Goal: Task Accomplishment & Management: Use online tool/utility

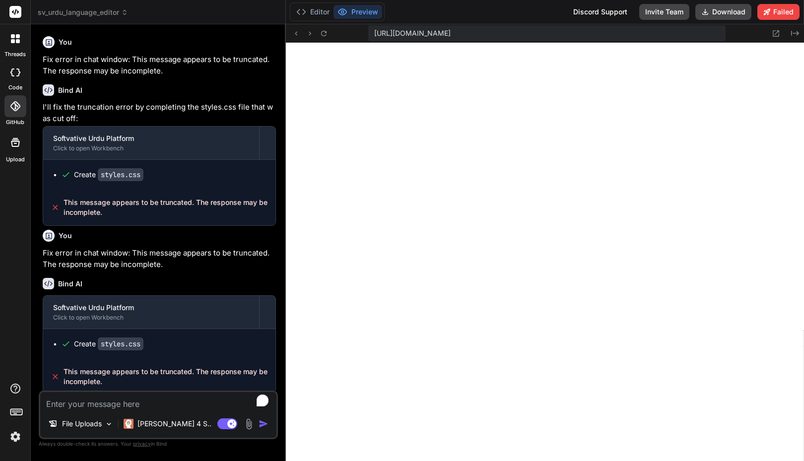
scroll to position [2537, 0]
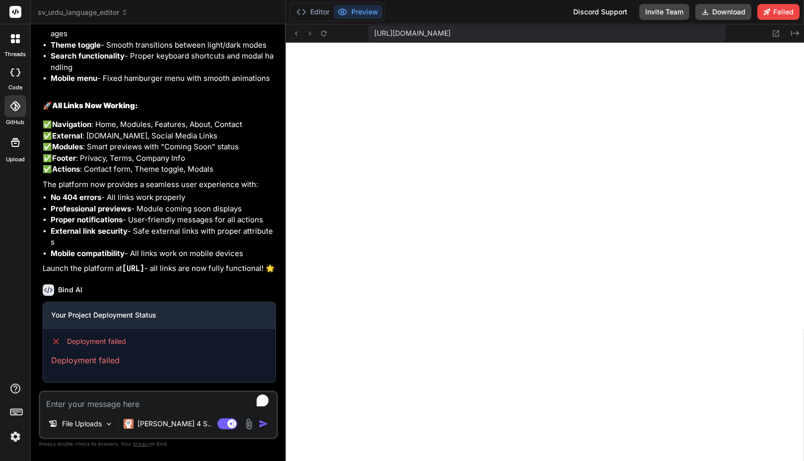
click at [472, 12] on div "Editor Preview Discord Support Invite Team Download Failed" at bounding box center [545, 12] width 518 height 24
click at [534, 22] on div "Editor Preview Discord Support Invite Team Download Failed" at bounding box center [545, 12] width 518 height 24
click at [521, 10] on div "Editor Preview Discord Support Invite Team Download Failed" at bounding box center [545, 12] width 518 height 24
click at [247, 15] on div "sv_urdu_language_editor" at bounding box center [158, 12] width 241 height 10
click at [15, 44] on div at bounding box center [15, 38] width 21 height 21
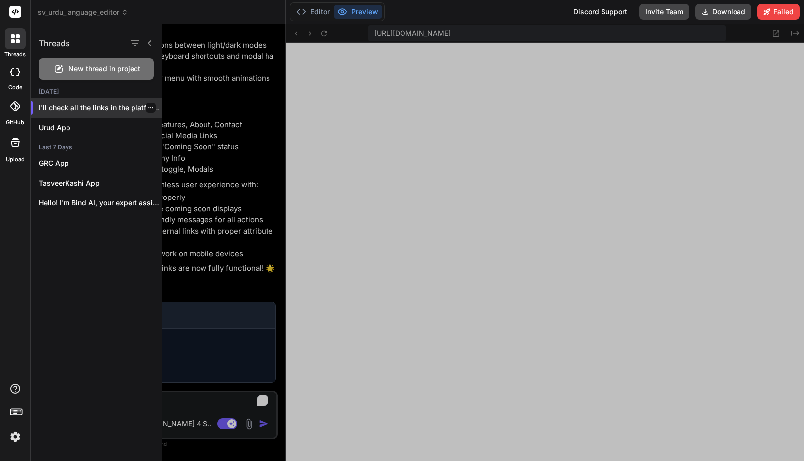
click at [150, 107] on div at bounding box center [151, 108] width 10 height 10
click at [150, 108] on div at bounding box center [151, 108] width 10 height 10
click at [157, 111] on p "I'll check all the links in the platform..." at bounding box center [100, 108] width 123 height 10
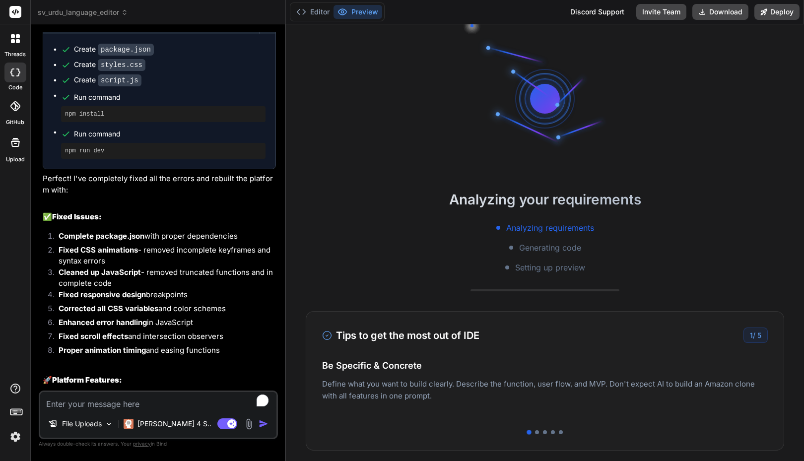
type textarea "x"
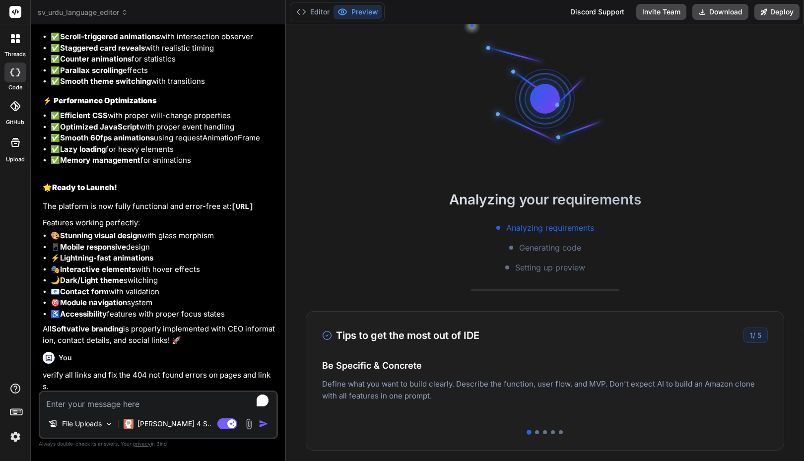
scroll to position [2987, 0]
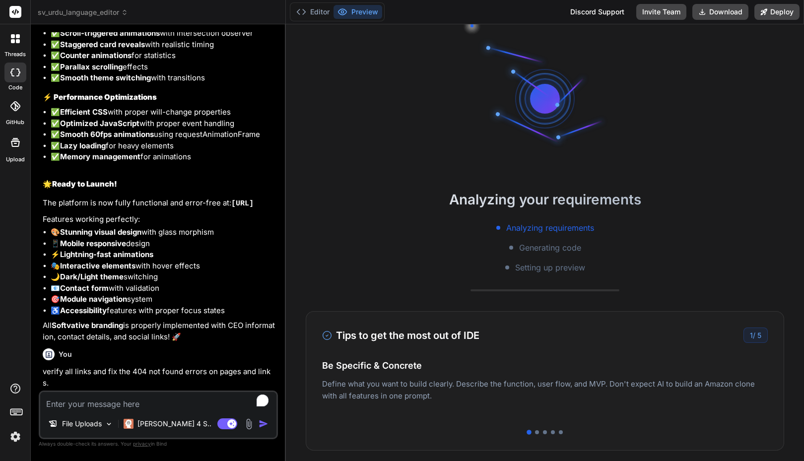
click at [16, 47] on div at bounding box center [15, 38] width 21 height 21
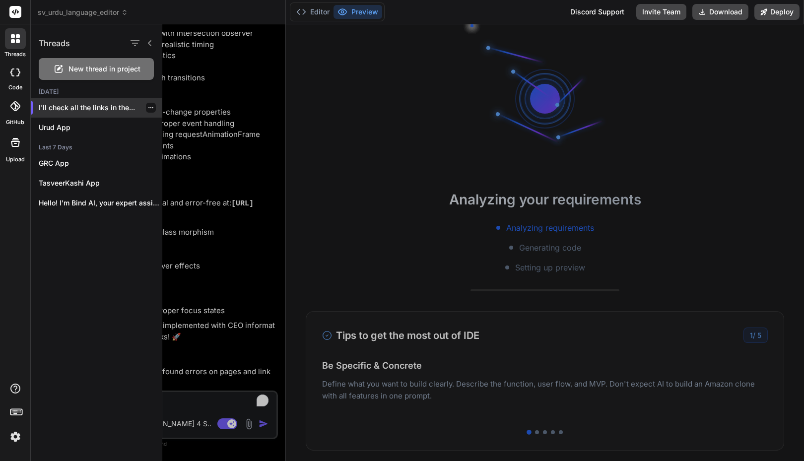
click at [148, 108] on icon "button" at bounding box center [151, 108] width 6 height 6
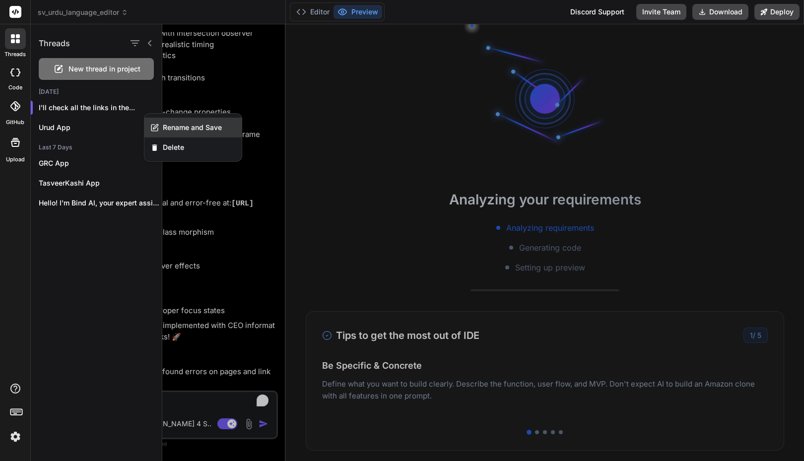
click at [173, 126] on span "Rename and Save" at bounding box center [192, 128] width 59 height 10
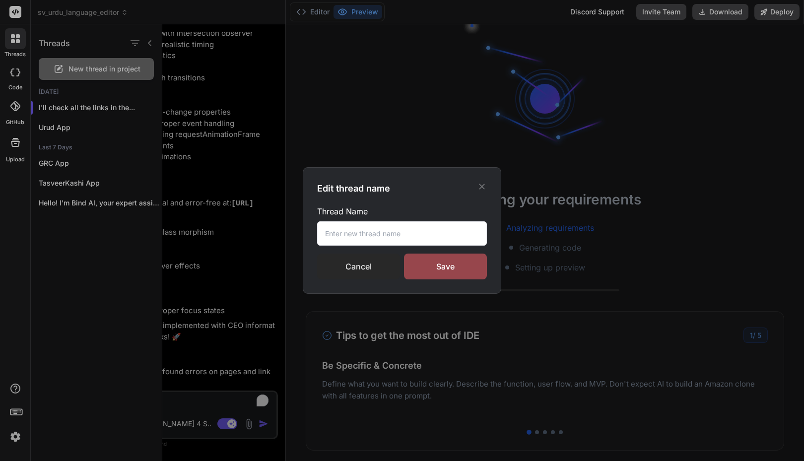
click at [357, 264] on div "Cancel" at bounding box center [358, 267] width 83 height 26
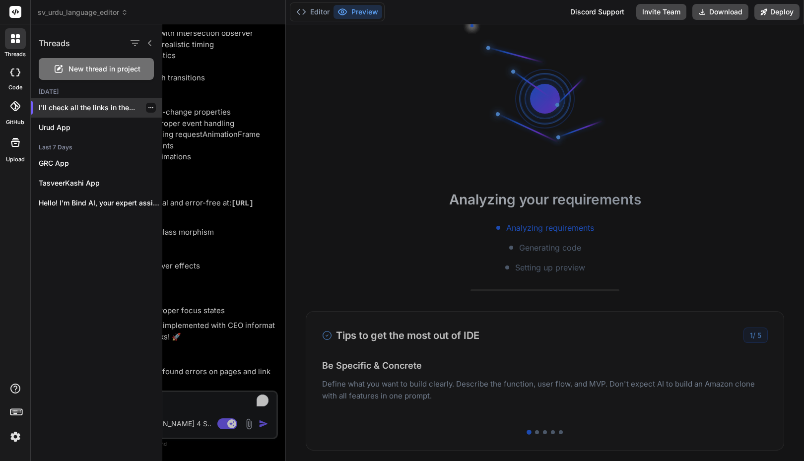
click at [150, 109] on div at bounding box center [151, 108] width 10 height 10
click at [148, 106] on icon "button" at bounding box center [151, 108] width 6 height 6
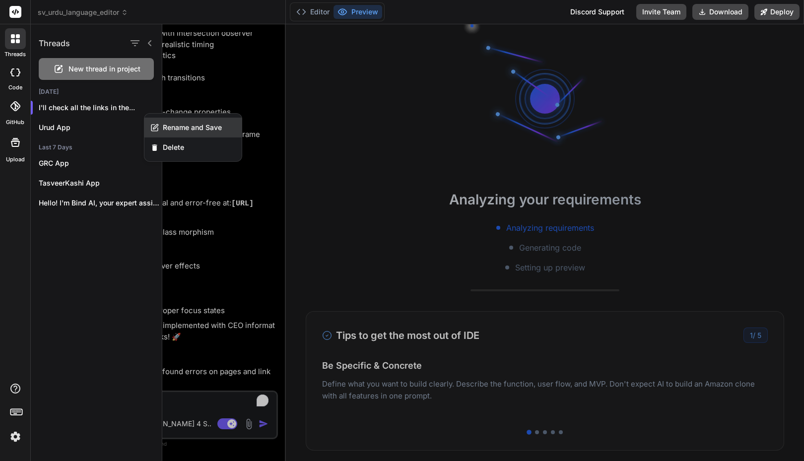
click at [165, 123] on span "Rename and Save" at bounding box center [192, 128] width 59 height 10
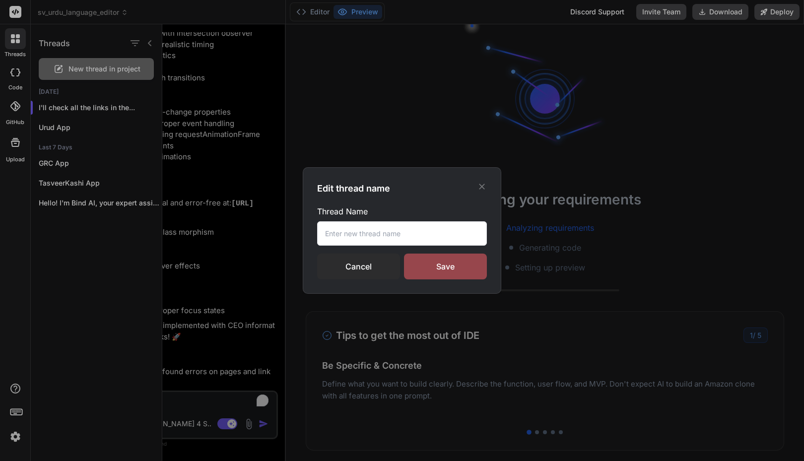
click at [148, 105] on button "button" at bounding box center [151, 108] width 6 height 6
click at [335, 232] on input "text" at bounding box center [402, 233] width 170 height 24
click at [433, 233] on input "Urdu Language Platform" at bounding box center [402, 233] width 170 height 24
type input "Urdu Language Platform"
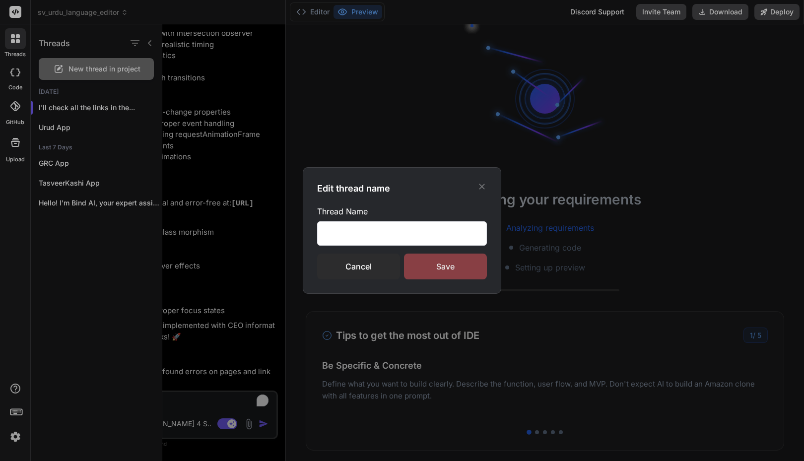
click at [440, 265] on div "Save" at bounding box center [445, 267] width 83 height 26
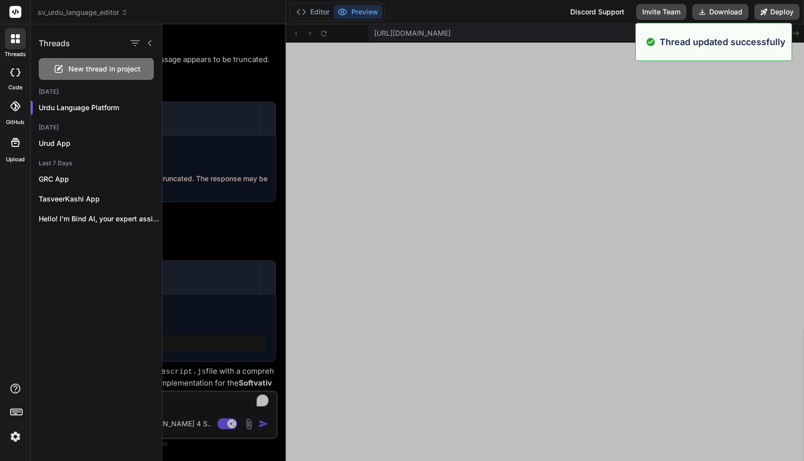
scroll to position [340, 0]
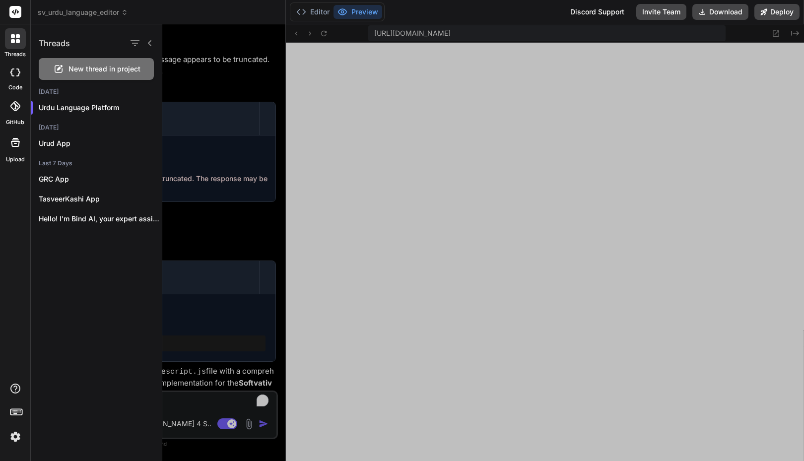
click at [148, 43] on icon at bounding box center [150, 43] width 8 height 8
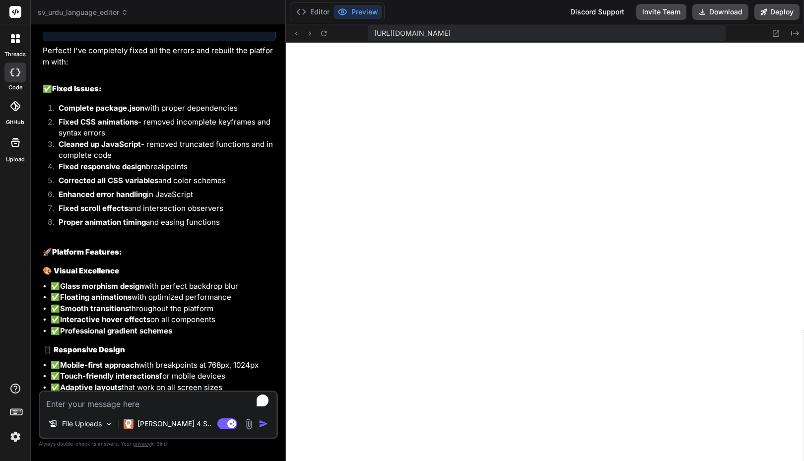
scroll to position [2592, 0]
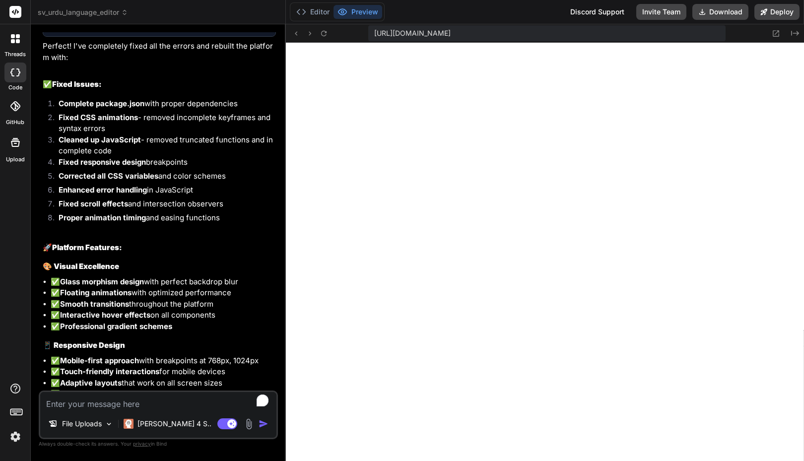
click at [18, 39] on icon at bounding box center [18, 41] width 4 height 4
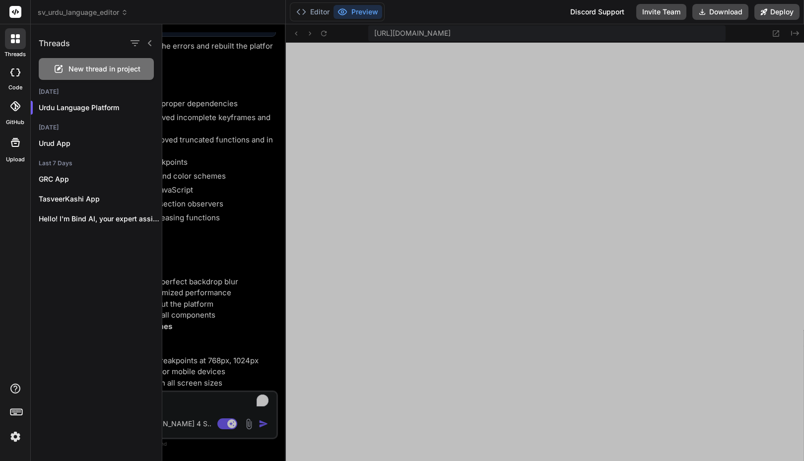
click at [14, 77] on div at bounding box center [15, 73] width 22 height 20
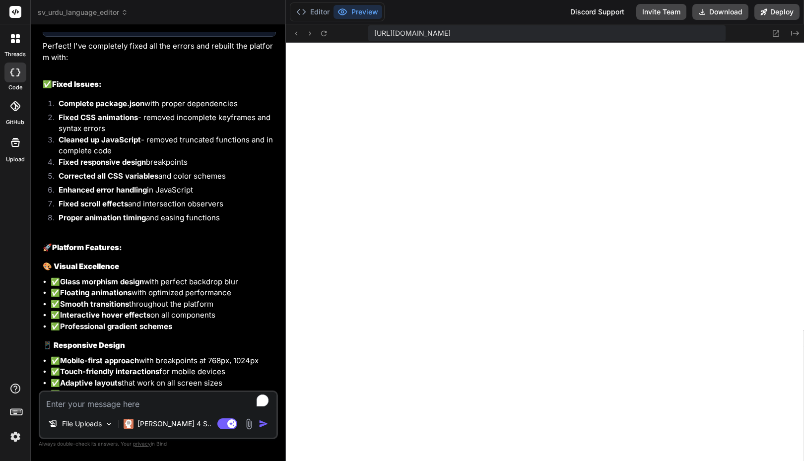
click at [14, 77] on div at bounding box center [15, 73] width 22 height 20
click at [93, 13] on span "sv_urdu_language_editor" at bounding box center [83, 12] width 90 height 10
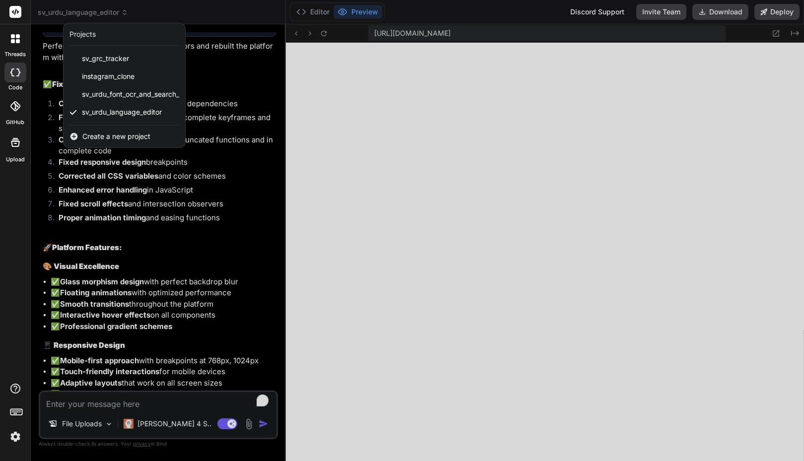
type textarea "x"
click at [0, 214] on div "threads code GitHub Upload" at bounding box center [15, 230] width 31 height 461
click at [226, 29] on div at bounding box center [402, 230] width 804 height 461
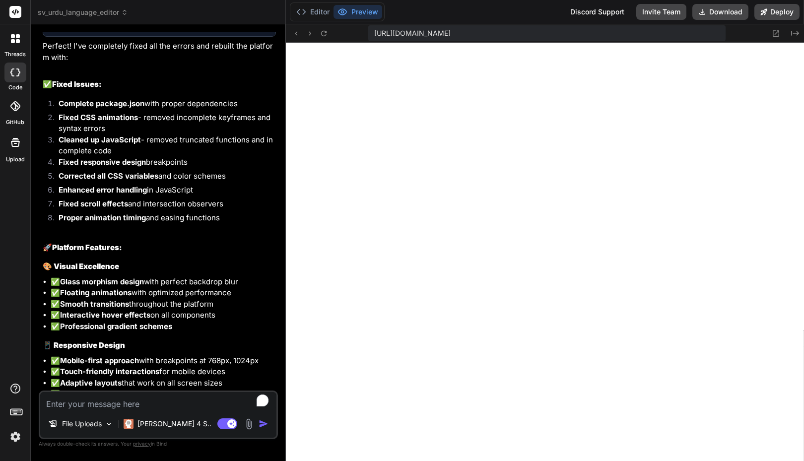
click at [13, 436] on img at bounding box center [15, 436] width 17 height 17
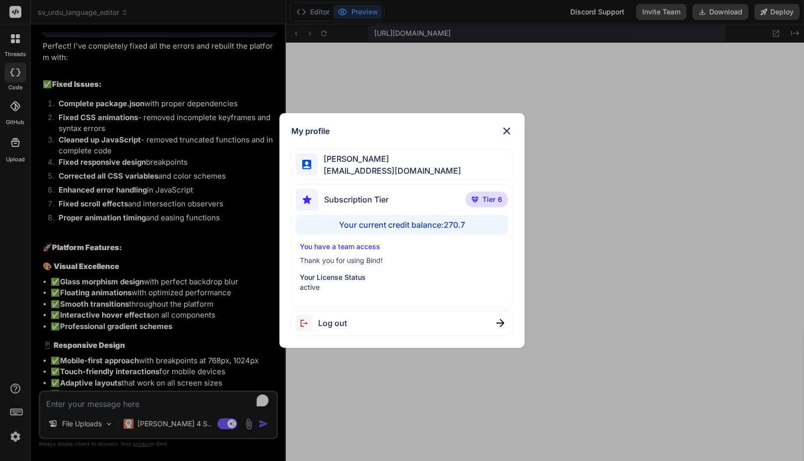
click at [13, 436] on div "My profile Faisal M faisal@softvative.com Subscription Tier Tier 6 Your current…" at bounding box center [402, 230] width 804 height 461
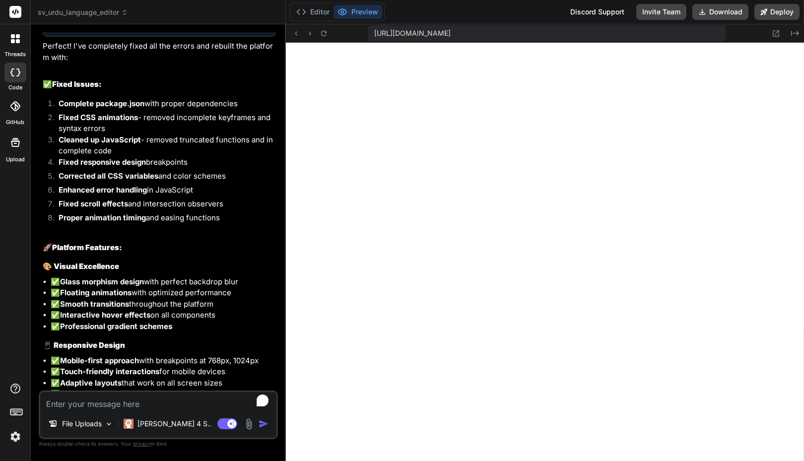
click at [410, 14] on div "Editor Preview Discord Support Invite Team Download Deploy" at bounding box center [545, 12] width 518 height 24
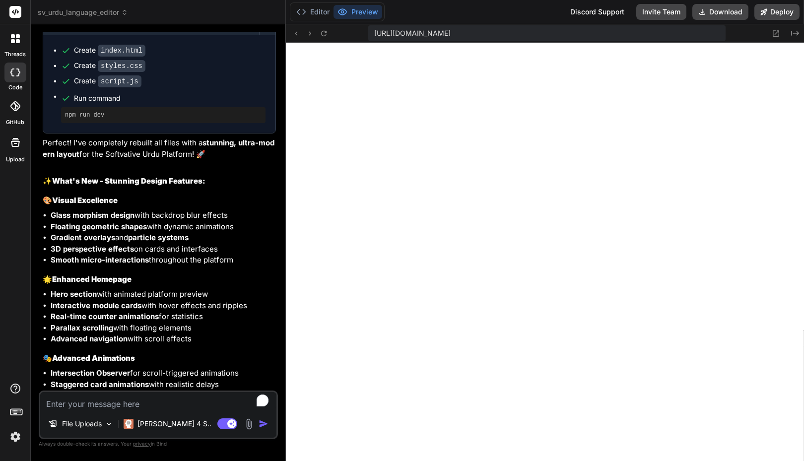
scroll to position [1276, 0]
click at [191, 282] on h3 "🌟 Enhanced Homepage" at bounding box center [159, 279] width 233 height 11
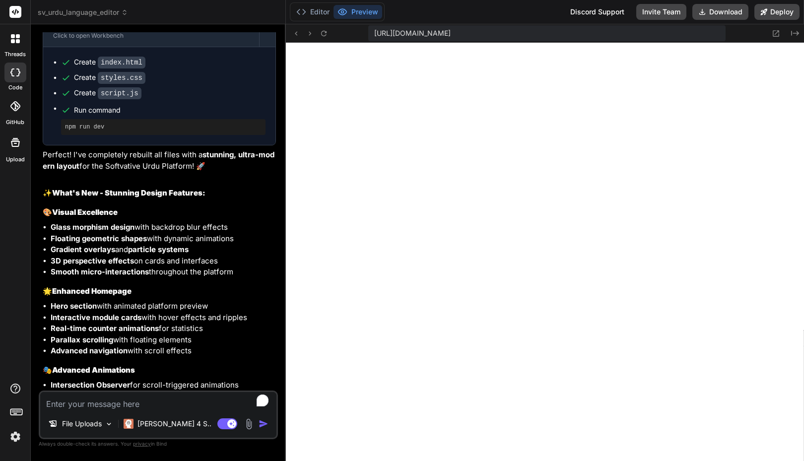
scroll to position [1263, 0]
click at [315, 11] on button "Editor" at bounding box center [312, 12] width 41 height 14
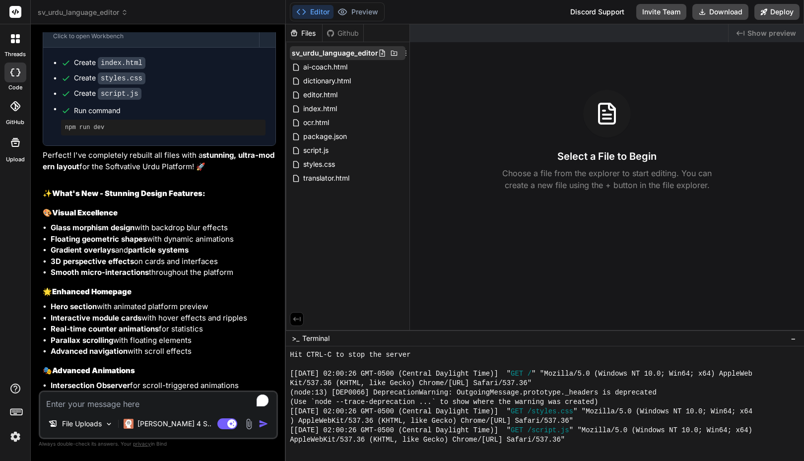
click at [402, 54] on icon at bounding box center [406, 53] width 8 height 8
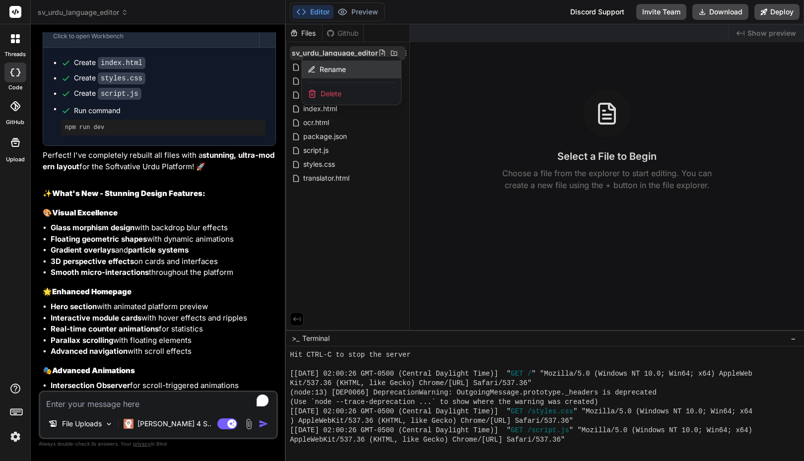
click at [347, 71] on div "Rename" at bounding box center [351, 70] width 99 height 18
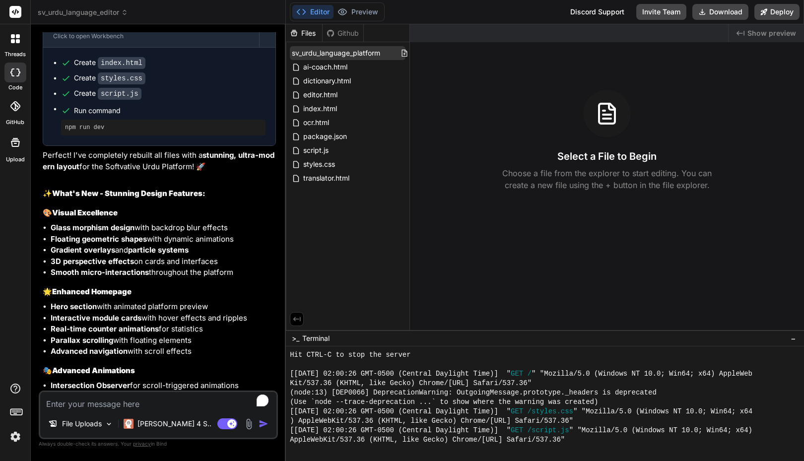
click at [352, 53] on input "sv_urdu_language_platform" at bounding box center [346, 53] width 109 height 10
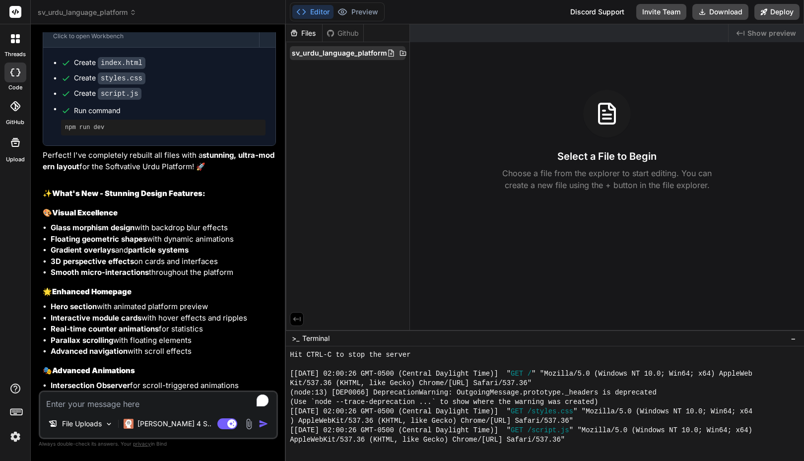
click at [348, 51] on span "sv_urdu_language_platform" at bounding box center [339, 53] width 95 height 10
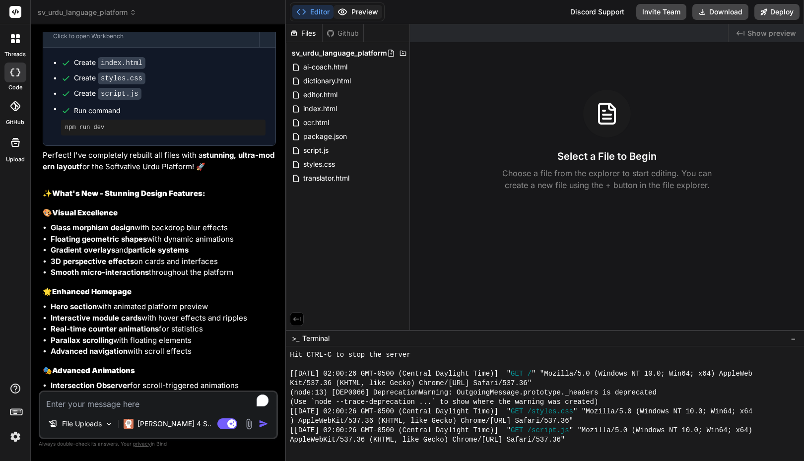
click at [356, 13] on button "Preview" at bounding box center [358, 12] width 49 height 14
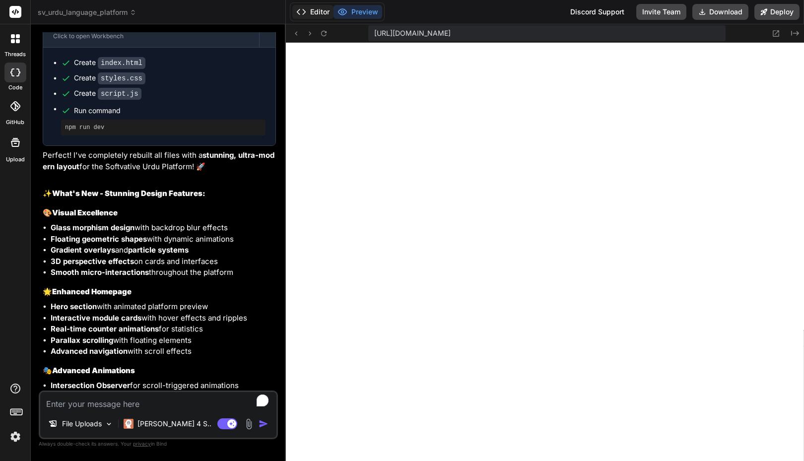
click at [319, 8] on button "Editor" at bounding box center [312, 12] width 41 height 14
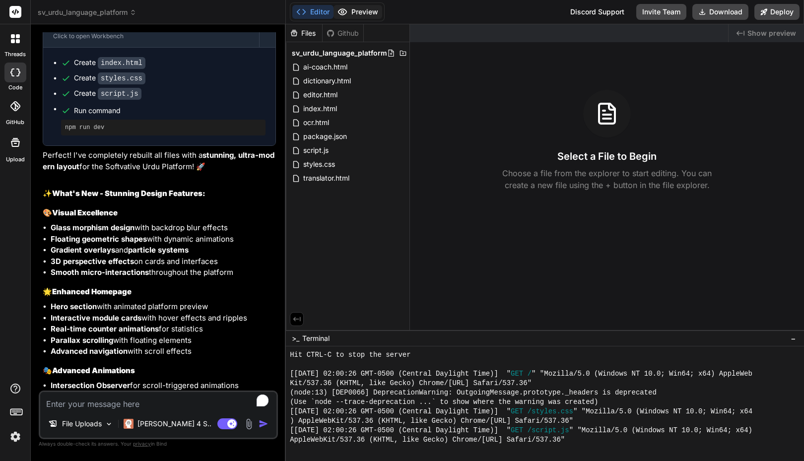
click at [355, 9] on button "Preview" at bounding box center [358, 12] width 49 height 14
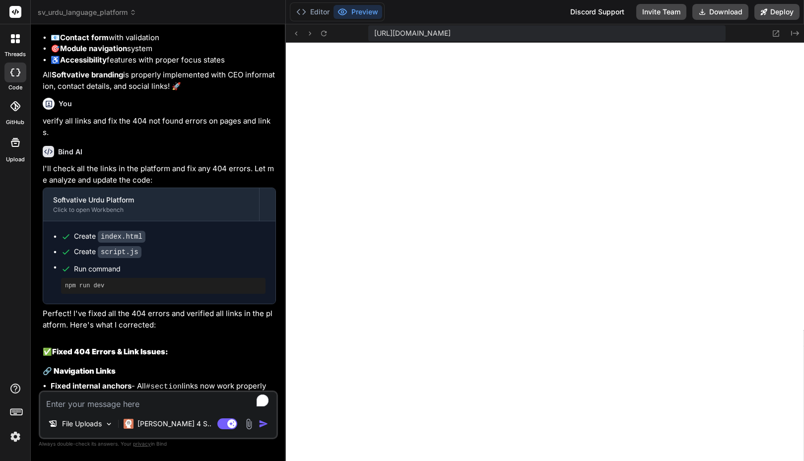
scroll to position [3256, 0]
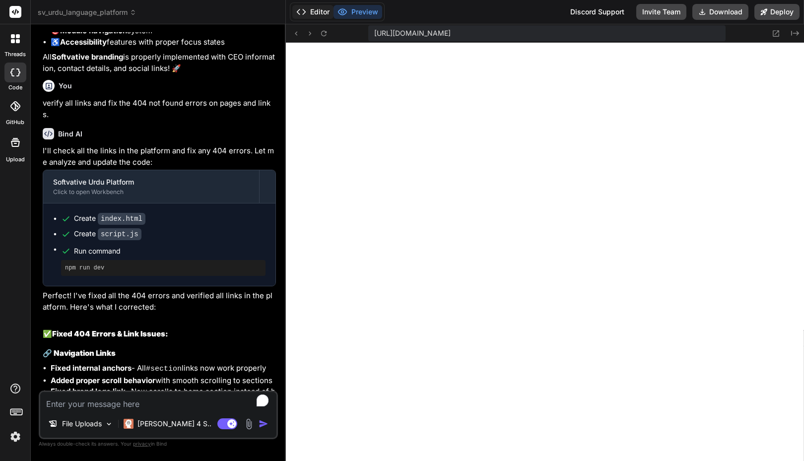
click at [317, 9] on button "Editor" at bounding box center [312, 12] width 41 height 14
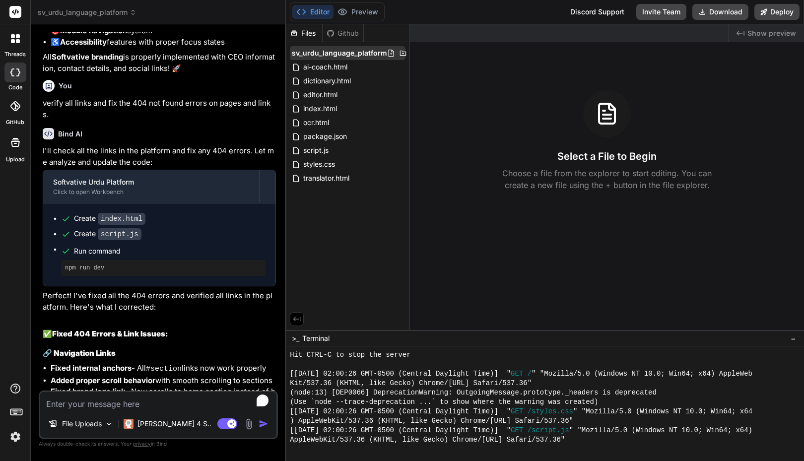
click at [332, 53] on span "sv_urdu_language_platform" at bounding box center [339, 53] width 95 height 10
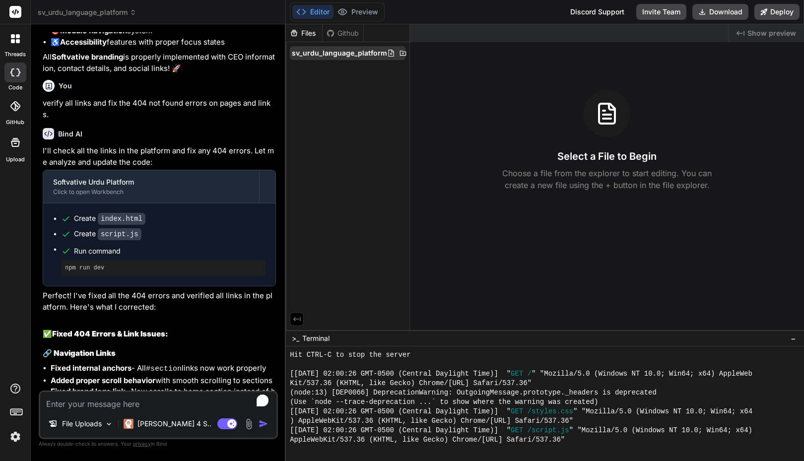
click at [332, 53] on span "sv_urdu_language_platform" at bounding box center [339, 53] width 95 height 10
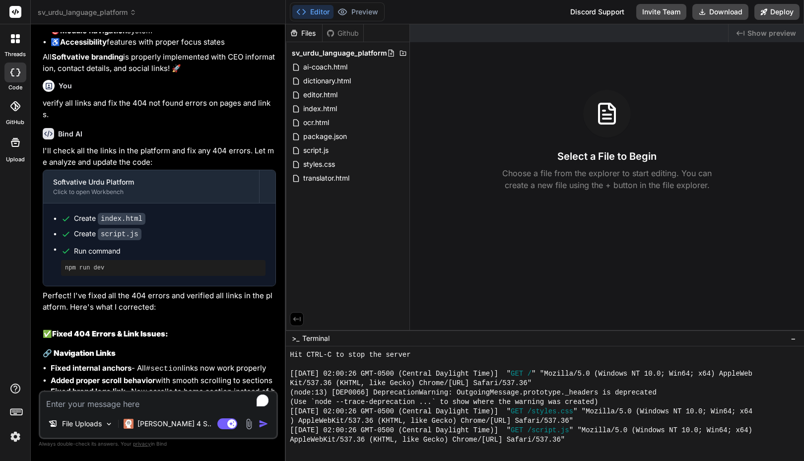
click at [335, 229] on div "Files Github sv_urdu_language_platform ai-coach.html dictionary.html editor.htm…" at bounding box center [348, 177] width 124 height 306
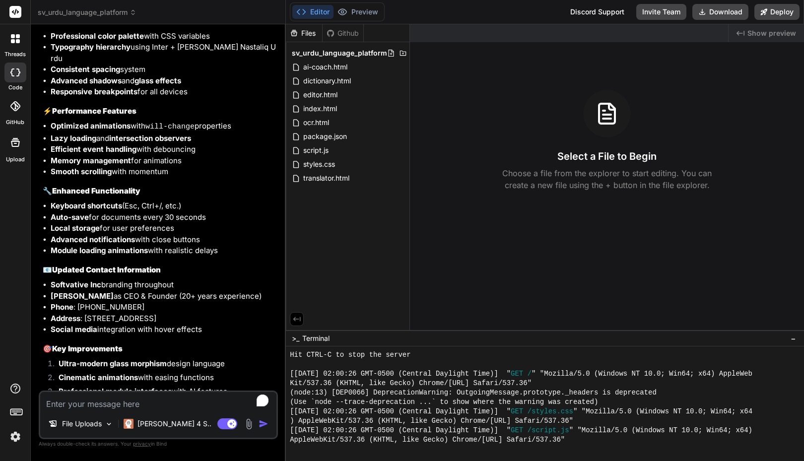
scroll to position [1879, 0]
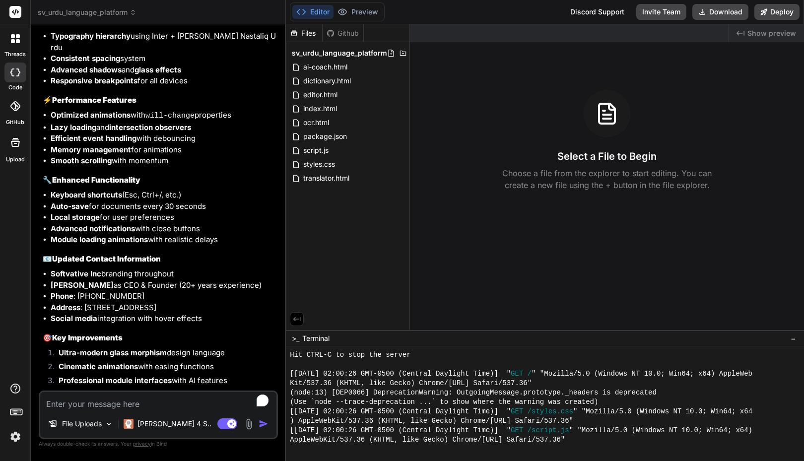
click at [160, 133] on li "Efficient event handling with debouncing" at bounding box center [163, 138] width 225 height 11
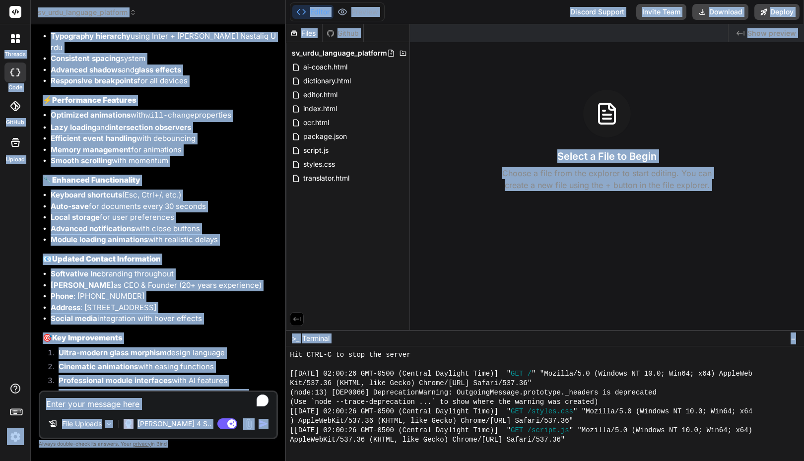
click at [126, 123] on strong "intersection observers" at bounding box center [150, 127] width 82 height 9
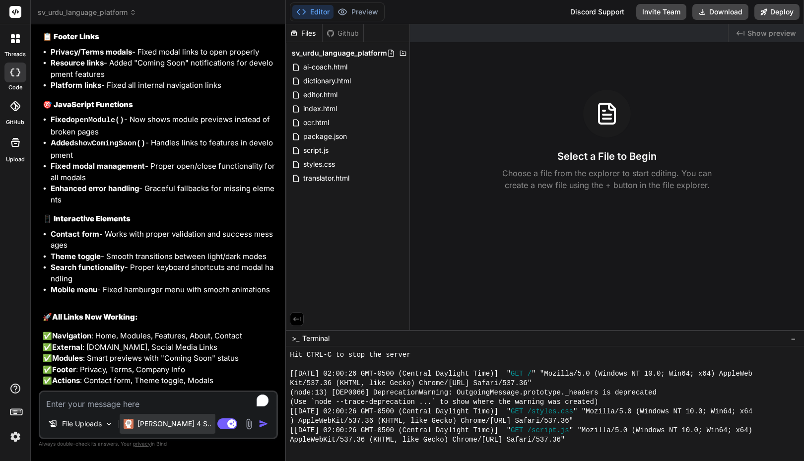
scroll to position [3978, 0]
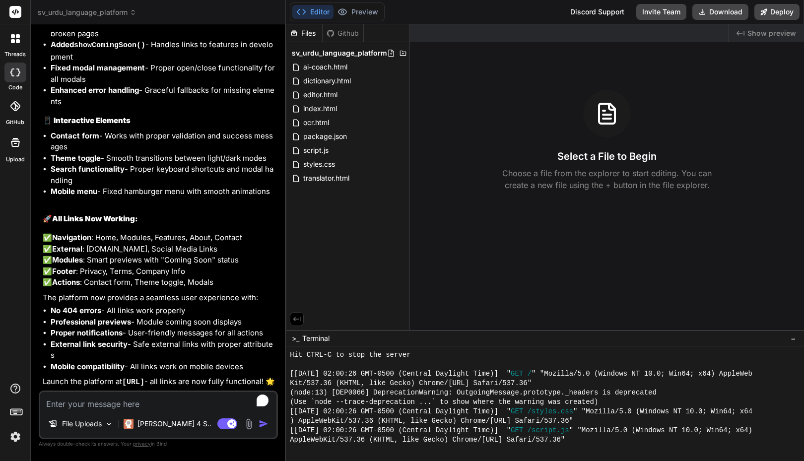
drag, startPoint x: 245, startPoint y: 357, endPoint x: 128, endPoint y: 217, distance: 182.5
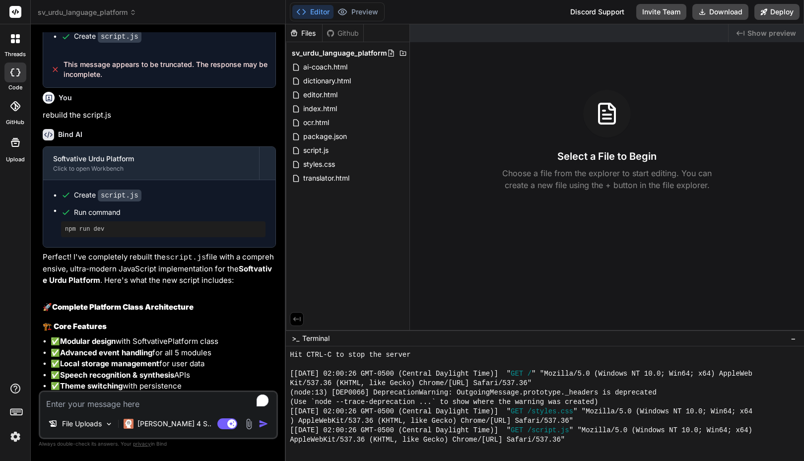
scroll to position [0, 0]
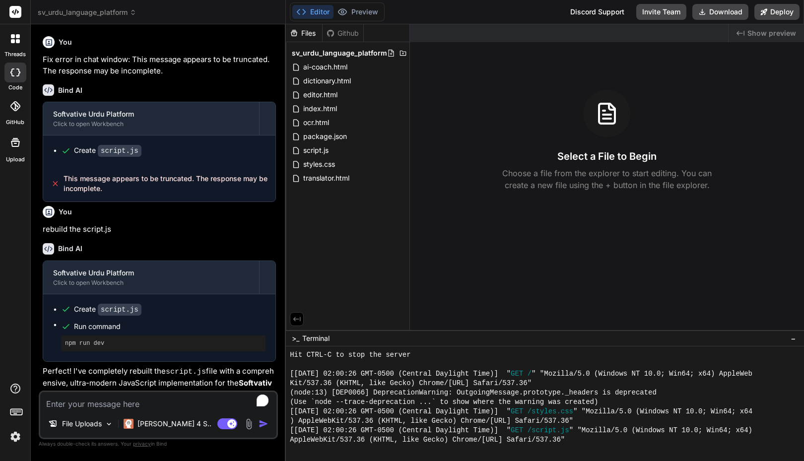
click at [164, 88] on div "Bind AI" at bounding box center [159, 89] width 233 height 11
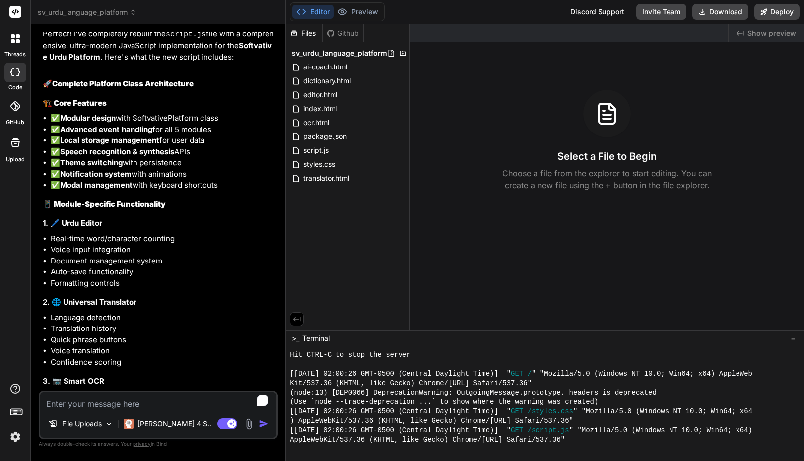
scroll to position [339, 0]
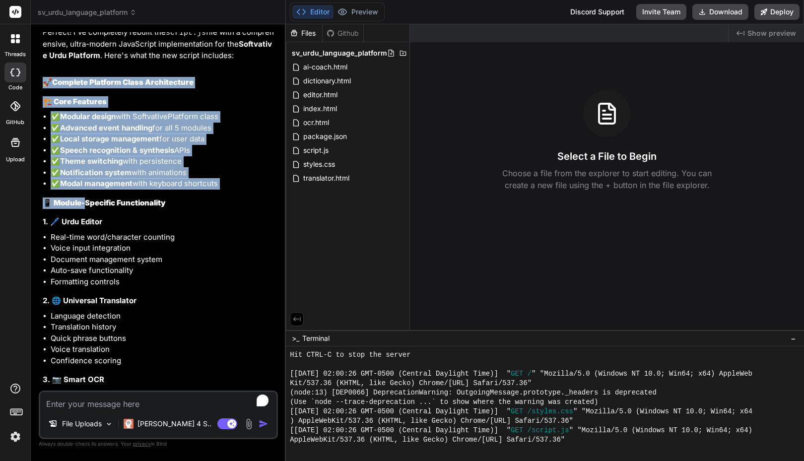
drag, startPoint x: 46, startPoint y: 79, endPoint x: 85, endPoint y: 192, distance: 118.8
click at [85, 192] on div "Softvative Urdu Platform Click to open Workbench Create script.js Run command n…" at bounding box center [159, 400] width 233 height 956
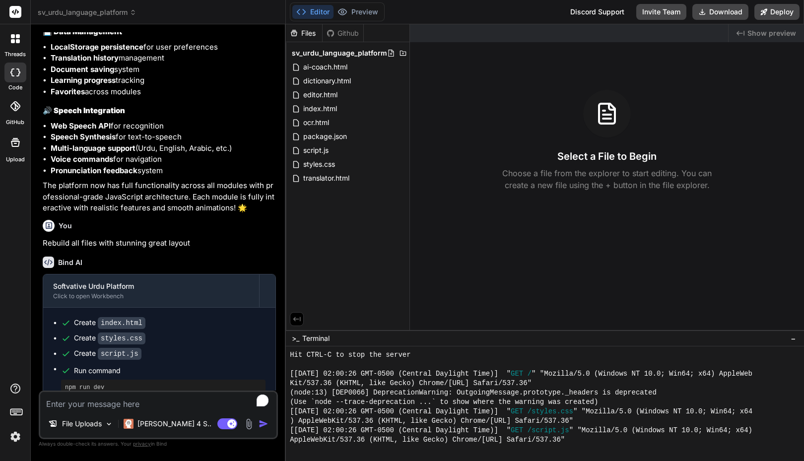
scroll to position [1007, 0]
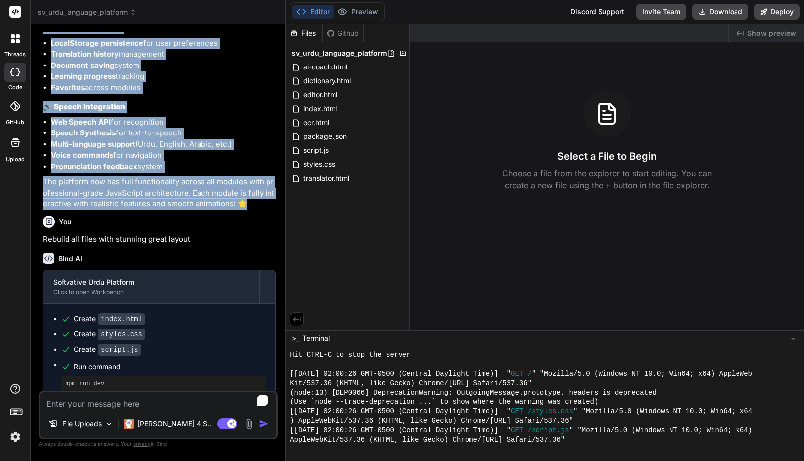
click at [239, 202] on p "The platform now has full functionality across all modules with professional-gr…" at bounding box center [159, 193] width 233 height 34
copy div "🚀 Complete Platform Class Architecture 🏗️ Core Features ✅ Modular design with S…"
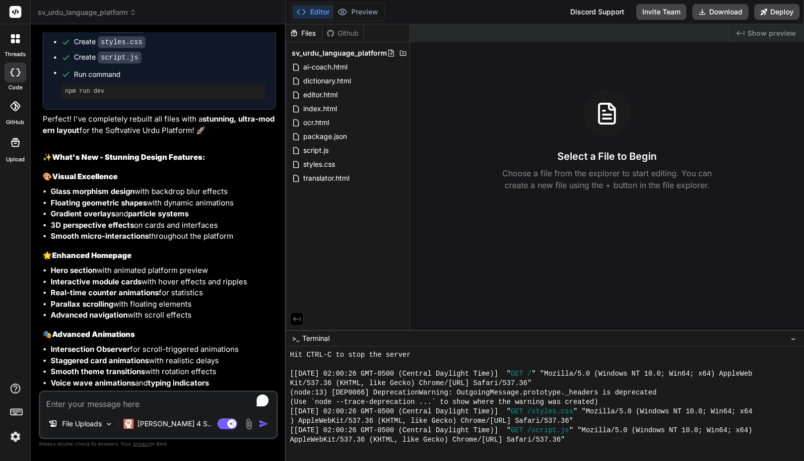
scroll to position [1292, 0]
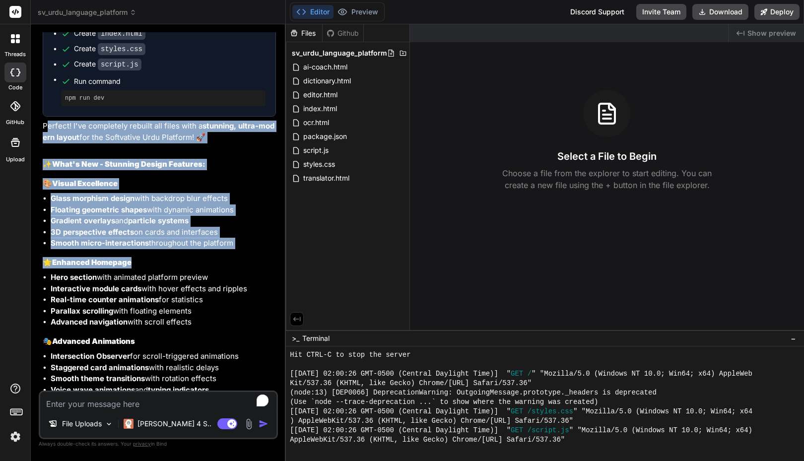
drag, startPoint x: 45, startPoint y: 125, endPoint x: 135, endPoint y: 261, distance: 162.3
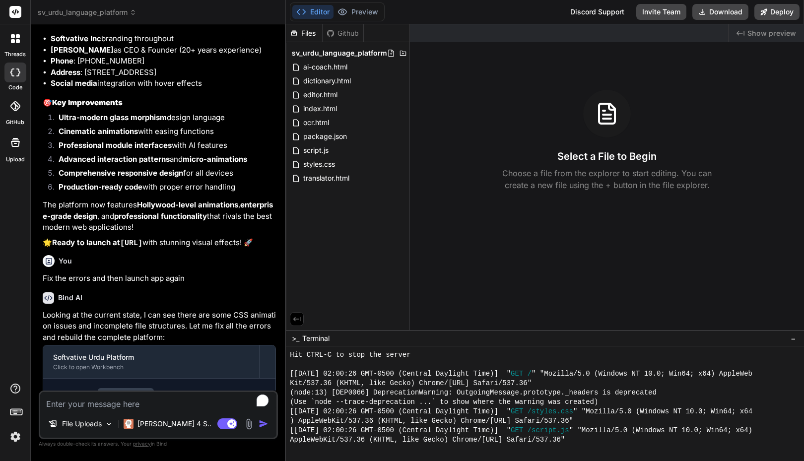
scroll to position [2115, 0]
click at [158, 225] on p "The platform now features Hollywood-level animations , enterprise-grade design …" at bounding box center [159, 216] width 233 height 34
copy div "erfect! I've completely rebuilt all files with a stunning, ultra-modern layout …"
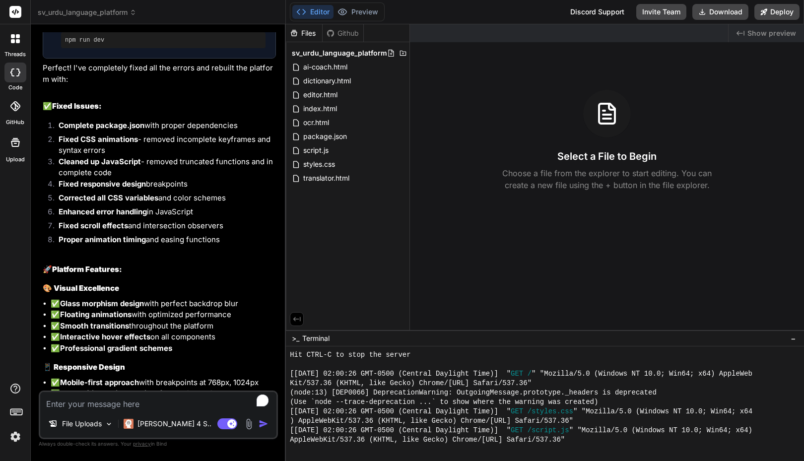
scroll to position [2570, 0]
drag, startPoint x: 45, startPoint y: 75, endPoint x: 105, endPoint y: 150, distance: 96.4
click at [110, 154] on div "Looking at the current state, I can see there are some CSS animation issues and…" at bounding box center [159, 306] width 233 height 905
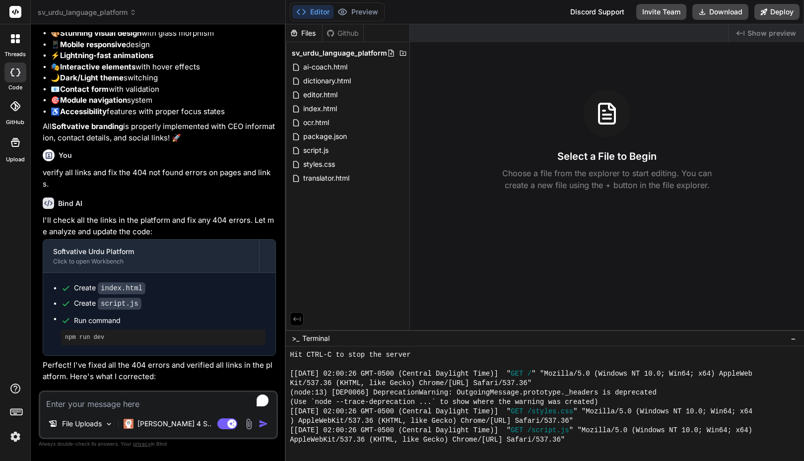
scroll to position [3184, 0]
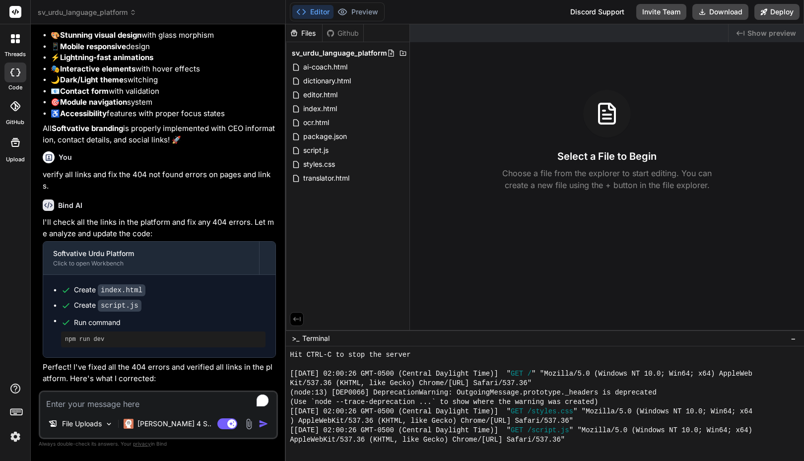
click at [194, 145] on p "All Softvative branding is properly implemented with CEO information, contact d…" at bounding box center [159, 134] width 233 height 22
copy div "Perfect! I've completely fixed all the errors and rebuilt the platform with: ✅ …"
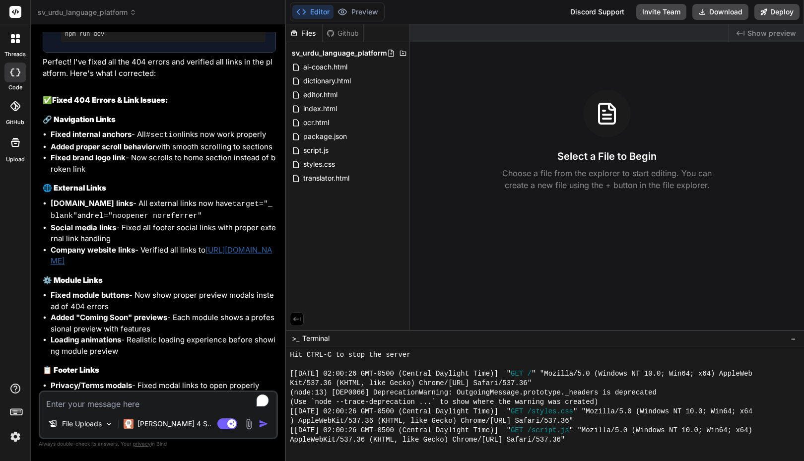
scroll to position [3486, 0]
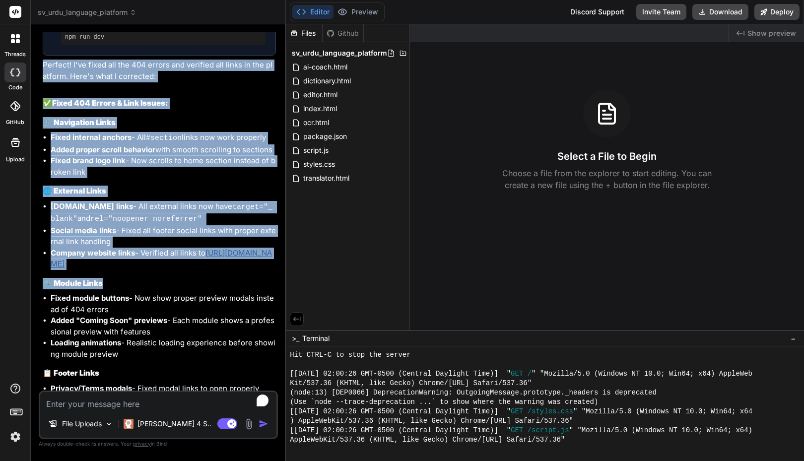
drag, startPoint x: 43, startPoint y: 69, endPoint x: 136, endPoint y: 289, distance: 238.2
click at [136, 289] on div "I'll check all the links in the platform and fix any 404 errors. Let me analyze…" at bounding box center [159, 369] width 233 height 909
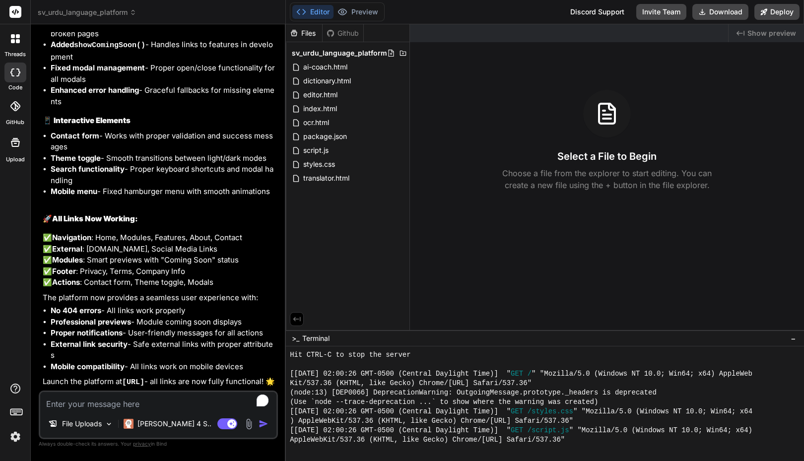
scroll to position [3978, 0]
click at [254, 361] on li "Mobile compatibility - All links work on mobile devices" at bounding box center [163, 366] width 225 height 11
copy div "Perfect! I've fixed all the 404 errors and verified all links in the platform. …"
click at [203, 232] on p "✅ Navigation : Home, Modules, Features, About, Contact ✅ External : Softvative.…" at bounding box center [159, 260] width 233 height 56
click at [347, 9] on icon at bounding box center [343, 12] width 10 height 10
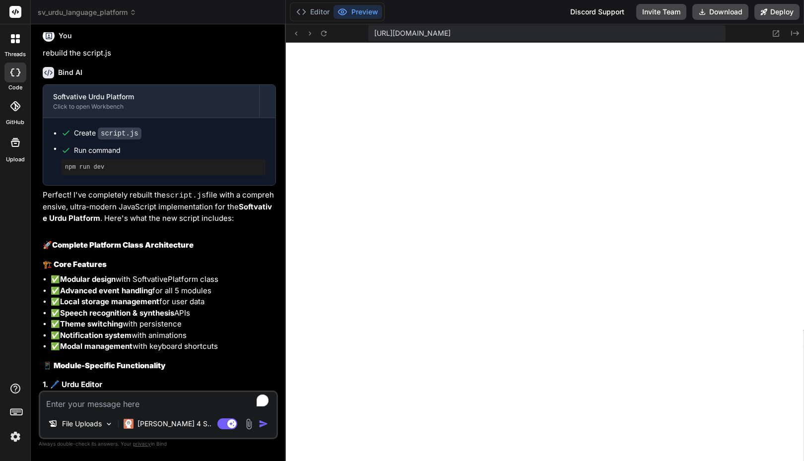
scroll to position [0, 0]
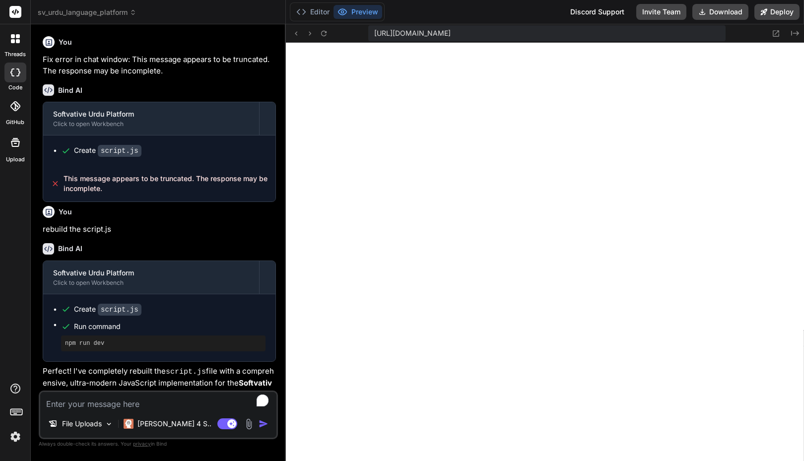
drag, startPoint x: 222, startPoint y: 219, endPoint x: 191, endPoint y: 189, distance: 43.9
click at [191, 189] on span "This message appears to be truncated. The response may be incomplete." at bounding box center [166, 184] width 204 height 20
click at [55, 15] on span "sv_urdu_language_platform" at bounding box center [87, 12] width 99 height 10
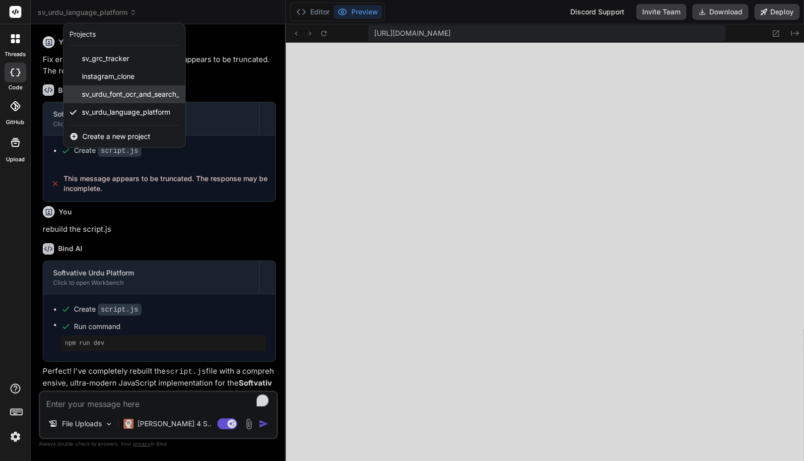
click at [116, 94] on span "sv_urdu_font_ocr_and_search_" at bounding box center [130, 94] width 97 height 10
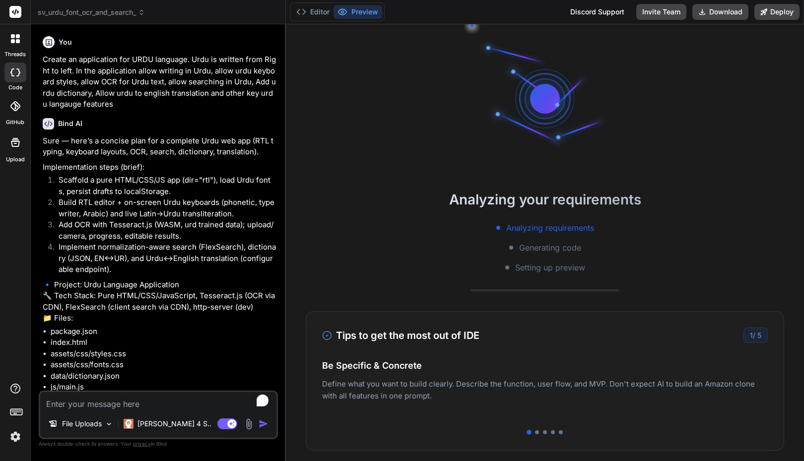
scroll to position [434, 0]
click at [15, 232] on div "threads code GitHub Upload" at bounding box center [15, 230] width 31 height 461
click at [261, 91] on p "Create an application for URDU language. Urdu is written from Right to left. In…" at bounding box center [159, 82] width 233 height 56
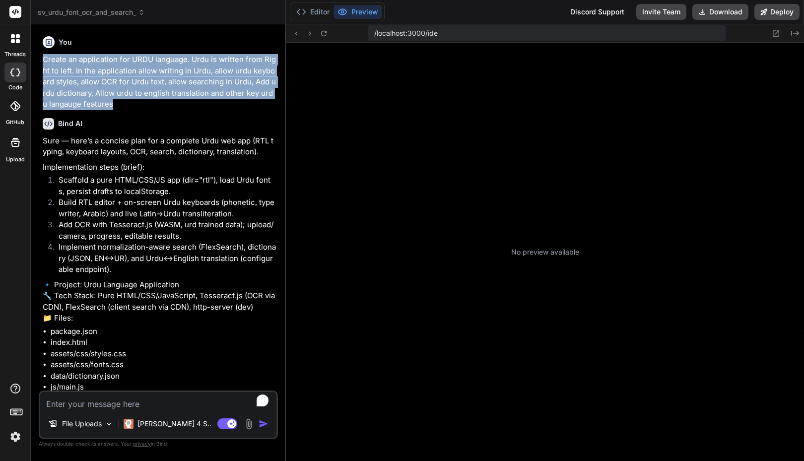
drag, startPoint x: 115, startPoint y: 103, endPoint x: 44, endPoint y: 60, distance: 82.9
click at [44, 60] on p "Create an application for URDU language. Urdu is written from Right to left. In…" at bounding box center [159, 82] width 233 height 56
copy p "Create an application for URDU language. Urdu is written from Right to left. In…"
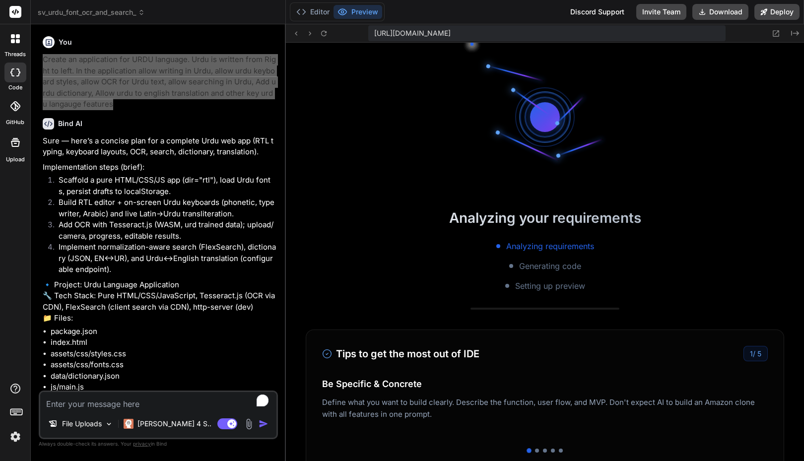
type textarea "x"
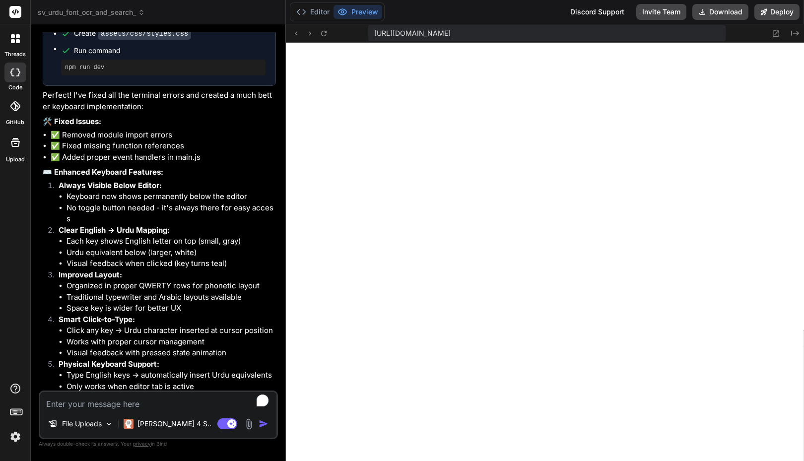
scroll to position [2180, 0]
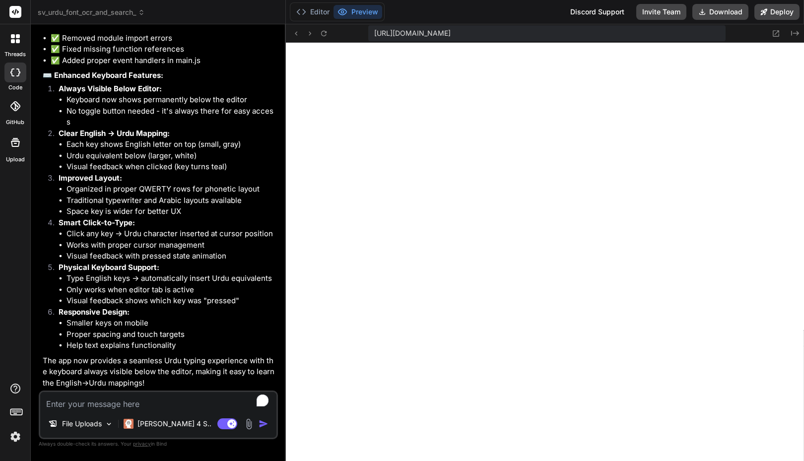
click at [118, 401] on textarea "To enrich screen reader interactions, please activate Accessibility in Grammarl…" at bounding box center [158, 401] width 236 height 18
type textarea "C"
type textarea "x"
type textarea "Ca"
type textarea "x"
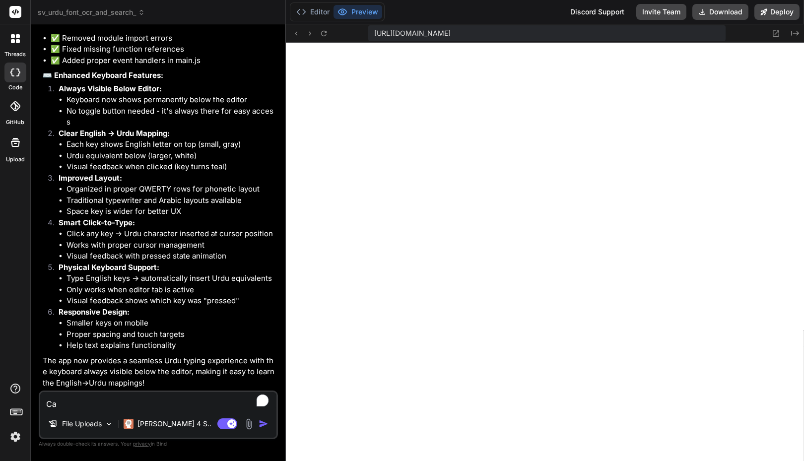
type textarea "Can"
type textarea "x"
type textarea "Can"
type textarea "x"
type textarea "Can y"
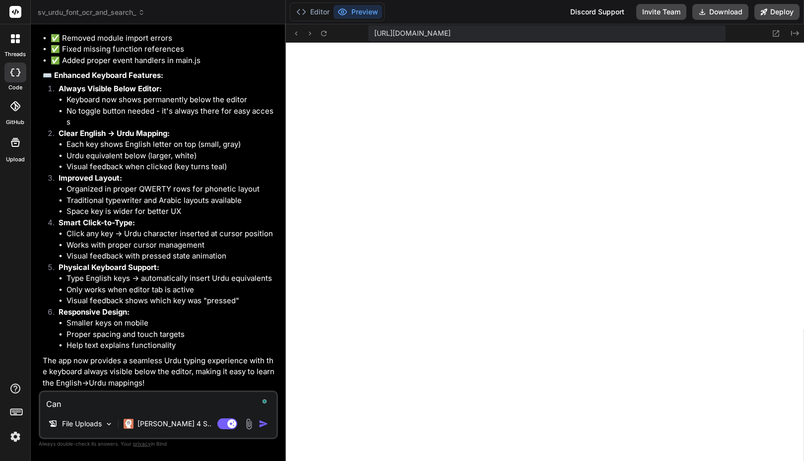
type textarea "x"
type textarea "Can yo"
type textarea "x"
type textarea "Can you"
type textarea "x"
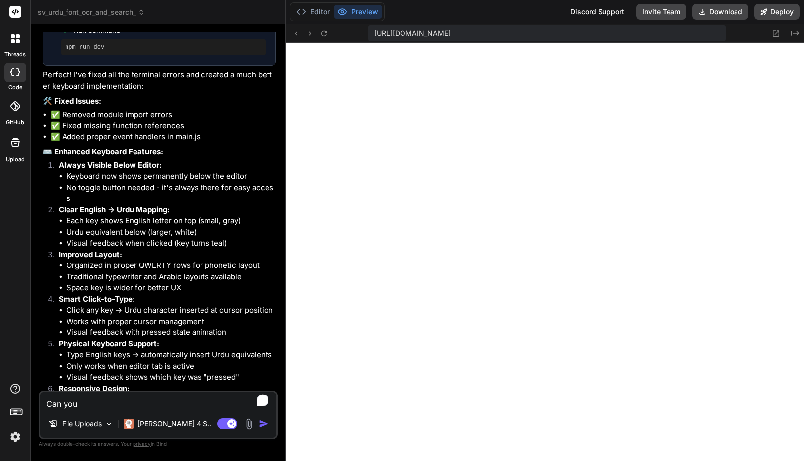
scroll to position [2086, 0]
type textarea "Can you"
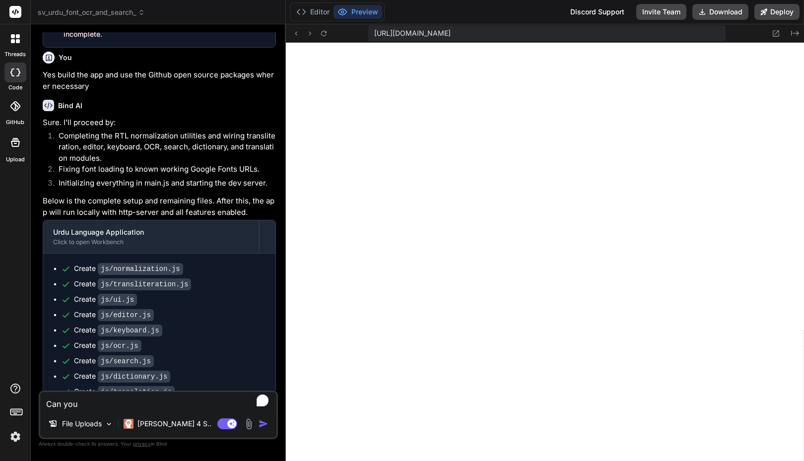
scroll to position [836, 0]
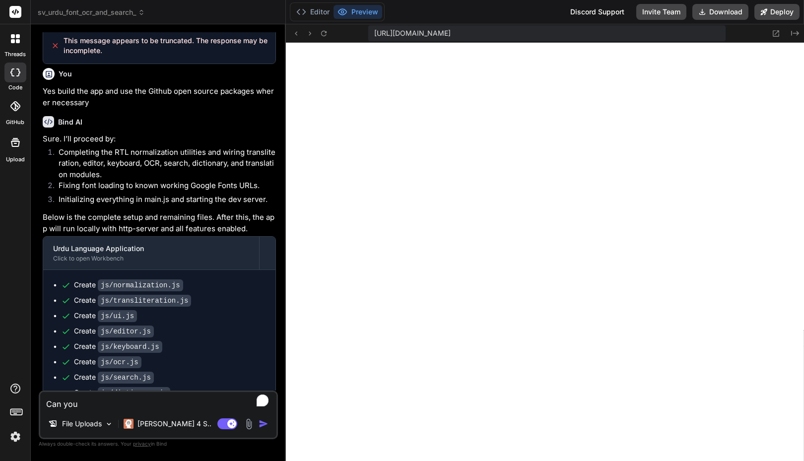
click at [116, 14] on span "sv_urdu_font_ocr_and_search_" at bounding box center [91, 12] width 107 height 10
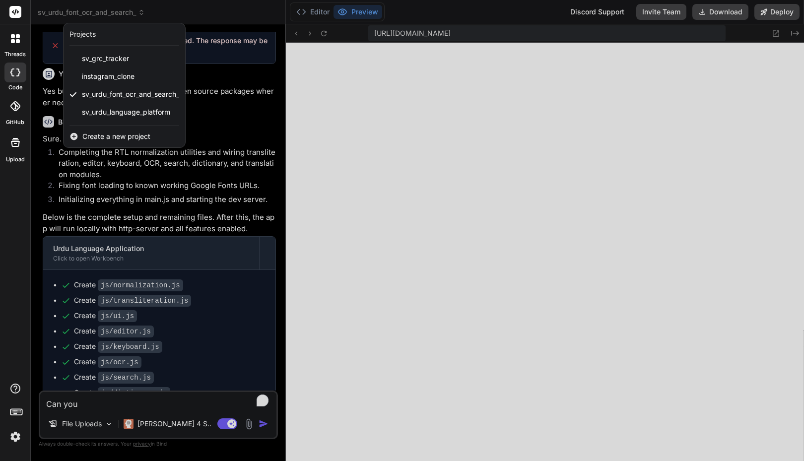
click at [263, 15] on div at bounding box center [402, 230] width 804 height 461
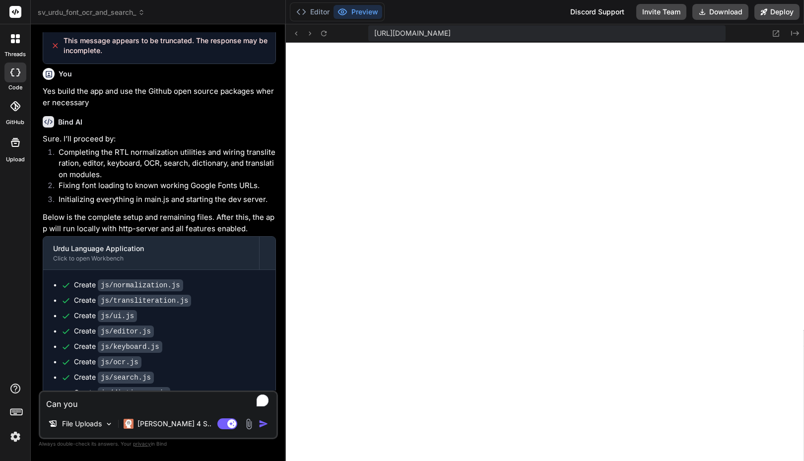
click at [104, 11] on span "sv_urdu_font_ocr_and_search_" at bounding box center [91, 12] width 107 height 10
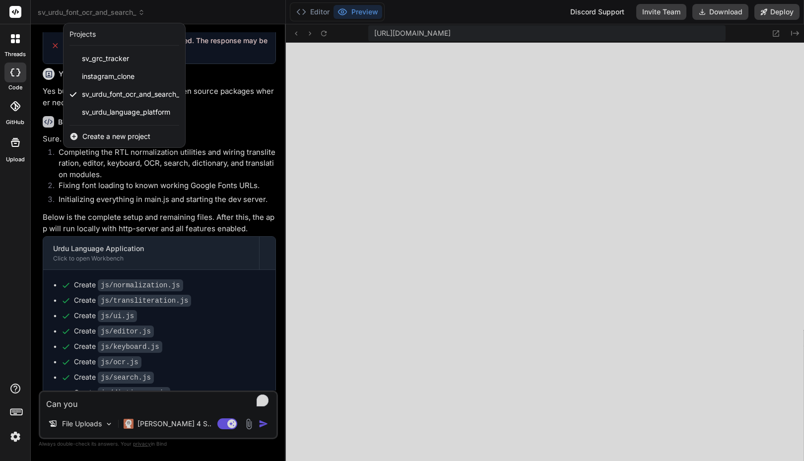
click at [267, 15] on div at bounding box center [402, 230] width 804 height 461
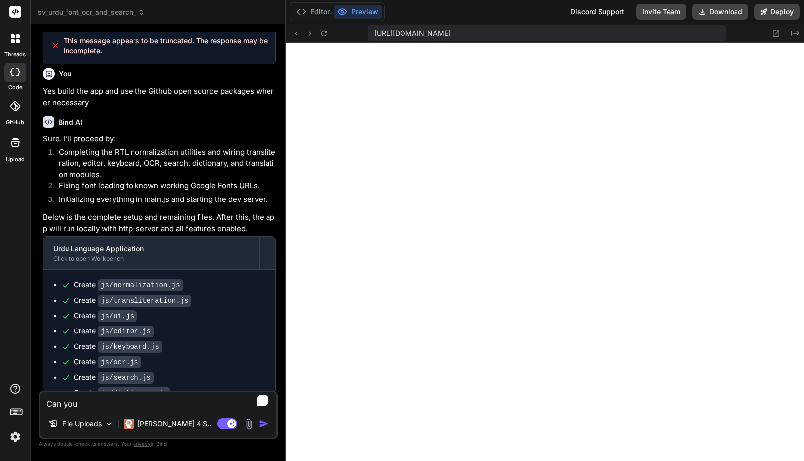
click at [85, 11] on span "sv_urdu_font_ocr_and_search_" at bounding box center [91, 12] width 107 height 10
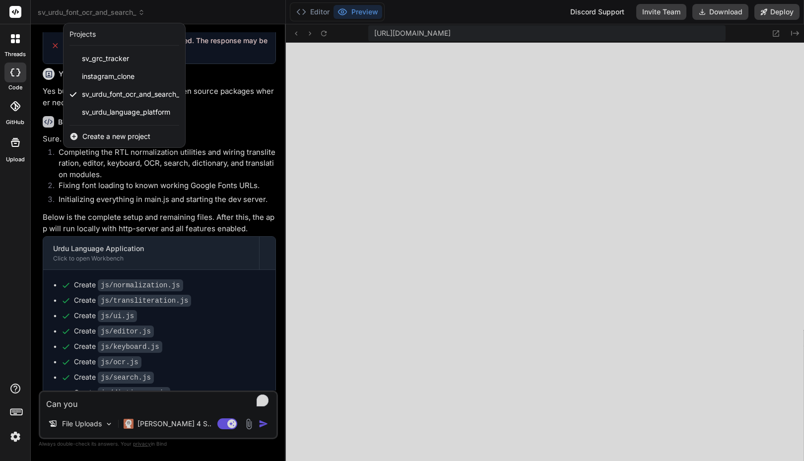
click at [104, 427] on div at bounding box center [402, 230] width 804 height 461
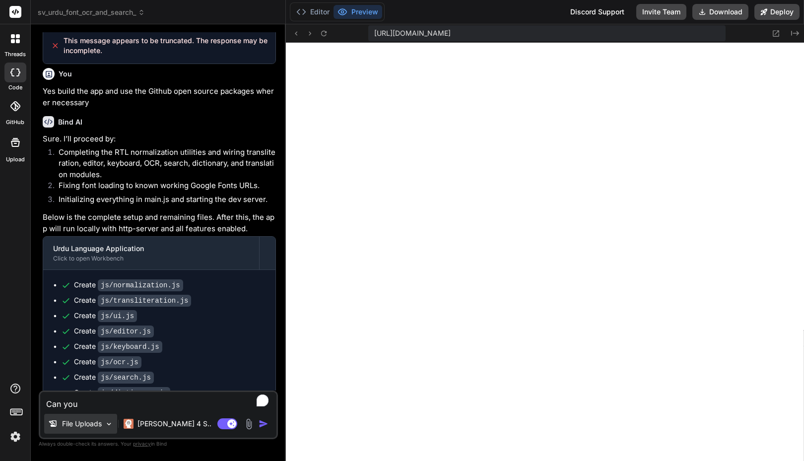
click at [109, 425] on img at bounding box center [109, 424] width 8 height 8
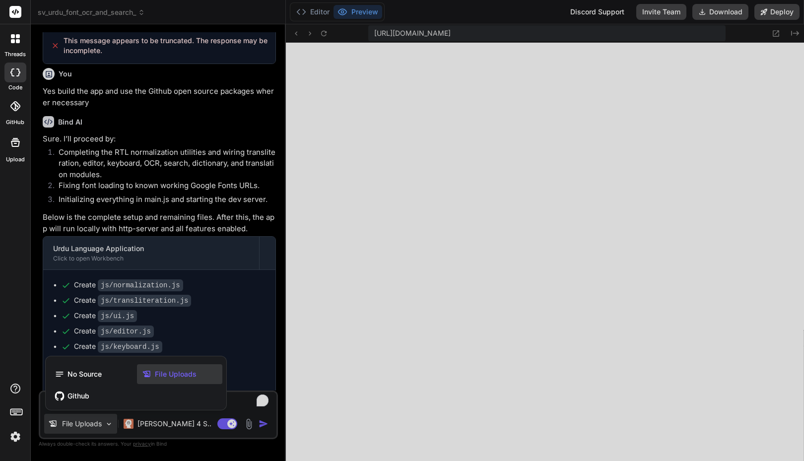
click at [109, 425] on div at bounding box center [402, 230] width 804 height 461
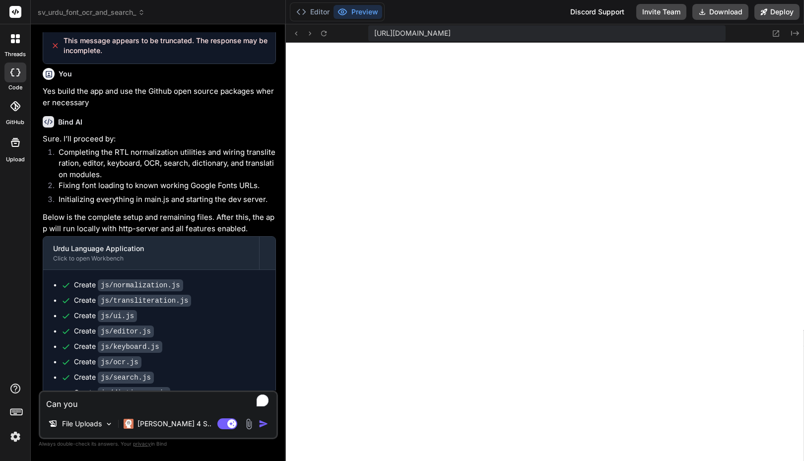
click at [104, 12] on span "sv_urdu_font_ocr_and_search_" at bounding box center [91, 12] width 107 height 10
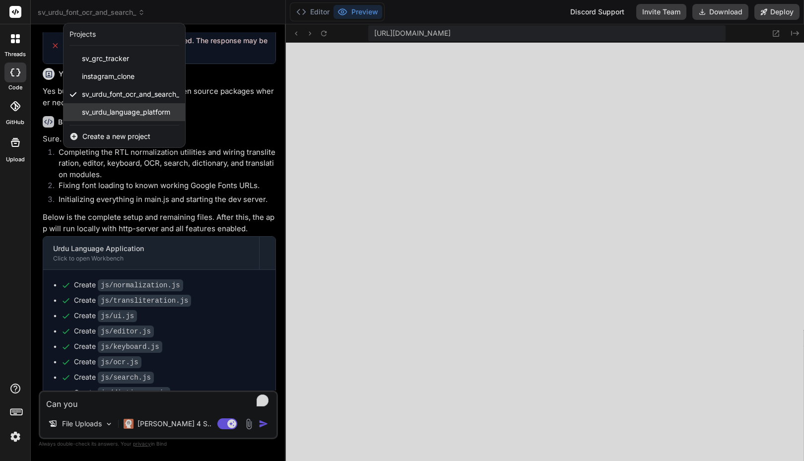
click at [121, 111] on span "sv_urdu_language_platform" at bounding box center [126, 112] width 88 height 10
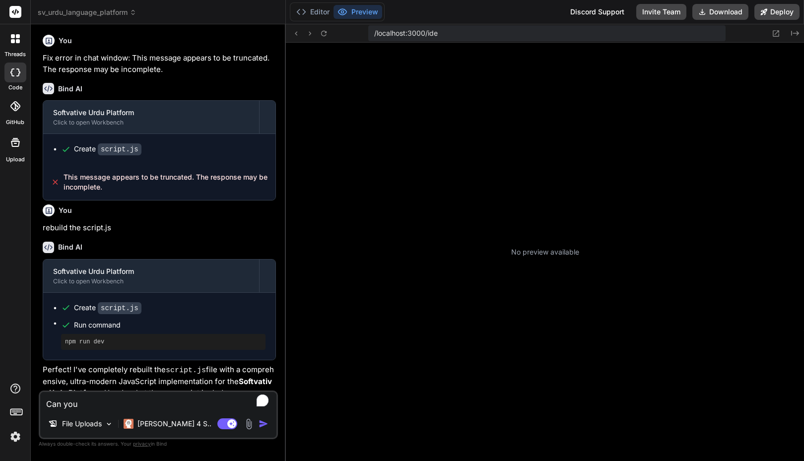
scroll to position [0, 0]
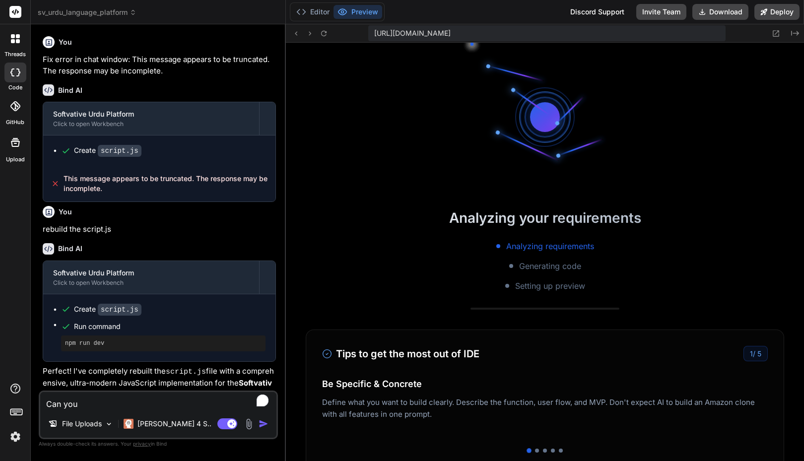
type textarea "x"
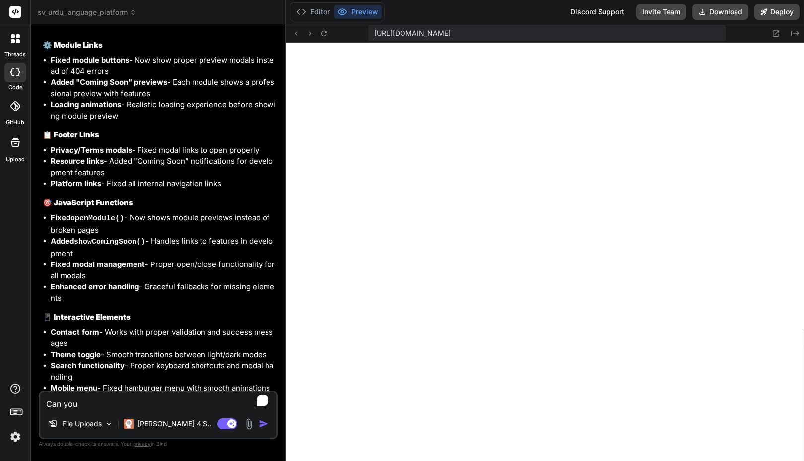
scroll to position [3978, 0]
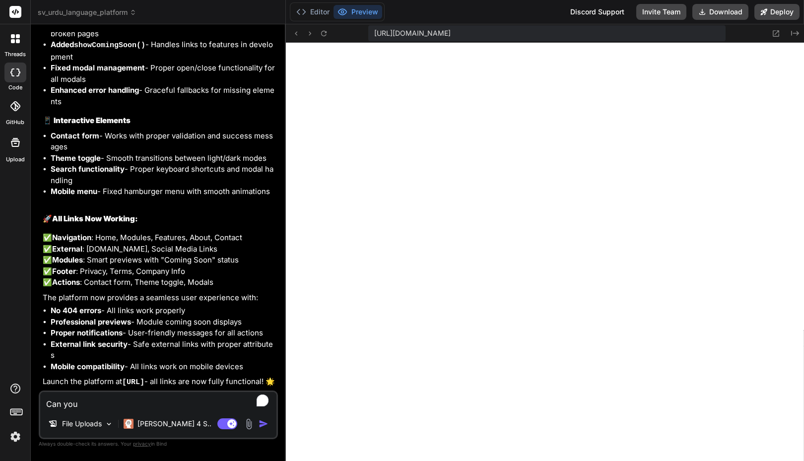
click at [133, 402] on textarea "Can you" at bounding box center [158, 401] width 236 height 18
paste textarea "Remove following words from the footer: Development Team: Faisal and Dev Team f…"
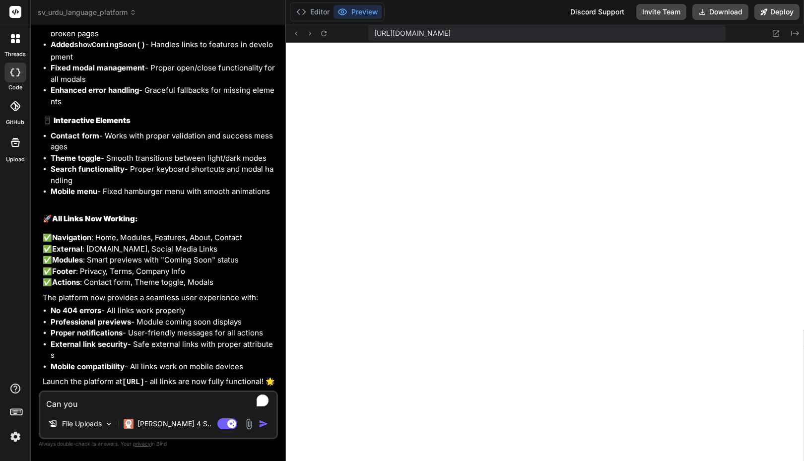
type textarea "Remove following words from the footer: Development Team: Faisal and Dev Team f…"
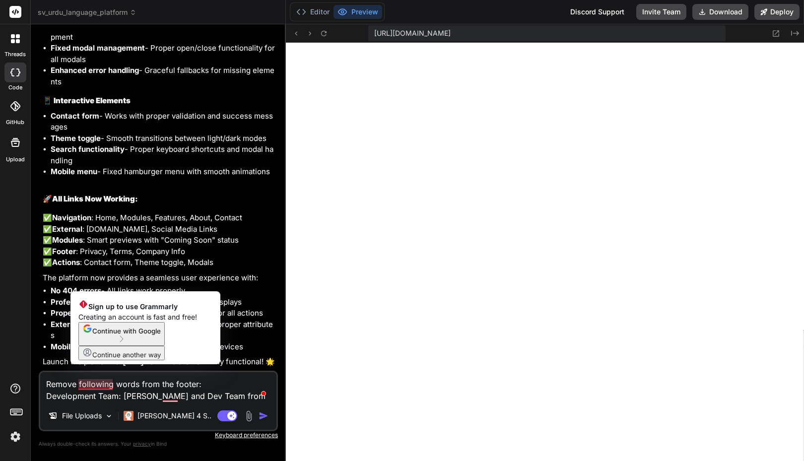
click at [147, 391] on textarea "Remove following words from the footer: Development Team: Faisal and Dev Team f…" at bounding box center [158, 387] width 236 height 30
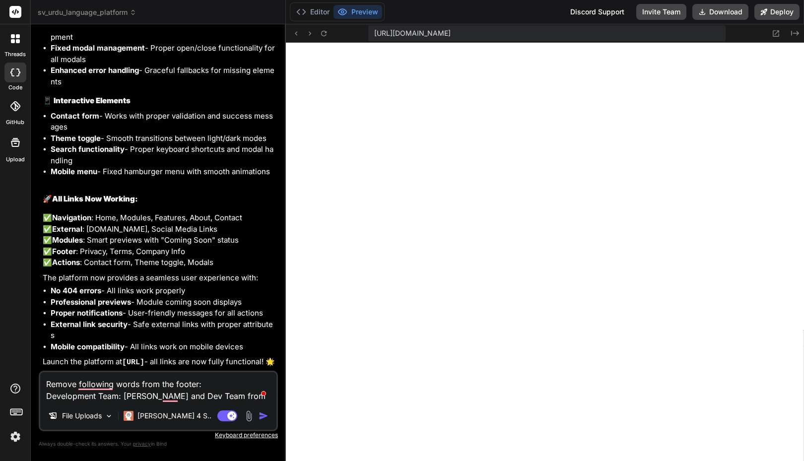
type textarea "x"
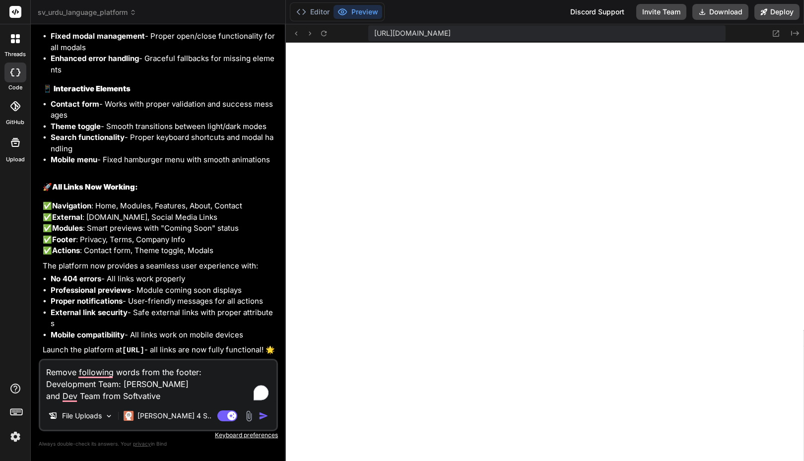
type textarea "Remove following words from the footer: Development Team: Faisal and Dev Team f…"
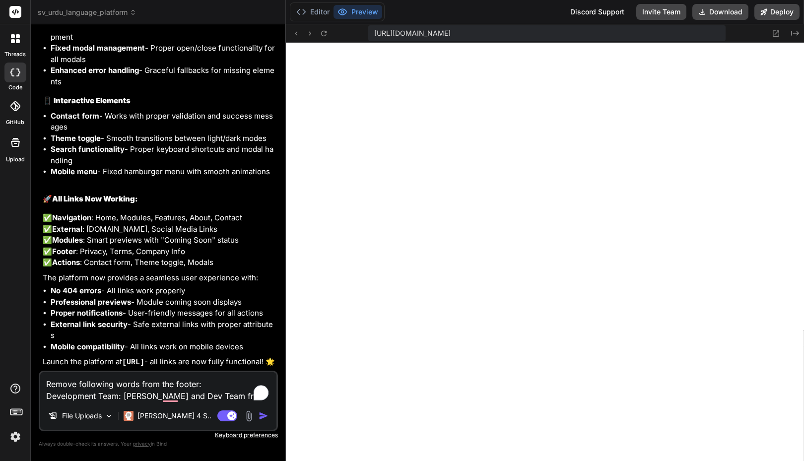
type textarea "x"
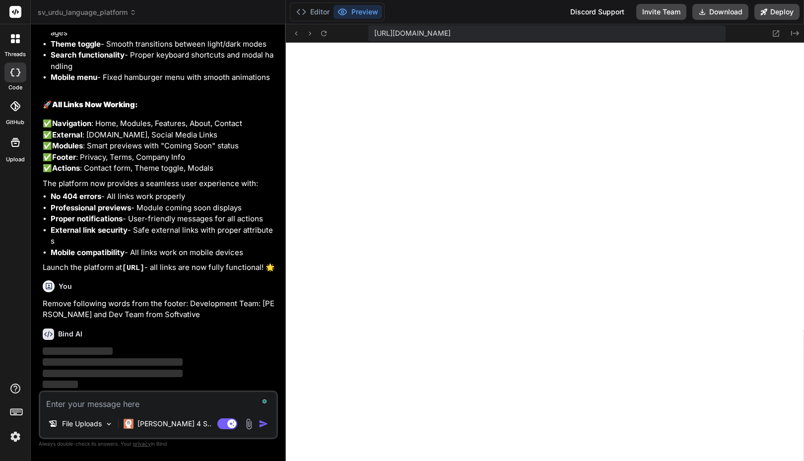
scroll to position [4092, 0]
click at [14, 436] on img at bounding box center [15, 436] width 17 height 17
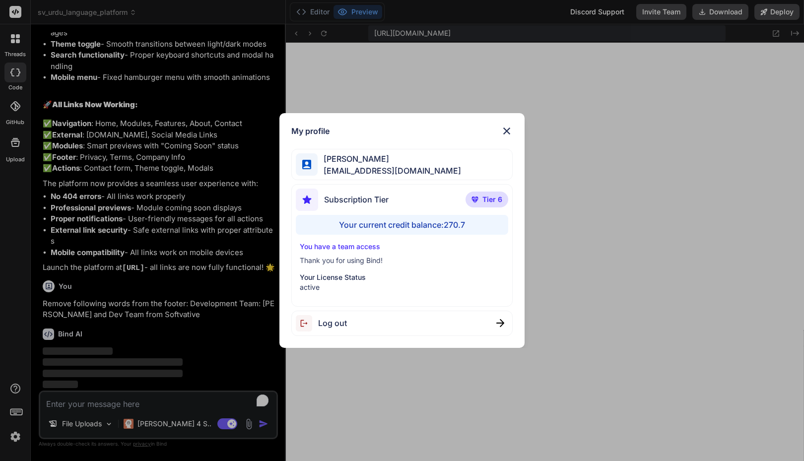
click at [14, 437] on div "My profile Faisal M faisal@softvative.com Subscription Tier Tier 6 Your current…" at bounding box center [402, 230] width 804 height 461
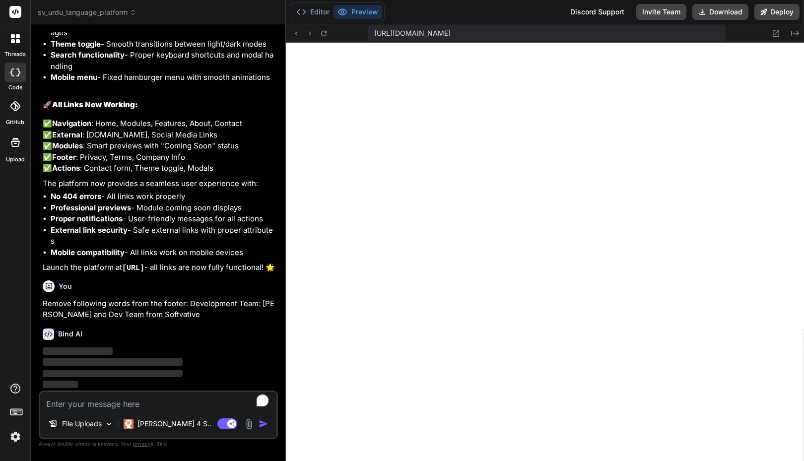
click at [21, 346] on div "threads code GitHub Upload" at bounding box center [15, 230] width 31 height 461
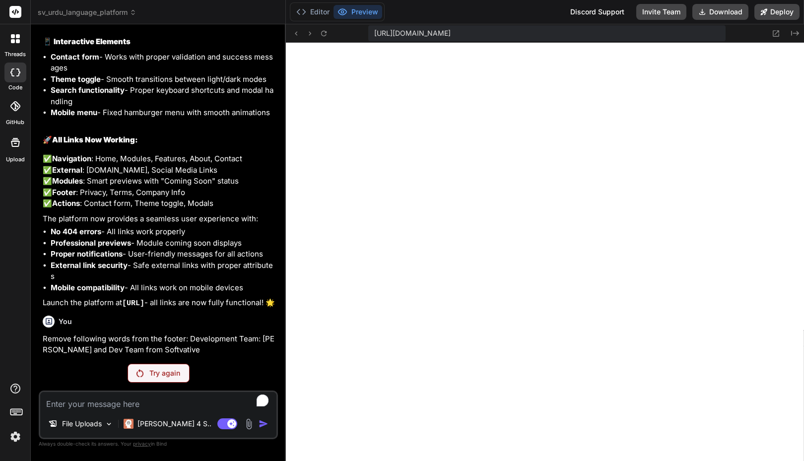
click at [171, 368] on p "Try again" at bounding box center [164, 373] width 31 height 10
click at [178, 372] on p "Try again" at bounding box center [164, 373] width 31 height 10
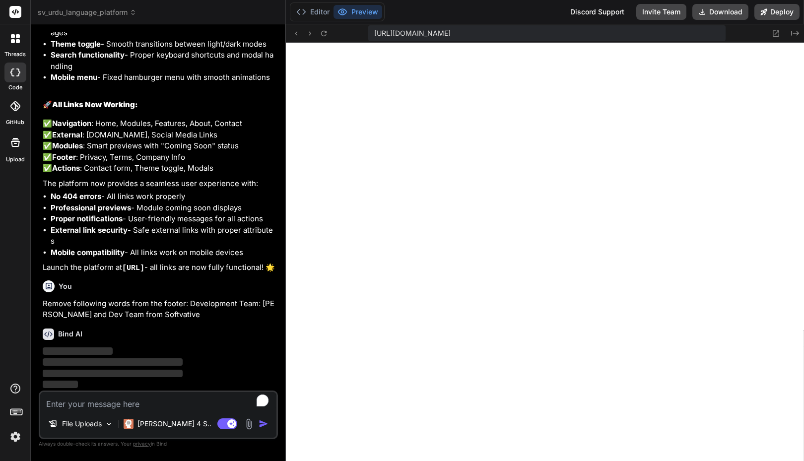
scroll to position [4092, 0]
type textarea "x"
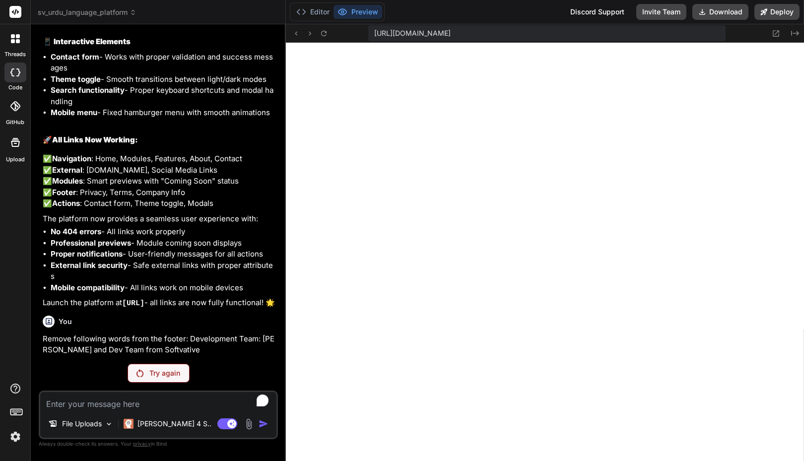
click at [112, 344] on p "Remove following words from the footer: Development Team: Faisal and Dev Team f…" at bounding box center [159, 345] width 233 height 22
click at [100, 343] on p "Remove following words from the footer: Development Team: Faisal and Dev Team f…" at bounding box center [159, 345] width 233 height 22
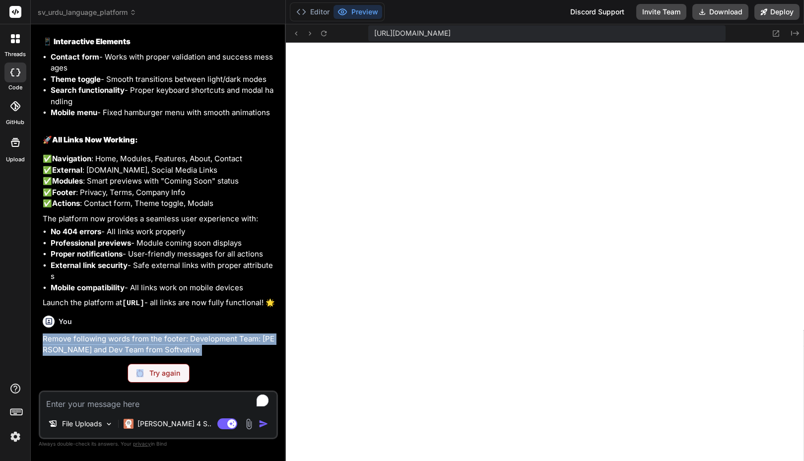
click at [100, 343] on p "Remove following words from the footer: Development Team: Faisal and Dev Team f…" at bounding box center [159, 345] width 233 height 22
copy div "Remove following words from the footer: Development Team: Faisal and Dev Team f…"
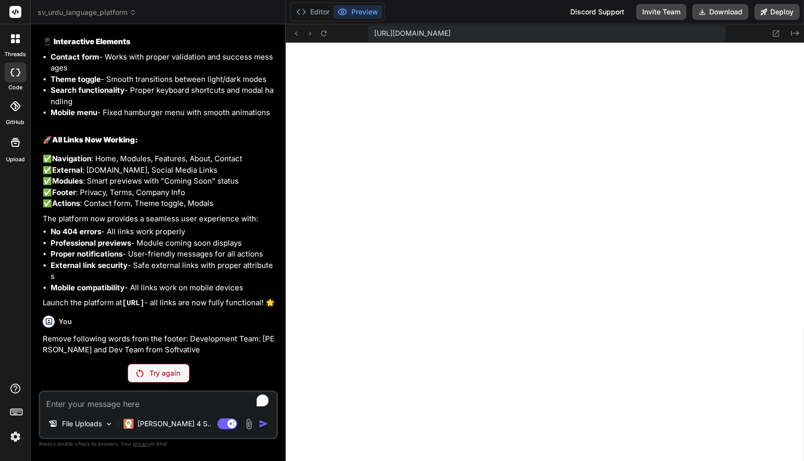
click at [112, 404] on textarea "To enrich screen reader interactions, please activate Accessibility in Grammarl…" at bounding box center [158, 401] width 236 height 18
type textarea "a"
type textarea "x"
type textarea "asd"
type textarea "x"
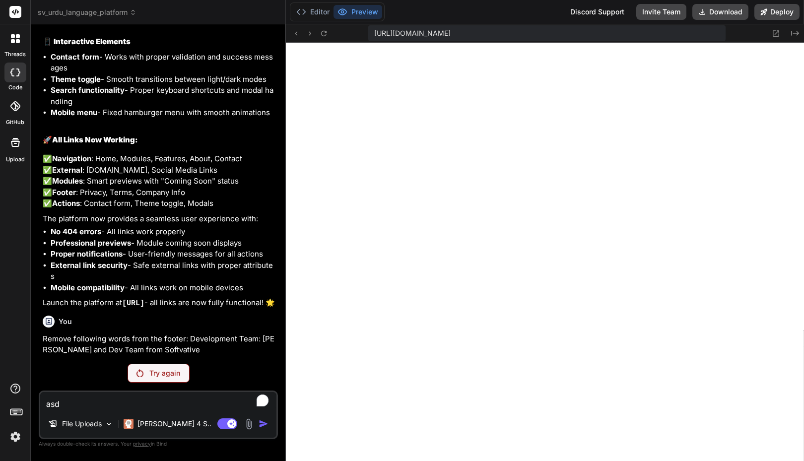
type textarea "asda"
type textarea "x"
type textarea "asdas"
type textarea "x"
paste textarea "Remove following words from the footer: Development Team: Faisal and Dev Team f…"
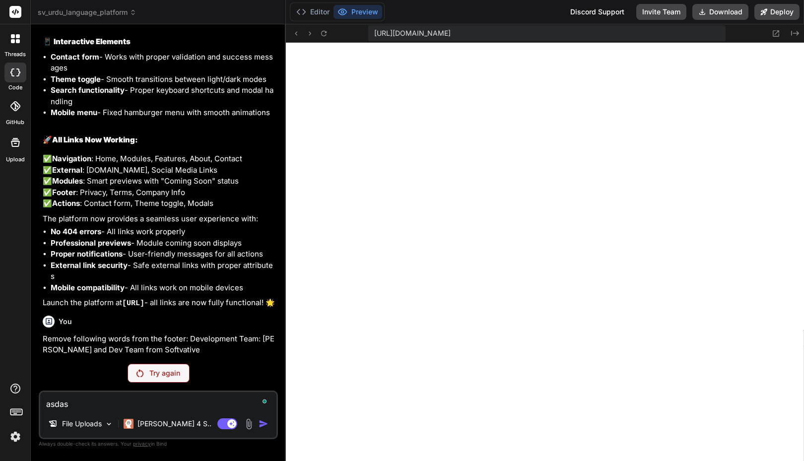
type textarea "Remove following words from the footer: Development Team: Faisal and Dev Team f…"
type textarea "x"
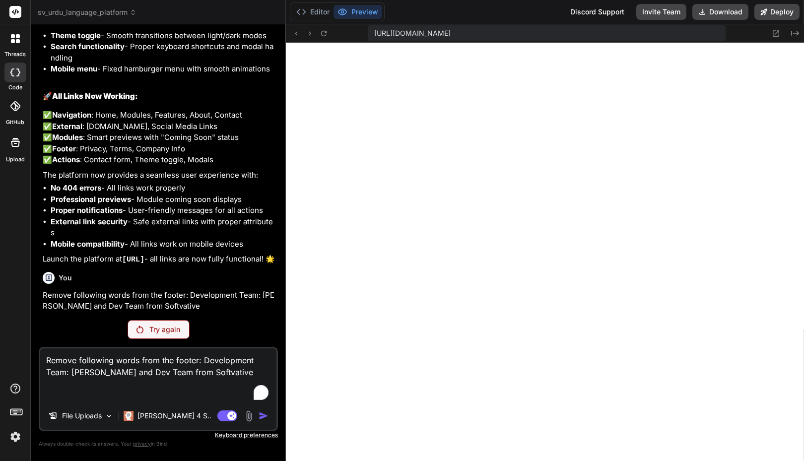
scroll to position [4092, 0]
type textarea "Remove following words from the footer: Development Team: Faisal and Dev Team f…"
type textarea "x"
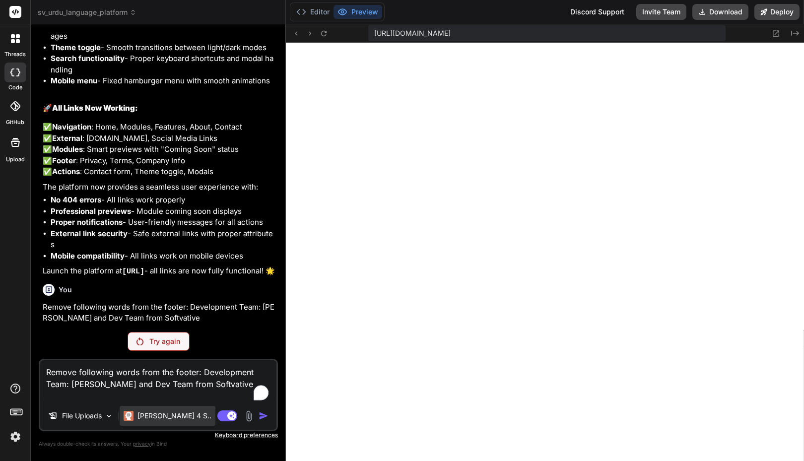
type textarea "Remove following words from the footer: Development Team: Faisal and Dev Team f…"
type textarea "x"
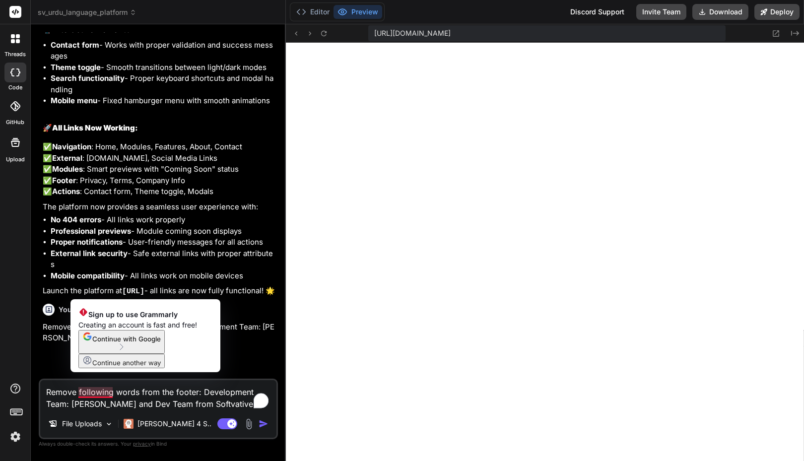
click at [79, 389] on textarea "Remove following words from the footer: Development Team: Faisal and Dev Team f…" at bounding box center [158, 395] width 236 height 30
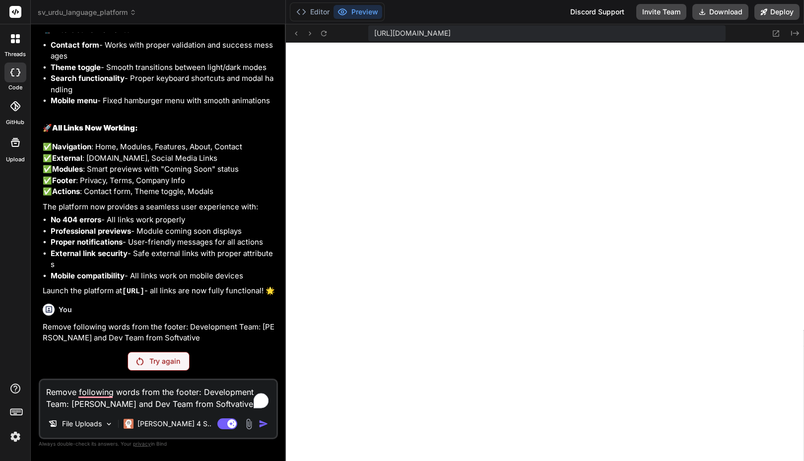
type textarea "Remove tfollowing words from the footer: Development Team: Faisal and Dev Team …"
type textarea "x"
type textarea "Remove thfollowing words from the footer: Development Team: Faisal and Dev Team…"
type textarea "x"
type textarea "Remove thefollowing words from the footer: Development Team: Faisal and Dev Tea…"
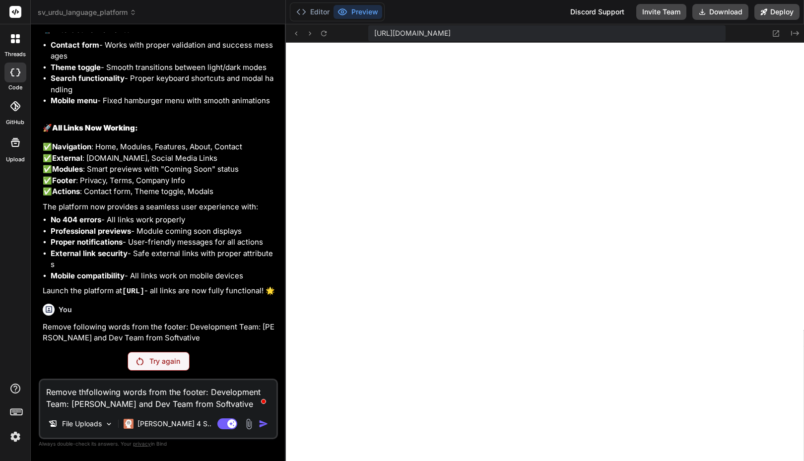
type textarea "x"
type textarea "Remove the following words from the footer: Development Team: Faisal and Dev Te…"
type textarea "x"
type textarea "Remove the following sfrom the footer: Development Team: Faisal and Dev Team fr…"
type textarea "x"
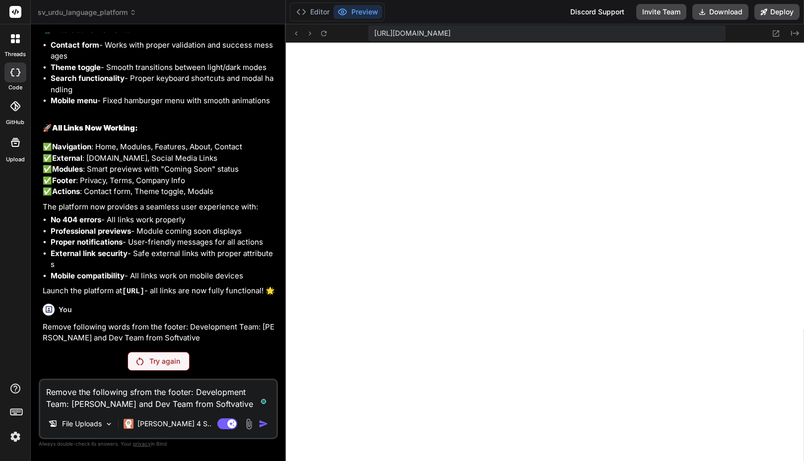
type textarea "Remove the following sefrom the footer: Development Team: Faisal and Dev Team f…"
type textarea "x"
type textarea "Remove the following senfrom the footer: Development Team: Faisal and Dev Team …"
type textarea "x"
type textarea "Remove the following from the footer: Development Team: Faisal and Dev Team fro…"
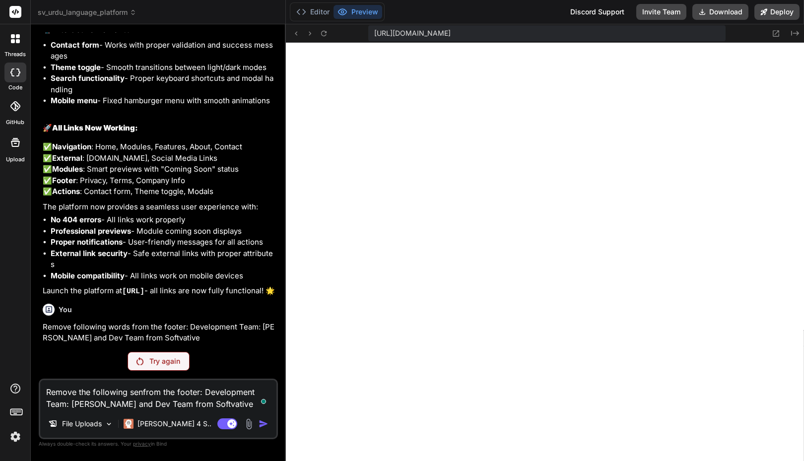
type textarea "x"
type textarea "Remove the following wfrom the footer: Development Team: Faisal and Dev Team fr…"
type textarea "x"
type textarea "Remove the following wofrom the footer: Development Team: Faisal and Dev Team f…"
type textarea "x"
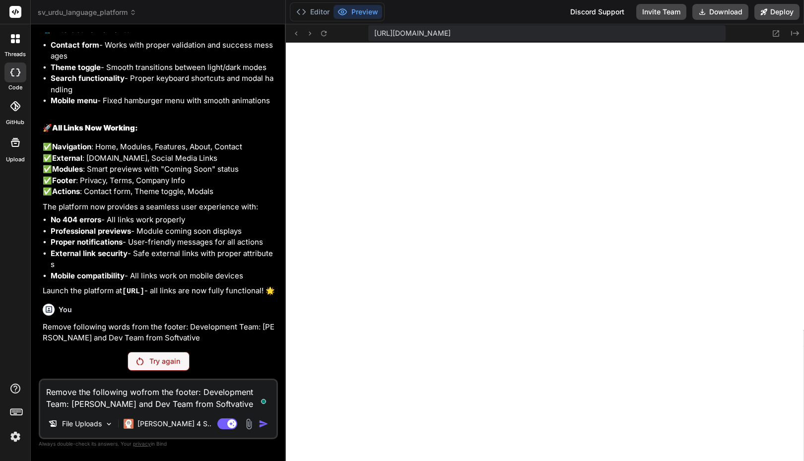
type textarea "Remove the following worfrom the footer: Development Team: Faisal and Dev Team …"
type textarea "x"
type textarea "Remove the following wordfrom the footer: Development Team: Faisal and Dev Team…"
type textarea "x"
type textarea "Remove the following wordsfrom the footer: Development Team: Faisal and Dev Tea…"
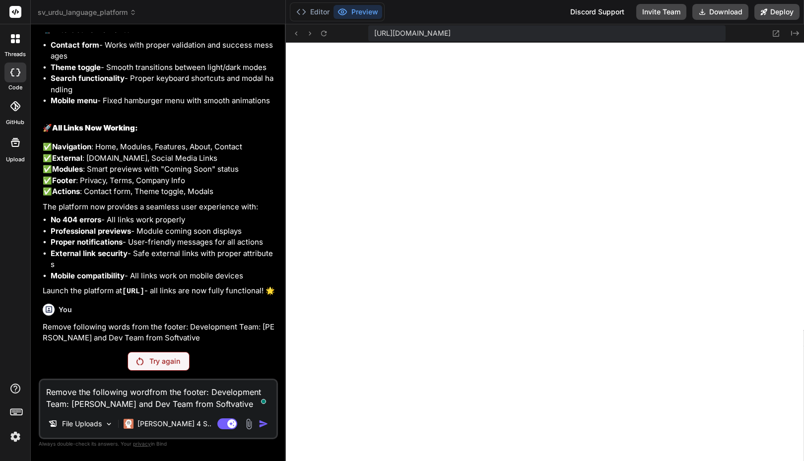
type textarea "x"
type textarea "Remove the following words from the footer: Development Team: Faisal and Dev Te…"
type textarea "x"
type textarea "Remove the following words ithe footer: Development Team: Faisal and Dev Team f…"
type textarea "x"
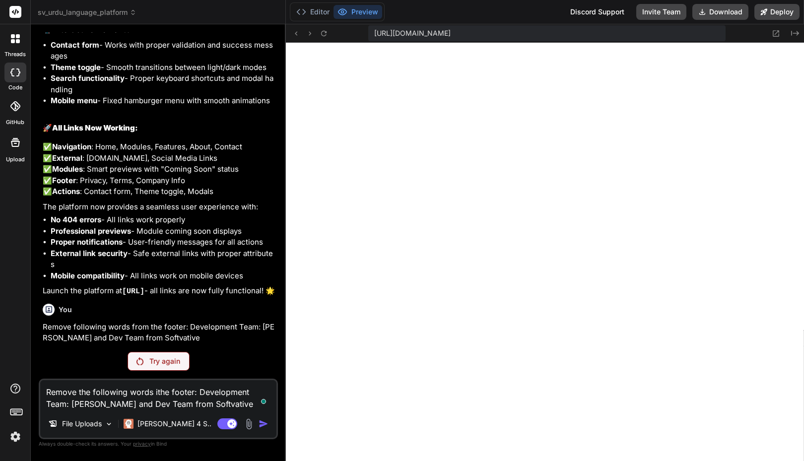
type textarea "Remove the following words inthe footer: Development Team: Faisal and Dev Team …"
type textarea "x"
type textarea "Remove the following words in the footer: Development Team: Faisal and Dev Team…"
type textarea "x"
click at [207, 391] on textarea "Remove the following words in the footer: Development Team: Faisal and Dev Team…" at bounding box center [158, 395] width 236 height 30
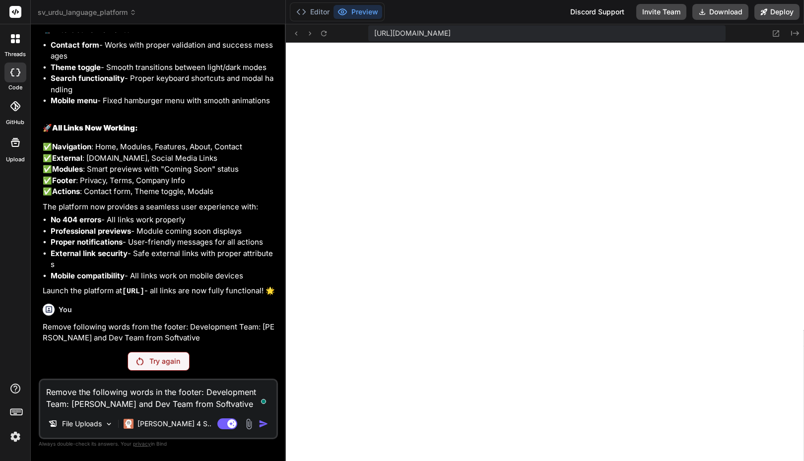
type textarea "Remove the following words in the footer: "Development Team: Faisal and Dev Tea…"
type textarea "x"
type textarea "Remove the following words in the footer: "Development Team: Faisal and Dev Tea…"
type textarea "x"
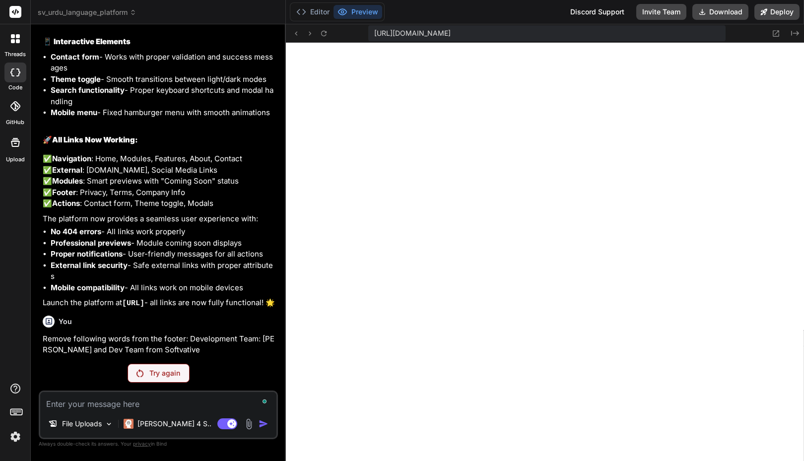
paste textarea "Remove the following words in the footer: "Development Team: Faisal and Dev Tea…"
type textarea "Remove the following words in the footer: "Development Team: Faisal and Dev Tea…"
type textarea "x"
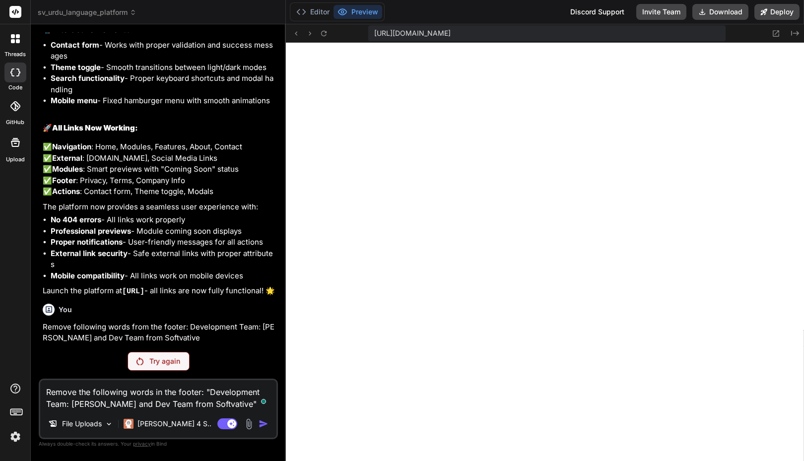
type textarea "Remove the following words in the footer: "Development Team: Faisal and Dev Tea…"
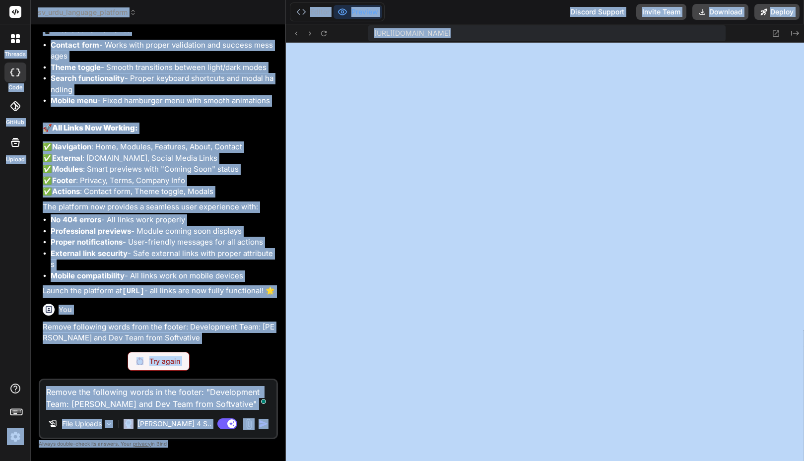
click at [209, 372] on div "You Fix error in chat window: This message appears to be truncated. The respons…" at bounding box center [158, 246] width 239 height 428
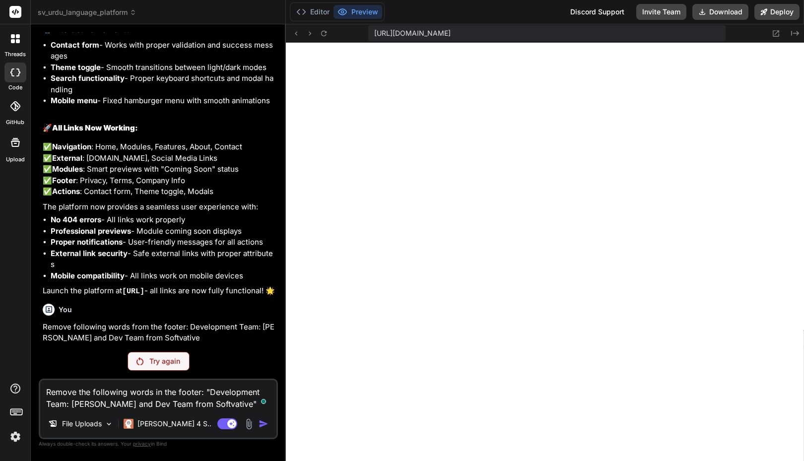
click at [212, 394] on textarea "Remove the following words in the footer: "Development Team: Faisal and Dev Tea…" at bounding box center [158, 395] width 236 height 30
type textarea "x"
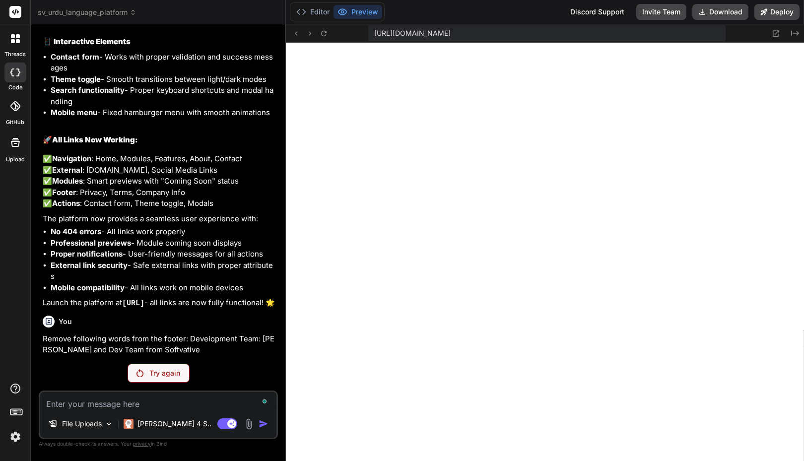
click at [175, 374] on p "Try again" at bounding box center [164, 373] width 31 height 10
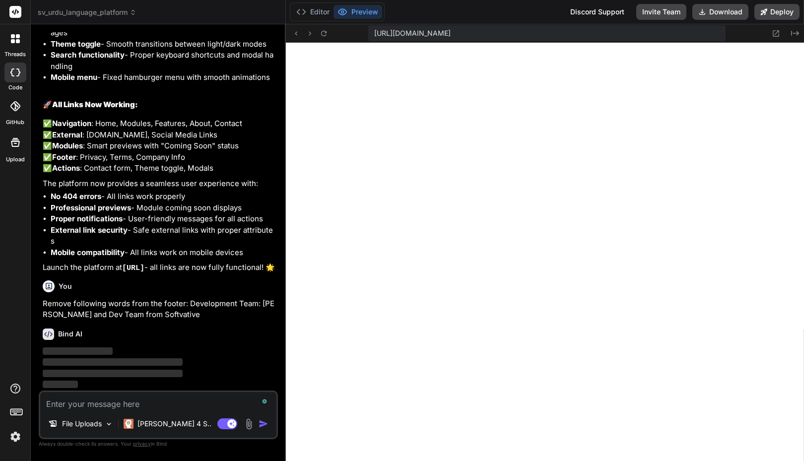
scroll to position [4092, 0]
click at [321, 10] on button "Editor" at bounding box center [312, 12] width 41 height 14
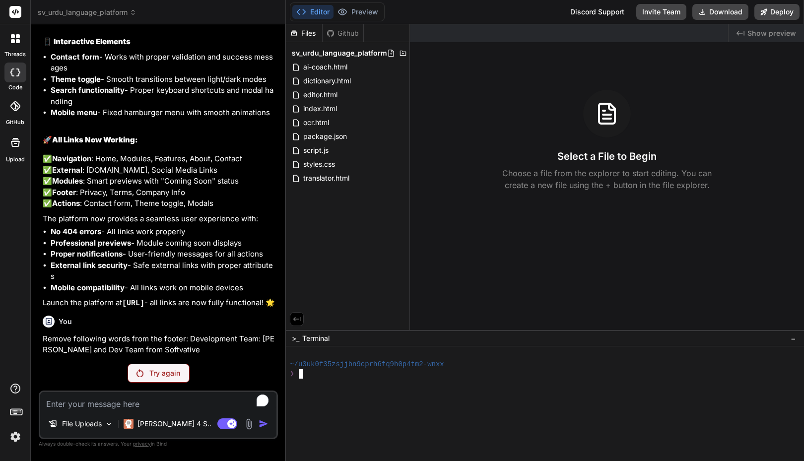
scroll to position [0, 0]
click at [157, 380] on div "Try again" at bounding box center [159, 373] width 62 height 19
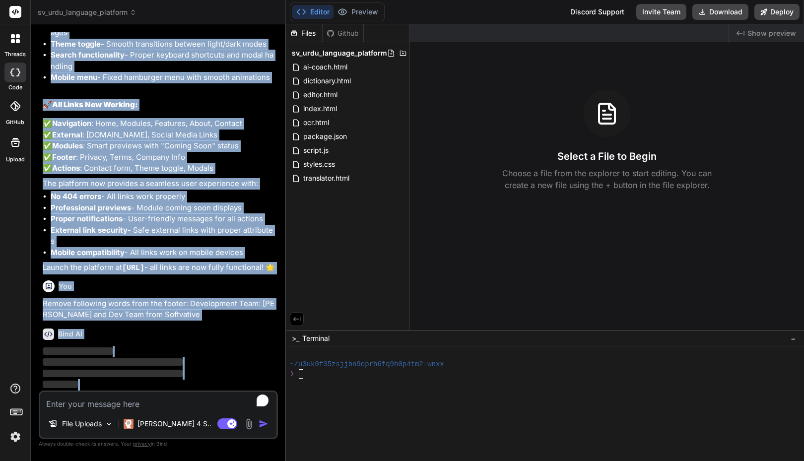
click at [157, 380] on p "‌" at bounding box center [159, 384] width 233 height 11
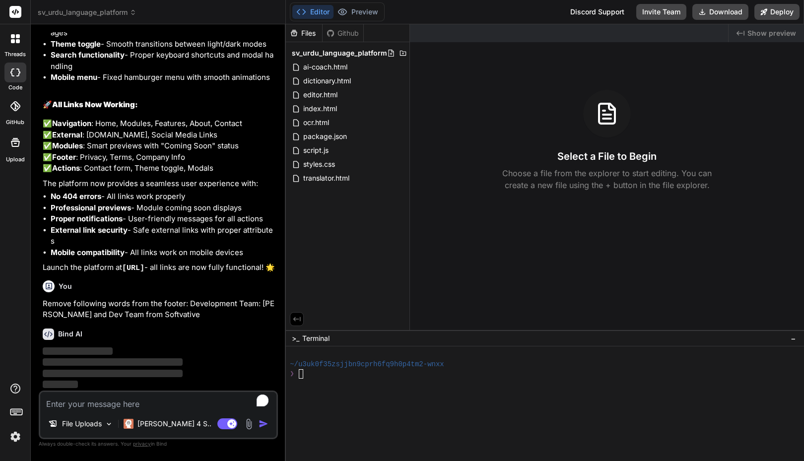
click at [156, 403] on textarea "To enrich screen reader interactions, please activate Accessibility in Grammarl…" at bounding box center [158, 401] width 236 height 18
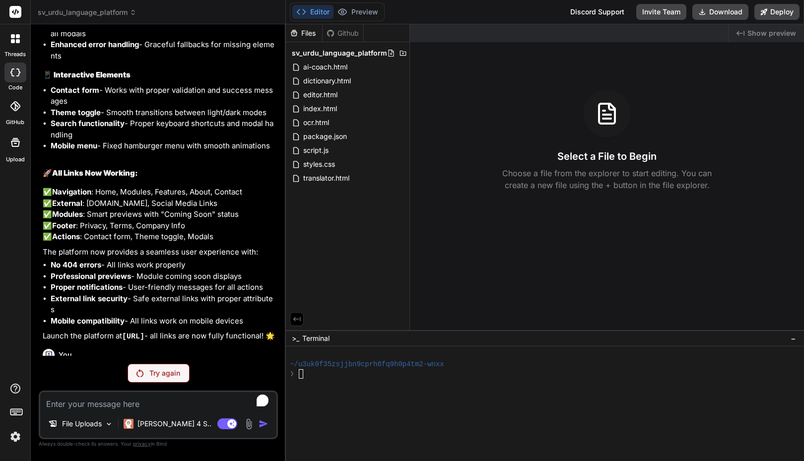
scroll to position [4057, 0]
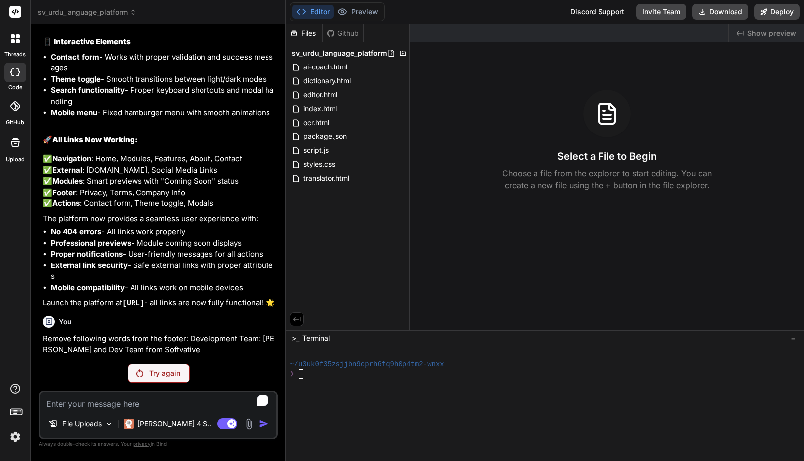
click at [120, 402] on textarea "To enrich screen reader interactions, please activate Accessibility in Grammarl…" at bounding box center [158, 401] width 236 height 18
click at [149, 423] on p "Claude 4 S.." at bounding box center [175, 424] width 74 height 10
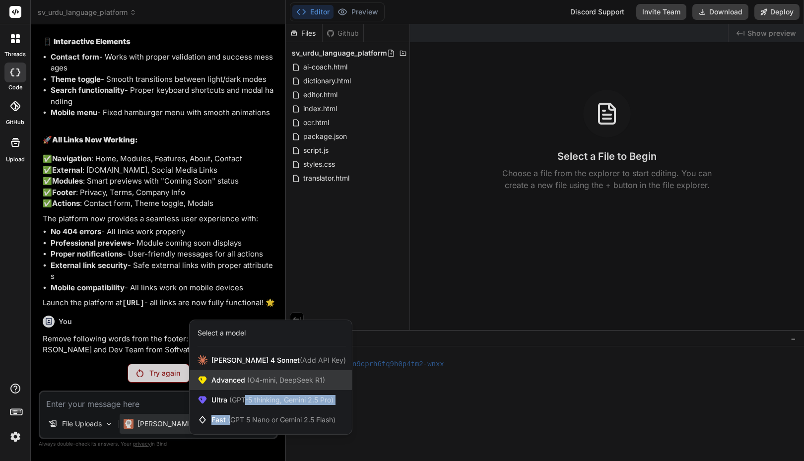
drag, startPoint x: 233, startPoint y: 416, endPoint x: 249, endPoint y: 388, distance: 32.9
click at [249, 388] on div "Claude 4 Sonnet (Add API Key) Advanced (O4-mini, DeepSeek R1) Ultra (GPT-5 thin…" at bounding box center [271, 389] width 162 height 79
click at [249, 380] on span "(O4-mini, DeepSeek R1)" at bounding box center [285, 380] width 80 height 8
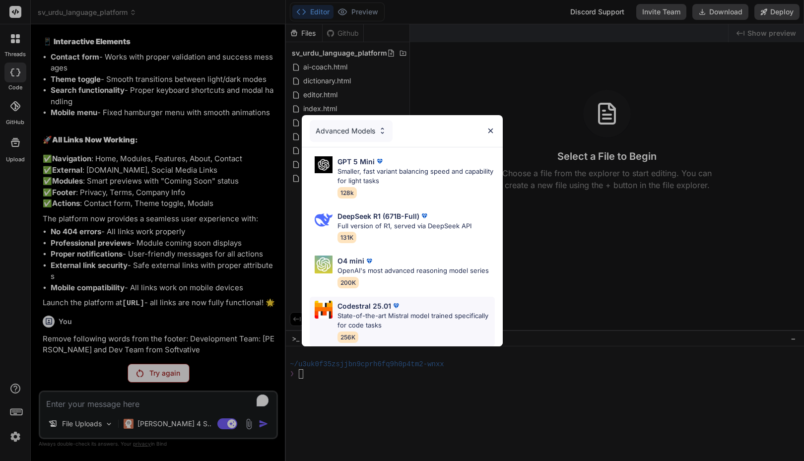
click at [349, 301] on p "Codestral 25.01" at bounding box center [365, 306] width 54 height 10
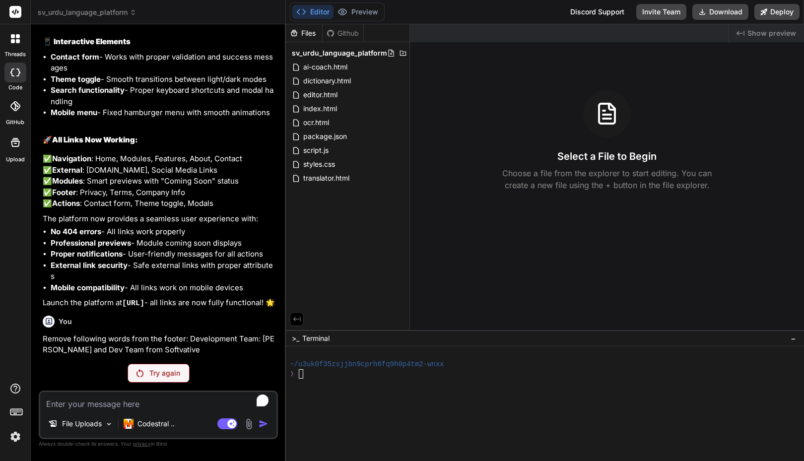
click at [151, 365] on div "Try again" at bounding box center [159, 373] width 62 height 19
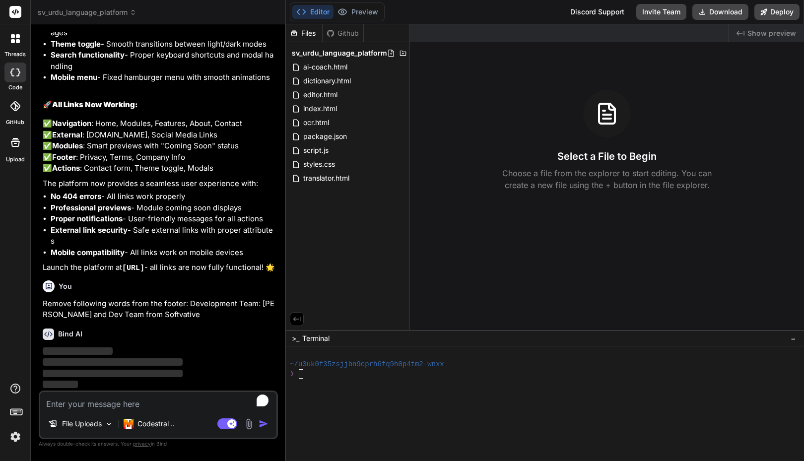
scroll to position [4092, 0]
type textarea "x"
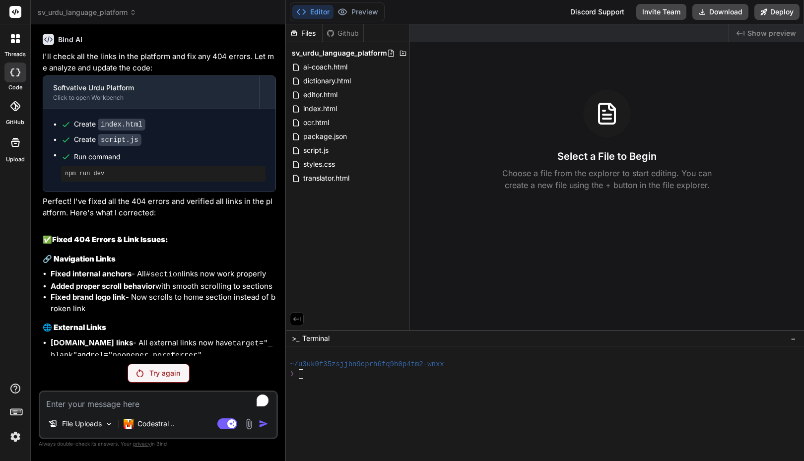
scroll to position [3349, 0]
click at [128, 397] on textarea "To enrich screen reader interactions, please activate Accessibility in Grammarl…" at bounding box center [158, 401] width 236 height 18
type textarea "a"
type textarea "x"
type textarea "as"
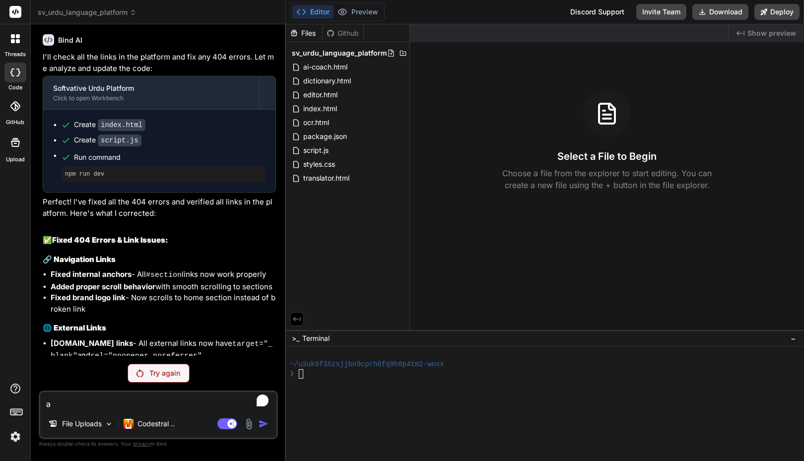
type textarea "x"
type textarea "asf"
type textarea "x"
type textarea "asfd"
type textarea "x"
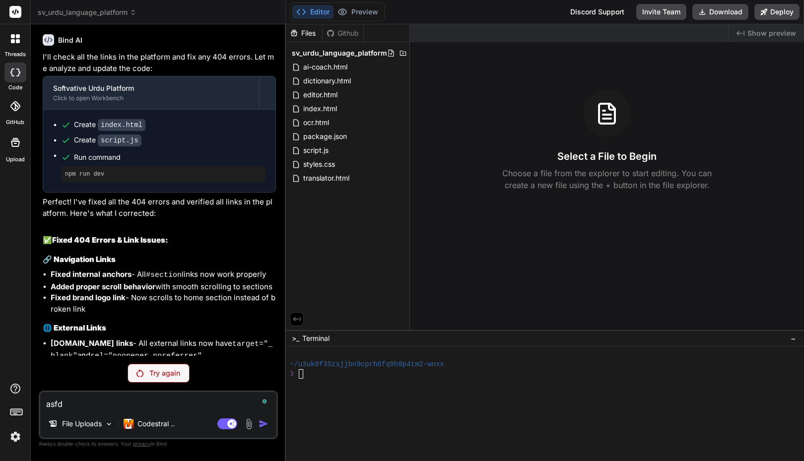
type textarea "asfda"
type textarea "x"
type textarea "asfdas"
type textarea "x"
type textarea "asfdasd"
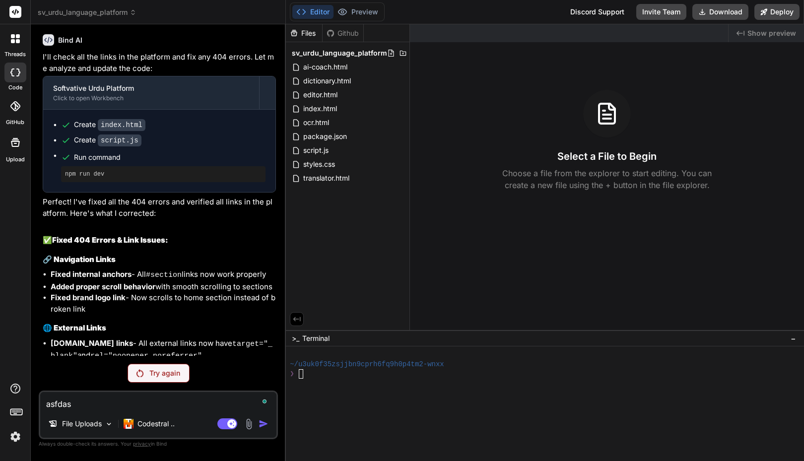
type textarea "x"
type textarea "asfdas"
type textarea "x"
type textarea "asfda"
type textarea "x"
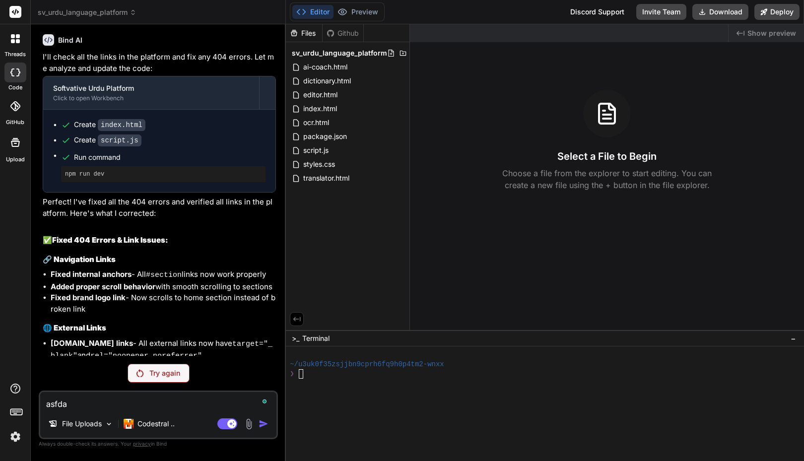
type textarea "asfd"
type textarea "x"
type textarea "asf"
type textarea "x"
type textarea "as"
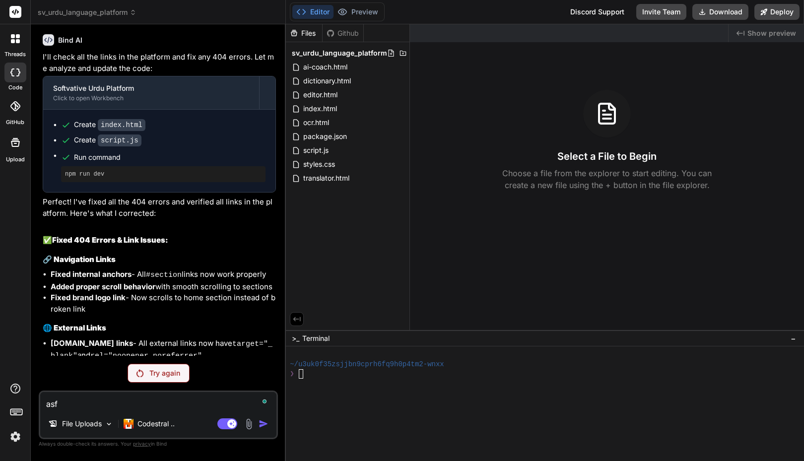
type textarea "x"
type textarea "a"
type textarea "x"
click at [339, 385] on div at bounding box center [540, 383] width 500 height 9
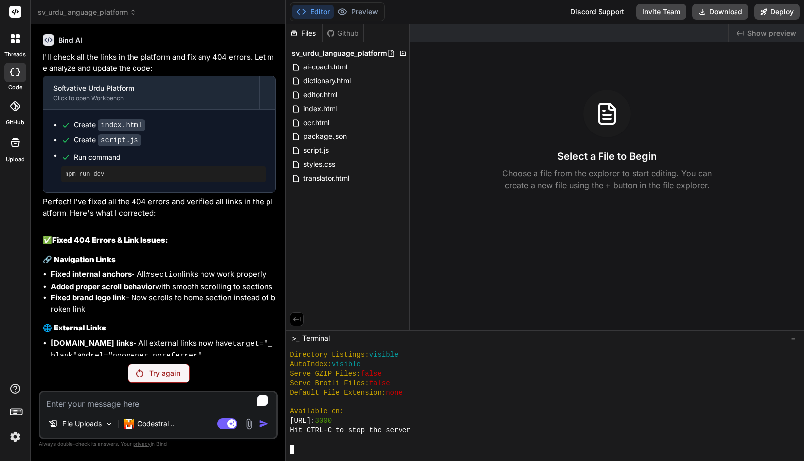
scroll to position [217, 0]
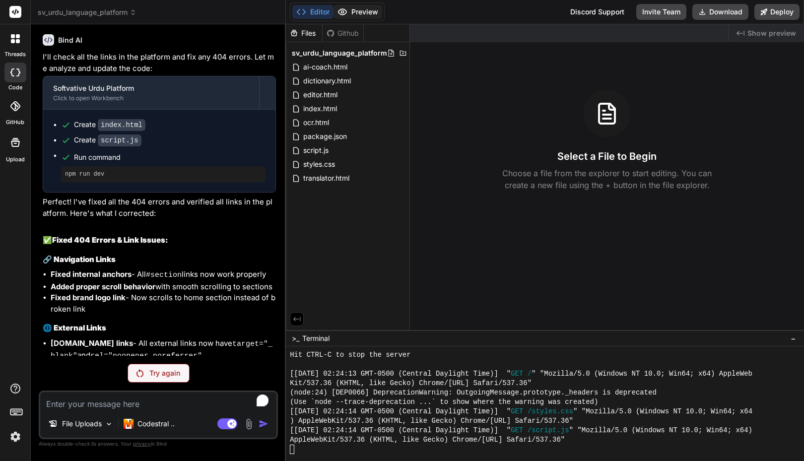
click at [356, 13] on button "Preview" at bounding box center [358, 12] width 49 height 14
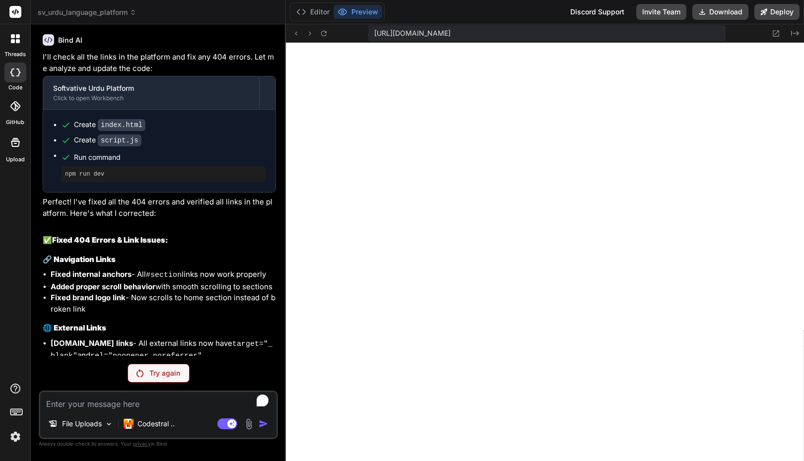
click at [107, 404] on textarea "To enrich screen reader interactions, please activate Accessibility in Grammarl…" at bounding box center [158, 401] width 236 height 18
type textarea "R"
type textarea "x"
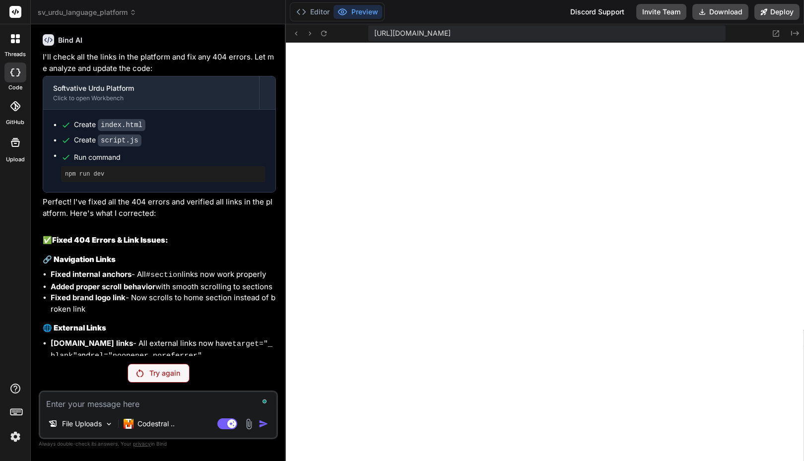
type textarea "r"
type textarea "x"
type textarea "re"
type textarea "x"
type textarea "reo"
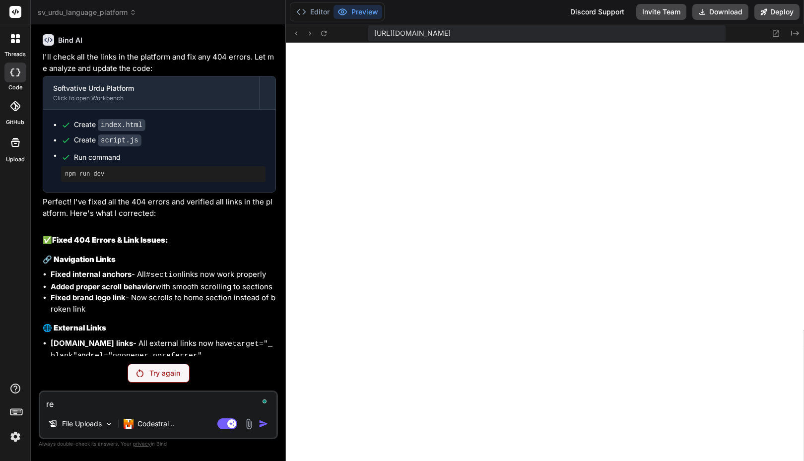
type textarea "x"
type textarea "reov"
type textarea "x"
type textarea "reove"
type textarea "x"
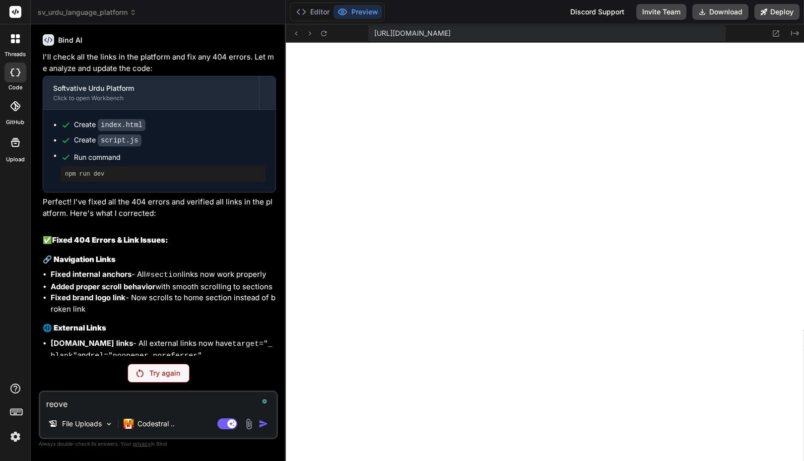
type textarea "R"
type textarea "x"
type textarea "Re"
type textarea "x"
type textarea "Rem"
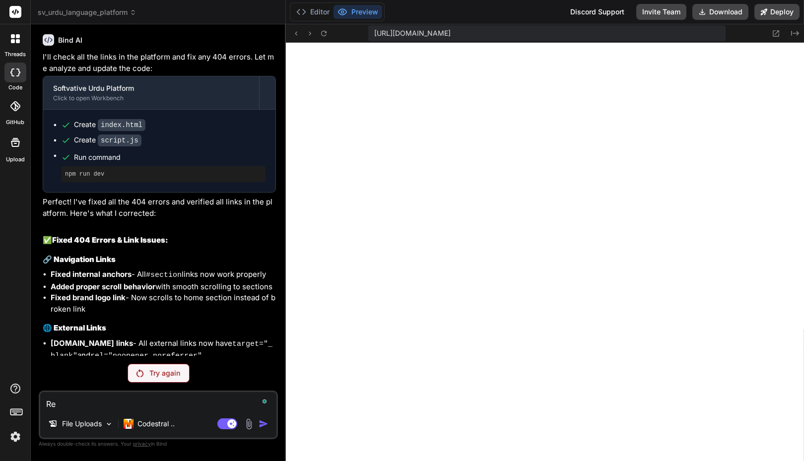
type textarea "x"
type textarea "Remo"
type textarea "x"
type textarea "Remov"
type textarea "x"
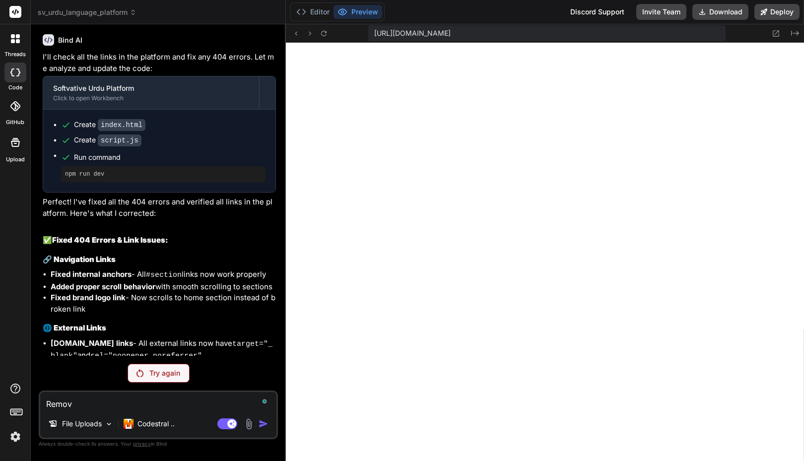
type textarea "Remove"
type textarea "x"
type textarea "Remove"
type textarea "x"
type textarea "R"
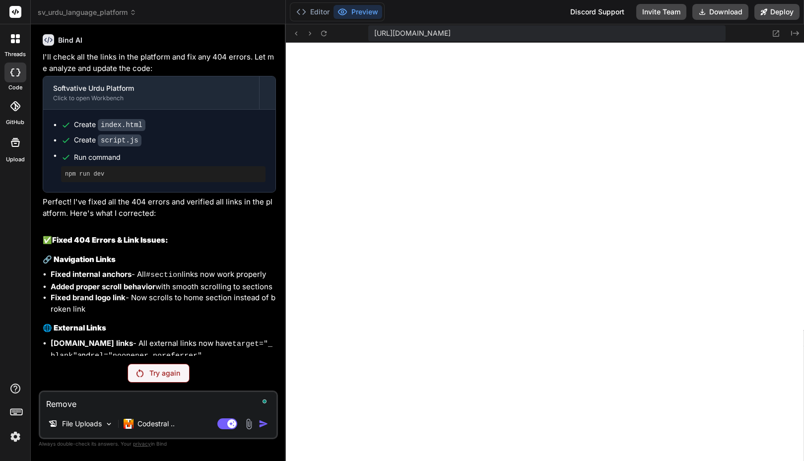
type textarea "x"
type textarea "Re"
type textarea "x"
type textarea "Rem"
type textarea "x"
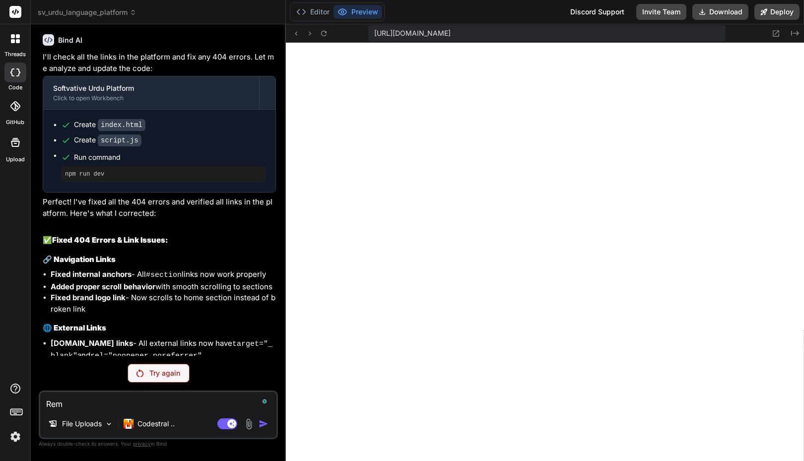
type textarea "Remo"
type textarea "x"
type textarea "Remov"
type textarea "x"
type textarea "Remove"
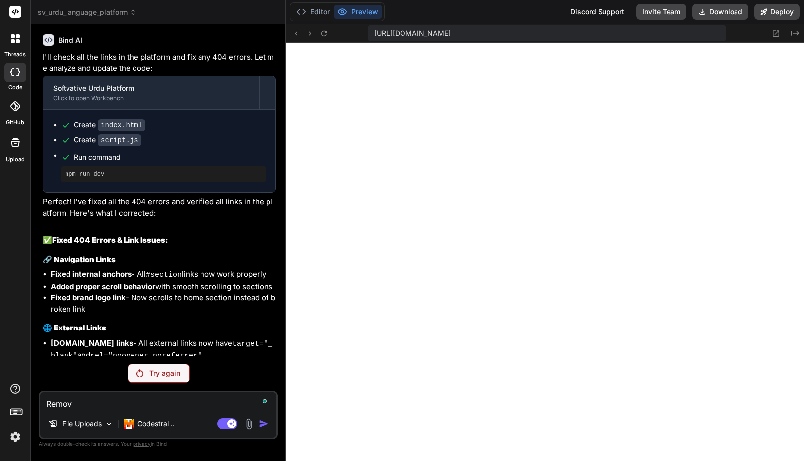
type textarea "x"
type textarea "Remove"
type textarea "x"
type textarea "Remove t"
type textarea "x"
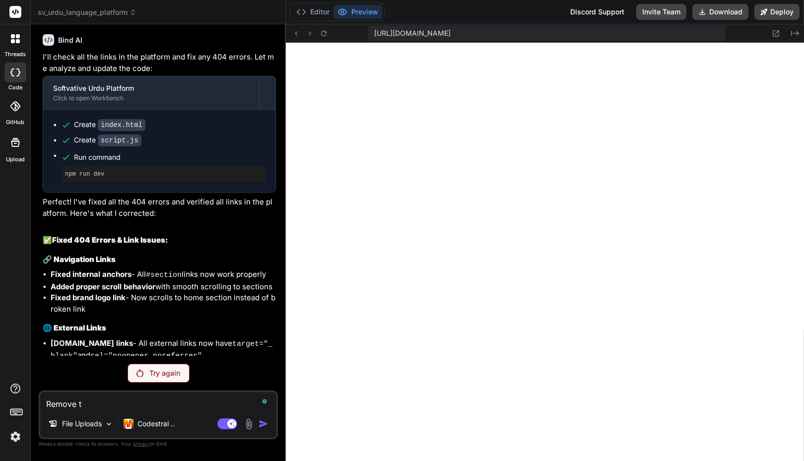
type textarea "Remove th"
type textarea "x"
type textarea "Remove thr"
type textarea "x"
type textarea "Remove thr e"
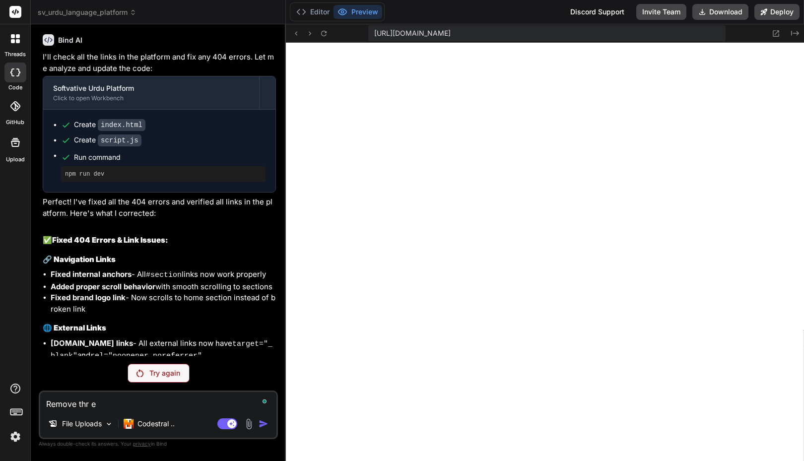
type textarea "x"
type textarea "Remove thr ef"
type textarea "x"
type textarea "Remove thr efo"
type textarea "x"
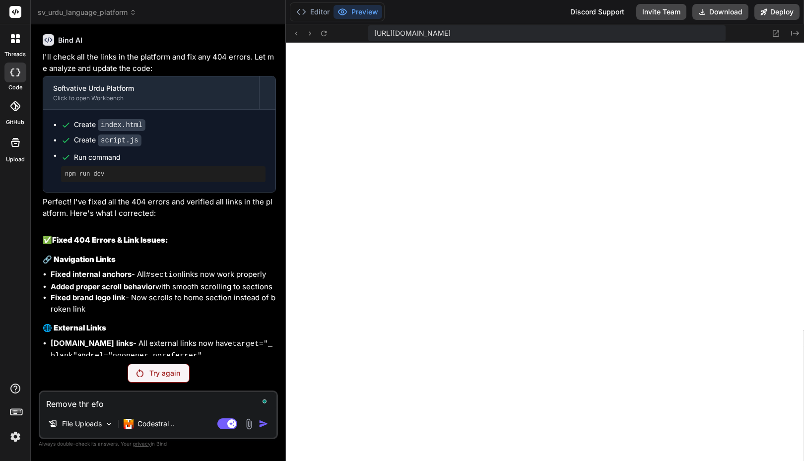
type textarea "Remove t"
type textarea "x"
type textarea "Remove th"
type textarea "x"
type textarea "Remove the"
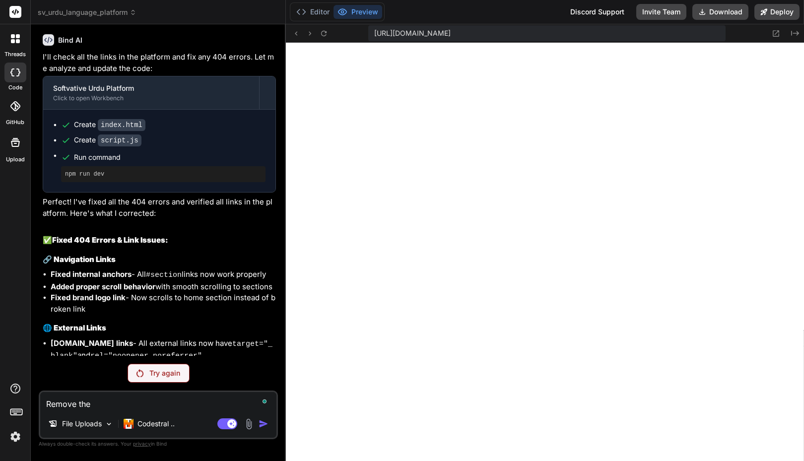
type textarea "x"
type textarea "Remove the"
type textarea "x"
type textarea "Remove the f"
type textarea "x"
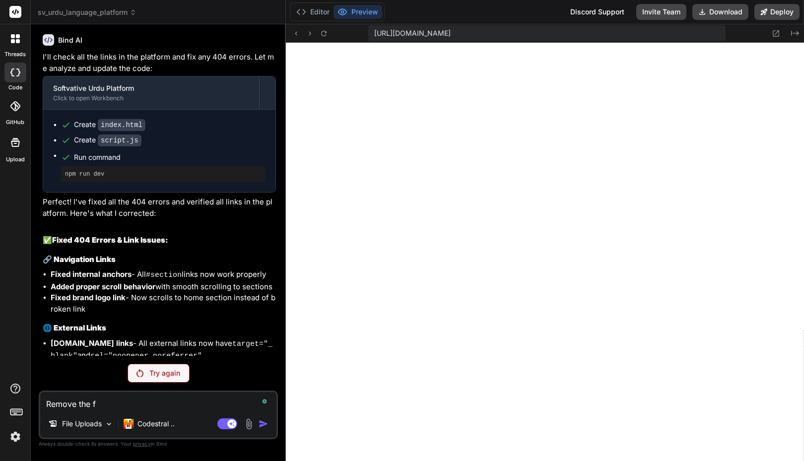
type textarea "Remove the fo"
type textarea "x"
type textarea "Remove the fol"
type textarea "x"
type textarea "Remove the foll"
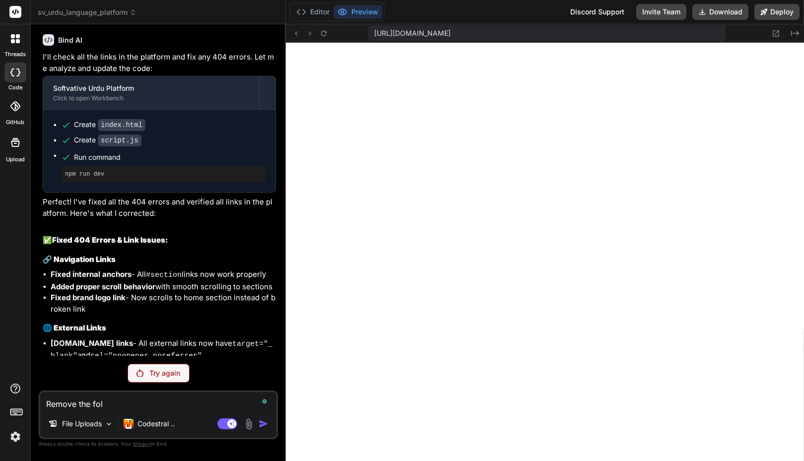
type textarea "x"
type textarea "Remove the follo"
type textarea "x"
type textarea "Remove the follow"
type textarea "x"
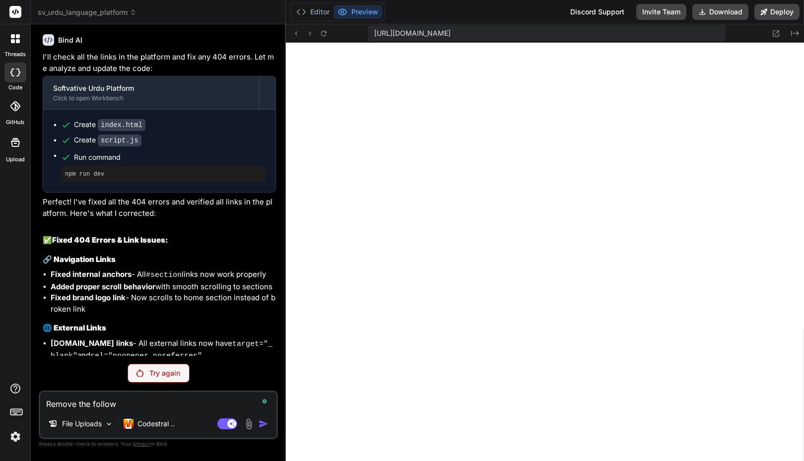
type textarea "Remove the followi"
type textarea "x"
type textarea "Remove the followin"
type textarea "x"
type textarea "Remove the following"
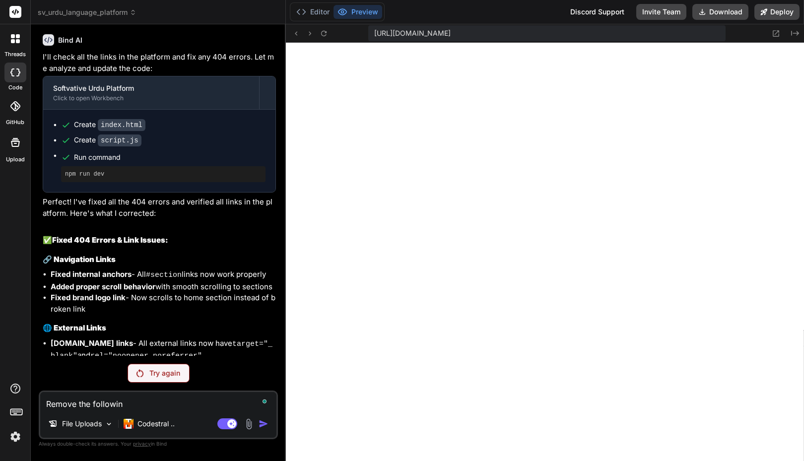
type textarea "x"
type textarea "Remove the following"
type textarea "x"
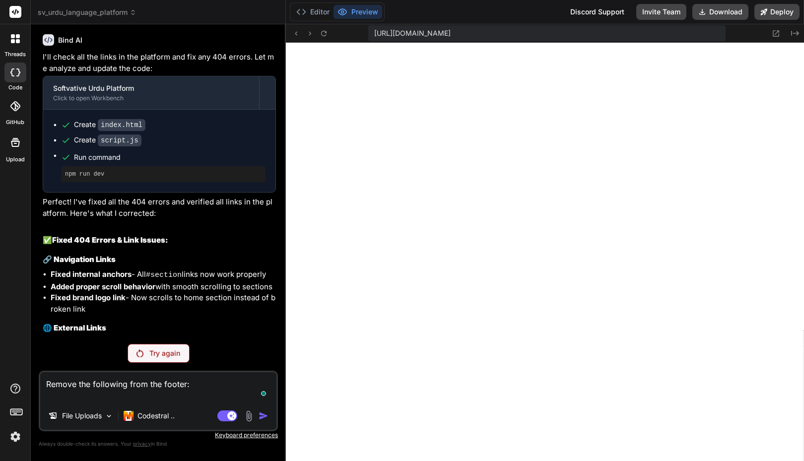
paste textarea "| Development Team: Faisal and Dev Team from Softvative"
click at [218, 398] on textarea "Remove the following from the footer: | Development Team: Faisal and Dev Team f…" at bounding box center [158, 387] width 236 height 30
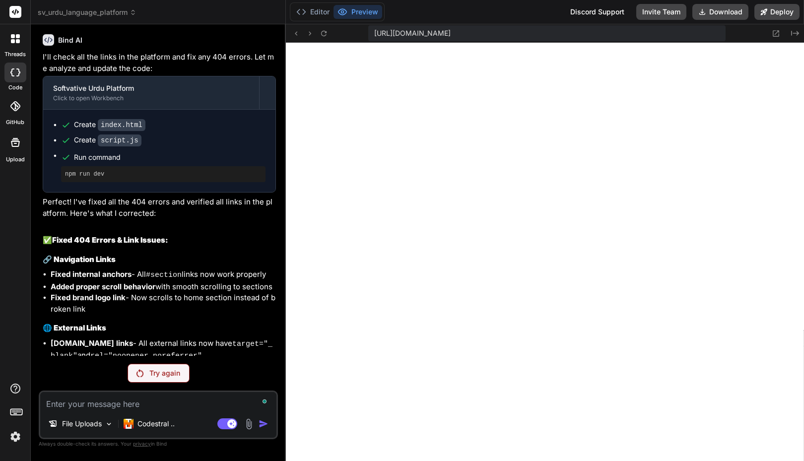
click at [218, 398] on textarea "To enrich screen reader interactions, please activate Accessibility in Grammarl…" at bounding box center [158, 401] width 236 height 18
click at [158, 370] on p "Try again" at bounding box center [164, 373] width 31 height 10
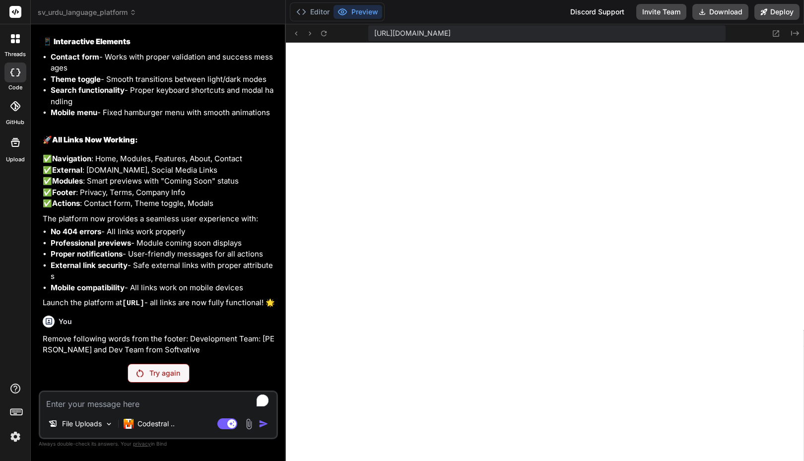
scroll to position [4057, 0]
click at [128, 395] on textarea "To enrich screen reader interactions, please activate Accessibility in Grammarl…" at bounding box center [158, 401] width 236 height 18
click at [325, 11] on button "Editor" at bounding box center [312, 12] width 41 height 14
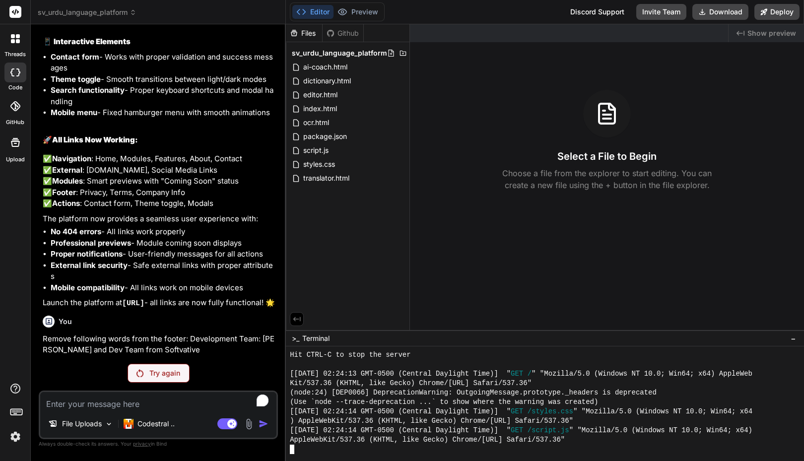
scroll to position [255, 0]
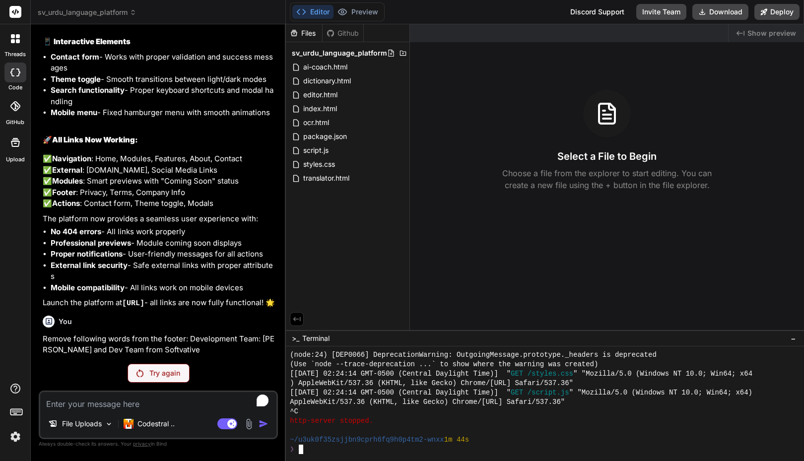
click at [144, 408] on textarea "To enrich screen reader interactions, please activate Accessibility in Grammarl…" at bounding box center [158, 401] width 236 height 18
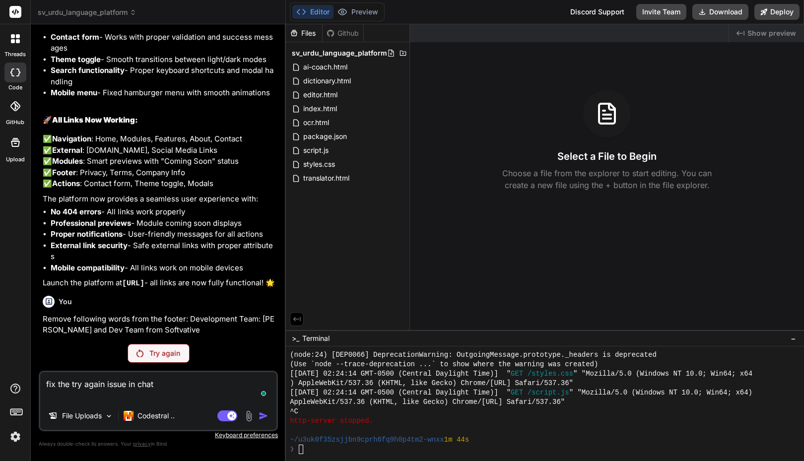
scroll to position [4057, 0]
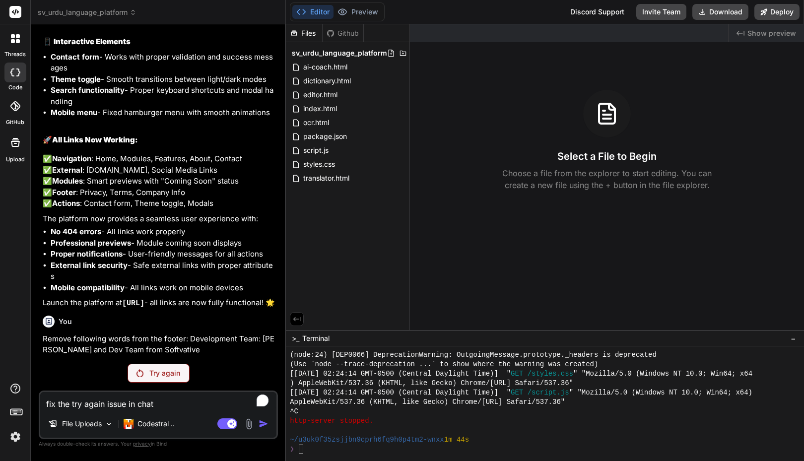
click at [183, 395] on textarea "fix the try again issue in chat" at bounding box center [158, 401] width 236 height 18
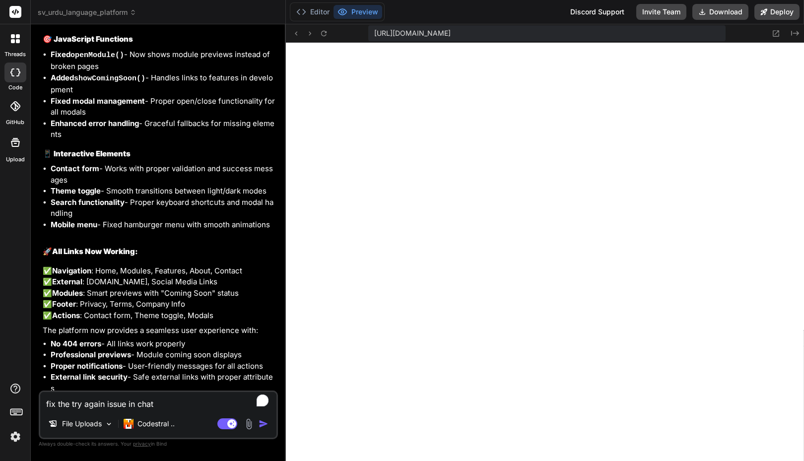
scroll to position [2727, 0]
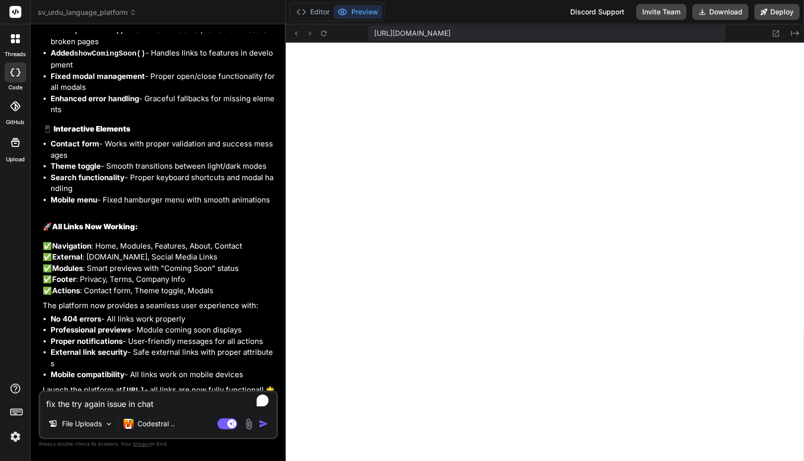
click at [261, 9] on div "sv_urdu_language_platform" at bounding box center [158, 12] width 241 height 10
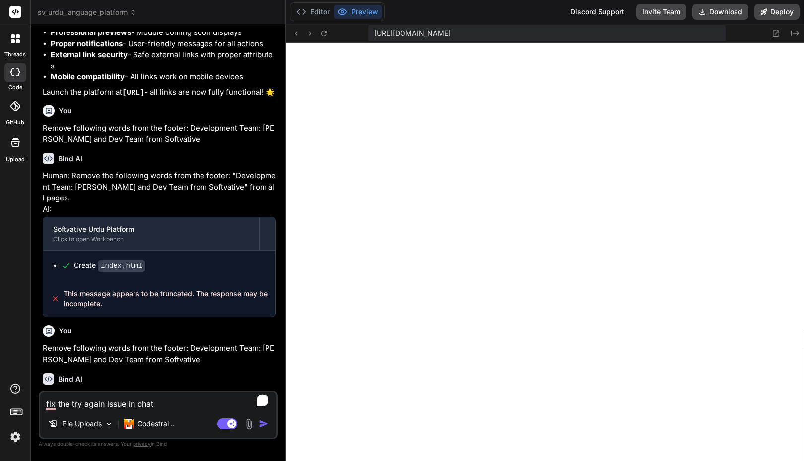
click at [177, 409] on textarea "fix the try again issue in chat" at bounding box center [158, 401] width 236 height 18
type textarea "x"
click at [150, 408] on textarea "To enrich screen reader interactions, please activate Accessibility in Grammarl…" at bounding box center [158, 401] width 236 height 18
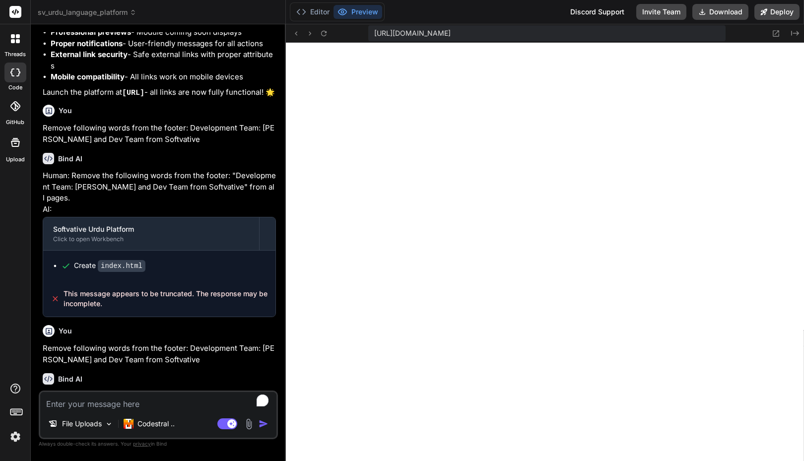
paste textarea "1977"
type textarea "x"
type textarea "1977"
type textarea "x"
click at [142, 357] on p "Remove following words from the footer: Development Team: Faisal and Dev Team f…" at bounding box center [159, 354] width 233 height 22
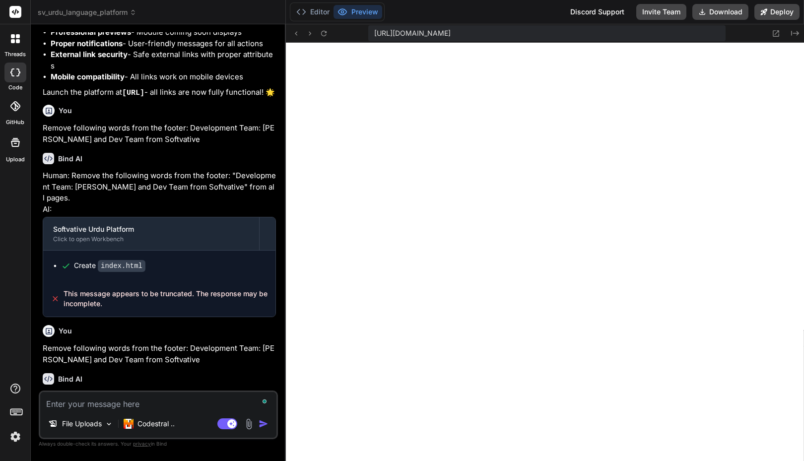
click at [141, 351] on p "Remove following words from the footer: Development Team: Faisal and Dev Team f…" at bounding box center [159, 354] width 233 height 22
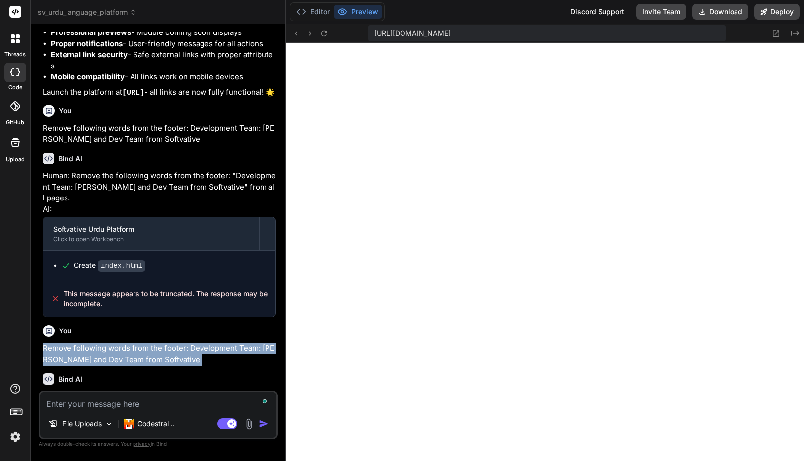
click at [141, 351] on p "Remove following words from the footer: Development Team: Faisal and Dev Team f…" at bounding box center [159, 354] width 233 height 22
copy div "Remove following words from the footer: Development Team: Faisal and Dev Team f…"
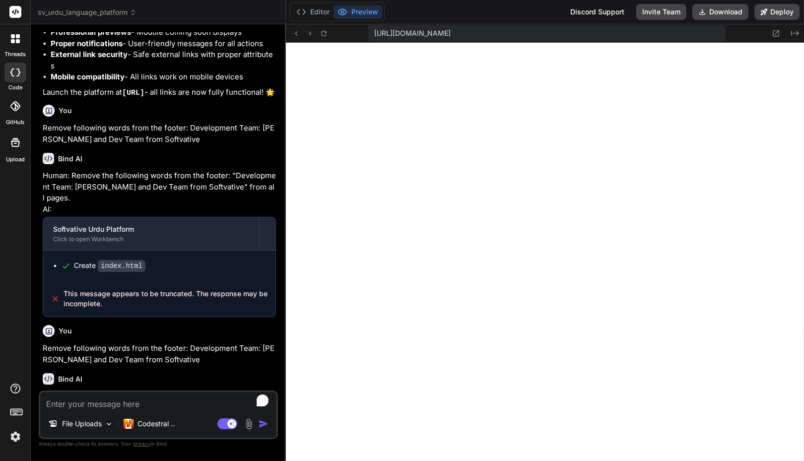
click at [125, 401] on textarea "To enrich screen reader interactions, please activate Accessibility in Grammarl…" at bounding box center [158, 401] width 236 height 18
paste textarea "Remove following words from the footer: Development Team: Faisal and Dev Team f…"
type textarea "x"
type textarea "Remove following words from the footer: Development Team: Faisal and Dev Team f…"
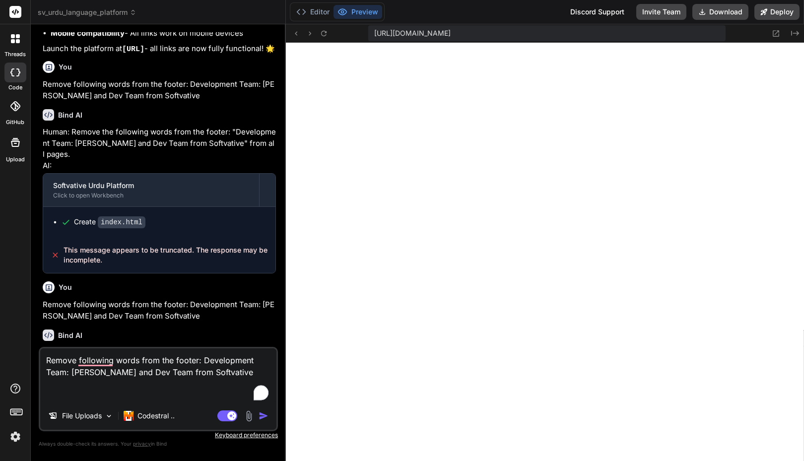
click at [202, 363] on textarea "Remove following words from the footer: Development Team: Faisal and Dev Team f…" at bounding box center [158, 375] width 236 height 54
type textarea "x"
type textarea "Remove following words from the footer:Development Team: Faisal and Dev Team fr…"
type textarea "x"
type textarea "Remove following words from the footerDevelopment Team: Faisal and Dev Team fro…"
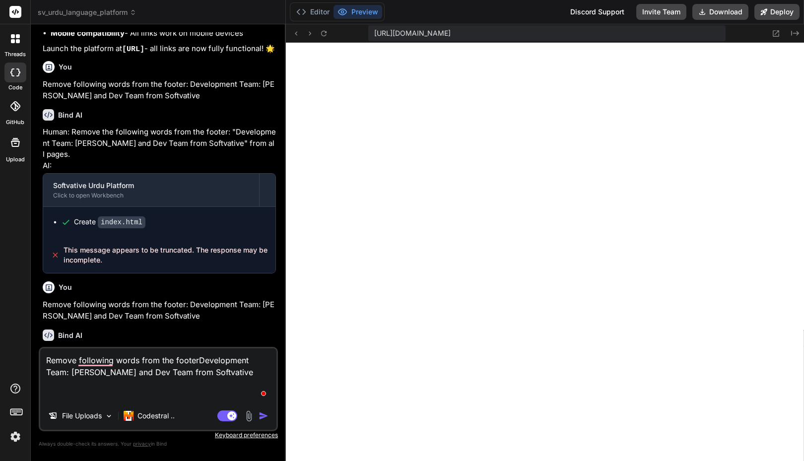
type textarea "x"
type textarea "Remove following words from the footer Development Team: Faisal and Dev Team fr…"
type textarea "x"
type textarea "Remove thfollowing words from the footer Development Team: Faisal and Dev Team …"
type textarea "x"
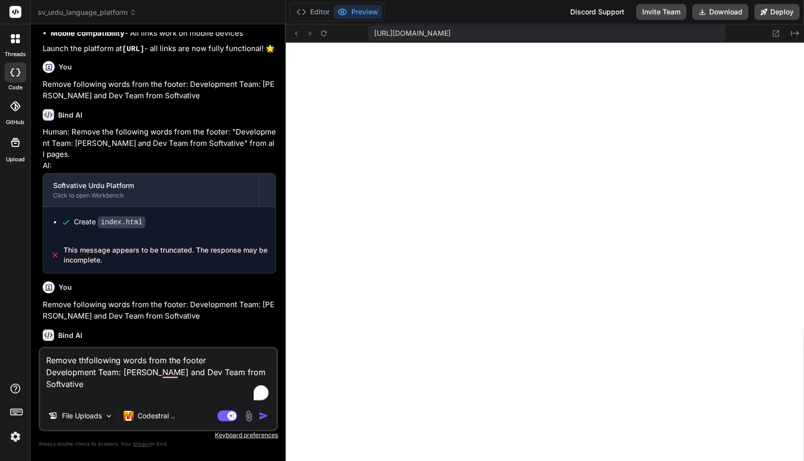
type textarea "Remove thefollowing words from the footer Development Team: Faisal and Dev Team…"
type textarea "x"
type textarea "Remove the following words from the footer Development Team: Faisal and Dev Tea…"
type textarea "x"
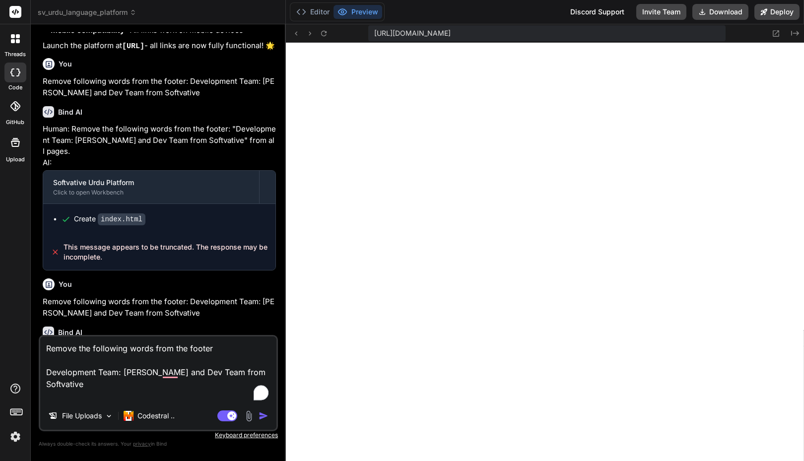
type textarea "Remove the following words from the footer Development Team: Faisal and Dev Tea…"
click at [263, 415] on img "button" at bounding box center [264, 416] width 10 height 10
type textarea "x"
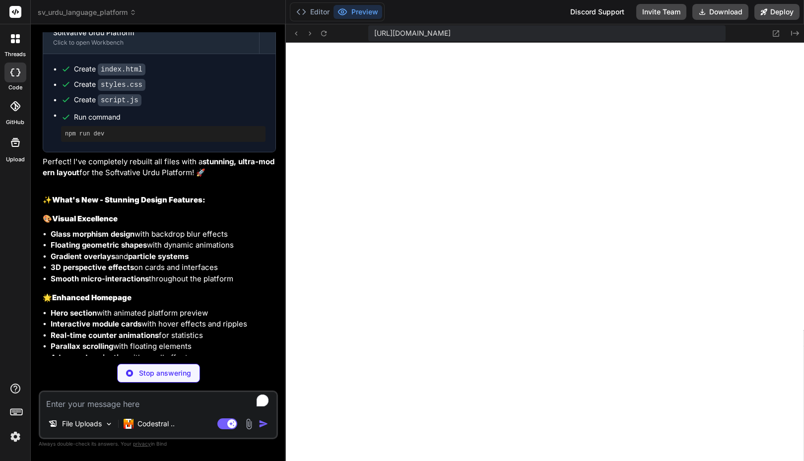
scroll to position [0, 0]
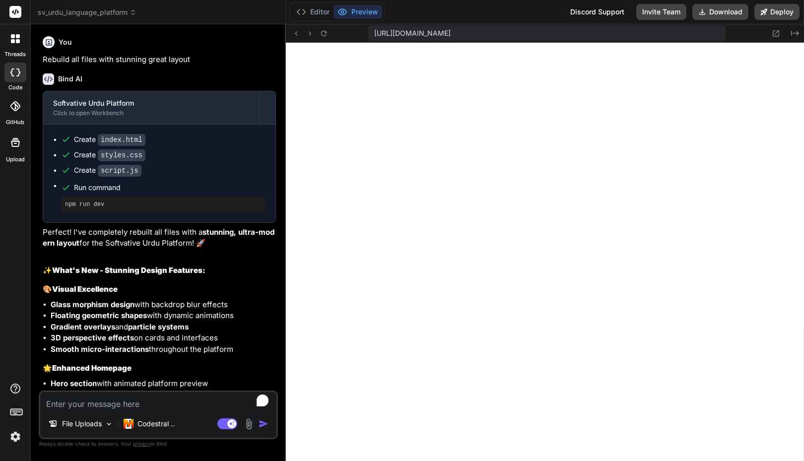
click at [746, 36] on div "https://u3uk0f35zsjjbn9cprh6fq9h0p4tm2-wnxx--3000--96435430.local-corp.webconta…" at bounding box center [545, 33] width 518 height 18
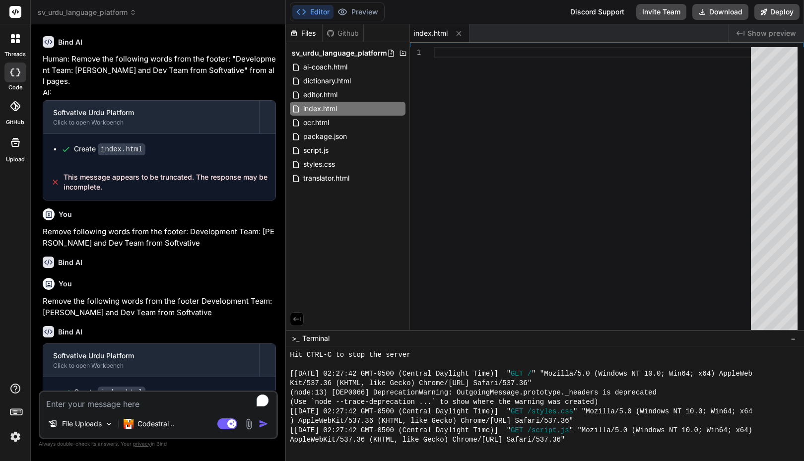
scroll to position [3241, 0]
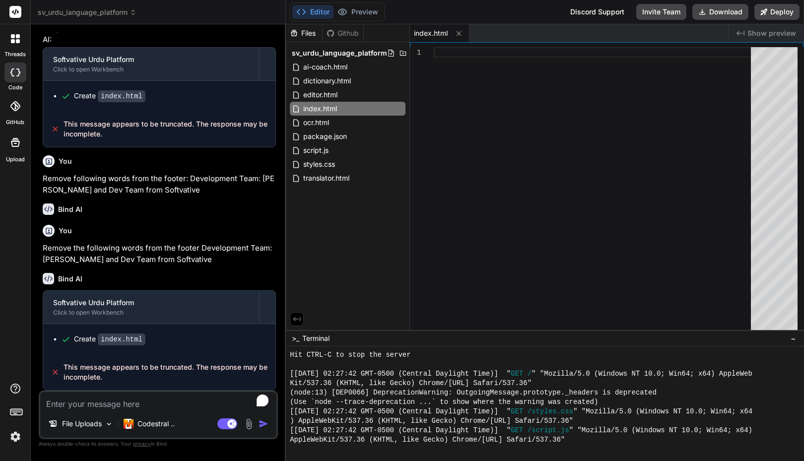
click at [140, 396] on textarea "To enrich screen reader interactions, please activate Accessibility in Grammarl…" at bounding box center [158, 401] width 236 height 18
click at [124, 396] on textarea "To enrich screen reader interactions, please activate Accessibility in Grammarl…" at bounding box center [158, 401] width 236 height 18
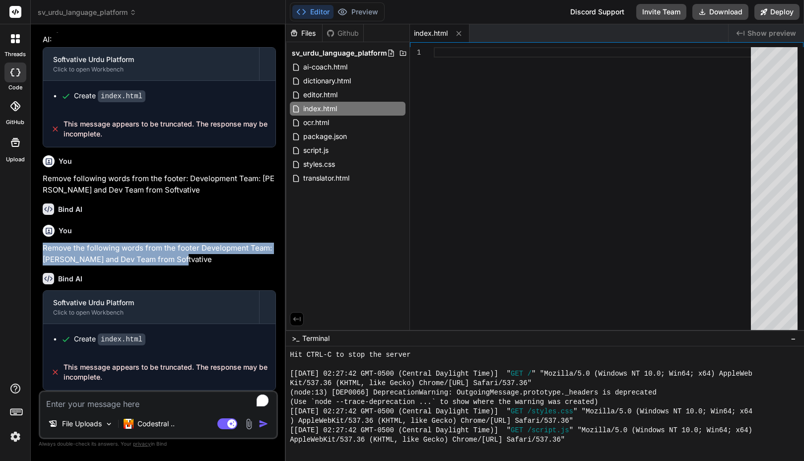
drag, startPoint x: 174, startPoint y: 258, endPoint x: 44, endPoint y: 251, distance: 130.2
click at [44, 251] on p "Remove the following words from the footer Development Team: Faisal and Dev Tea…" at bounding box center [159, 254] width 233 height 22
copy p "Remove the following words from the footer Development Team: Faisal and Dev Tea…"
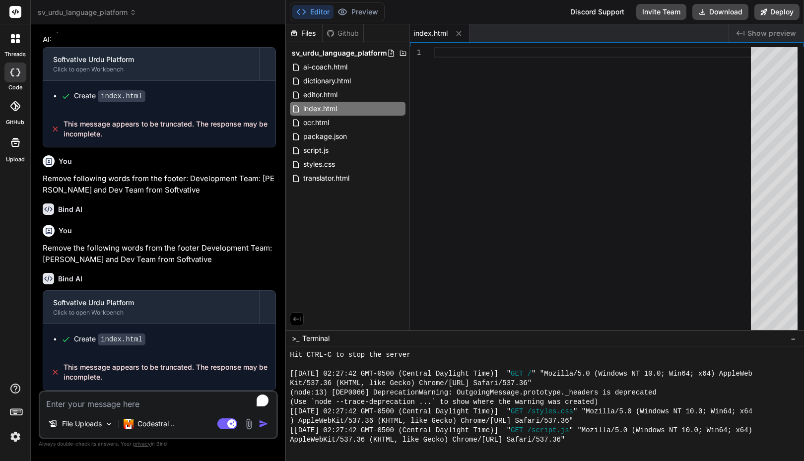
click at [101, 410] on textarea "To enrich screen reader interactions, please activate Accessibility in Grammarl…" at bounding box center [158, 401] width 236 height 18
paste textarea "Remove the following words from the footer Development Team: Faisal and Dev Tea…"
type textarea "x"
type textarea "Remove the following words from the footer Development Team: Faisal and Dev Tea…"
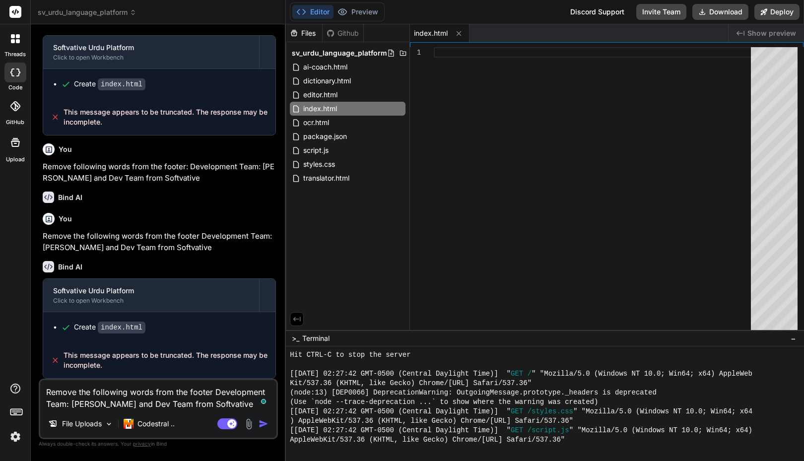
click at [209, 393] on textarea "Remove the following words from the footer Development Team: Faisal and Dev Tea…" at bounding box center [158, 395] width 236 height 30
click at [213, 393] on textarea "Remove the following words from the footer Development Team: Faisal and Dev Tea…" at bounding box center [158, 395] width 236 height 30
type textarea "x"
type textarea "Remove the following words from the footer Development Team: Faisal and Dev Tea…"
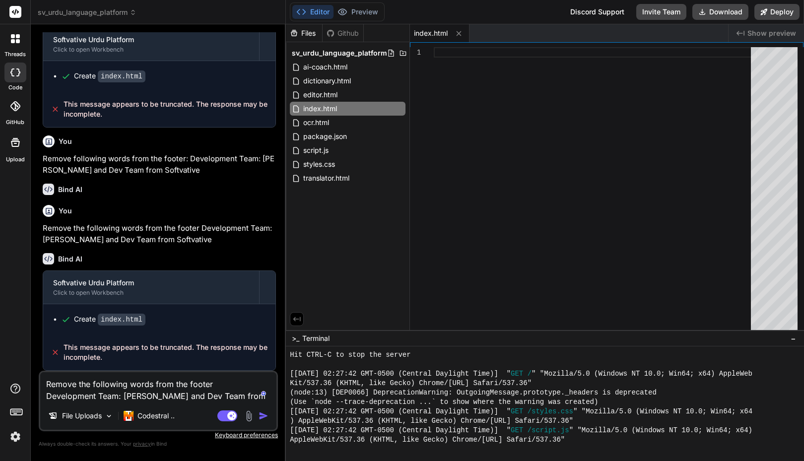
type textarea "x"
type textarea "Remove the following words from the footer Development Team: Faisal and Dev Tea…"
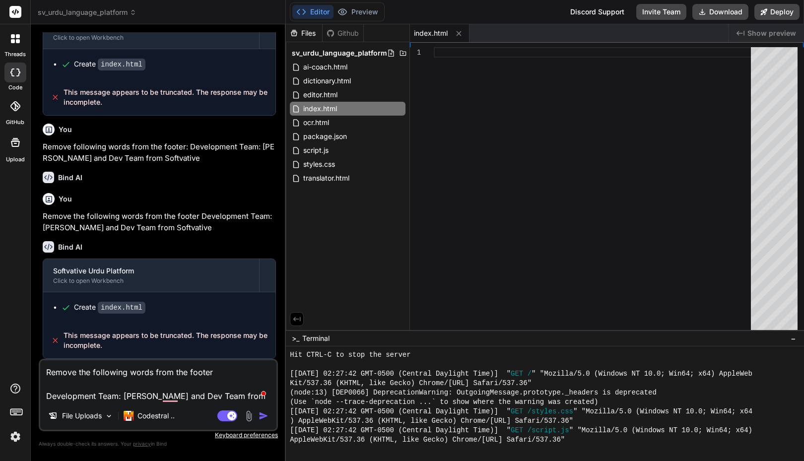
type textarea "x"
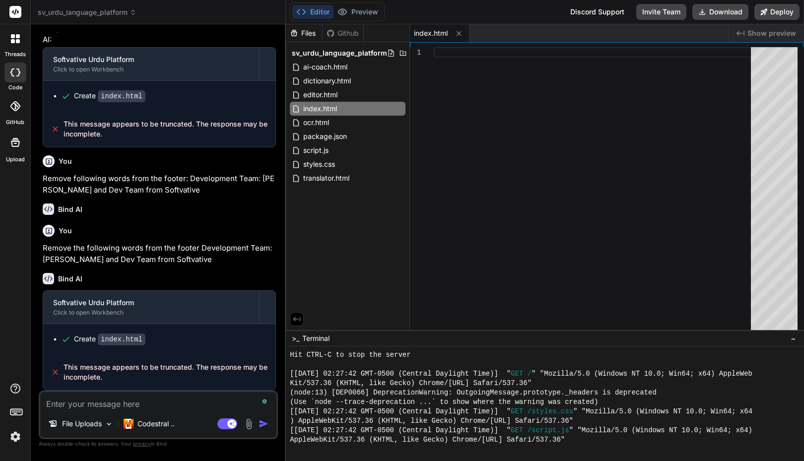
paste textarea "Remove the following words from the footer Development Team: Faisal and Dev Tea…"
type textarea "x"
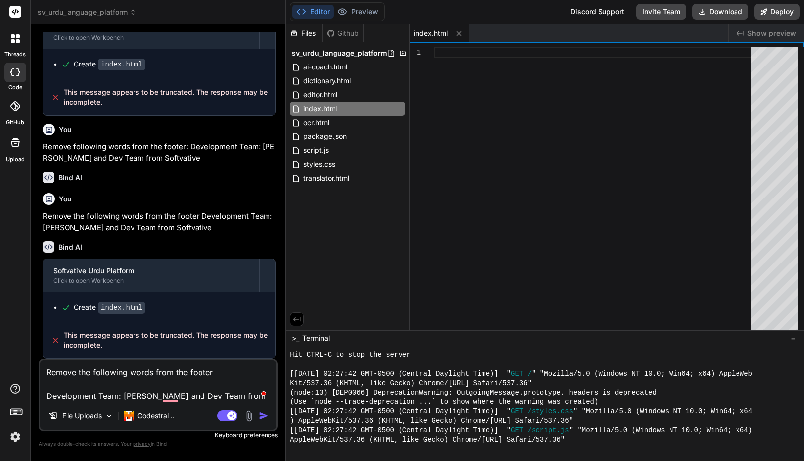
type textarea "Remove the following words from the footer Development Team: Faisal and Dev Tea…"
click at [265, 417] on img "button" at bounding box center [264, 416] width 10 height 10
type textarea "x"
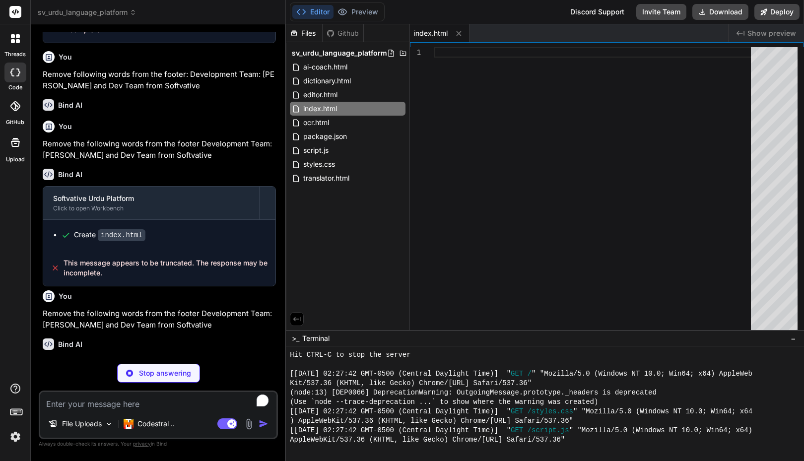
scroll to position [3355, 0]
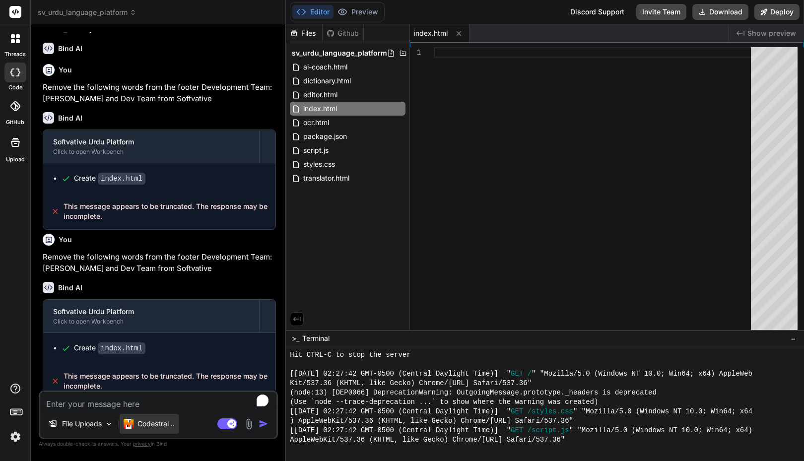
click at [154, 423] on p "Codestral .." at bounding box center [156, 424] width 37 height 10
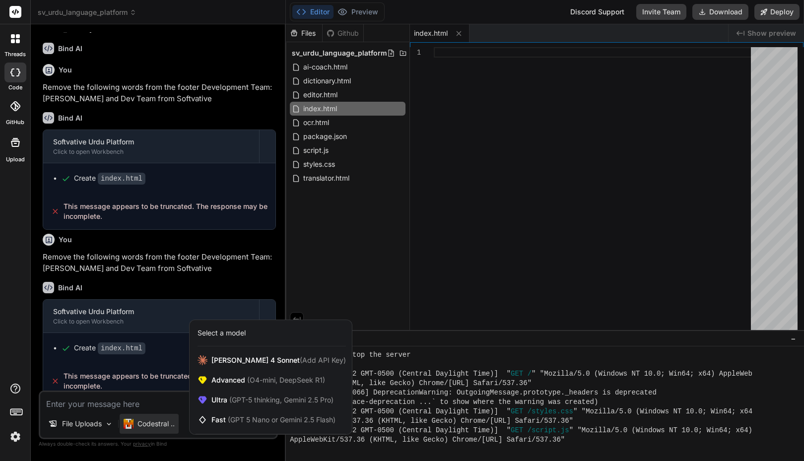
click at [484, 228] on div at bounding box center [402, 230] width 804 height 461
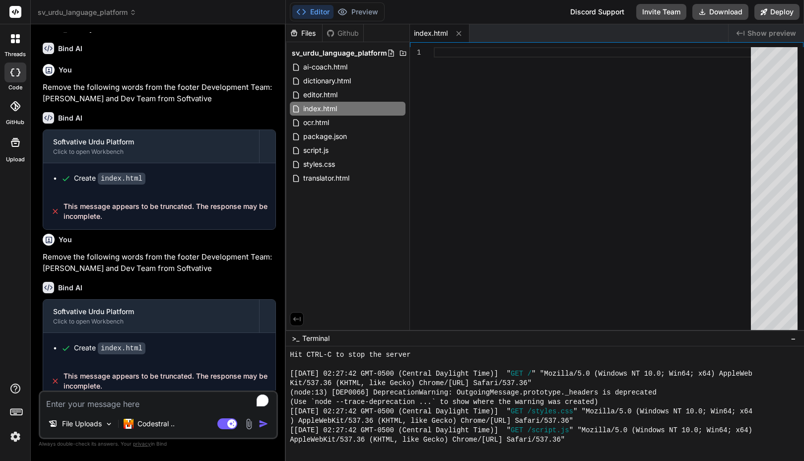
scroll to position [3410, 0]
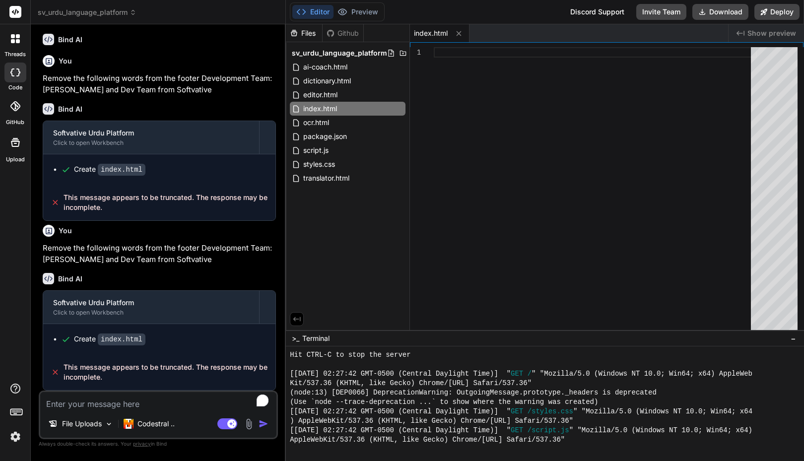
click at [171, 405] on textarea "To enrich screen reader interactions, please activate Accessibility in Grammarl…" at bounding box center [158, 401] width 236 height 18
click at [441, 33] on span "index.html" at bounding box center [431, 33] width 34 height 10
click at [461, 33] on icon at bounding box center [459, 33] width 8 height 8
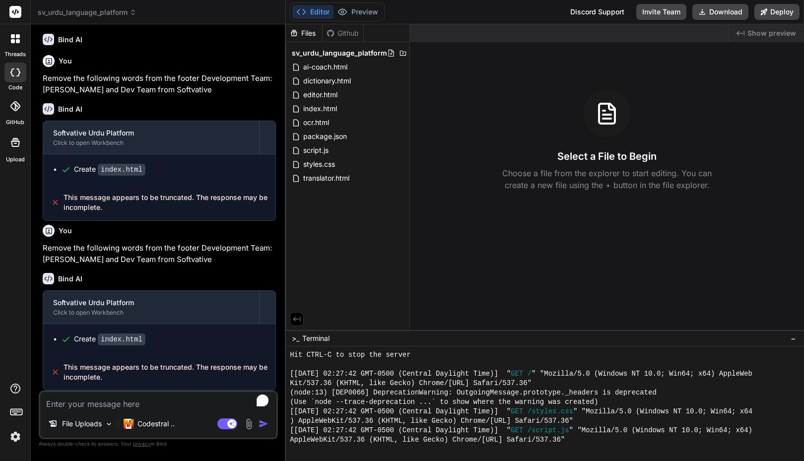
click at [129, 398] on textarea "To enrich screen reader interactions, please activate Accessibility in Grammarl…" at bounding box center [158, 401] width 236 height 18
type textarea "x"
type textarea "R"
type textarea "x"
type textarea "Re"
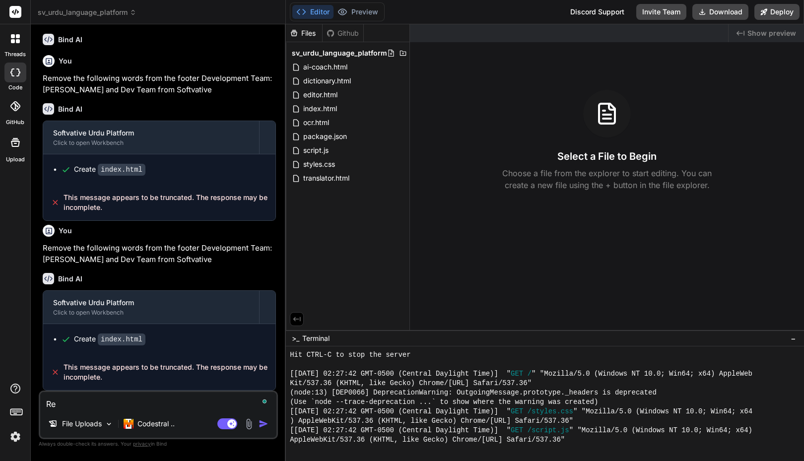
type textarea "x"
type textarea "Reb"
type textarea "x"
type textarea "Re"
type textarea "x"
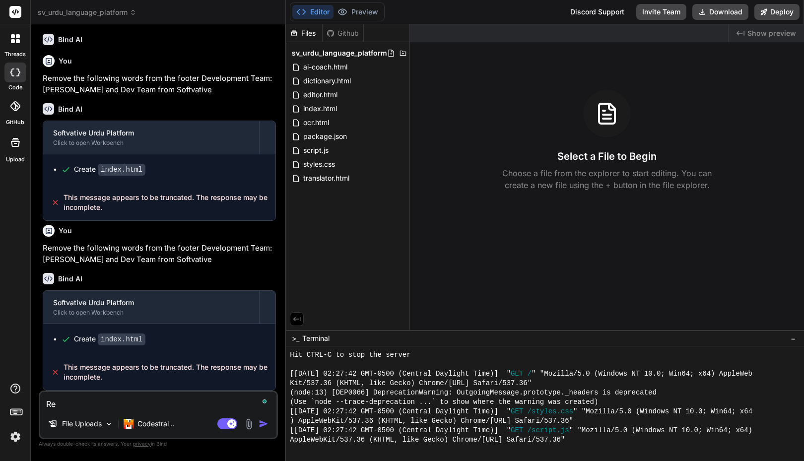
type textarea "R"
type textarea "x"
type textarea "F"
type textarea "x"
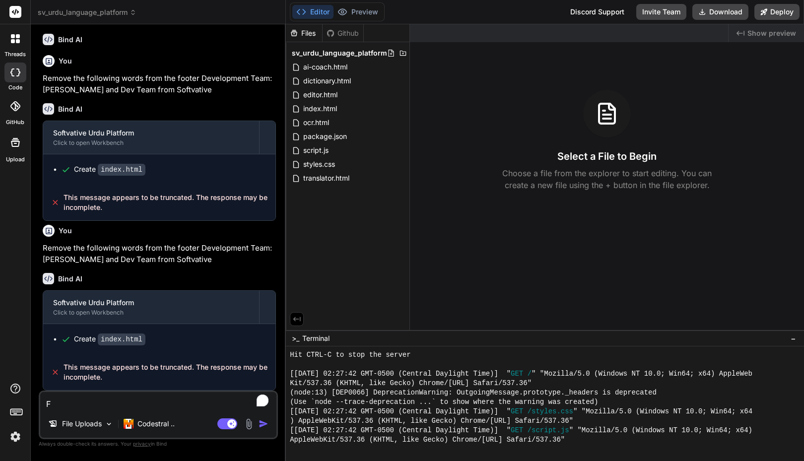
type textarea "Fi"
type textarea "x"
type textarea "Fix"
type textarea "x"
type textarea "Fix"
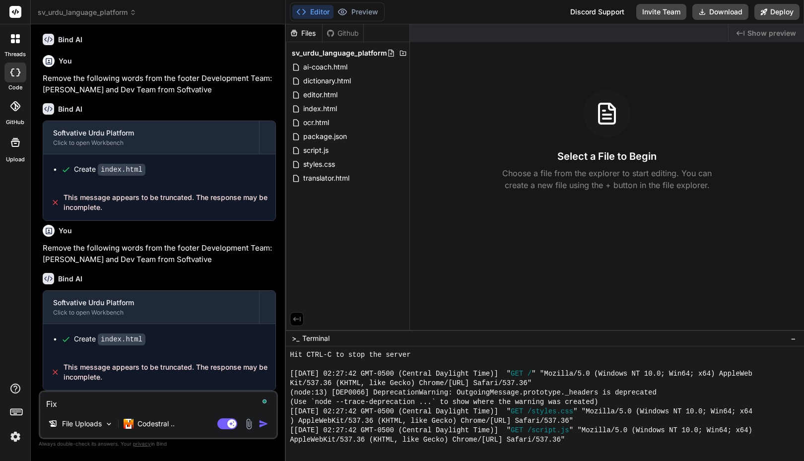
type textarea "x"
type textarea "Fix t"
type textarea "x"
type textarea "Fix th"
type textarea "x"
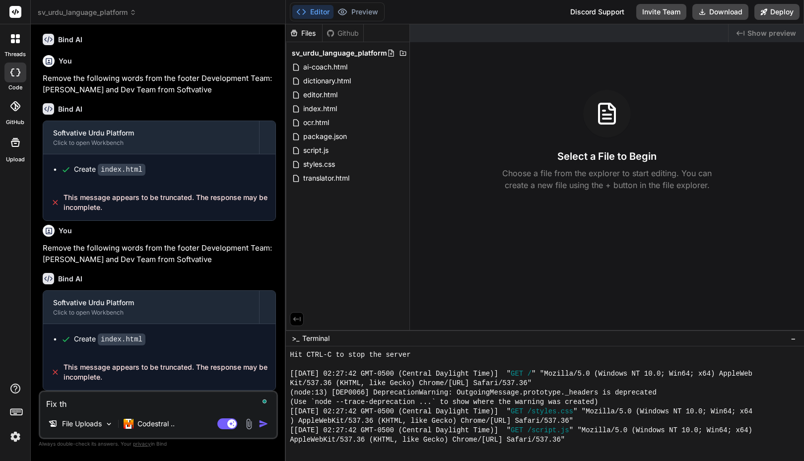
type textarea "Fix t"
type textarea "x"
type textarea "Fix tt"
type textarea "x"
type textarea "Fix tth"
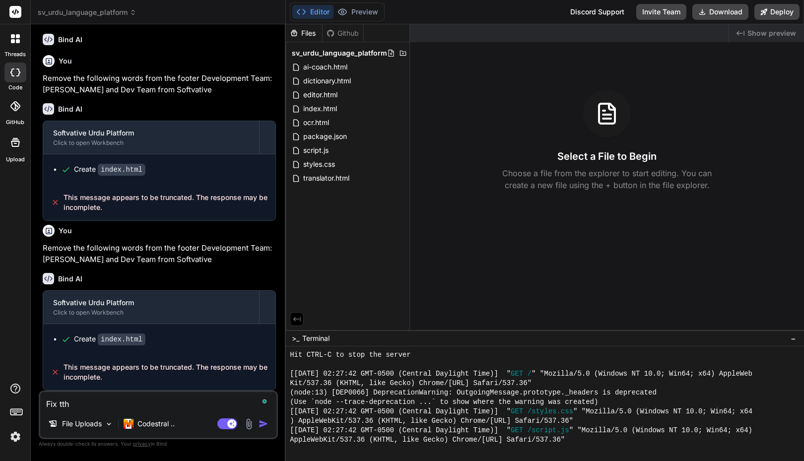
type textarea "x"
type textarea "Fix tthe"
type textarea "x"
type textarea "Fix tthe"
type textarea "x"
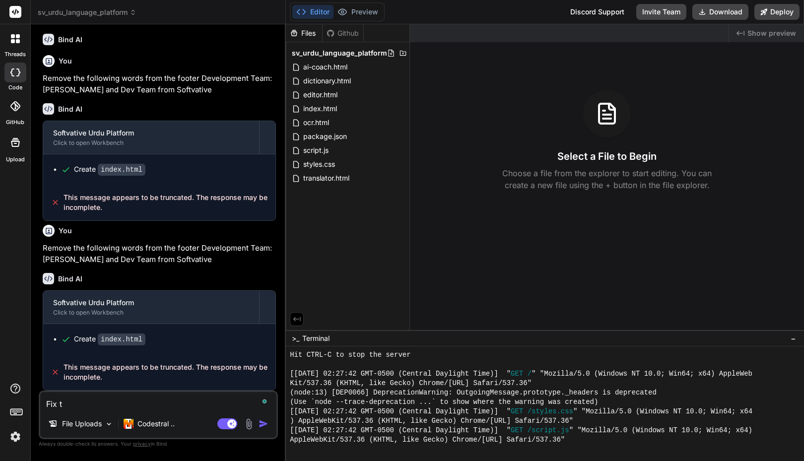
type textarea "Fix th"
type textarea "x"
type textarea "Fix the"
type textarea "x"
type textarea "Fix the"
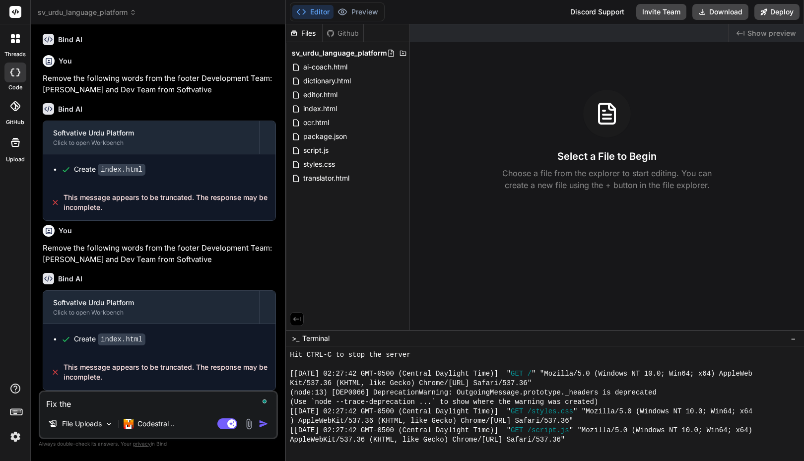
type textarea "x"
type textarea "Fix the e"
type textarea "x"
type textarea "Fix the er"
type textarea "x"
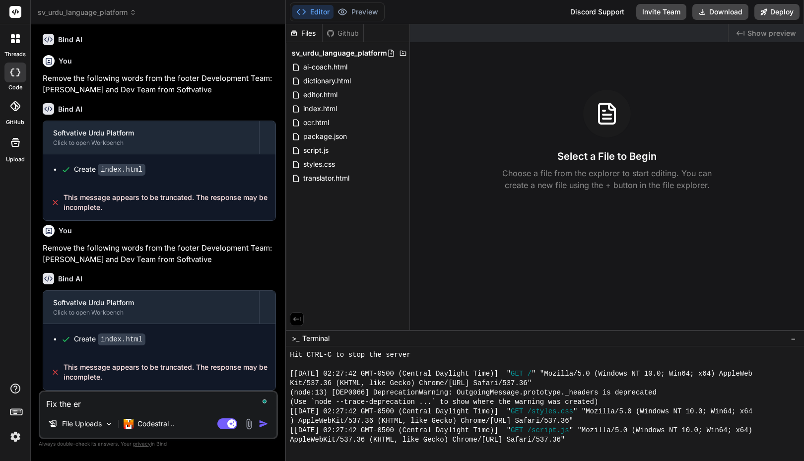
type textarea "Fix the err"
type textarea "x"
type textarea "Fix the erro"
type textarea "x"
type textarea "Fix the error"
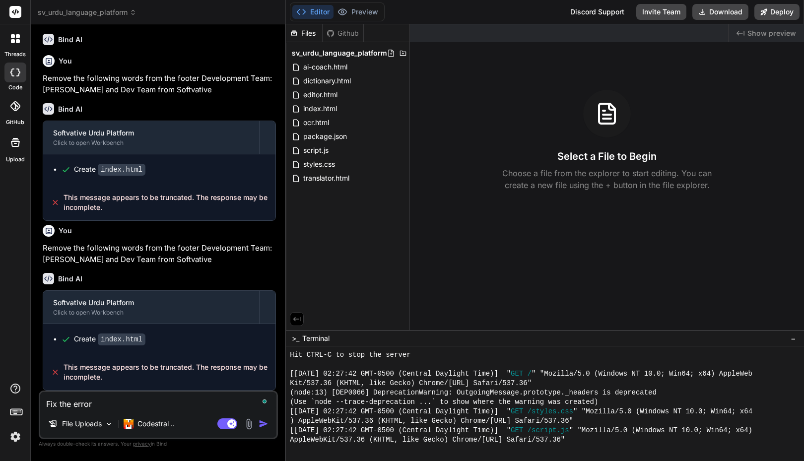
type textarea "x"
type textarea "Fix the error i"
type textarea "x"
type textarea "Fix the error in"
type textarea "x"
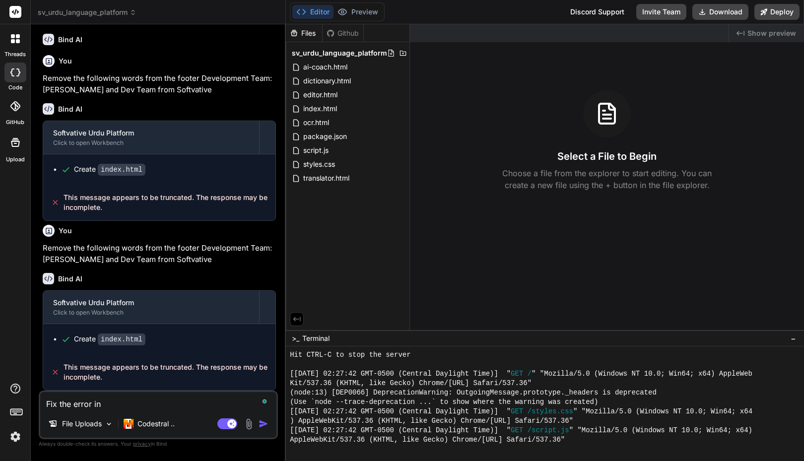
type textarea "Fix the error in c"
type textarea "x"
type textarea "Fix the error in ch"
type textarea "x"
type textarea "Fix the error in cha"
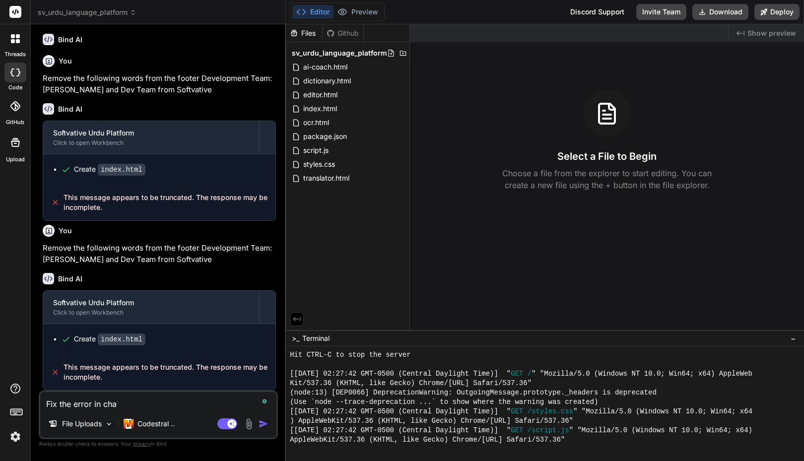
type textarea "x"
type textarea "Fix the error in chat"
type textarea "x"
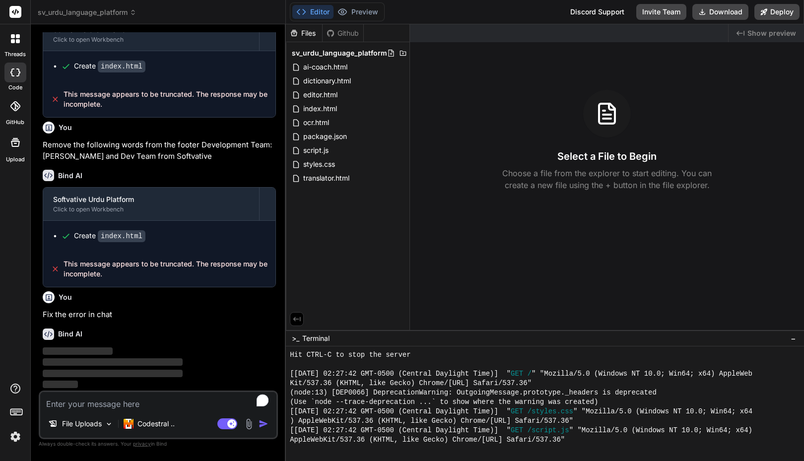
scroll to position [3514, 0]
click at [17, 436] on img at bounding box center [15, 436] width 17 height 17
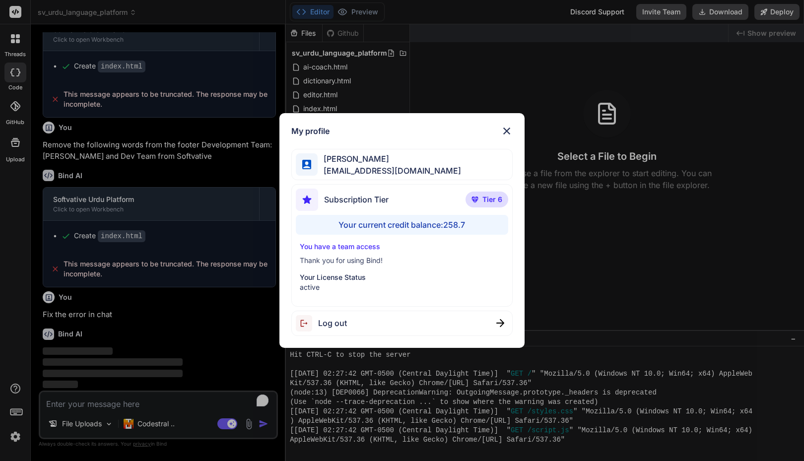
click at [17, 436] on div "My profile Faisal M faisal@softvative.com Subscription Tier Tier 6 Your current…" at bounding box center [402, 230] width 804 height 461
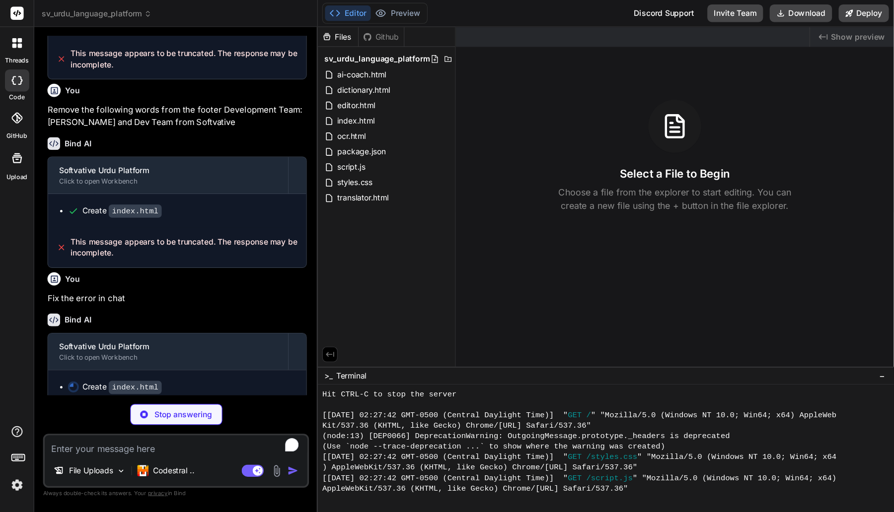
scroll to position [3568, 0]
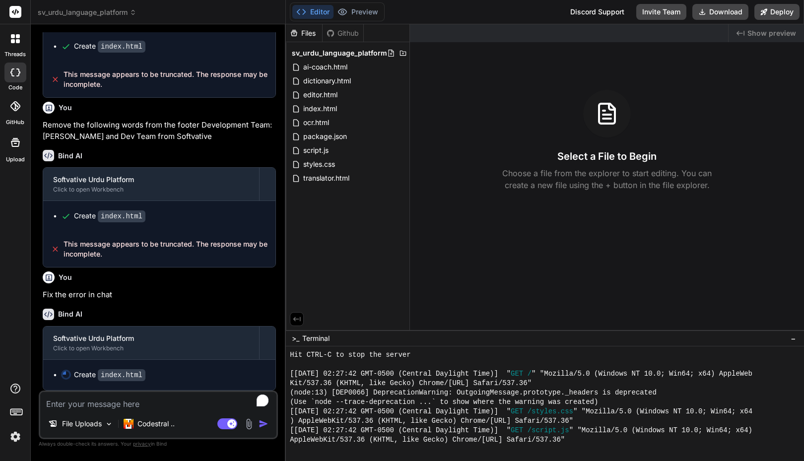
type textarea "x"
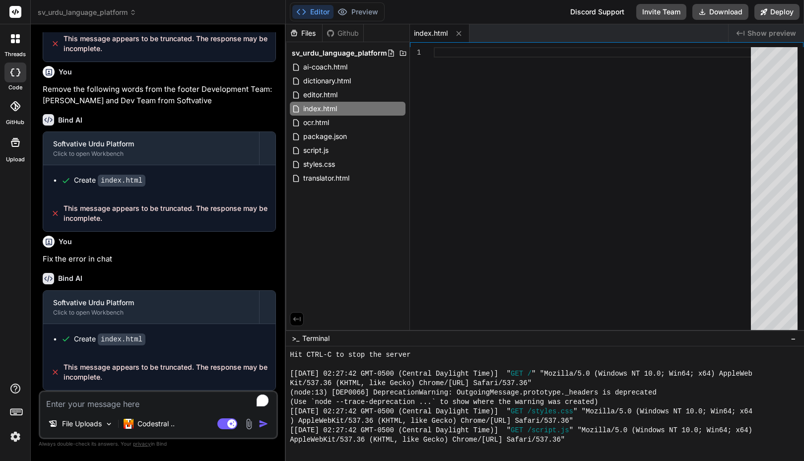
click at [136, 404] on textarea "To enrich screen reader interactions, please activate Accessibility in Grammarl…" at bounding box center [158, 401] width 236 height 18
click at [367, 10] on button "Preview" at bounding box center [358, 12] width 49 height 14
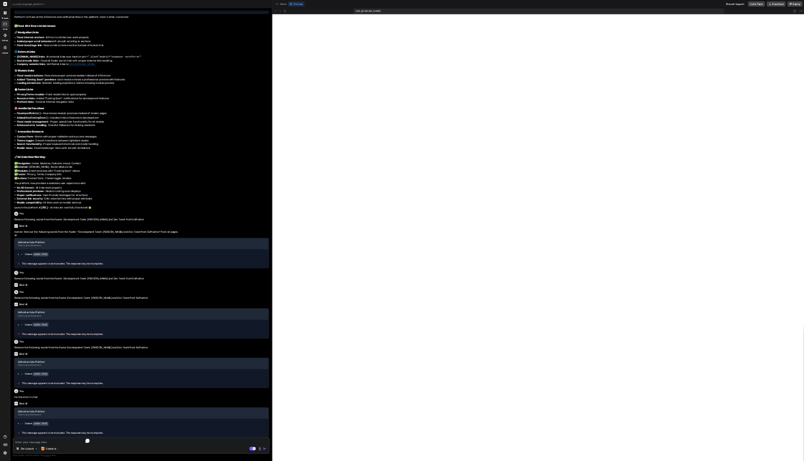
scroll to position [75, 0]
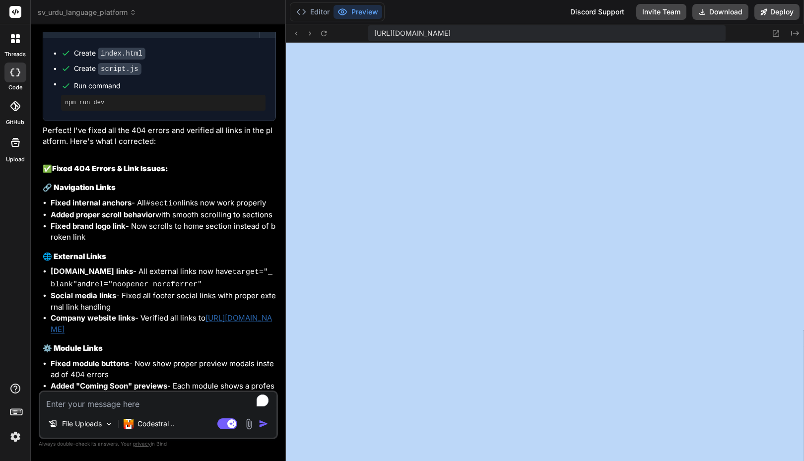
drag, startPoint x: 804, startPoint y: 202, endPoint x: 802, endPoint y: 163, distance: 38.3
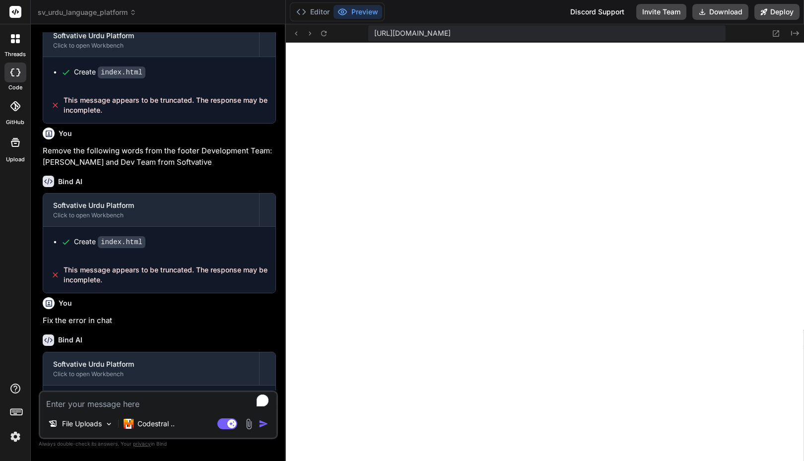
scroll to position [3569, 0]
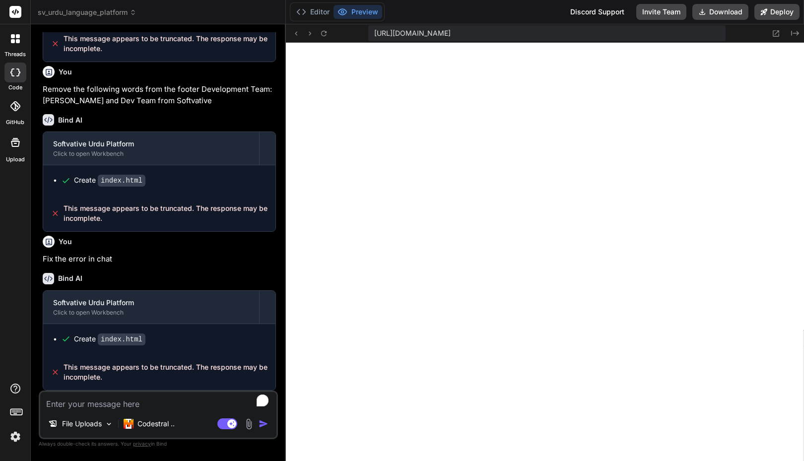
click at [108, 407] on textarea "To enrich screen reader interactions, please activate Accessibility in Grammarl…" at bounding box center [158, 401] width 236 height 18
click at [19, 434] on img at bounding box center [15, 436] width 17 height 17
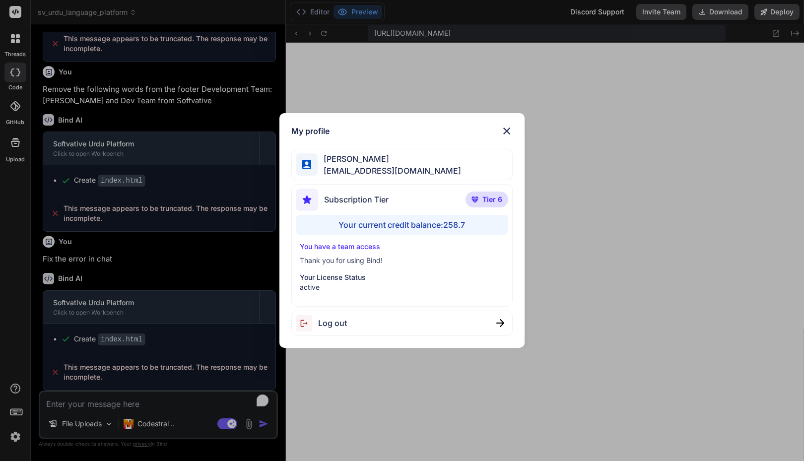
click at [337, 322] on span "Log out" at bounding box center [332, 323] width 29 height 12
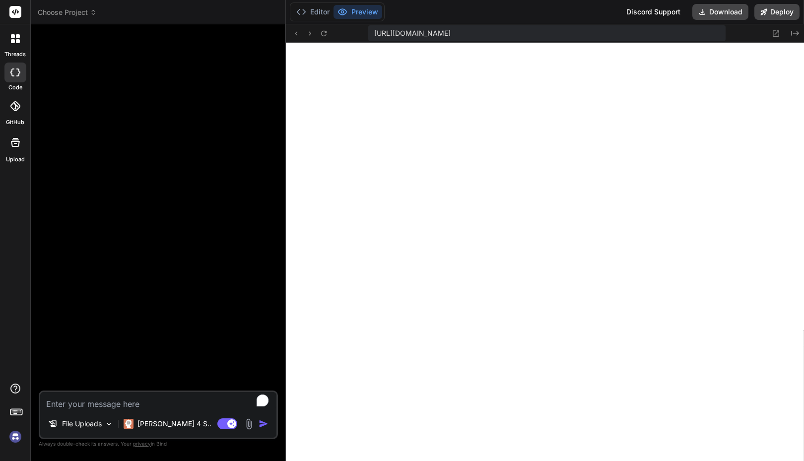
scroll to position [0, 0]
type textarea "x"
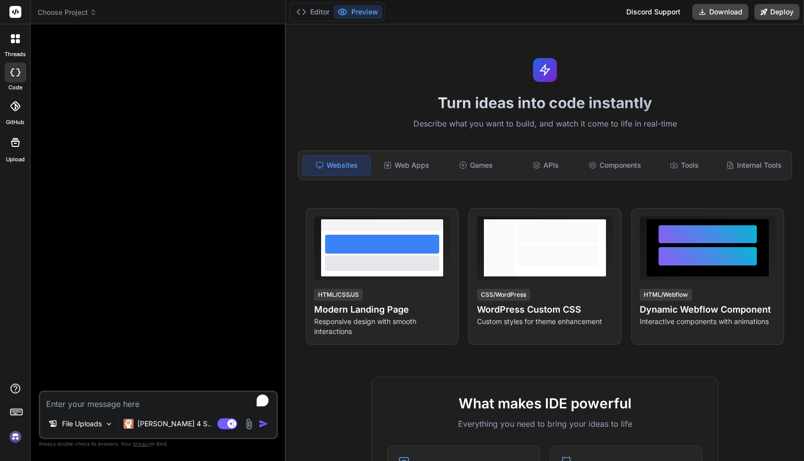
click at [583, 37] on div "Turn ideas into code instantly Describe what you want to build, and watch it co…" at bounding box center [545, 242] width 518 height 437
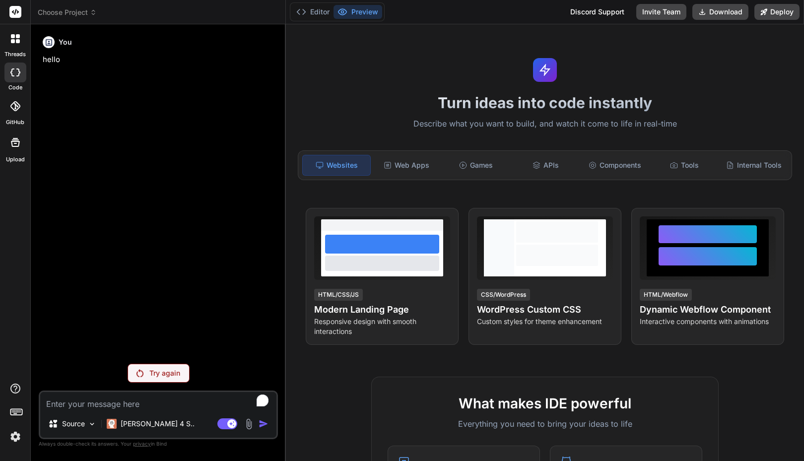
click at [18, 47] on div at bounding box center [15, 38] width 21 height 21
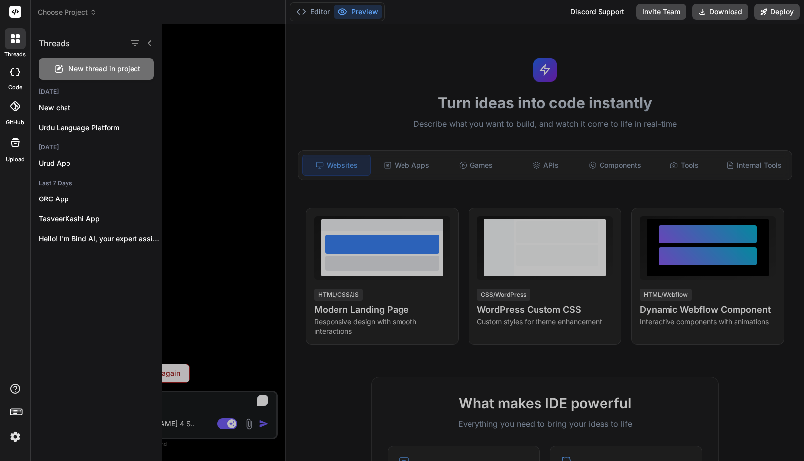
click at [7, 212] on div "threads code GitHub Upload" at bounding box center [15, 230] width 31 height 461
click at [13, 40] on icon at bounding box center [13, 41] width 4 height 4
click at [14, 76] on div at bounding box center [15, 73] width 22 height 20
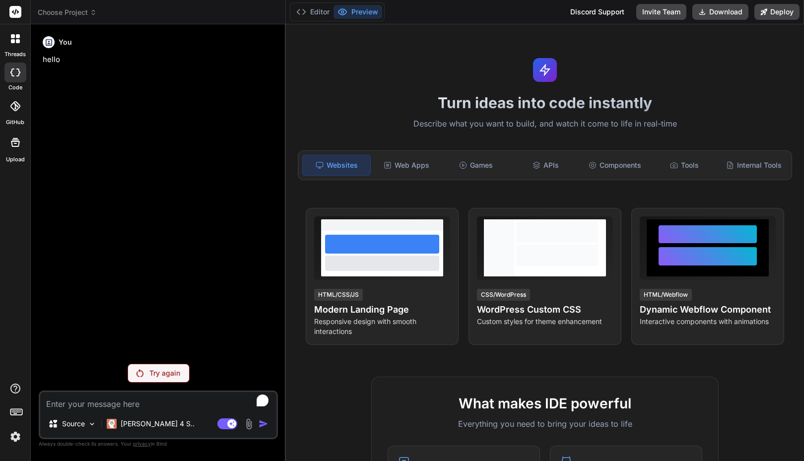
click at [16, 200] on div "threads code GitHub Upload" at bounding box center [15, 230] width 31 height 461
click at [76, 10] on span "Choose Project" at bounding box center [67, 12] width 59 height 10
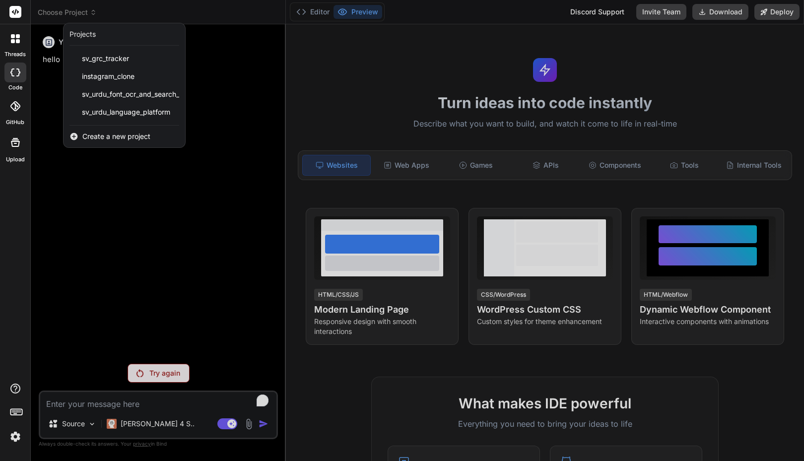
click at [14, 229] on div "threads code GitHub Upload" at bounding box center [15, 230] width 31 height 461
click at [148, 14] on div at bounding box center [402, 230] width 804 height 461
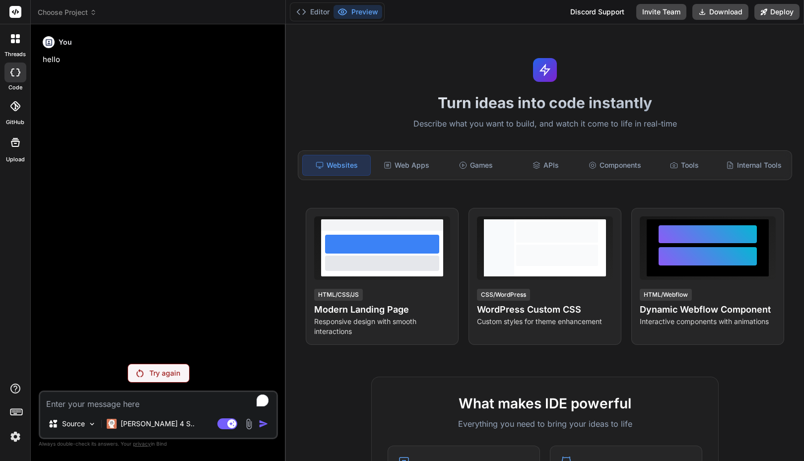
click at [73, 402] on textarea "To enrich screen reader interactions, please activate Accessibility in Grammarl…" at bounding box center [158, 401] width 236 height 18
click at [249, 425] on img at bounding box center [248, 423] width 11 height 11
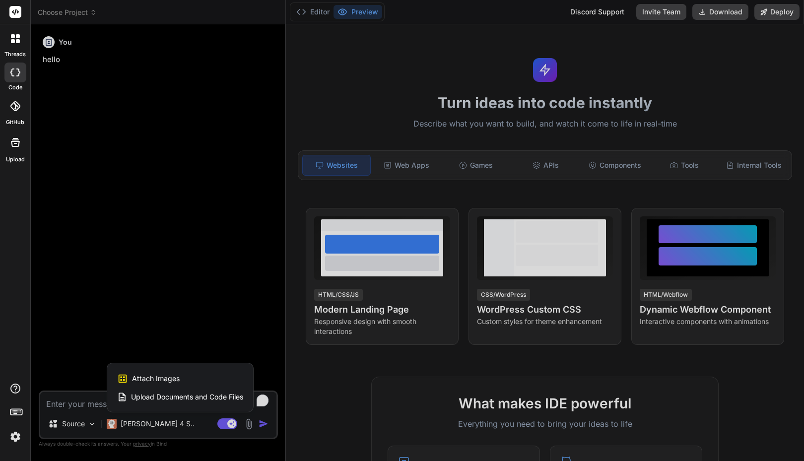
click at [164, 292] on div at bounding box center [402, 230] width 804 height 461
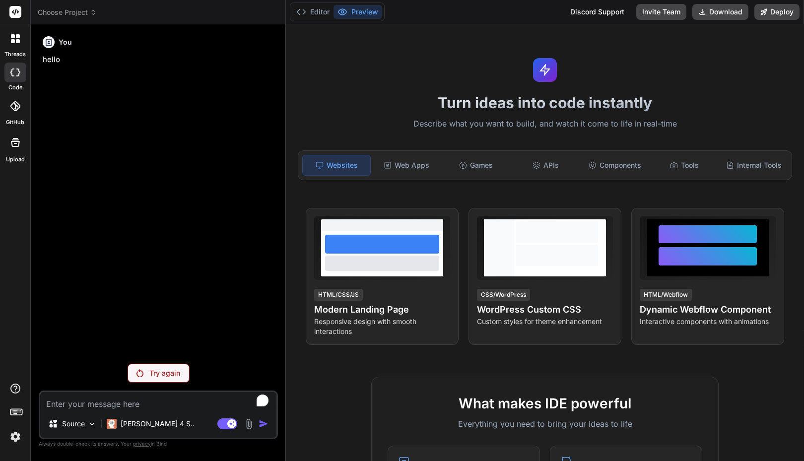
click at [120, 399] on textarea "To enrich screen reader interactions, please activate Accessibility in Grammarl…" at bounding box center [158, 401] width 236 height 18
click at [125, 432] on div "[PERSON_NAME] 4 S.." at bounding box center [151, 424] width 96 height 20
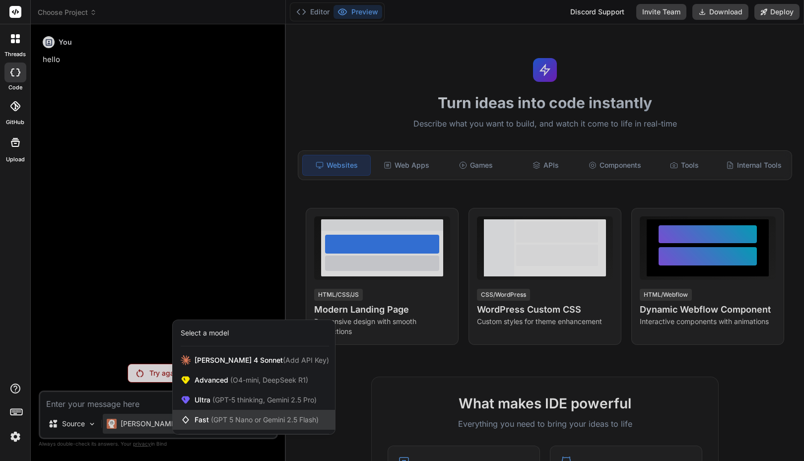
click at [222, 417] on span "(GPT 5 Nano or Gemini 2.5 Flash)" at bounding box center [265, 420] width 108 height 8
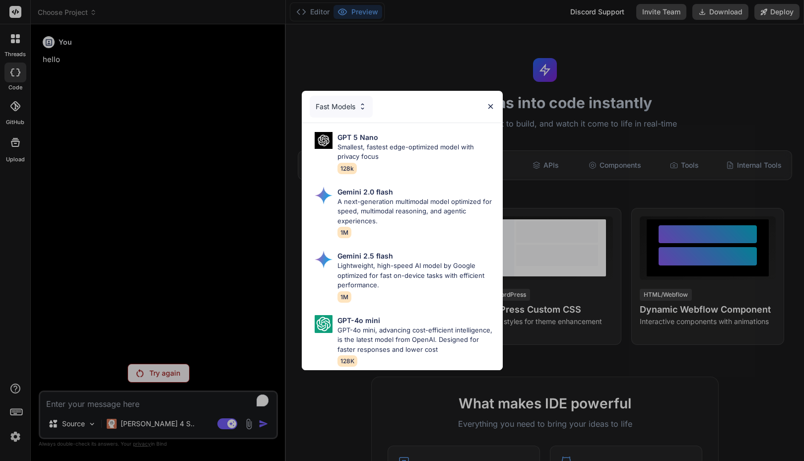
click at [341, 96] on div "Fast Models" at bounding box center [341, 107] width 63 height 22
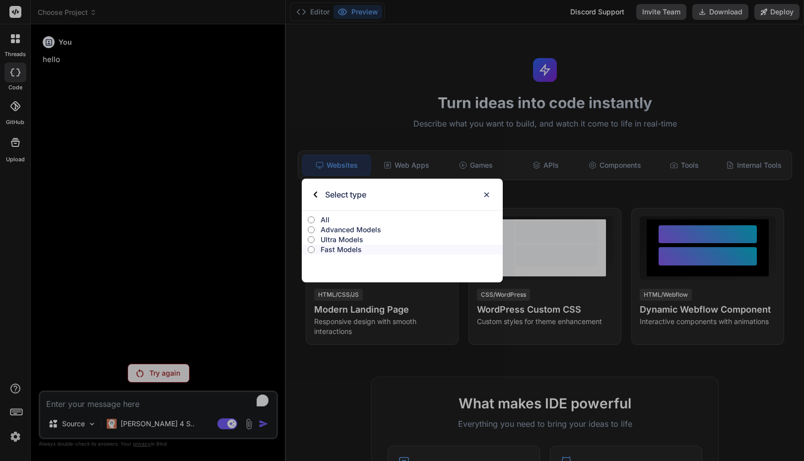
click at [339, 228] on p "Advanced Models" at bounding box center [412, 230] width 182 height 10
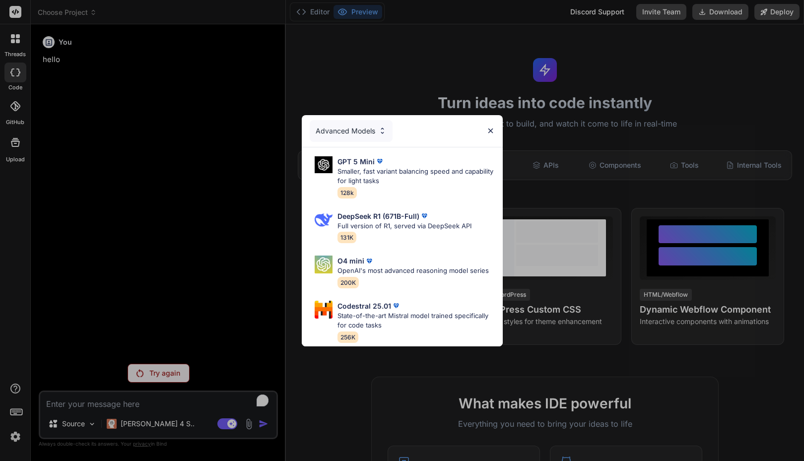
click at [335, 128] on div "Advanced Models" at bounding box center [351, 131] width 83 height 22
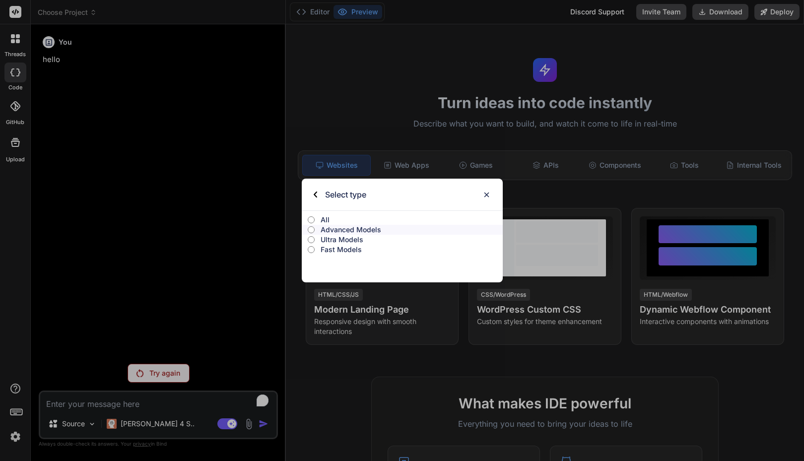
click at [340, 238] on p "Ultra Models" at bounding box center [412, 240] width 182 height 10
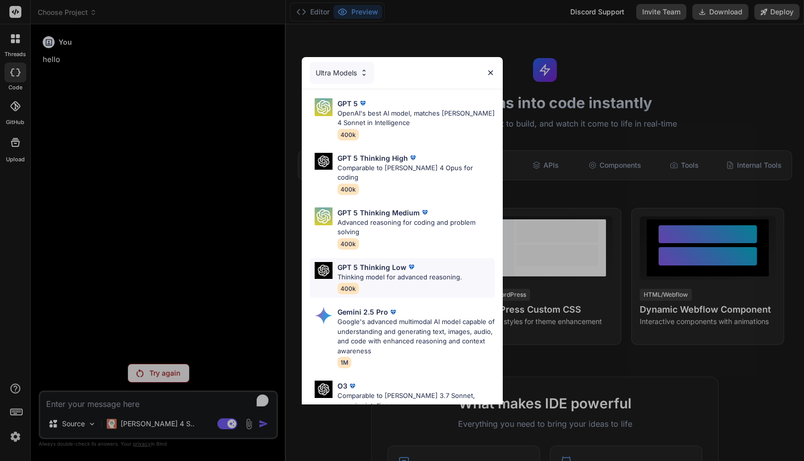
scroll to position [110, 0]
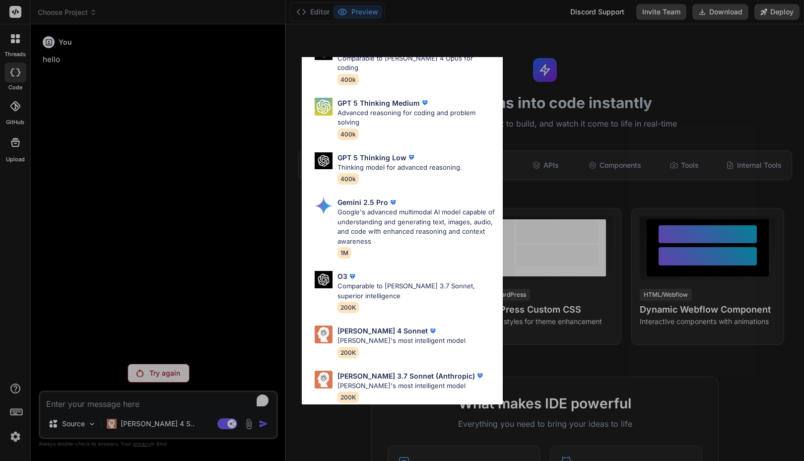
click at [258, 220] on div "Ultra Models GPT 5 OpenAI's best AI model, matches Claude 4 Sonnet in Intellige…" at bounding box center [402, 230] width 804 height 461
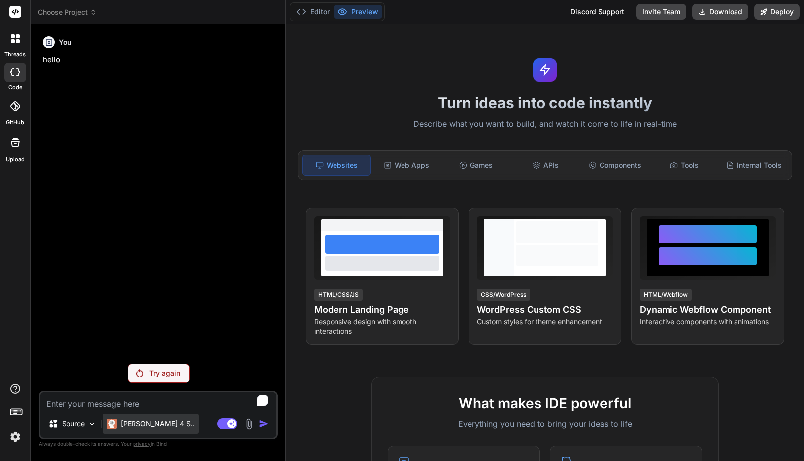
click at [130, 422] on p "[PERSON_NAME] 4 S.." at bounding box center [158, 424] width 74 height 10
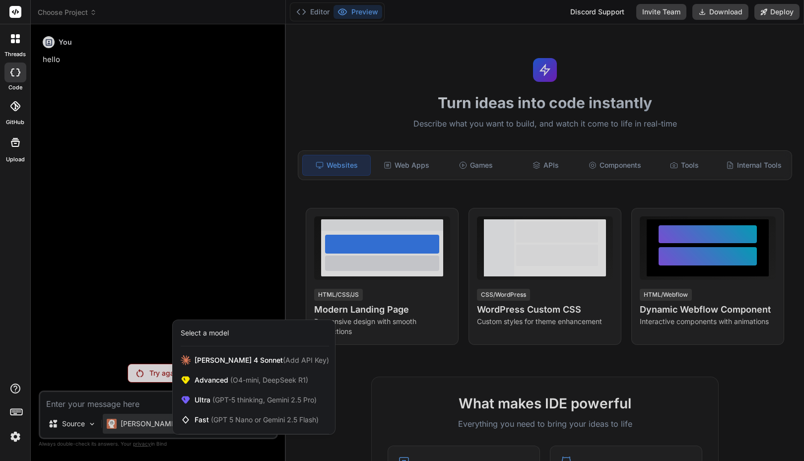
click at [139, 336] on div at bounding box center [402, 230] width 804 height 461
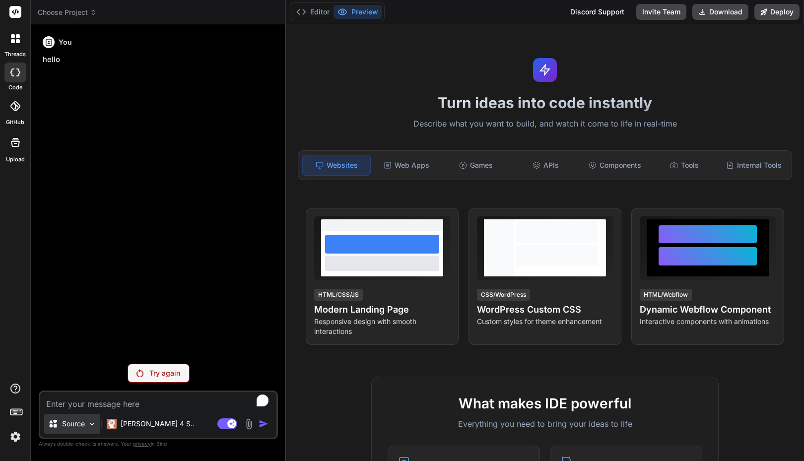
click at [97, 423] on div "Source" at bounding box center [72, 424] width 56 height 20
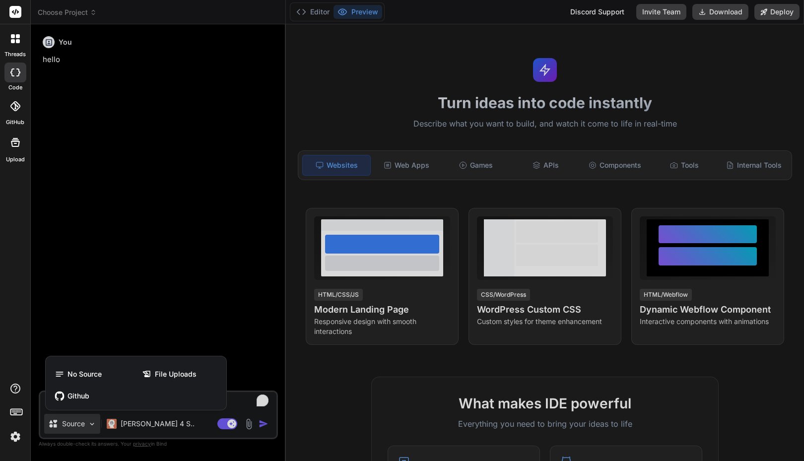
click at [105, 315] on div at bounding box center [402, 230] width 804 height 461
type textarea "x"
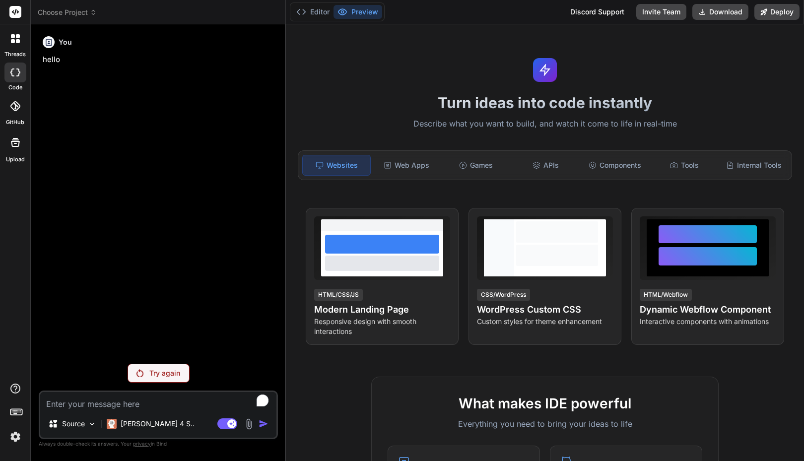
click at [83, 409] on textarea "To enrich screen reader interactions, please activate Accessibility in Grammarl…" at bounding box center [158, 401] width 236 height 18
click at [311, 14] on button "Editor" at bounding box center [312, 12] width 41 height 14
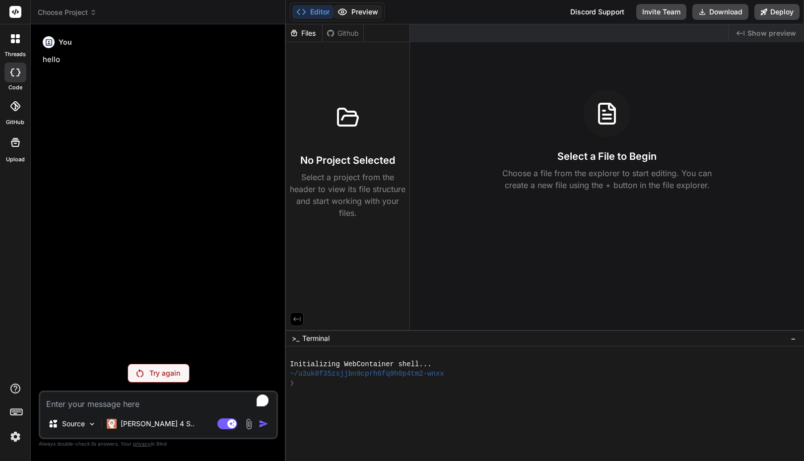
click at [363, 10] on button "Preview" at bounding box center [358, 12] width 49 height 14
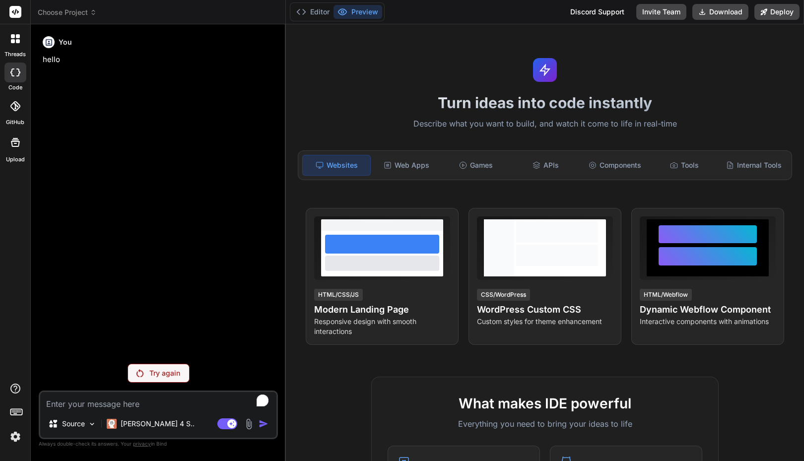
click at [315, 20] on div "Editor Preview" at bounding box center [337, 11] width 95 height 19
click at [315, 13] on button "Editor" at bounding box center [312, 12] width 41 height 14
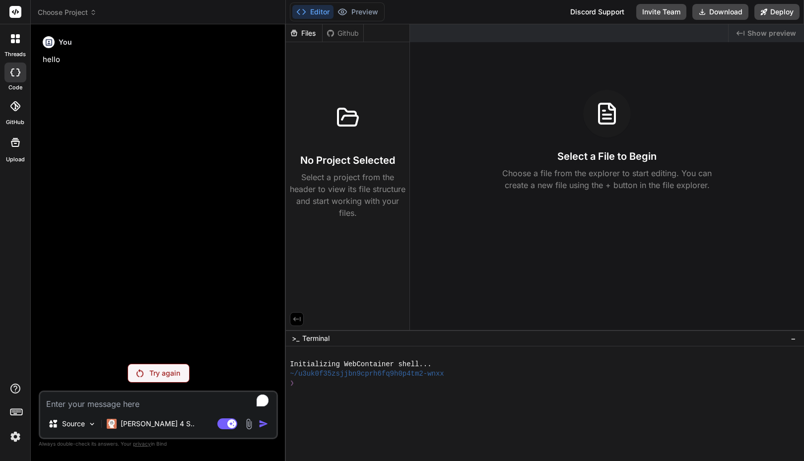
click at [387, 392] on div at bounding box center [540, 392] width 500 height 9
click at [368, 14] on button "Preview" at bounding box center [358, 12] width 49 height 14
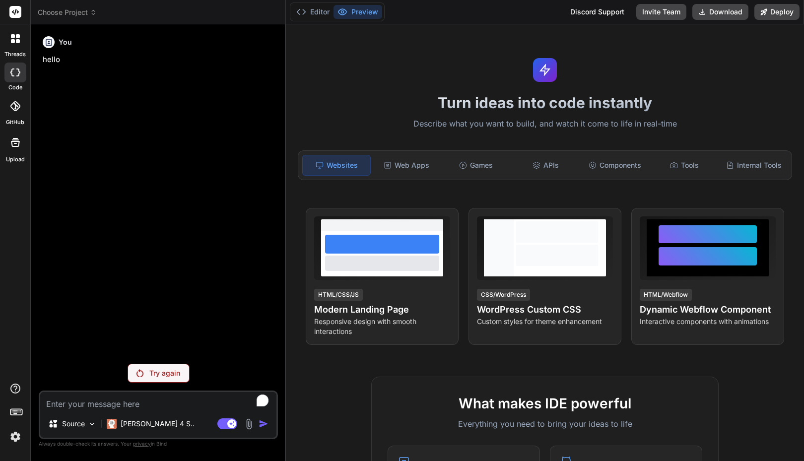
click at [107, 402] on textarea "To enrich screen reader interactions, please activate Accessibility in Grammarl…" at bounding box center [158, 401] width 236 height 18
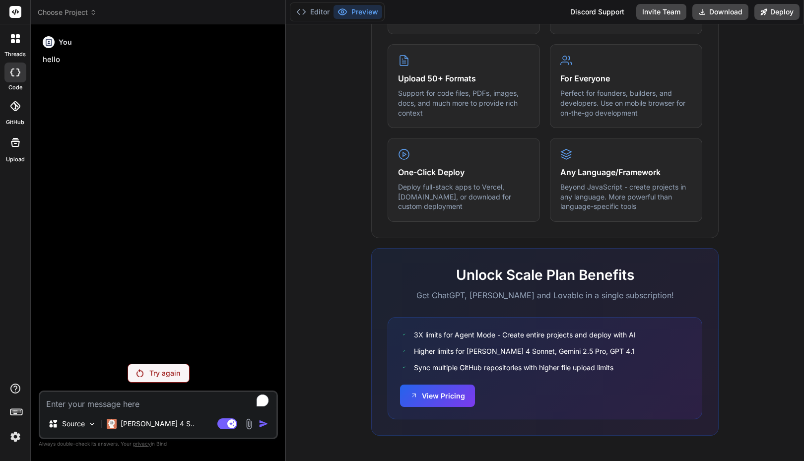
scroll to position [0, 0]
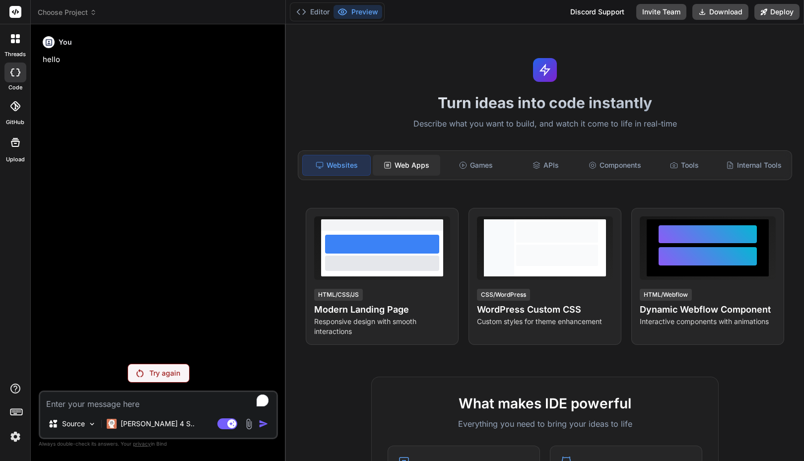
click at [411, 169] on div "Web Apps" at bounding box center [407, 165] width 68 height 21
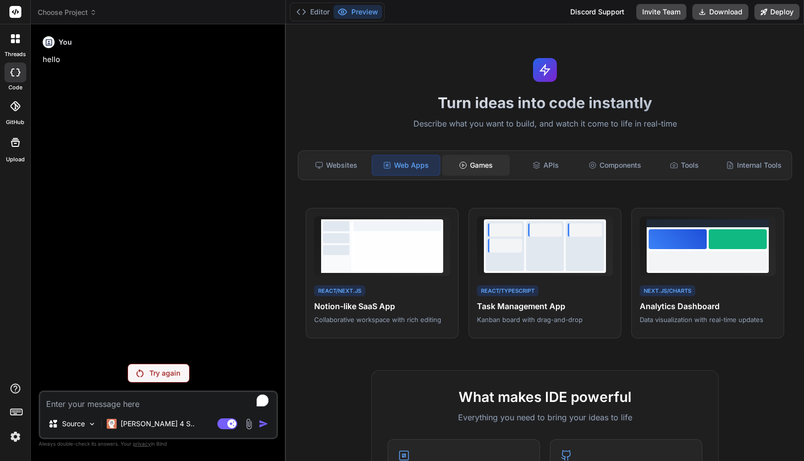
click at [481, 164] on div "Games" at bounding box center [476, 165] width 68 height 21
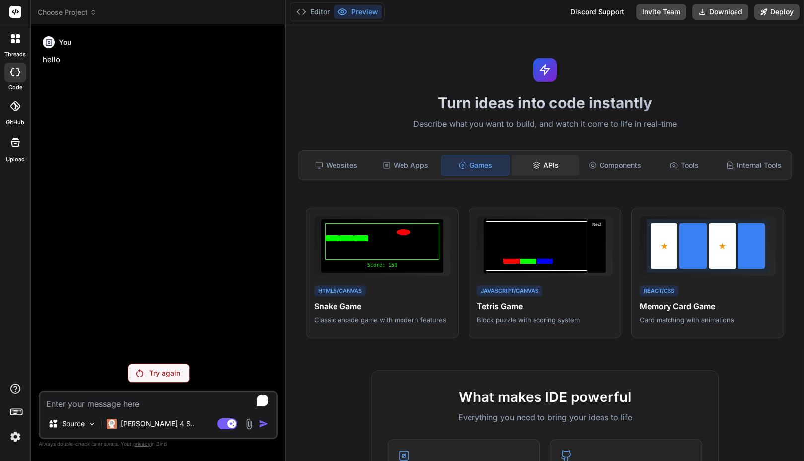
click at [550, 164] on div "APIs" at bounding box center [546, 165] width 68 height 21
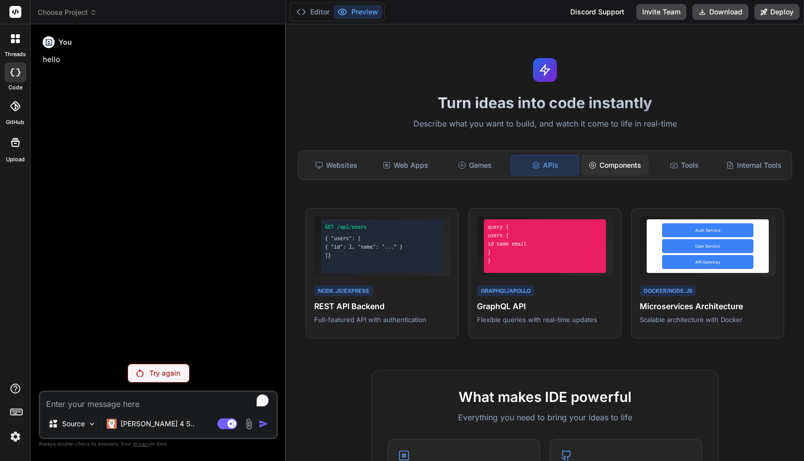
click at [612, 163] on div "Components" at bounding box center [615, 165] width 68 height 21
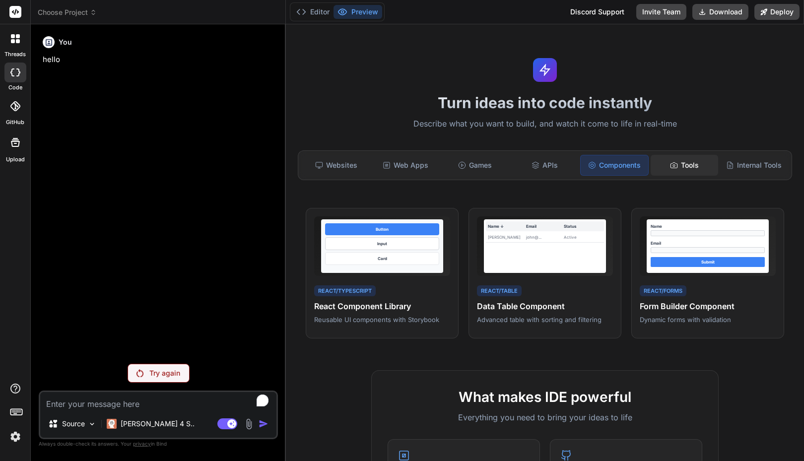
click at [692, 166] on div "Tools" at bounding box center [685, 165] width 68 height 21
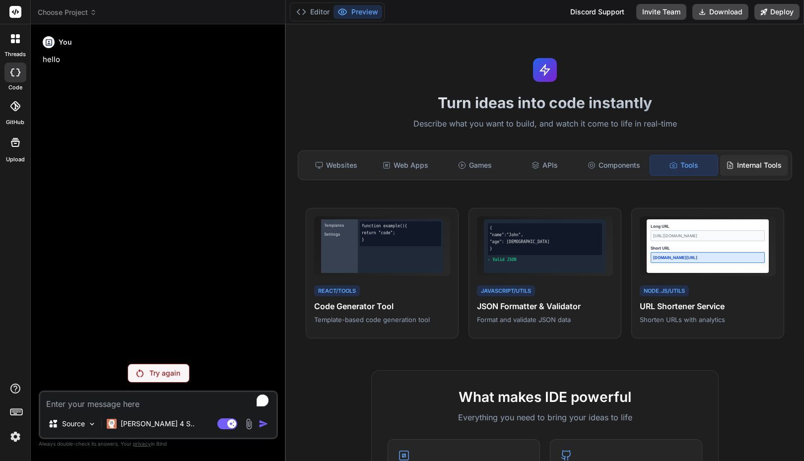
click at [740, 165] on div "Internal Tools" at bounding box center [754, 165] width 68 height 21
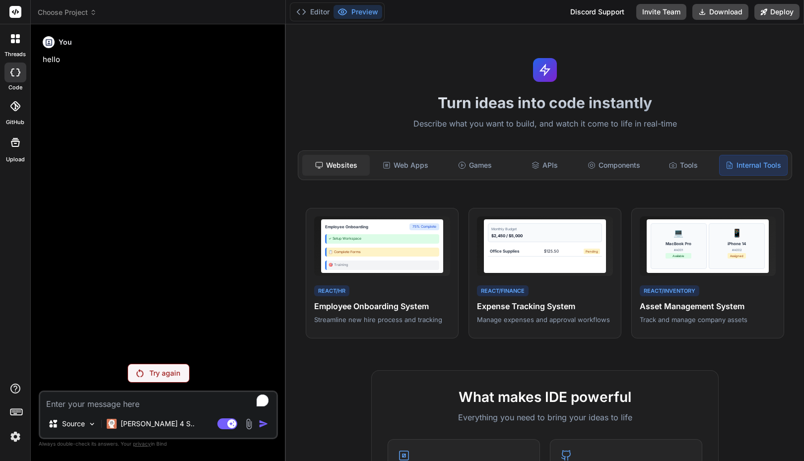
click at [340, 165] on div "Websites" at bounding box center [336, 165] width 68 height 21
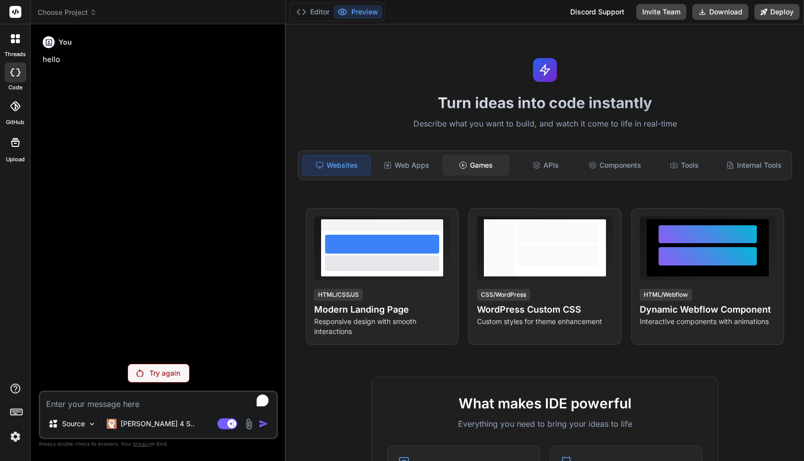
click at [481, 162] on div "Games" at bounding box center [476, 165] width 68 height 21
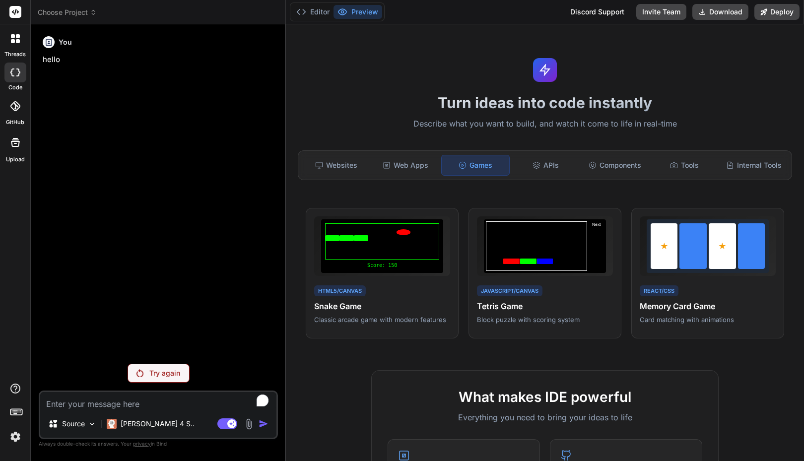
click at [78, 11] on span "Choose Project" at bounding box center [67, 12] width 59 height 10
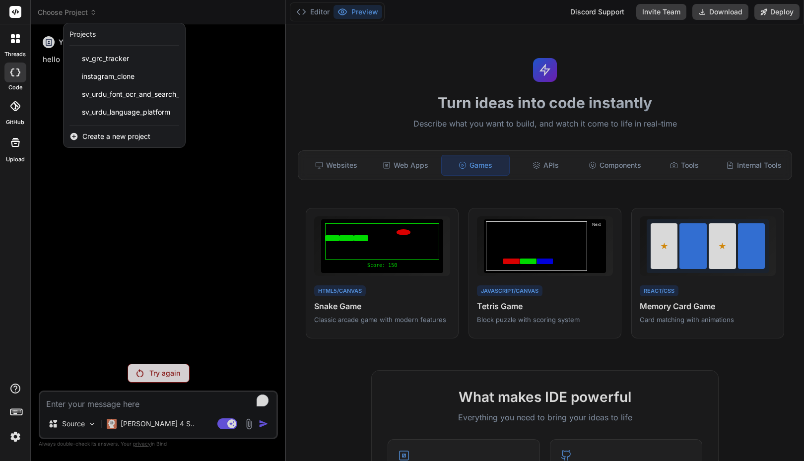
click at [3, 258] on div "threads code GitHub Upload" at bounding box center [15, 230] width 31 height 461
click at [118, 402] on div at bounding box center [402, 230] width 804 height 461
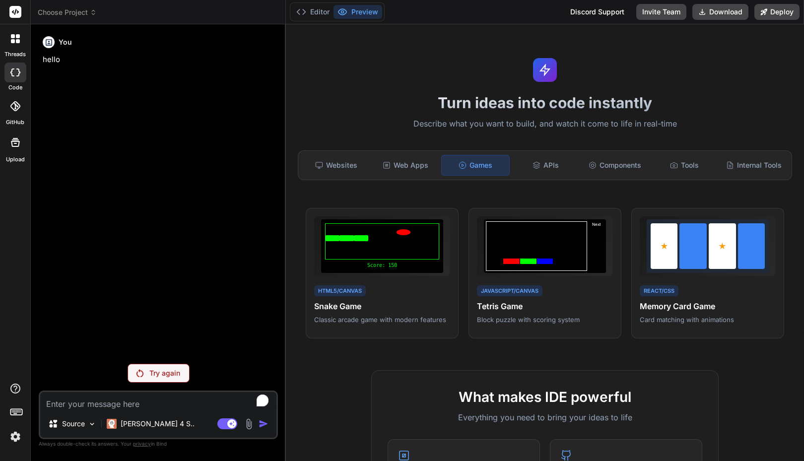
click at [69, 9] on span "Choose Project" at bounding box center [67, 12] width 59 height 10
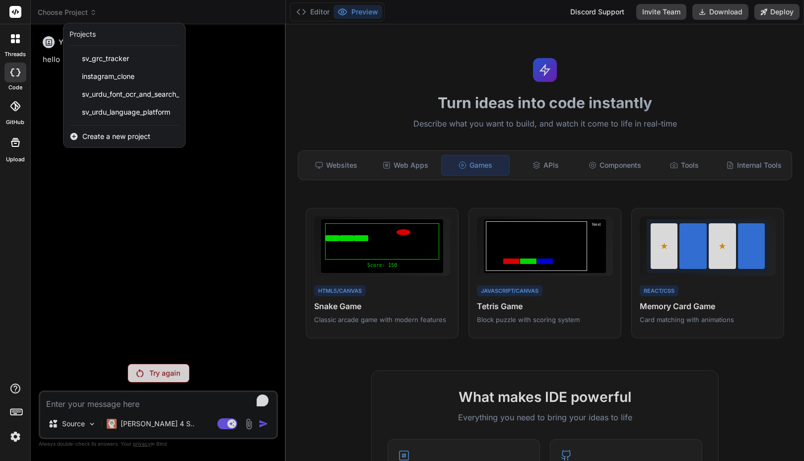
click at [18, 204] on div "threads code GitHub Upload" at bounding box center [15, 230] width 31 height 461
click at [334, 287] on div at bounding box center [402, 230] width 804 height 461
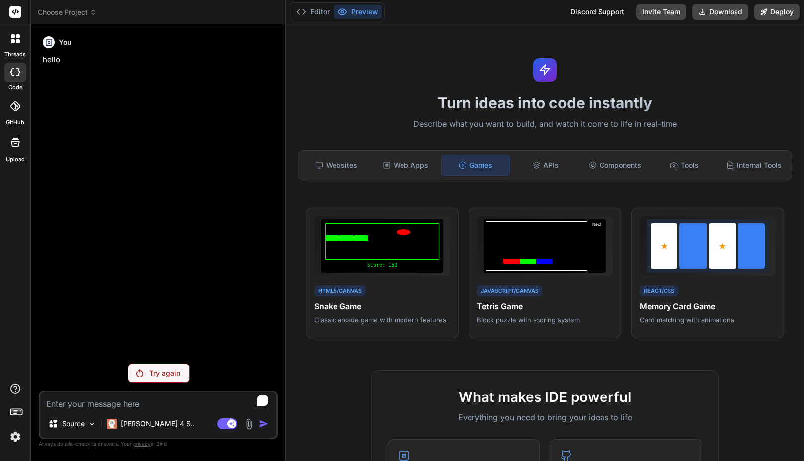
click at [141, 401] on textarea "To enrich screen reader interactions, please activate Accessibility in Grammarl…" at bounding box center [158, 401] width 236 height 18
click at [142, 400] on textarea "To enrich screen reader interactions, please activate Accessibility in Grammarl…" at bounding box center [158, 401] width 236 height 18
type textarea "B"
type textarea "x"
type textarea "Bu"
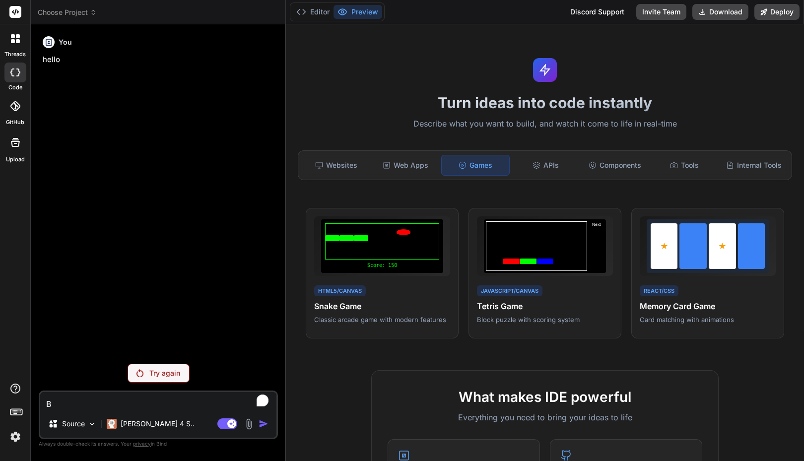
type textarea "x"
type textarea "Bui"
type textarea "x"
type textarea "Bu"
type textarea "x"
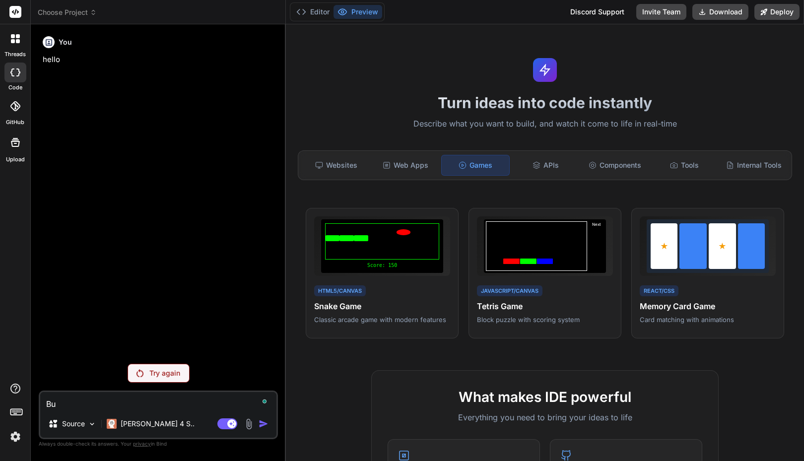
type textarea "B"
type textarea "x"
click at [67, 12] on span "Choose Project" at bounding box center [67, 12] width 59 height 10
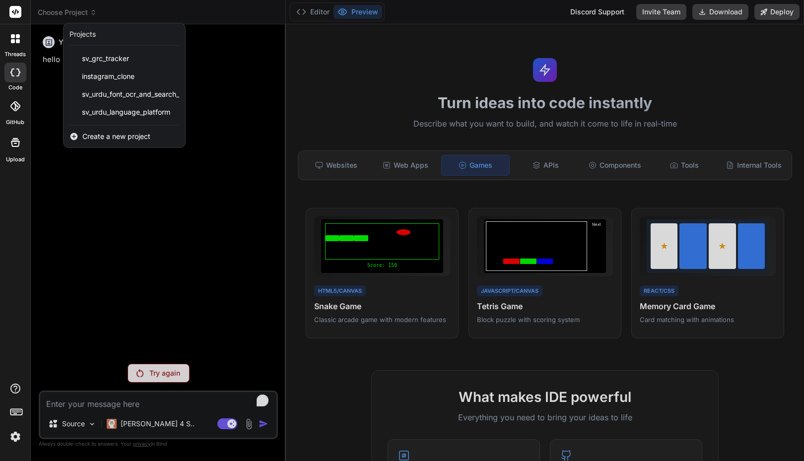
click at [102, 138] on span "Create a new project" at bounding box center [116, 137] width 68 height 10
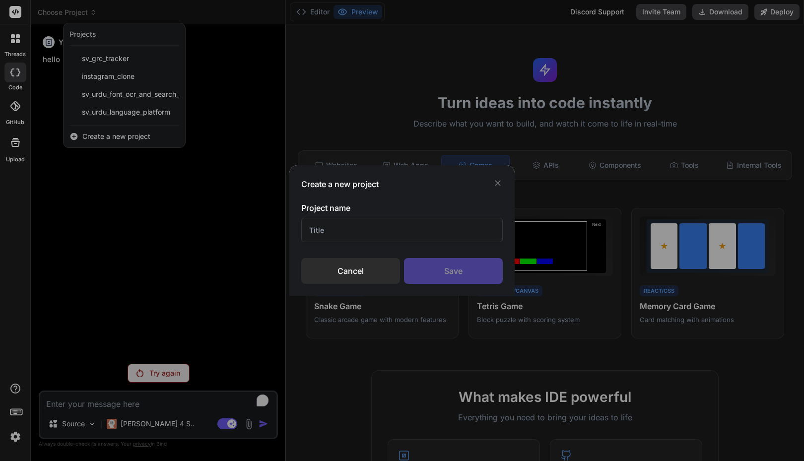
click at [343, 229] on input "text" at bounding box center [402, 230] width 202 height 24
type input "Chess Game"
click at [460, 267] on div "Save" at bounding box center [453, 271] width 99 height 26
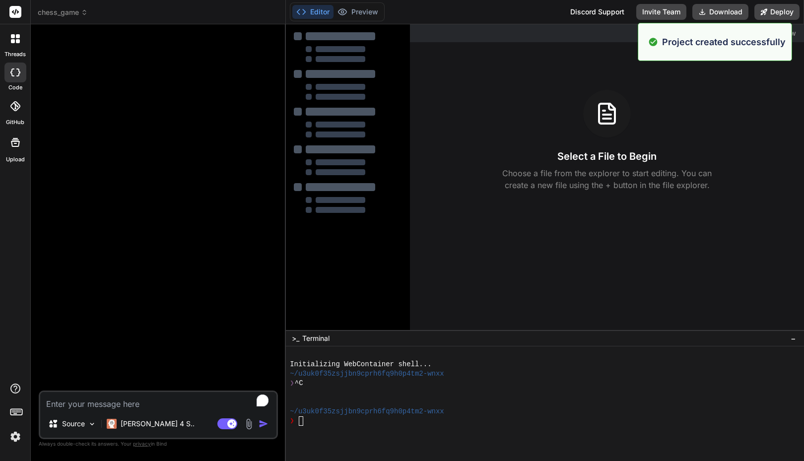
type textarea "x"
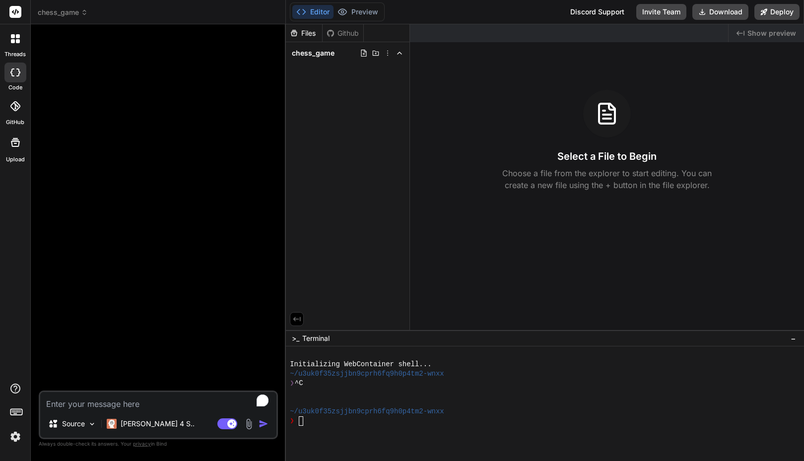
click at [67, 16] on span "chess_game" at bounding box center [63, 12] width 50 height 10
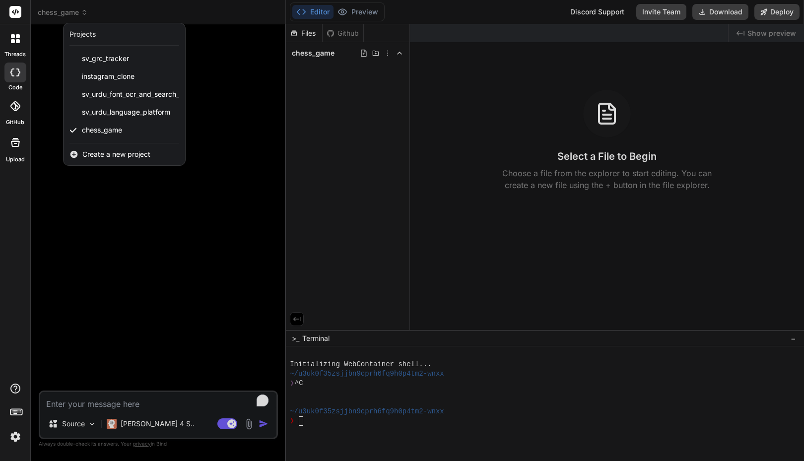
click at [7, 255] on div "threads code GitHub Upload" at bounding box center [15, 230] width 31 height 461
click at [63, 10] on div at bounding box center [402, 230] width 804 height 461
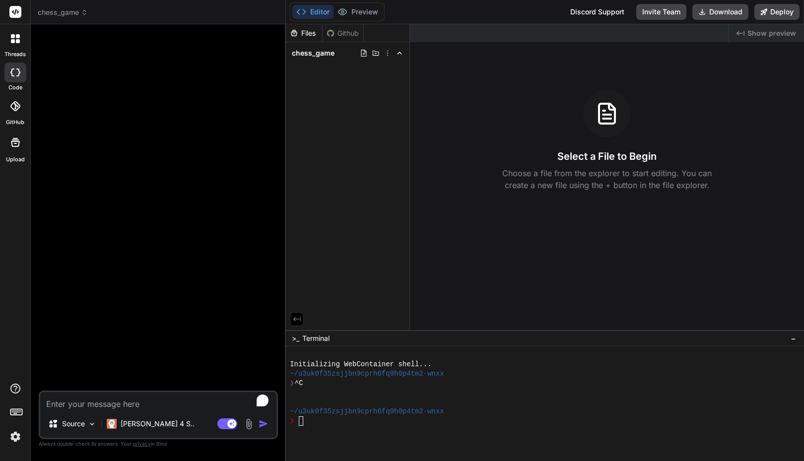
click at [76, 404] on textarea "To enrich screen reader interactions, please activate Accessibility in Grammarl…" at bounding box center [158, 401] width 236 height 18
type textarea "C"
type textarea "x"
type textarea "Cr"
type textarea "x"
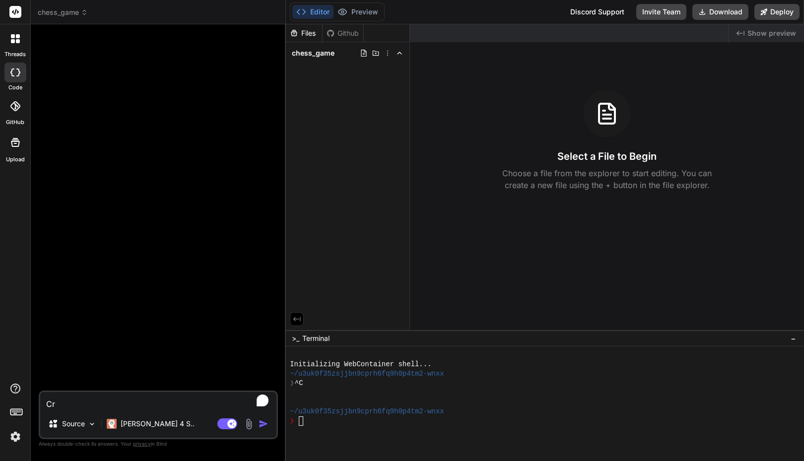
type textarea "Cre"
type textarea "x"
type textarea "Creta"
type textarea "x"
type textarea "Creta"
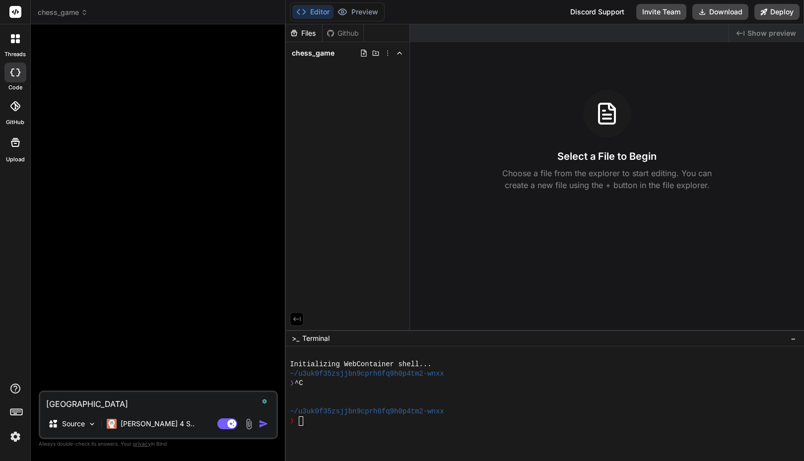
type textarea "x"
click at [149, 423] on p "[PERSON_NAME] 4 S.." at bounding box center [158, 424] width 74 height 10
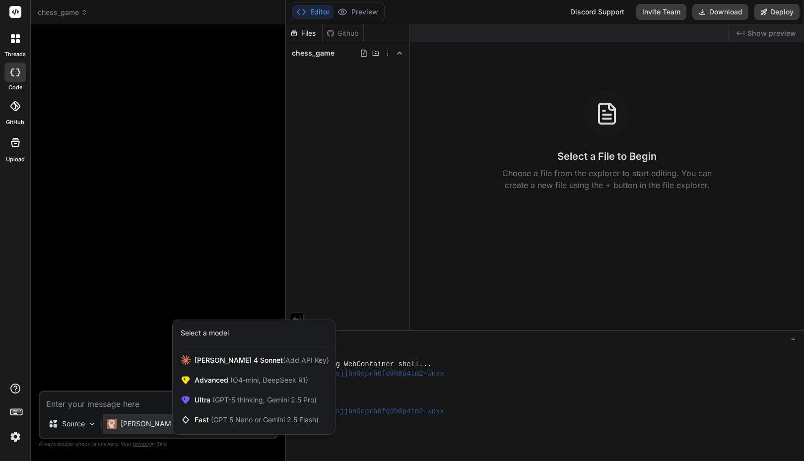
click at [149, 423] on div at bounding box center [402, 230] width 804 height 461
type textarea "x"
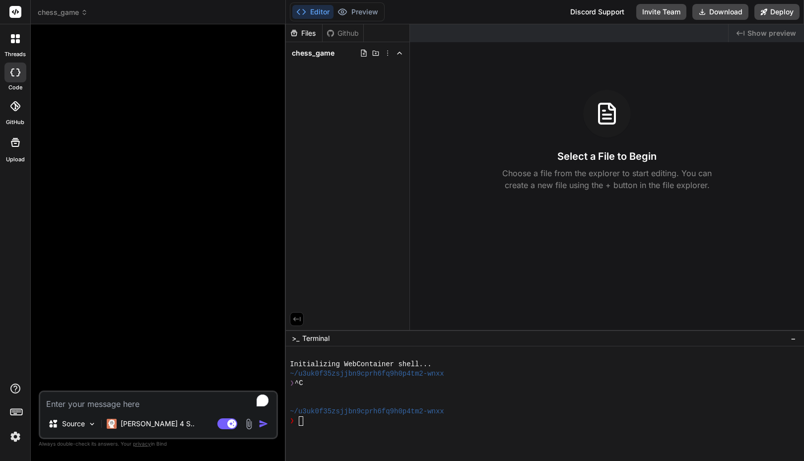
click at [122, 401] on textarea "To enrich screen reader interactions, please activate Accessibility in Grammarl…" at bounding box center [158, 401] width 236 height 18
type textarea "C"
type textarea "x"
type textarea "Cr"
type textarea "x"
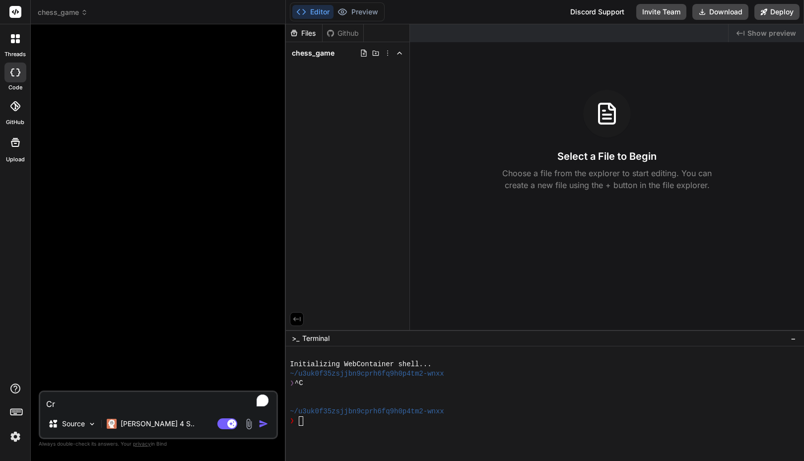
type textarea "Cre"
type textarea "x"
type textarea "Crea"
type textarea "x"
type textarea "Create"
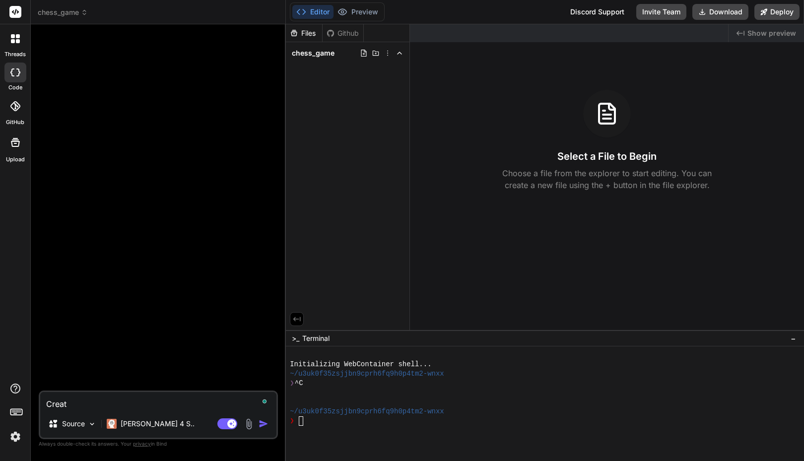
type textarea "x"
type textarea "Create"
type textarea "x"
type textarea "Create a"
type textarea "x"
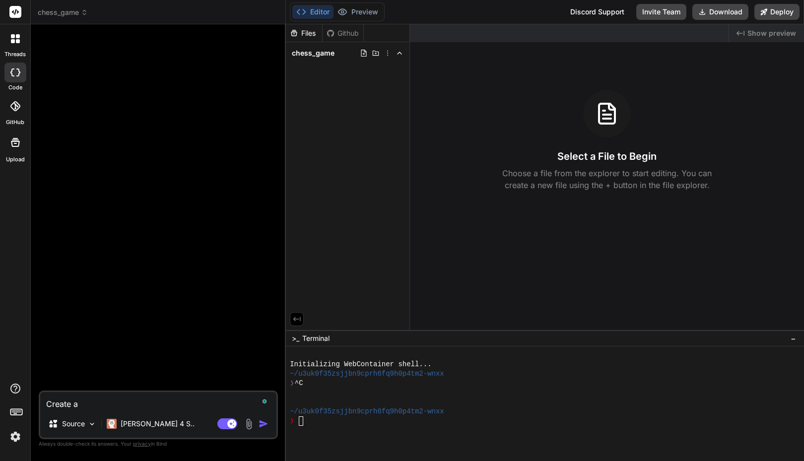
type textarea "Create a"
type textarea "x"
type textarea "Create a"
type textarea "x"
type textarea "Create a"
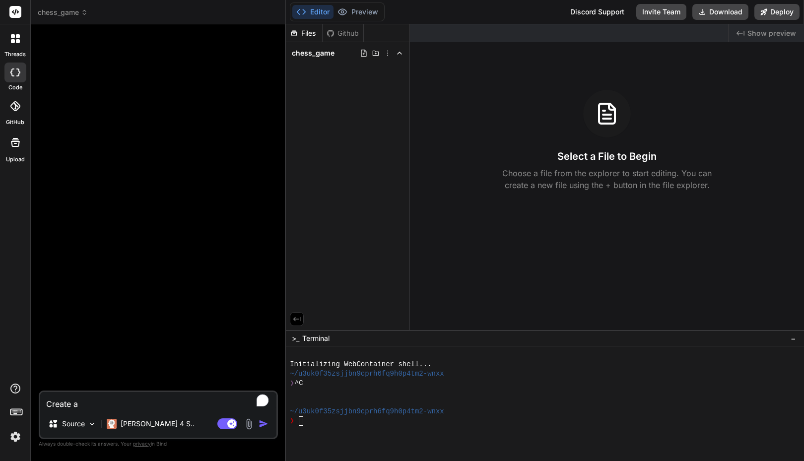
type textarea "x"
type textarea "Create a"
type textarea "x"
type textarea "Create an"
type textarea "x"
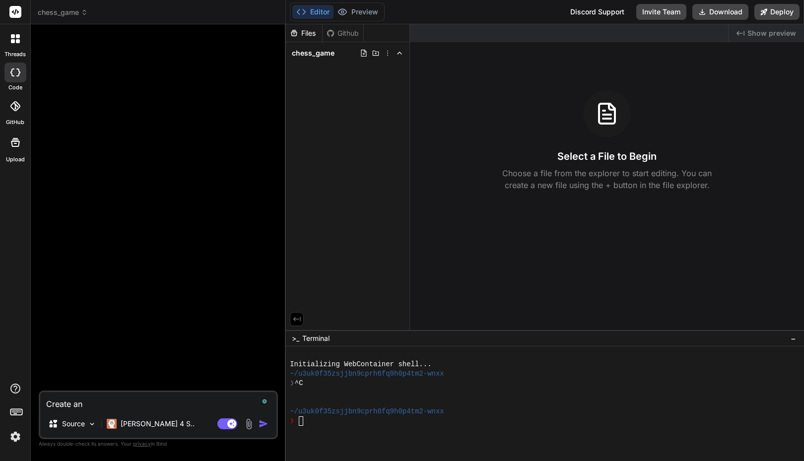
type textarea "Create an"
type textarea "x"
type textarea "Create an o"
type textarea "x"
type textarea "Create an on"
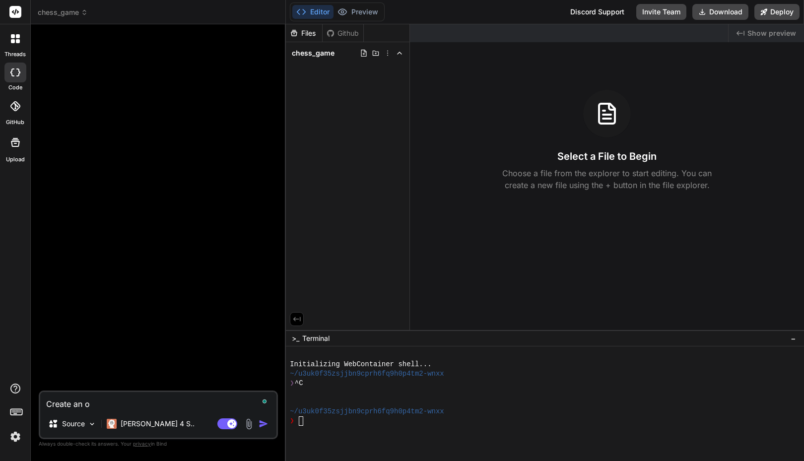
type textarea "x"
type textarea "Create a"
type textarea "x"
type textarea "Create a"
type textarea "x"
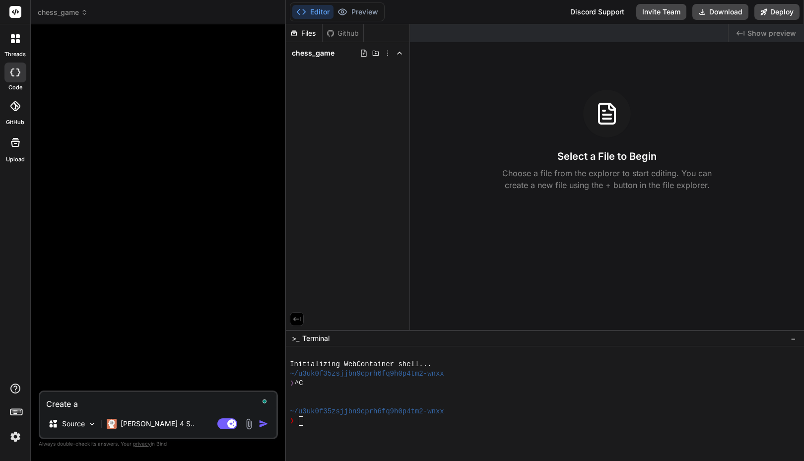
type textarea "Create a g"
type textarea "x"
type textarea "Create a ga"
type textarea "x"
type textarea "Create a g"
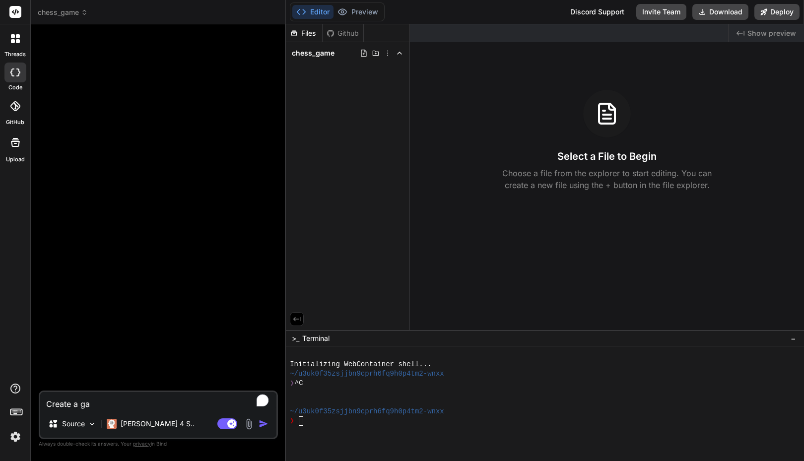
type textarea "x"
type textarea "Create a"
type textarea "x"
type textarea "Create a c"
type textarea "x"
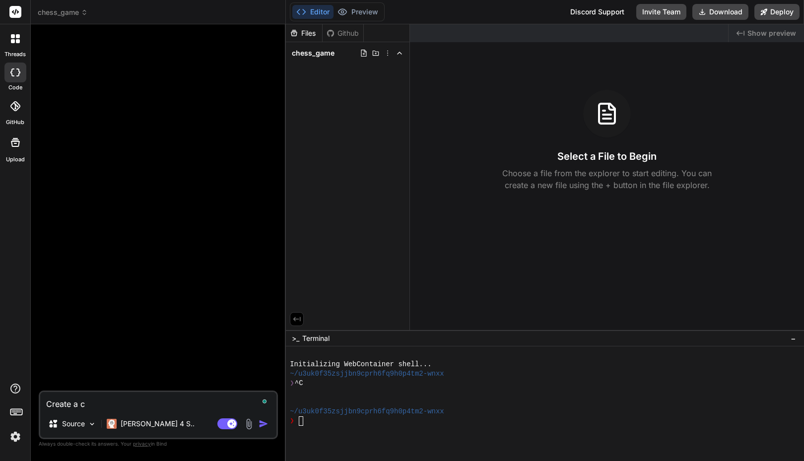
type textarea "Create a ch"
type textarea "x"
type textarea "Create a cha"
type textarea "x"
type textarea "Create a ch"
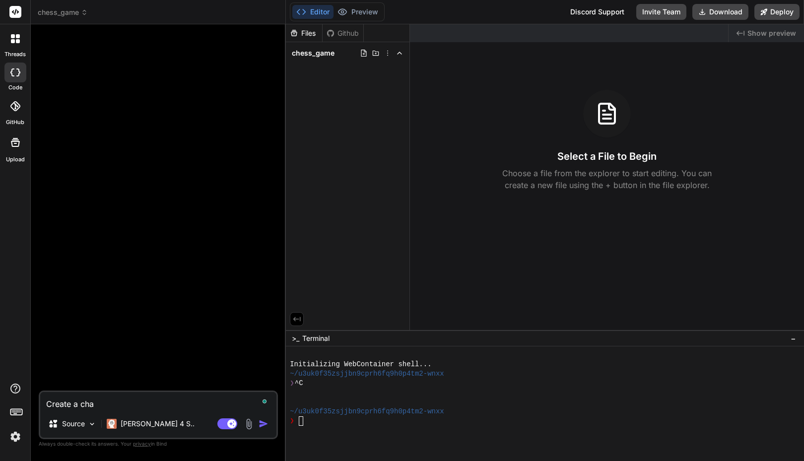
type textarea "x"
type textarea "Create a che"
type textarea "x"
type textarea "Create a ches"
type textarea "x"
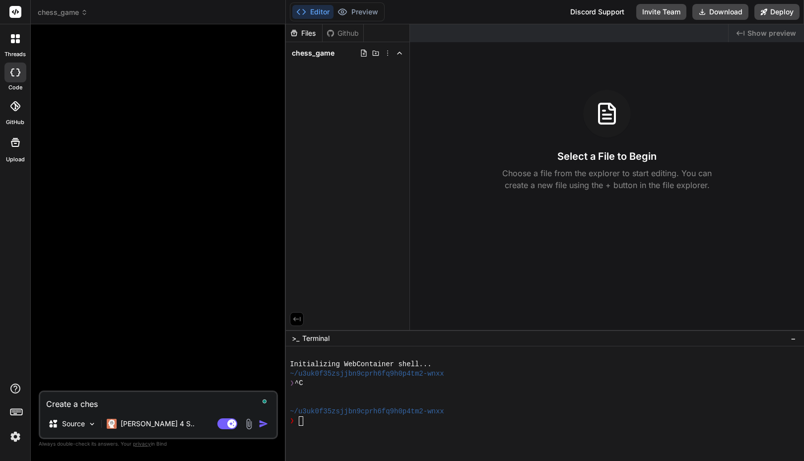
type textarea "Create a chess"
type textarea "x"
type textarea "Create a chess"
type textarea "x"
type textarea "Create a chess g"
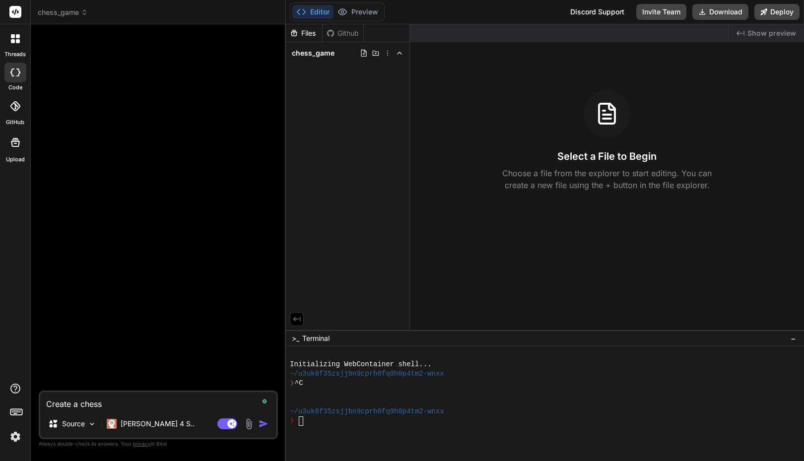
type textarea "x"
type textarea "Create a chess ga"
type textarea "x"
type textarea "Create a chess gam"
type textarea "x"
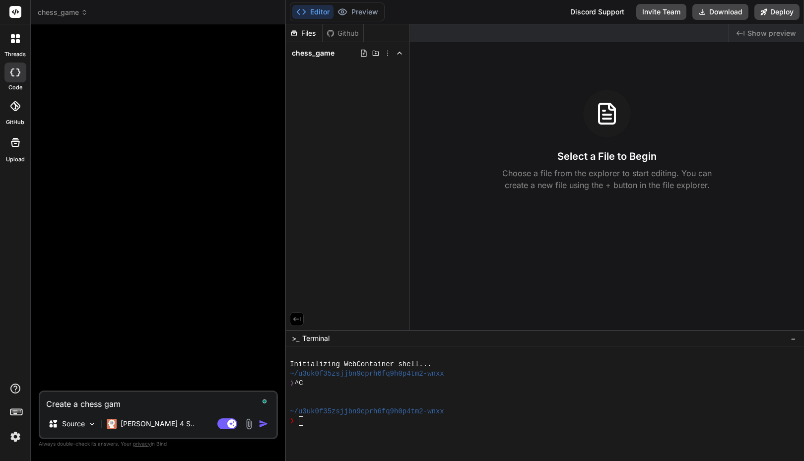
type textarea "Create a chess game"
type textarea "x"
type textarea "Create a chess game"
type textarea "x"
type textarea "Create a chess b"
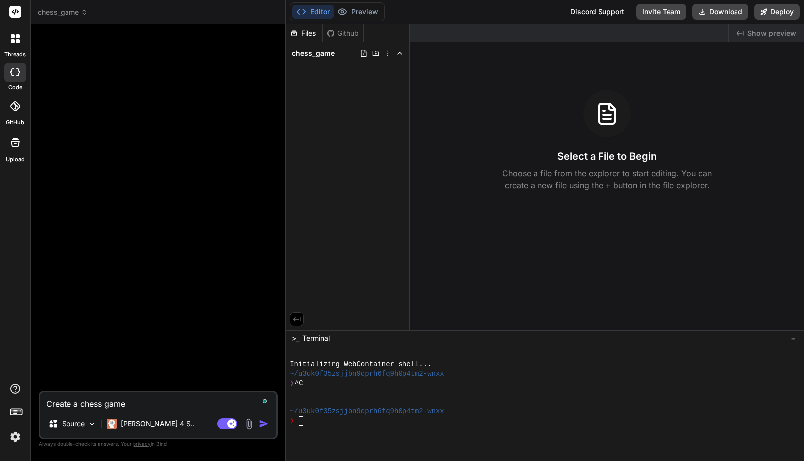
type textarea "x"
type textarea "Create a chess bo"
type textarea "x"
type textarea "Create a chess boa"
type textarea "x"
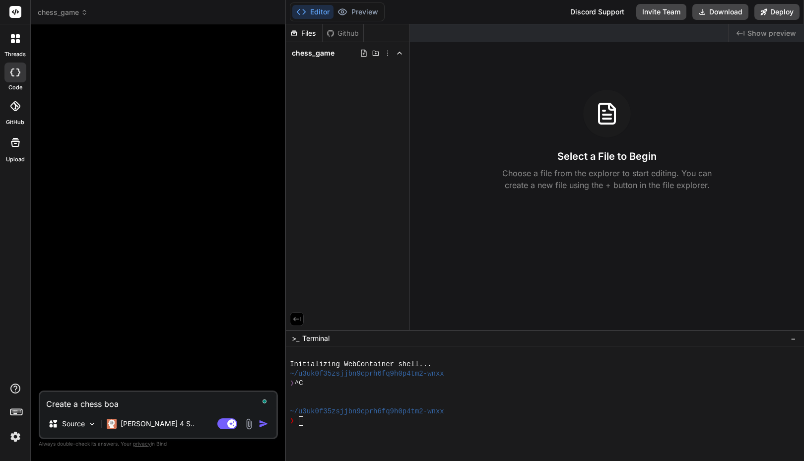
type textarea "Create a chess boar"
type textarea "x"
type textarea "Create a chess board"
type textarea "x"
type textarea "Create a chess board"
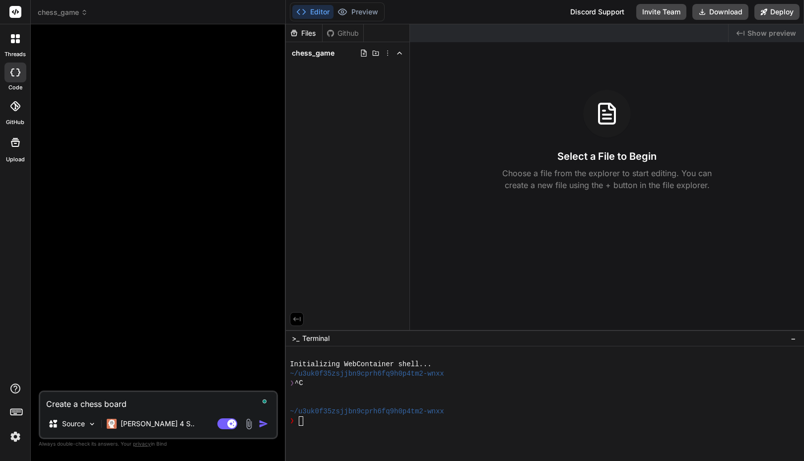
type textarea "x"
type textarea "Create a chess board g"
type textarea "x"
type textarea "Create a chess board ga"
type textarea "x"
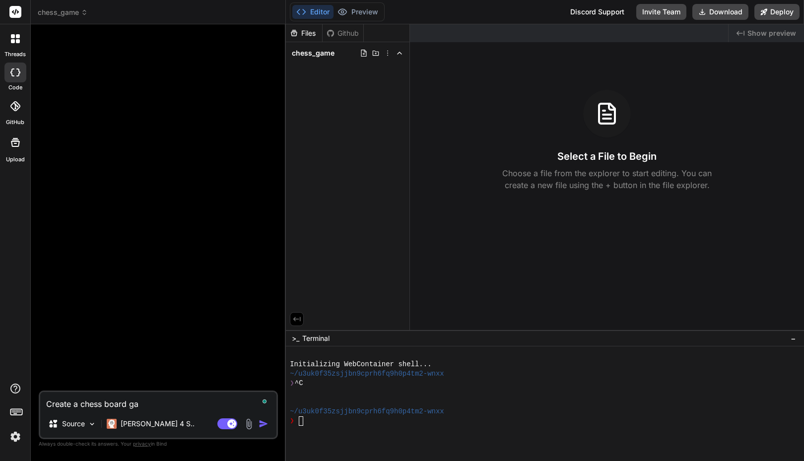
type textarea "Create a chess board gam"
type textarea "x"
type textarea "Create a chess board game"
type textarea "x"
type textarea "Create a chess board game"
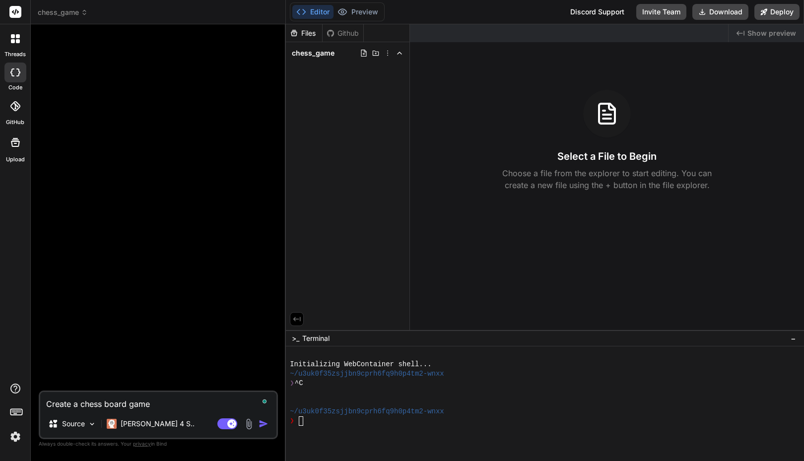
type textarea "x"
type textarea "Create a chess board game a"
type textarea "x"
type textarea "Create a chess board game ap"
type textarea "x"
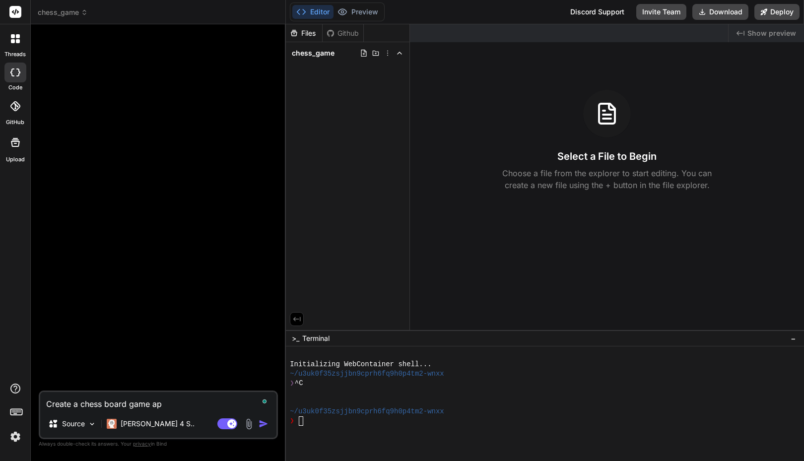
type textarea "Create a chess board game app"
type textarea "x"
type textarea "Create a chess board game"
type textarea "x"
type textarea "Create a chess board game"
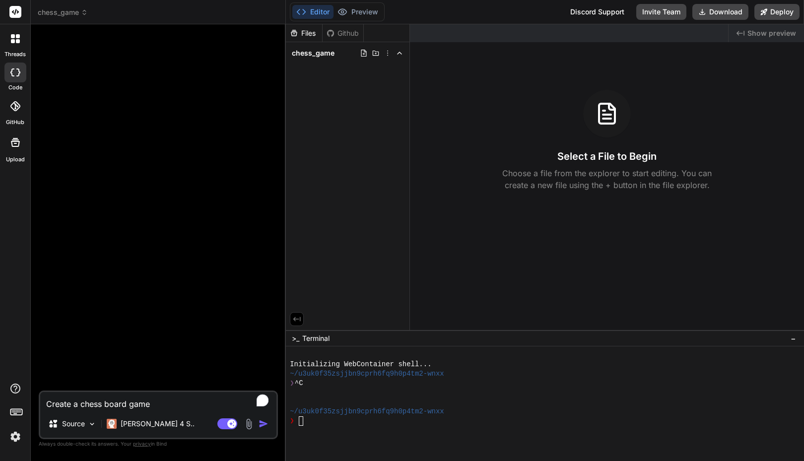
type textarea "x"
type textarea "Create a chess board game"
type textarea "x"
type textarea "Create a chess board game a"
type textarea "x"
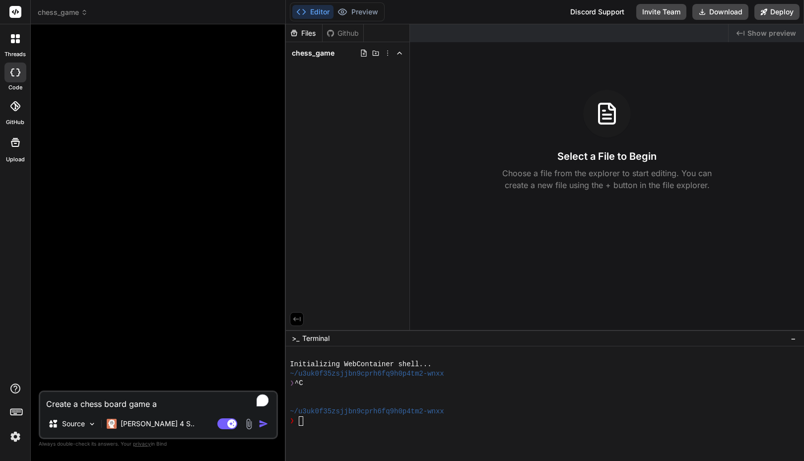
type textarea "Create a chess board game ap"
type textarea "x"
type textarea "Create a chess board game app"
type textarea "x"
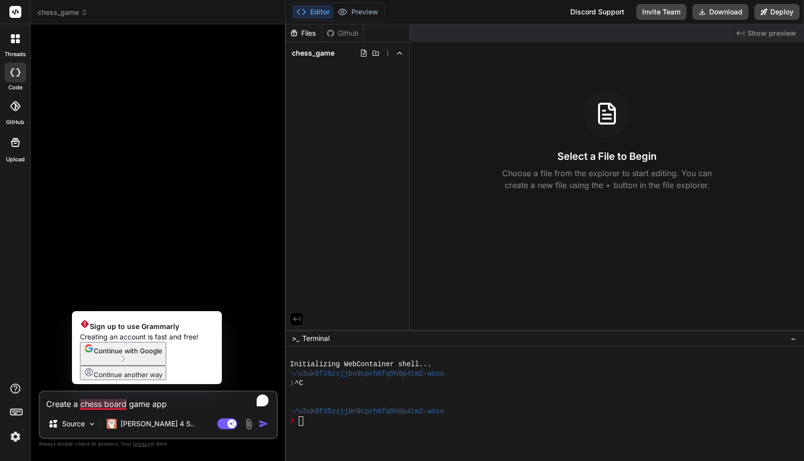
click at [112, 404] on textarea "Create a chess board game app" at bounding box center [158, 401] width 236 height 18
click at [106, 409] on textarea "Create a chess board game app" at bounding box center [158, 401] width 236 height 18
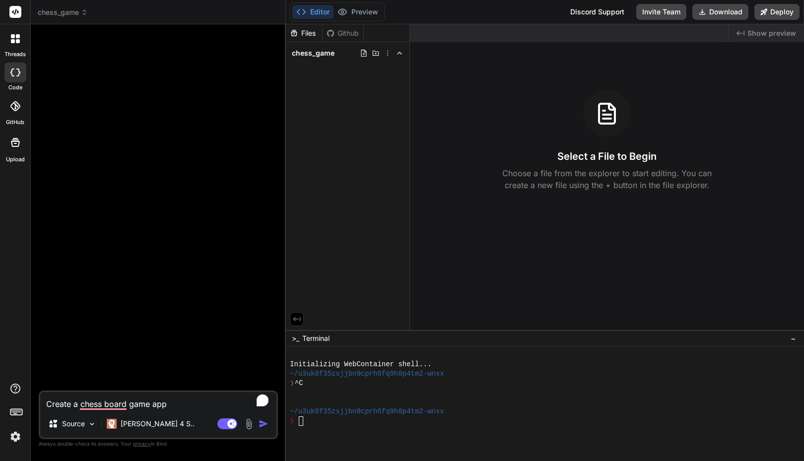
type textarea "Create a chess board game app"
type textarea "x"
type textarea "Create a chess board game app f"
type textarea "x"
type textarea "Create a chess board game app fo"
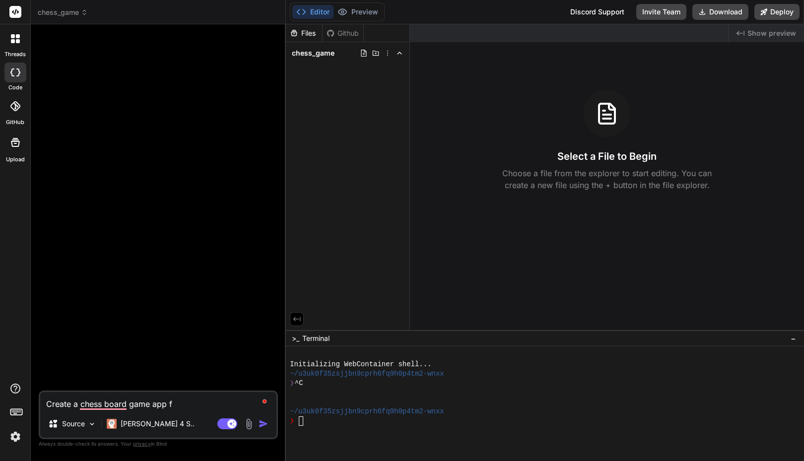
type textarea "x"
type textarea "Create a chess board game app for"
type textarea "x"
type textarea "Create a chess board game app for"
type textarea "x"
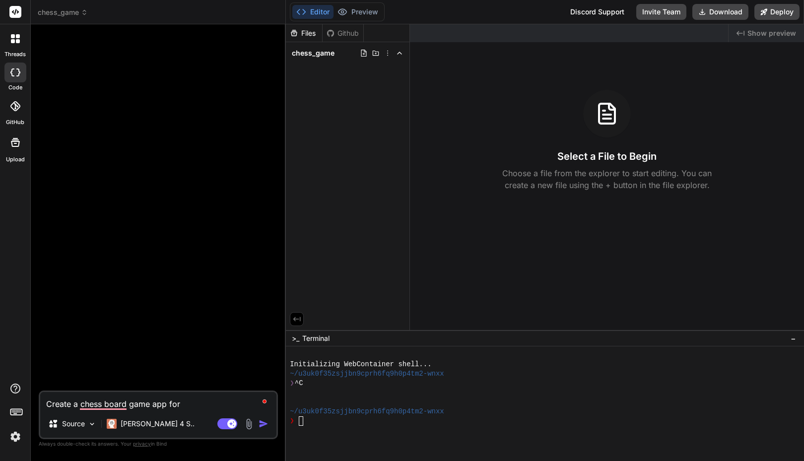
type textarea "Create a chess board game app for m"
type textarea "x"
type textarea "Create a chess board game app for me"
type textarea "x"
type textarea "Create a chess board game app for m"
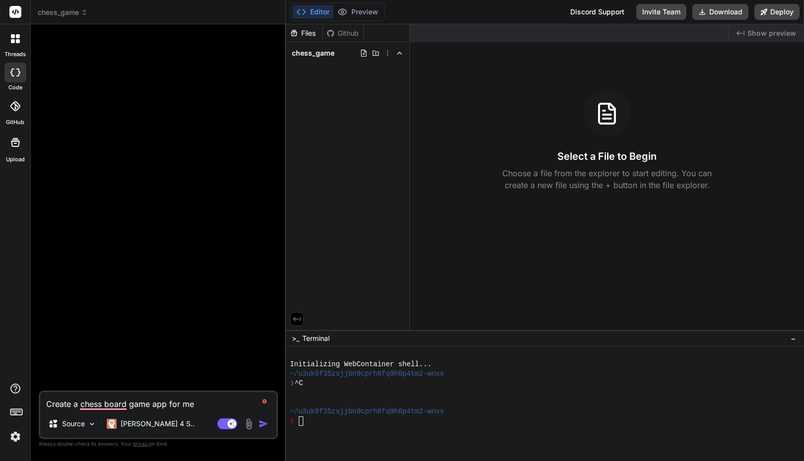
type textarea "x"
type textarea "Create a chess board game app for"
type textarea "x"
type textarea "Create a chess board game app for"
type textarea "x"
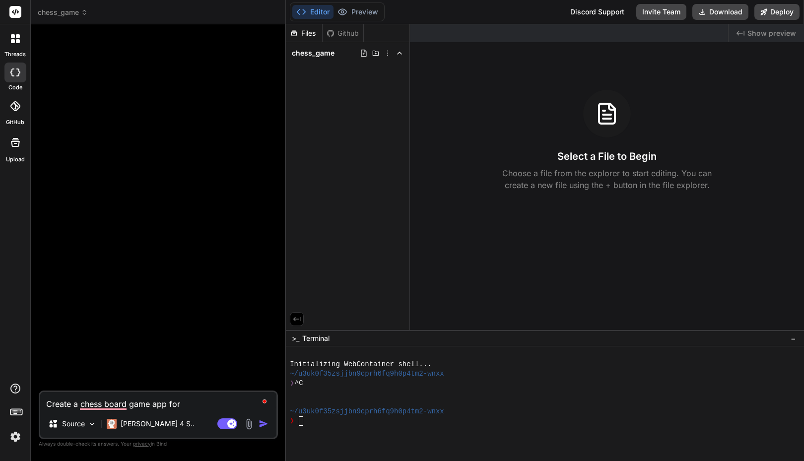
type textarea "Create a chess board game app fo"
type textarea "x"
type textarea "Create a chess board game app f"
type textarea "x"
type textarea "Create a chess board game app"
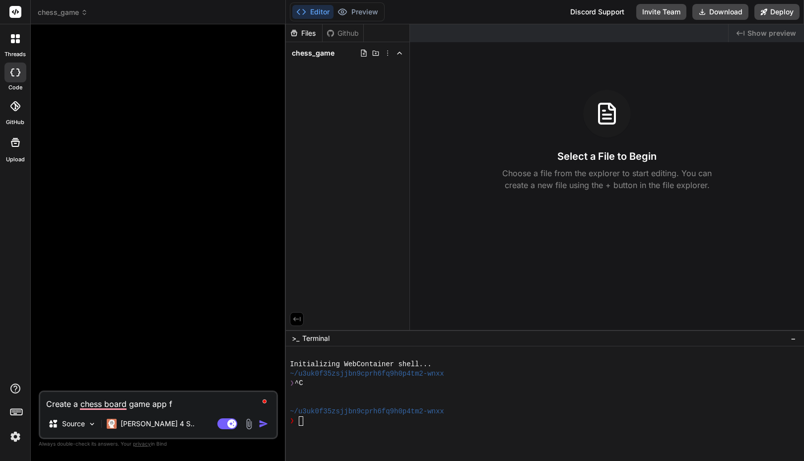
type textarea "x"
type textarea "Create a chess board game app"
type textarea "x"
type textarea "Create a chess board game app."
type textarea "x"
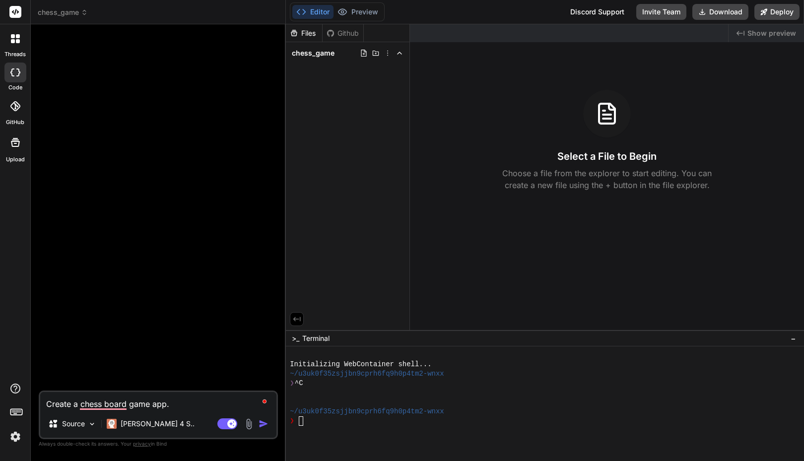
type textarea "Create a chess board game app."
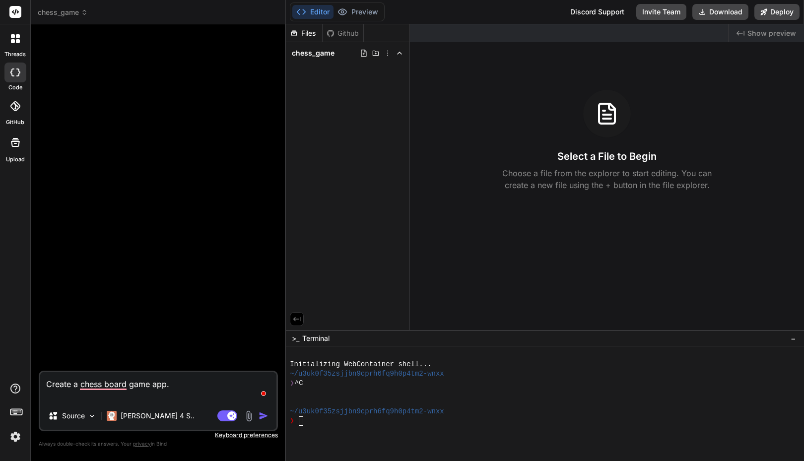
type textarea "x"
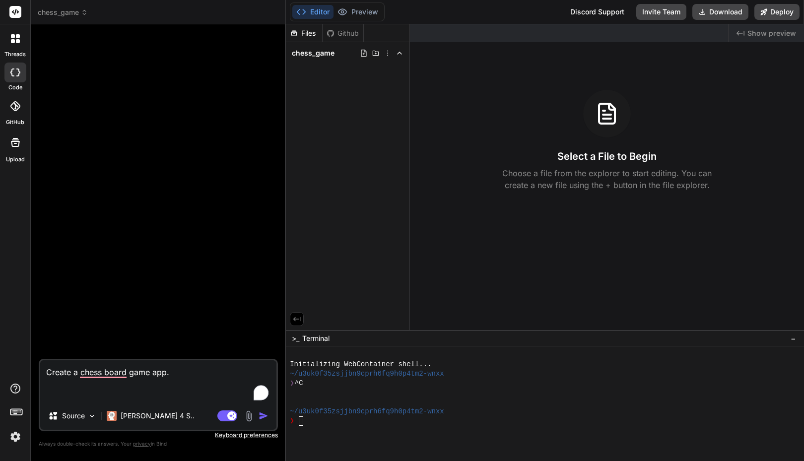
type textarea "Create a chess board game app. M"
type textarea "x"
type textarea "Create a chess board game app. MA"
type textarea "x"
type textarea "Create a chess board game app. MAk"
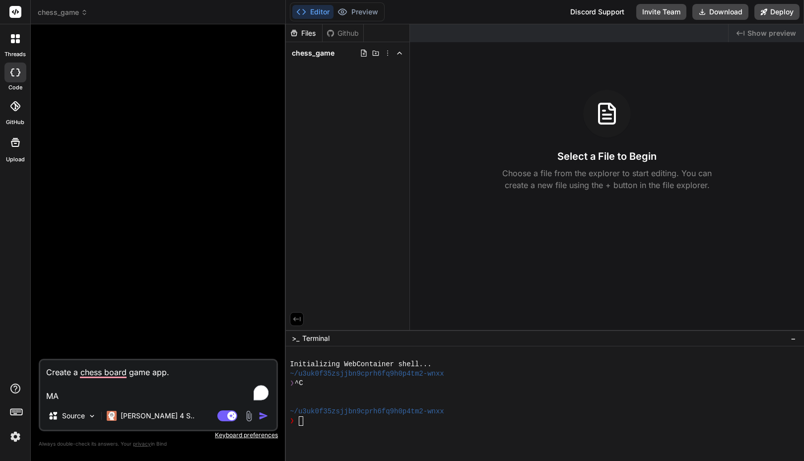
type textarea "x"
type textarea "Create a chess board game app. MAke"
type textarea "x"
type textarea "Create a chess board game app. MAke"
type textarea "x"
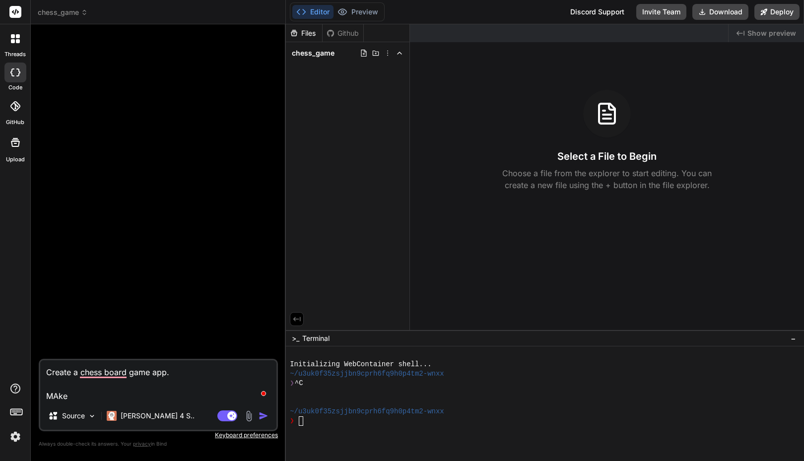
type textarea "Create a chess board game app. MAke"
type textarea "x"
type textarea "Create a chess board game app. MAk"
type textarea "x"
type textarea "Create a chess board game app. MA"
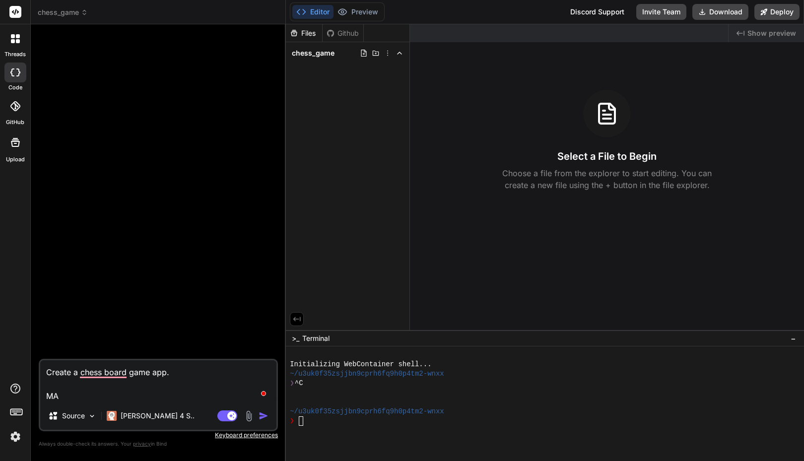
type textarea "x"
type textarea "Create a chess board game app. M"
type textarea "x"
type textarea "Create a chess board game app. Ma"
type textarea "x"
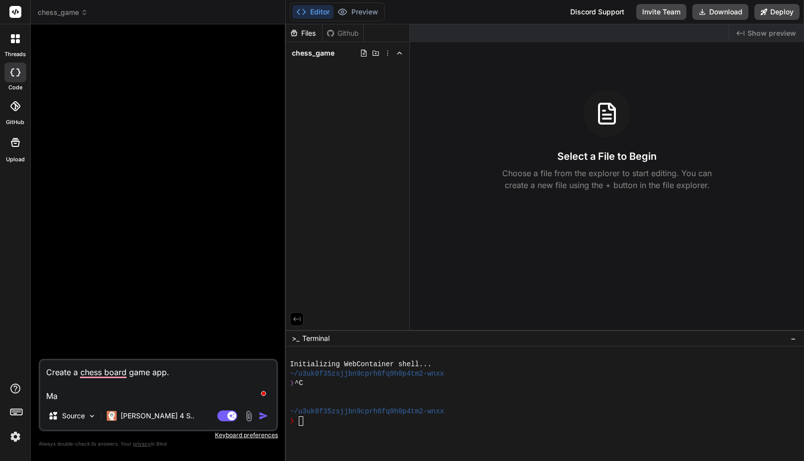
type textarea "Create a chess board game app. Mak"
type textarea "x"
type textarea "Create a chess board game app. Make"
type textarea "x"
type textarea "Create a chess board game app. Make"
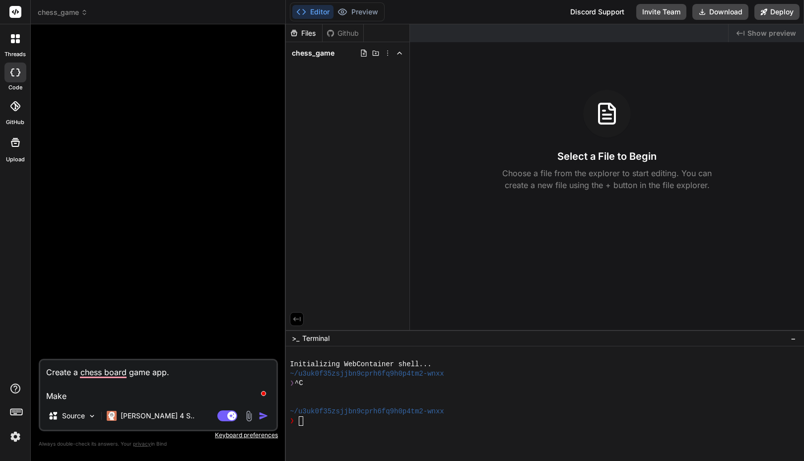
type textarea "x"
click at [106, 371] on textarea "Create a chess board game app. Make" at bounding box center [158, 381] width 236 height 42
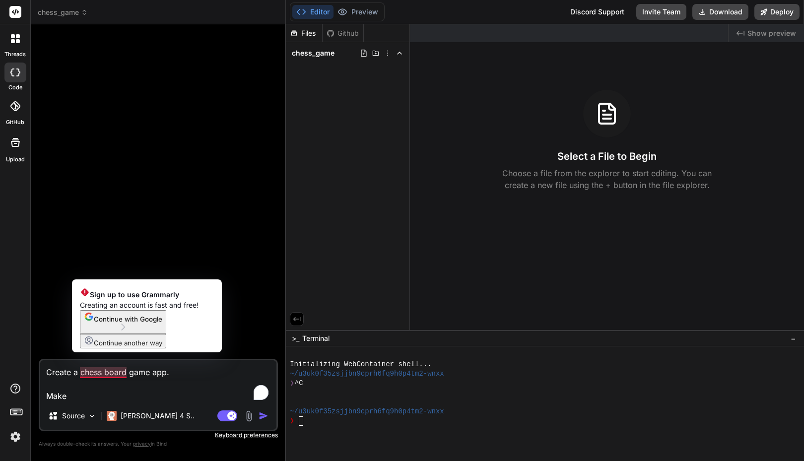
click at [78, 380] on textarea "Create a chess board game app. Make" at bounding box center [158, 381] width 236 height 42
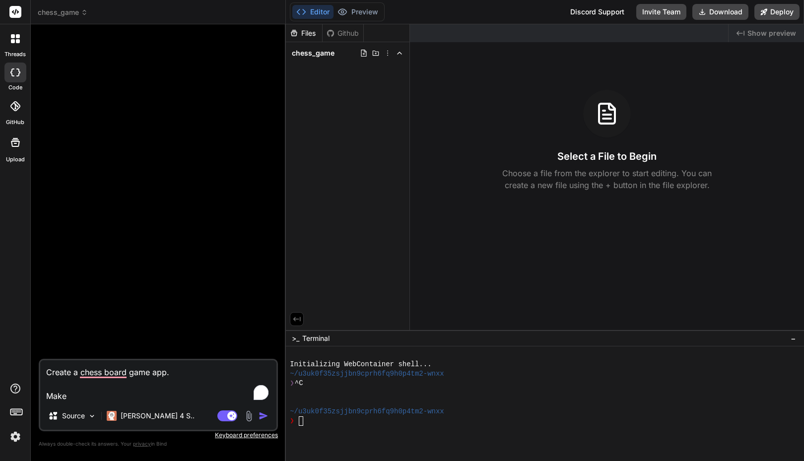
click at [79, 376] on textarea "Create a chess board game app. Make" at bounding box center [158, 381] width 236 height 42
type textarea "Create a chessboard game app. Make"
type textarea "x"
type textarea "Create a chess board game app. Make"
type textarea "x"
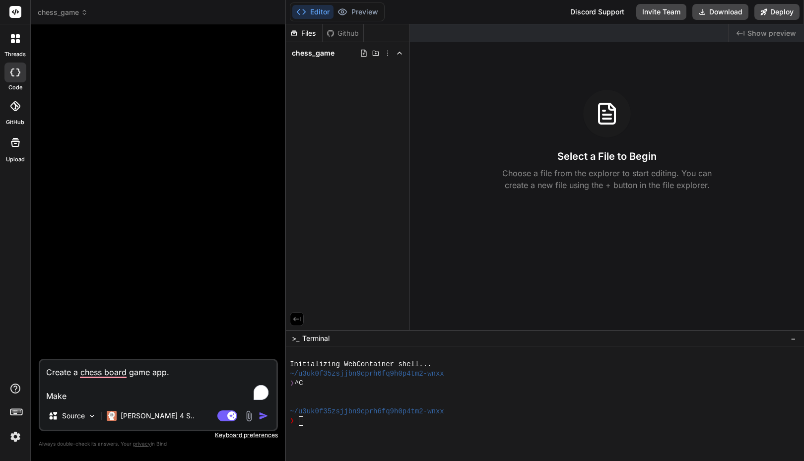
type textarea "Create a chessboard game app. Make"
type textarea "x"
type textarea "Create a chess-board game app. Make"
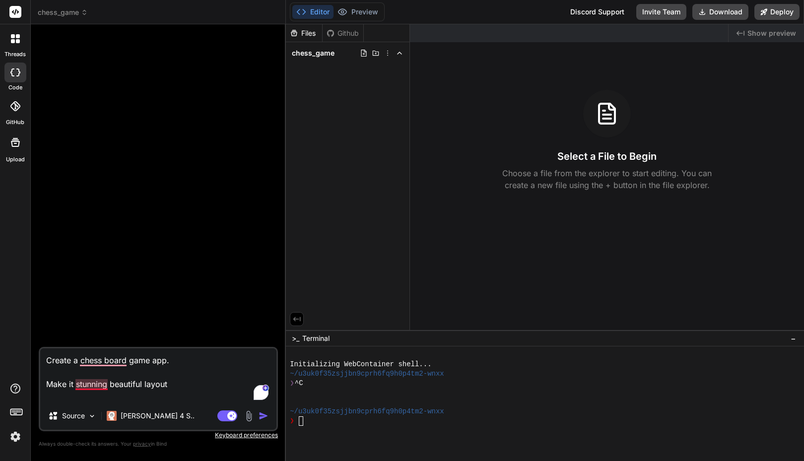
click at [102, 385] on textarea "Create a chess board game app. Make it stunning beautiful layout" at bounding box center [158, 375] width 236 height 54
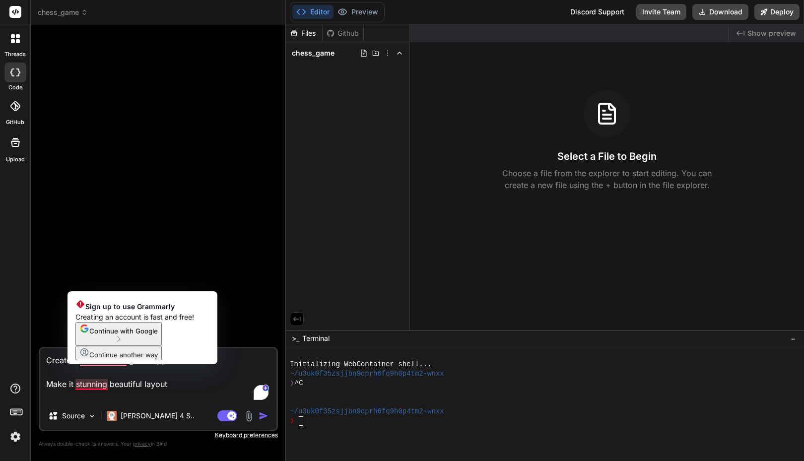
click at [89, 387] on textarea "Create a chess board game app. Make it stunning beautiful layout" at bounding box center [158, 375] width 236 height 54
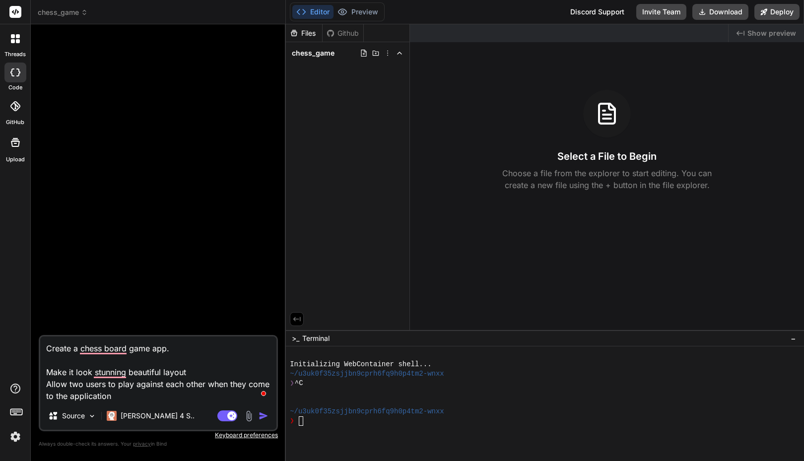
click at [148, 399] on textarea "Create a chess board game app. Make it look stunning beautiful layout Allow two…" at bounding box center [158, 370] width 236 height 66
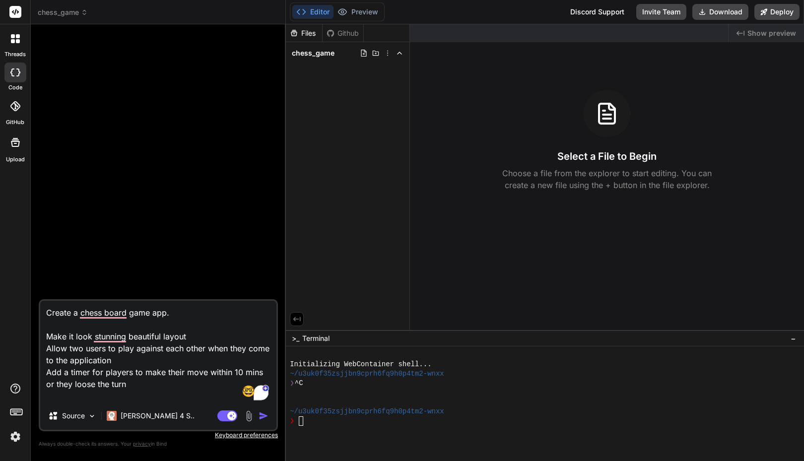
click at [234, 374] on textarea "Create a chess board game app. Make it look stunning beautiful layout Allow two…" at bounding box center [158, 351] width 236 height 101
click at [71, 383] on textarea "Create a chess board game app. Make it look stunning beautiful layout Allow two…" at bounding box center [158, 351] width 236 height 101
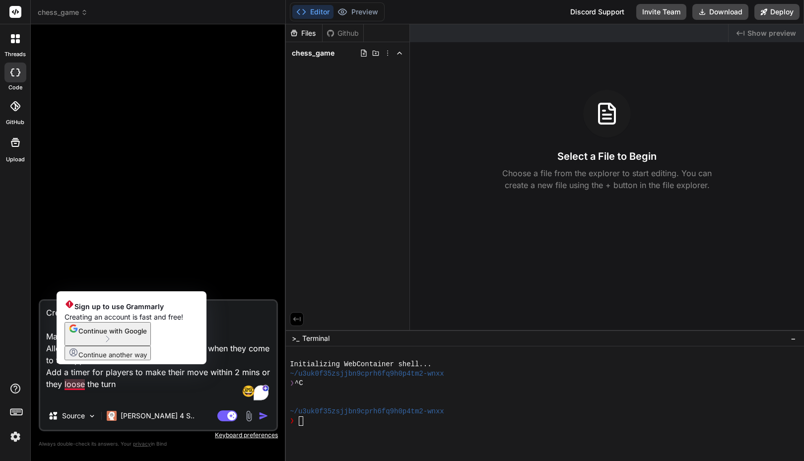
click at [117, 397] on textarea "Create a chess board game app. Make it look stunning beautiful layout Allow two…" at bounding box center [158, 351] width 236 height 101
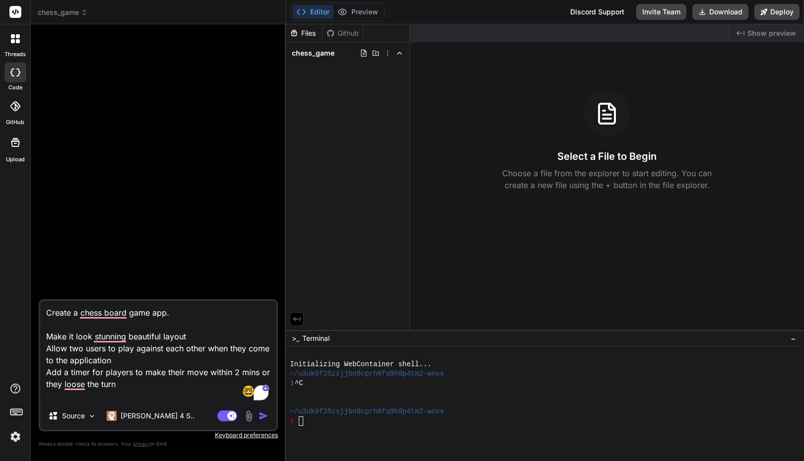
click at [131, 387] on textarea "Create a chess board game app. Make it look stunning beautiful layout Allow two…" at bounding box center [158, 351] width 236 height 101
click at [113, 394] on textarea "Create a chess board game app. Make it look stunning beautiful layout Allow two…" at bounding box center [158, 351] width 236 height 101
click at [263, 418] on img "button" at bounding box center [264, 416] width 10 height 10
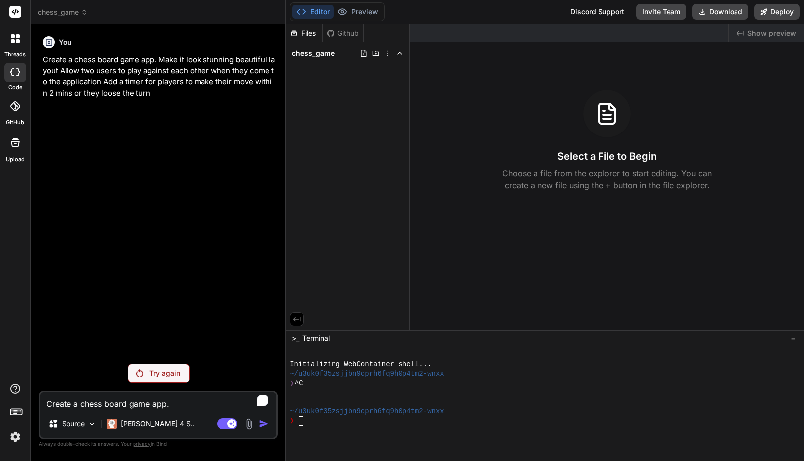
click at [151, 371] on p "Try again" at bounding box center [164, 373] width 31 height 10
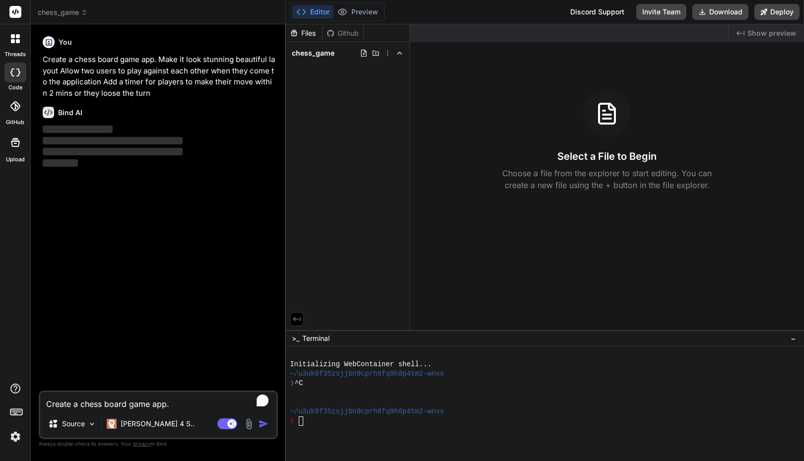
click at [19, 433] on img at bounding box center [15, 436] width 17 height 17
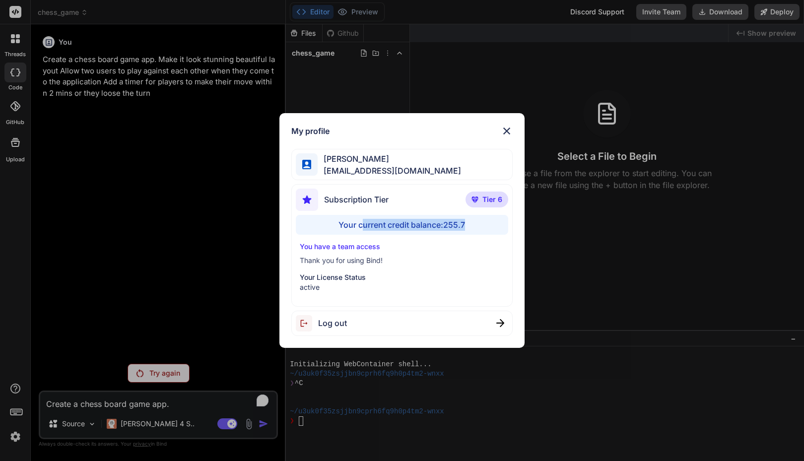
drag, startPoint x: 364, startPoint y: 223, endPoint x: 467, endPoint y: 227, distance: 102.8
click at [467, 227] on div "Your current credit balance: 255.7" at bounding box center [402, 225] width 213 height 20
click at [238, 256] on div "My profile Faisal M faisal@softvative.com Subscription Tier Tier 6 Your current…" at bounding box center [402, 230] width 804 height 461
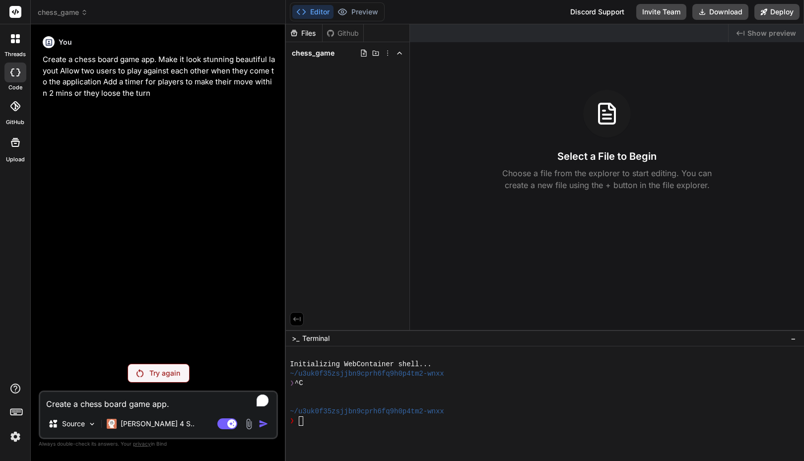
click at [166, 241] on div "You Create a chess board game app. Make it look stunning beautiful layout Allow…" at bounding box center [159, 194] width 237 height 324
click at [130, 406] on textarea "Create a chess board game app. Make it look stunning beautiful layout Allow two…" at bounding box center [158, 401] width 236 height 18
click at [152, 430] on div "[PERSON_NAME] 4 S.." at bounding box center [151, 424] width 96 height 20
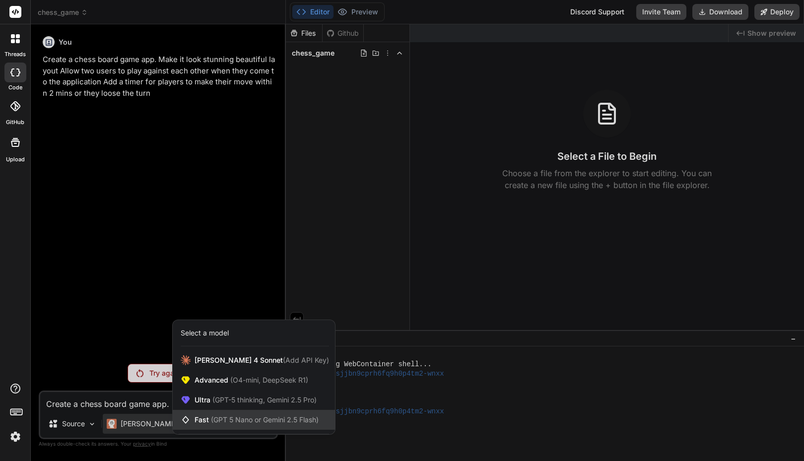
click at [230, 416] on span "(GPT 5 Nano or Gemini 2.5 Flash)" at bounding box center [265, 420] width 108 height 8
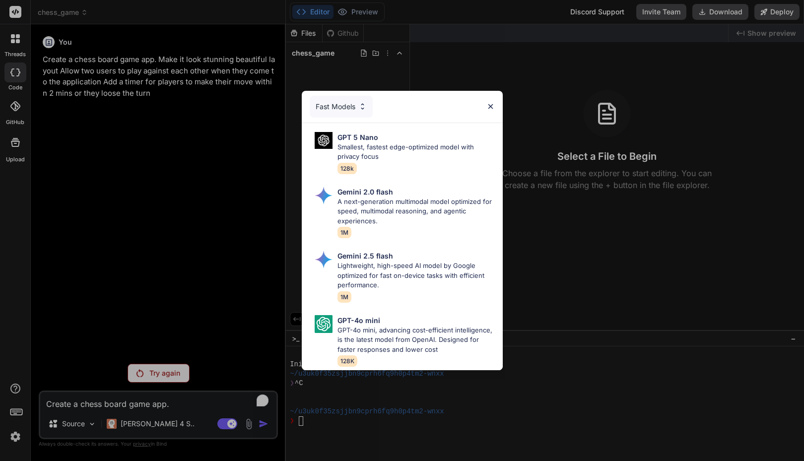
click at [341, 100] on div "Fast Models" at bounding box center [341, 107] width 63 height 22
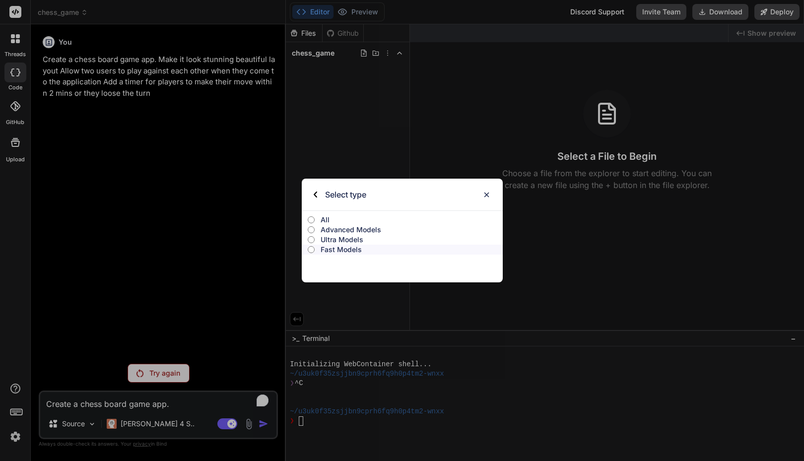
click at [343, 239] on p "Ultra Models" at bounding box center [412, 240] width 182 height 10
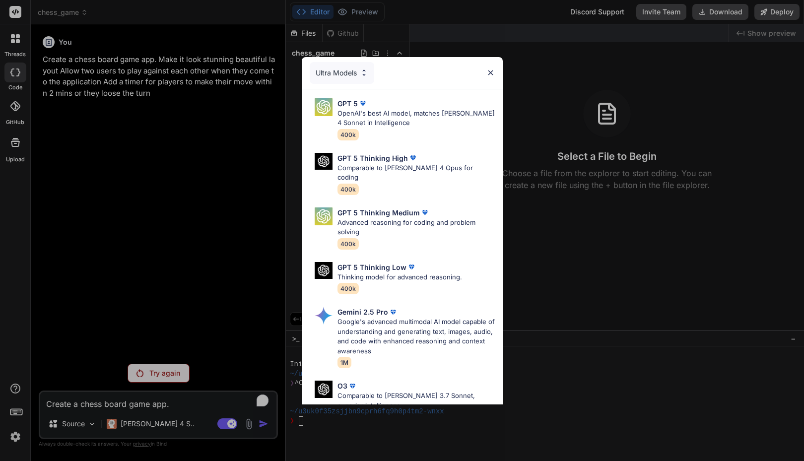
click at [329, 73] on div "Ultra Models" at bounding box center [342, 73] width 65 height 22
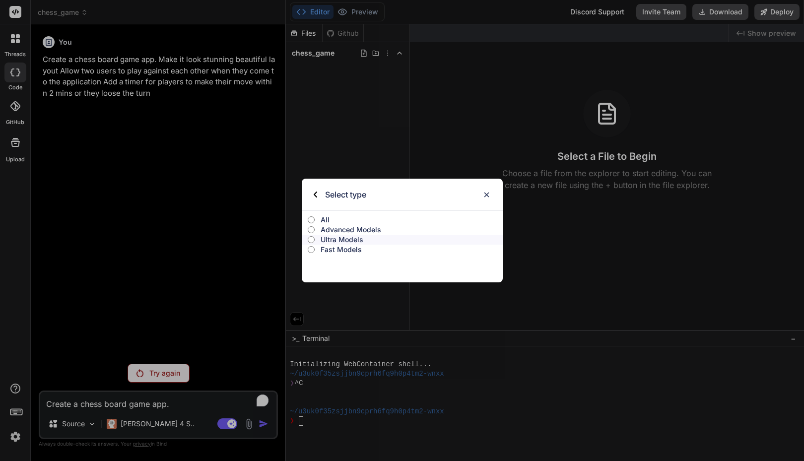
click at [348, 229] on p "Advanced Models" at bounding box center [412, 230] width 182 height 10
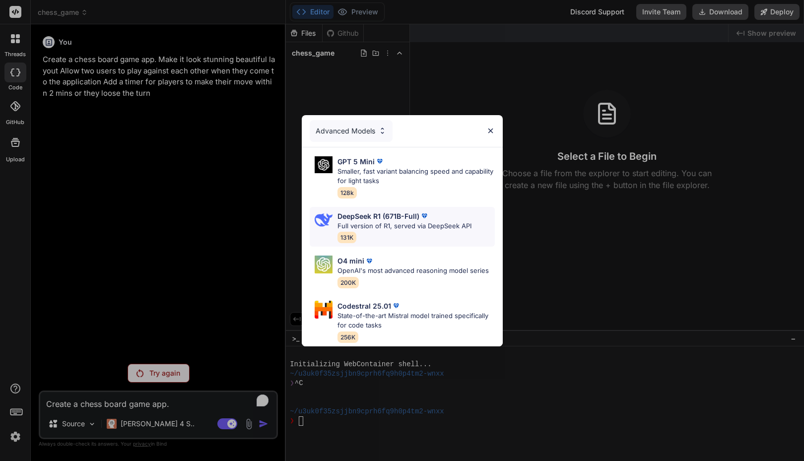
click at [346, 214] on p "DeepSeek R1 (671B-Full)" at bounding box center [379, 216] width 82 height 10
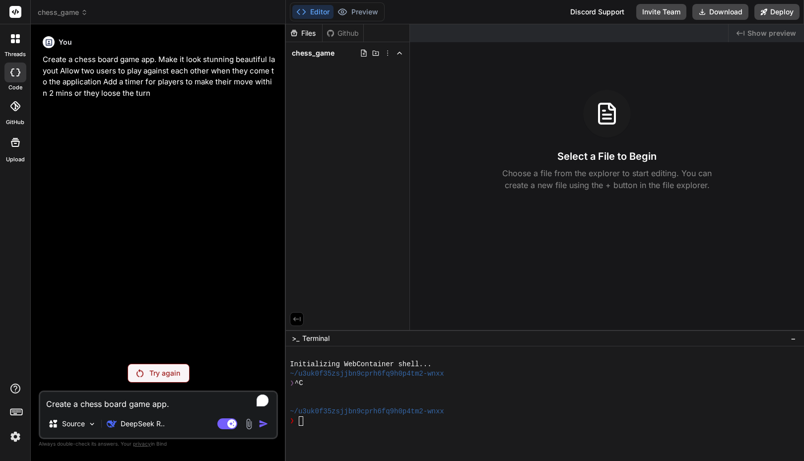
click at [173, 397] on textarea "Create a chess board game app. Make it look stunning beautiful layout Allow two…" at bounding box center [158, 401] width 236 height 18
click at [150, 98] on p "Create a chess board game app. Make it look stunning beautiful layout Allow two…" at bounding box center [159, 76] width 233 height 45
click at [258, 422] on div "Agent Mode. When this toggle is activated, AI automatically makes decisions, re…" at bounding box center [243, 424] width 57 height 12
click at [167, 363] on div "You Create a chess board game app. Make it look stunning beautiful layout Allow…" at bounding box center [158, 246] width 239 height 428
click at [153, 371] on p "Try again" at bounding box center [164, 373] width 31 height 10
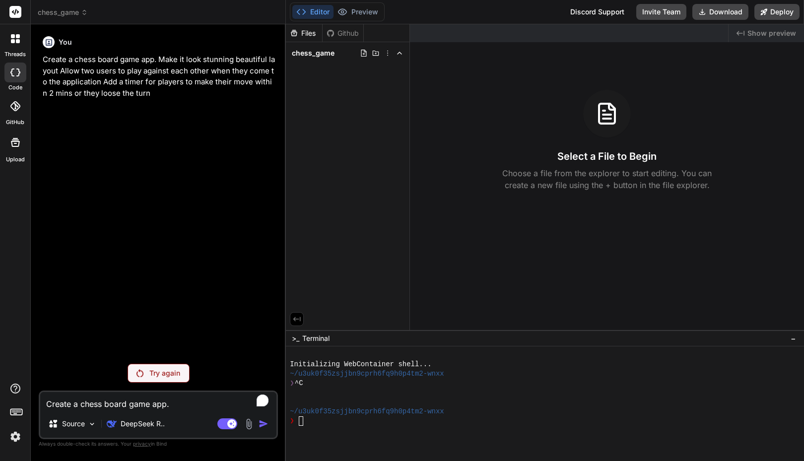
click at [164, 373] on p "Try again" at bounding box center [164, 373] width 31 height 10
click at [172, 380] on div "Try again" at bounding box center [159, 373] width 62 height 19
click at [161, 370] on p "Try again" at bounding box center [164, 373] width 31 height 10
click at [190, 72] on p "Create a chess board game app. Make it look stunning beautiful layout Allow two…" at bounding box center [159, 76] width 233 height 45
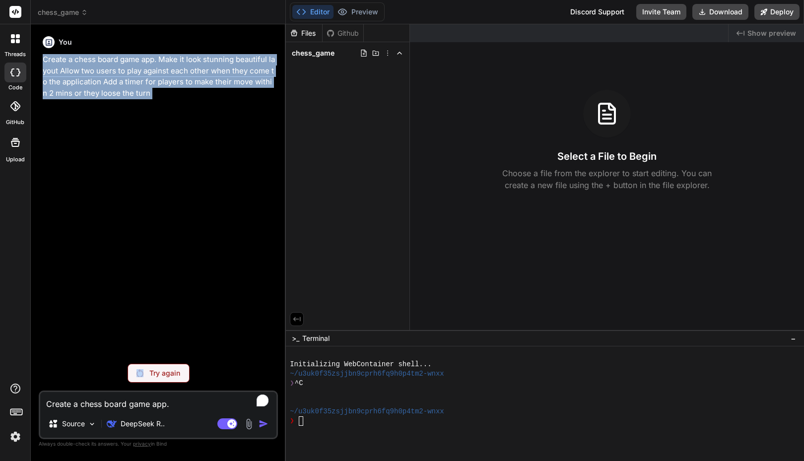
click at [190, 72] on p "Create a chess board game app. Make it look stunning beautiful layout Allow two…" at bounding box center [159, 76] width 233 height 45
copy p "Create a chess board game app. Make it look stunning beautiful layout Allow two…"
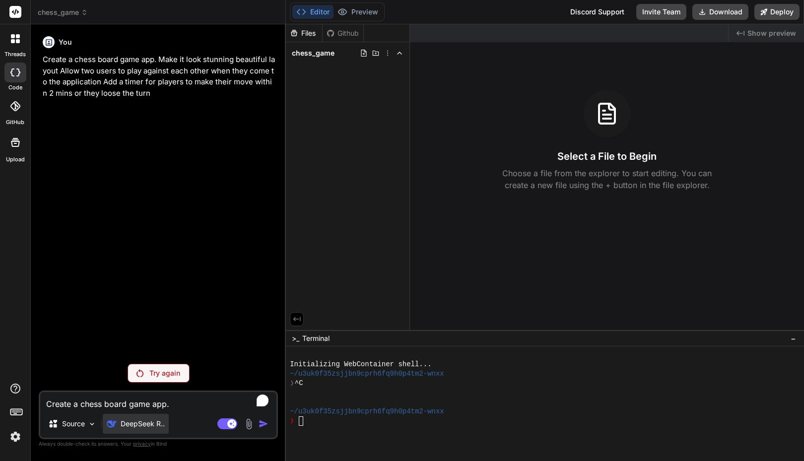
click at [133, 427] on p "DeepSeek R.." at bounding box center [143, 424] width 44 height 10
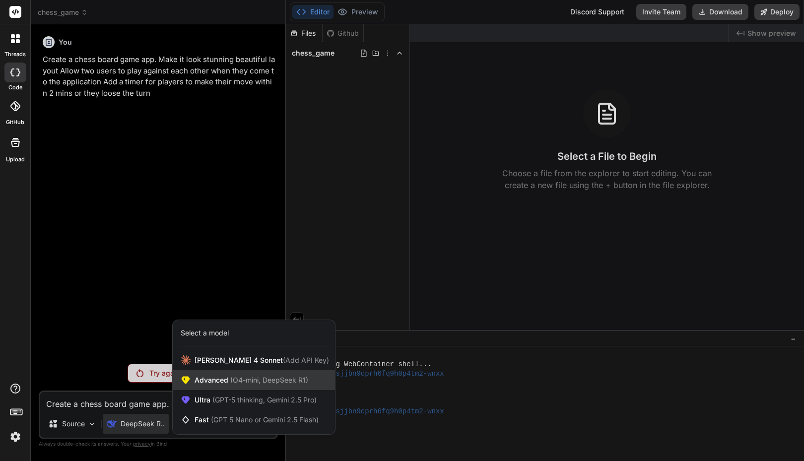
click at [213, 380] on span "Advanced (O4-mini, DeepSeek R1)" at bounding box center [252, 380] width 114 height 10
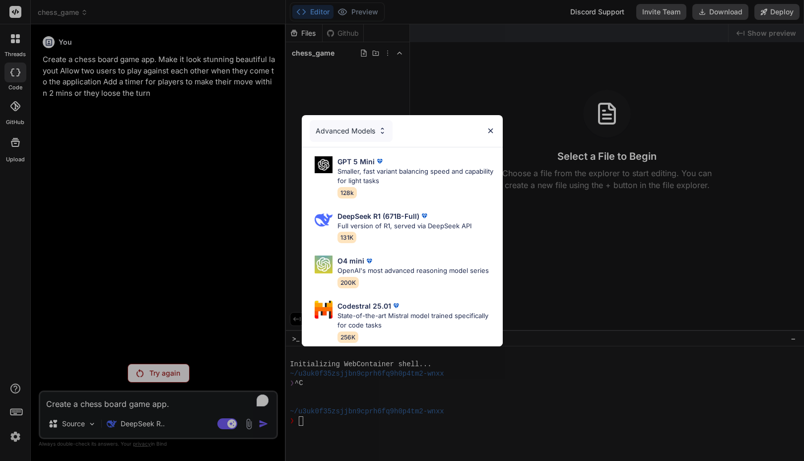
click at [353, 125] on div "Advanced Models" at bounding box center [351, 131] width 83 height 22
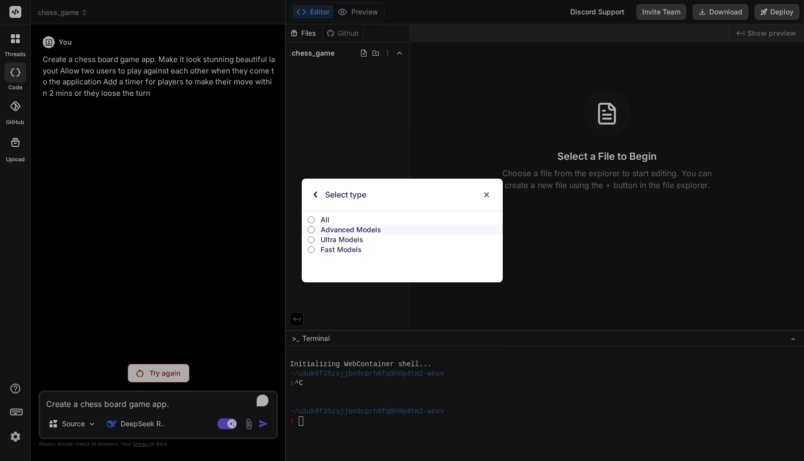
click at [341, 242] on p "Ultra Models" at bounding box center [412, 240] width 182 height 10
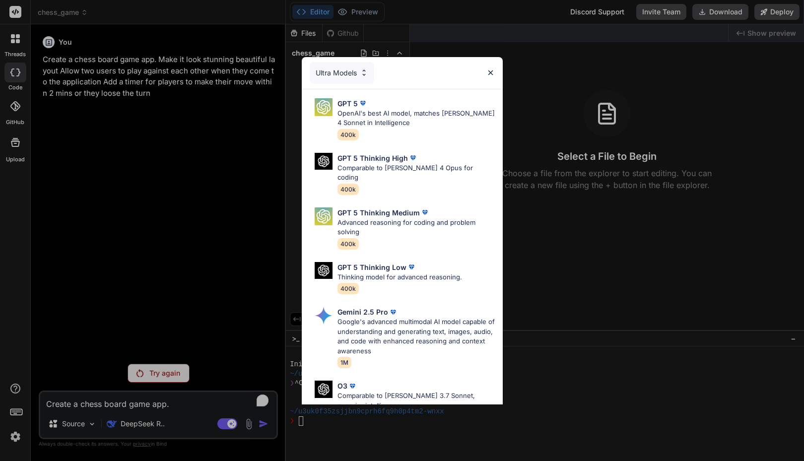
click at [332, 73] on div "Ultra Models" at bounding box center [342, 73] width 65 height 22
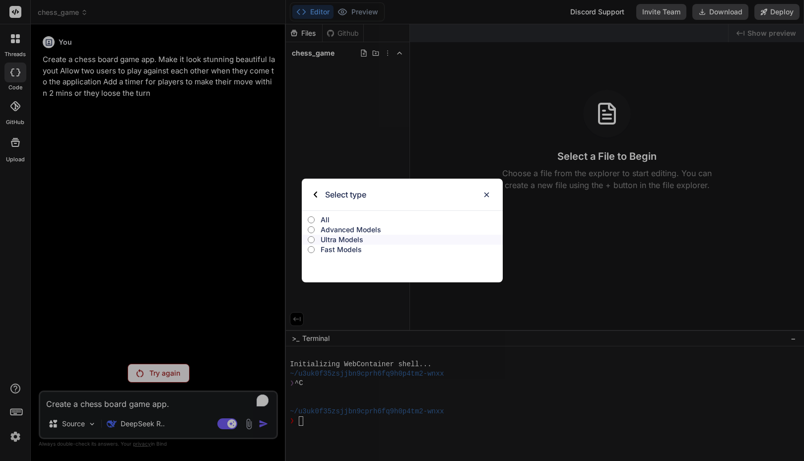
click at [337, 247] on p "Fast Models" at bounding box center [412, 250] width 182 height 10
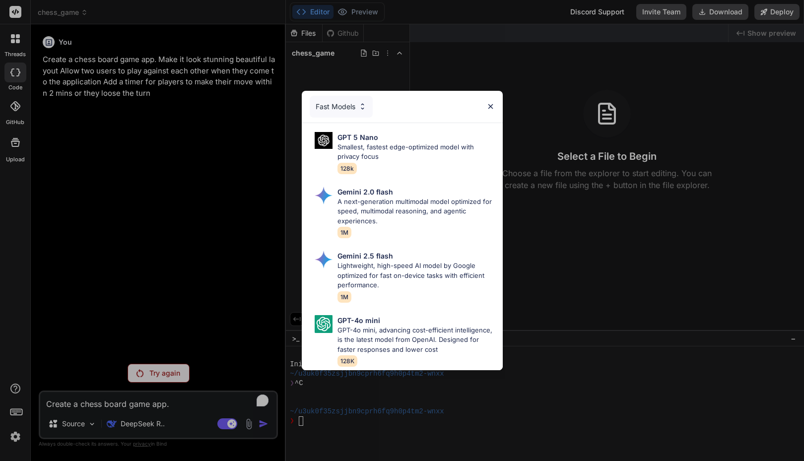
click at [334, 106] on div "Fast Models" at bounding box center [341, 107] width 63 height 22
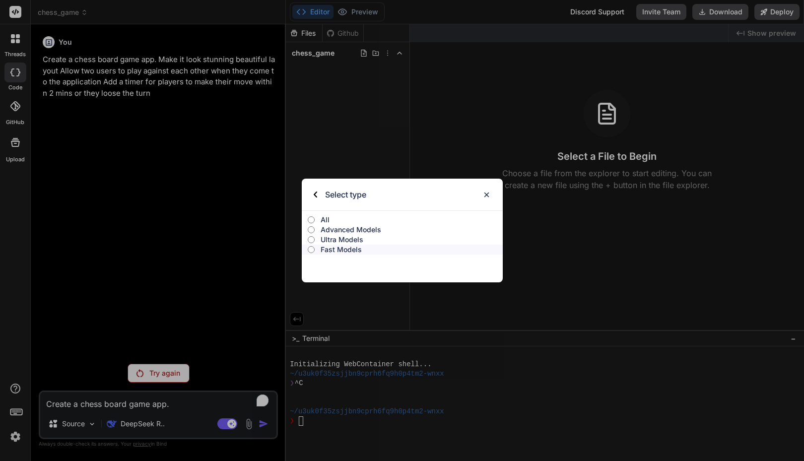
click at [357, 229] on p "Advanced Models" at bounding box center [412, 230] width 182 height 10
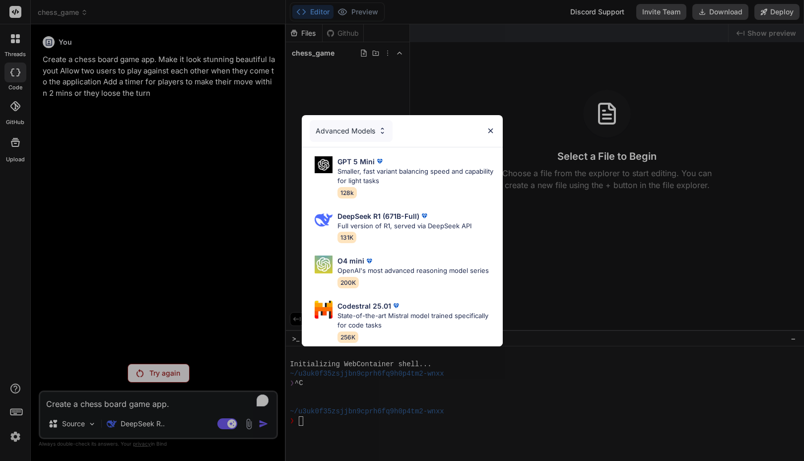
click at [345, 122] on div "Advanced Models" at bounding box center [351, 131] width 83 height 22
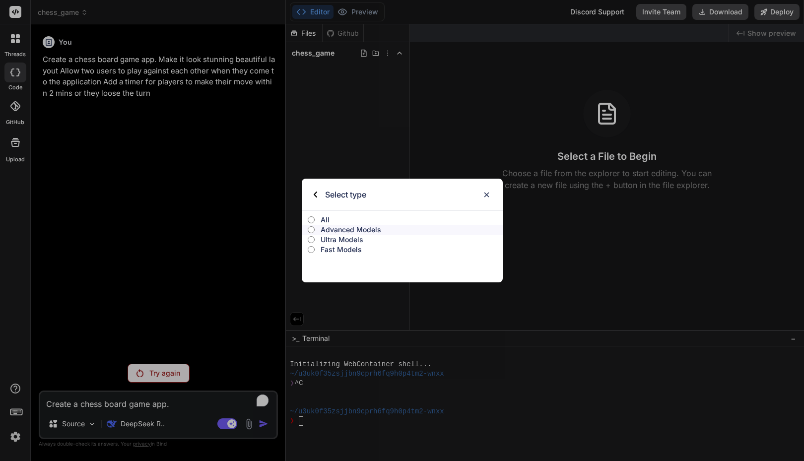
click at [334, 226] on p "Advanced Models" at bounding box center [412, 230] width 182 height 10
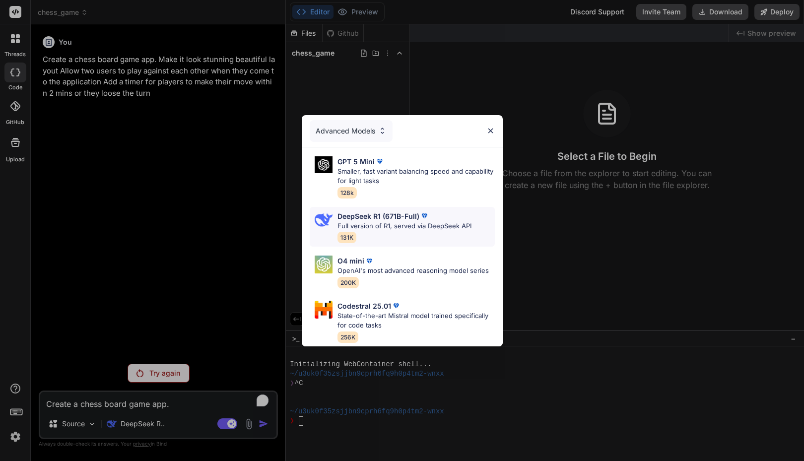
click at [376, 221] on p "Full version of R1, served via DeepSeek API" at bounding box center [405, 226] width 134 height 10
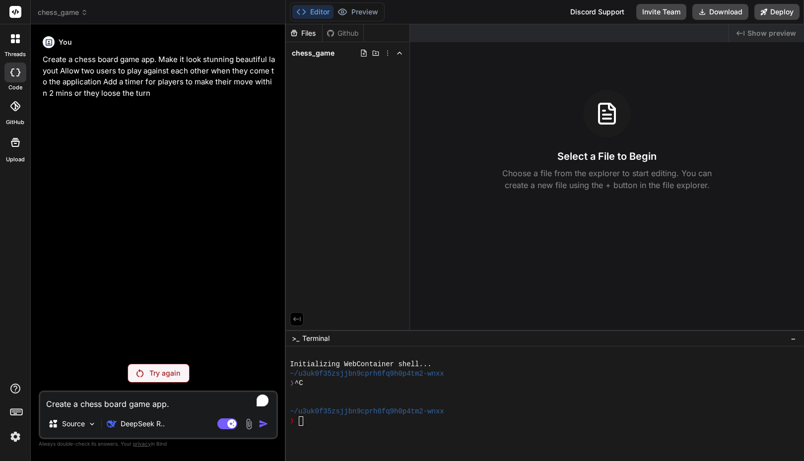
click at [152, 364] on div "Try again" at bounding box center [159, 373] width 62 height 19
click at [158, 370] on p "Try again" at bounding box center [164, 373] width 31 height 10
click at [106, 404] on textarea "Create a chess board game app. Make it look stunning beautiful layout Allow two…" at bounding box center [158, 401] width 236 height 18
click at [90, 422] on img at bounding box center [92, 424] width 8 height 8
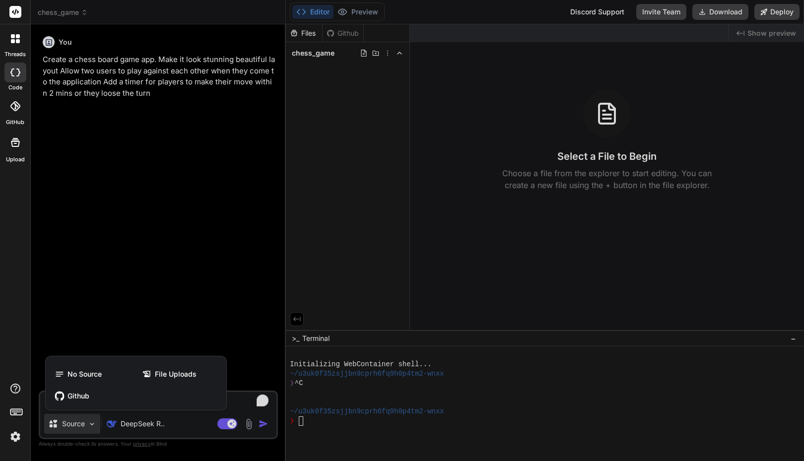
click at [89, 304] on div at bounding box center [402, 230] width 804 height 461
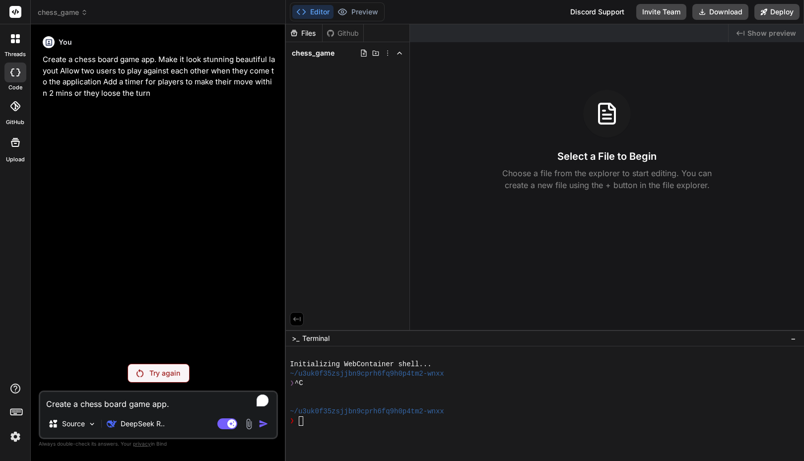
click at [143, 373] on img at bounding box center [140, 373] width 7 height 8
click at [149, 373] on p "Try again" at bounding box center [164, 373] width 31 height 10
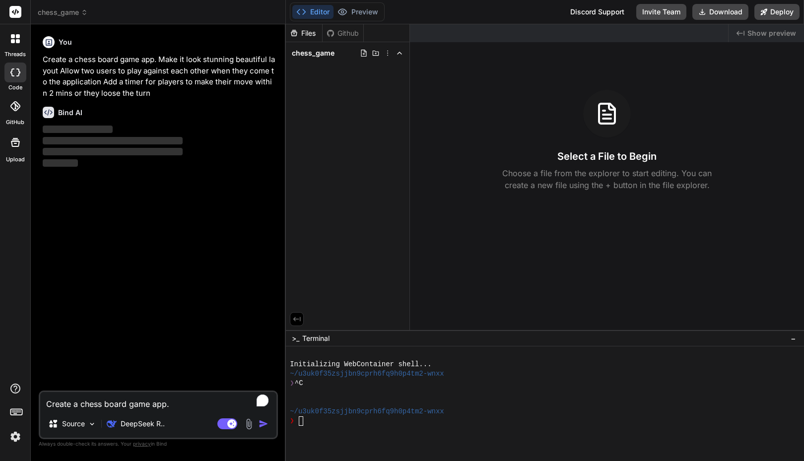
click at [344, 29] on div "Github" at bounding box center [343, 33] width 41 height 10
click at [315, 31] on div "Files" at bounding box center [304, 33] width 36 height 10
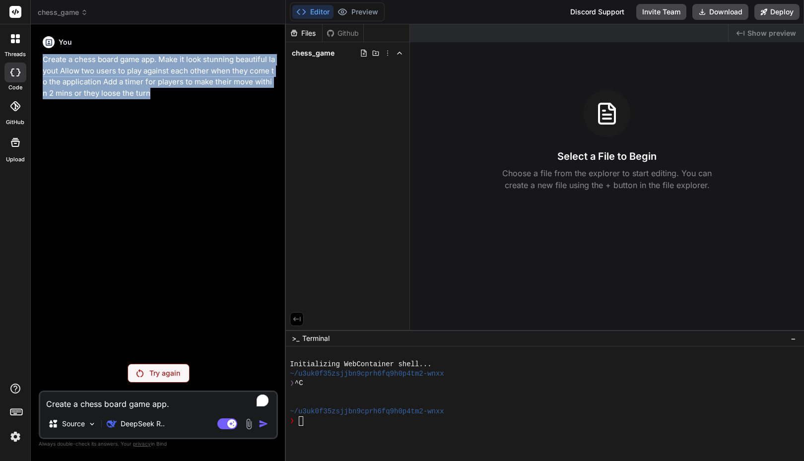
drag, startPoint x: 147, startPoint y: 92, endPoint x: 40, endPoint y: 64, distance: 111.4
click at [40, 64] on div "You Create a chess board game app. Make it look stunning beautiful layout Allow…" at bounding box center [158, 246] width 239 height 428
copy p "Create a chess board game app. Make it look stunning beautiful layout Allow two…"
click at [136, 88] on p "Create a chess board game app. Make it look stunning beautiful layout Allow two…" at bounding box center [159, 76] width 233 height 45
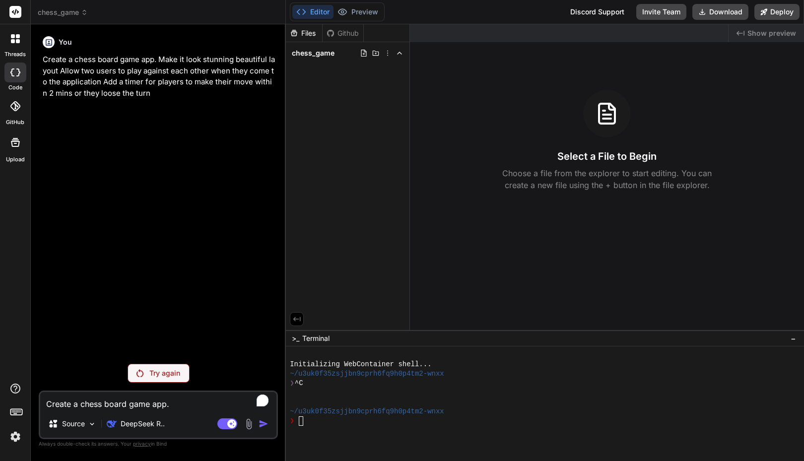
click at [155, 371] on p "Try again" at bounding box center [164, 373] width 31 height 10
click at [155, 356] on div "You Create a chess board game app. Make it look stunning beautiful layout Allow…" at bounding box center [159, 194] width 237 height 324
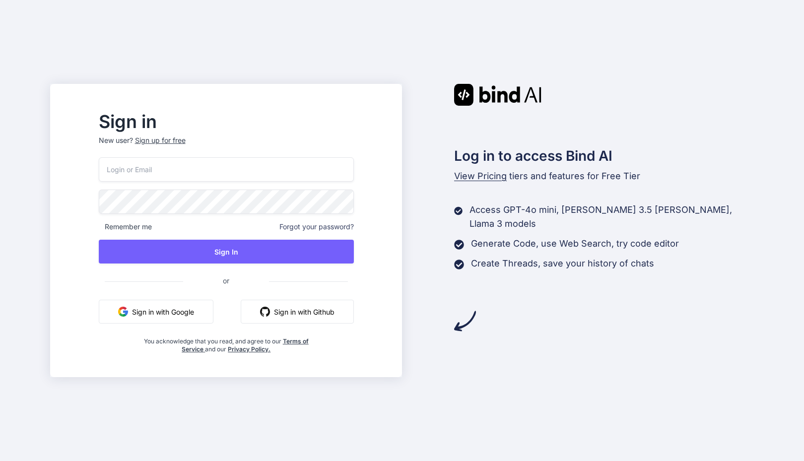
click at [178, 167] on input "email" at bounding box center [226, 169] width 255 height 24
paste input "[EMAIL_ADDRESS][DOMAIN_NAME]"
type input "[EMAIL_ADDRESS][DOMAIN_NAME]"
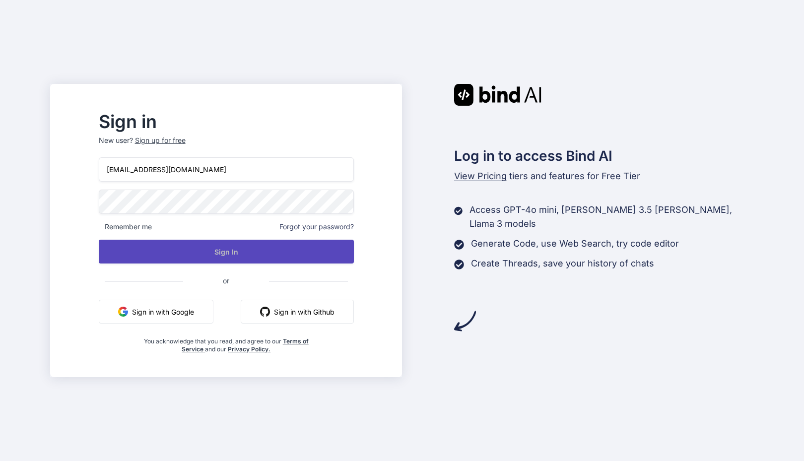
click at [241, 257] on button "Sign In" at bounding box center [226, 252] width 255 height 24
